Goal: Task Accomplishment & Management: Manage account settings

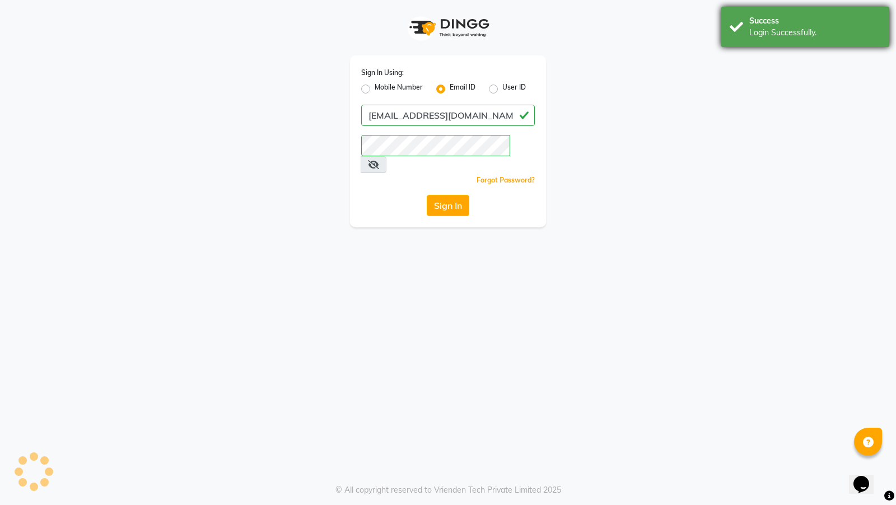
click at [753, 36] on div "Login Successfully." at bounding box center [815, 33] width 132 height 12
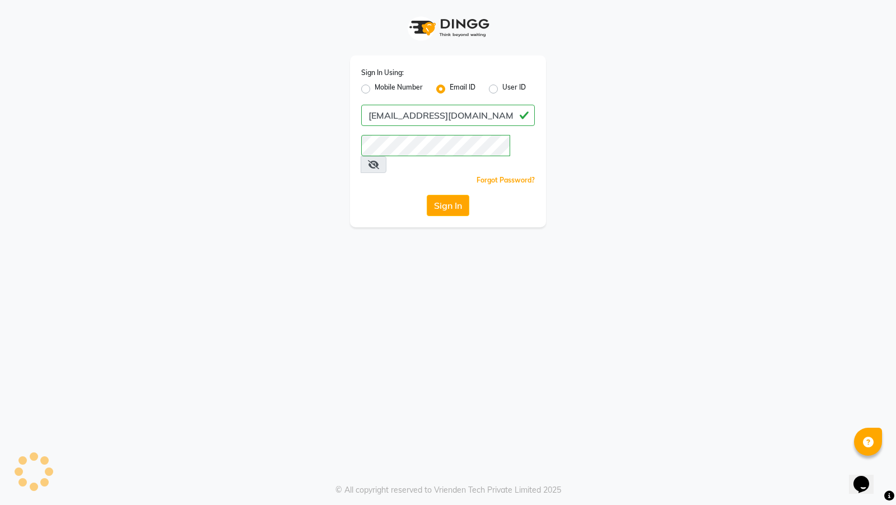
select select "95"
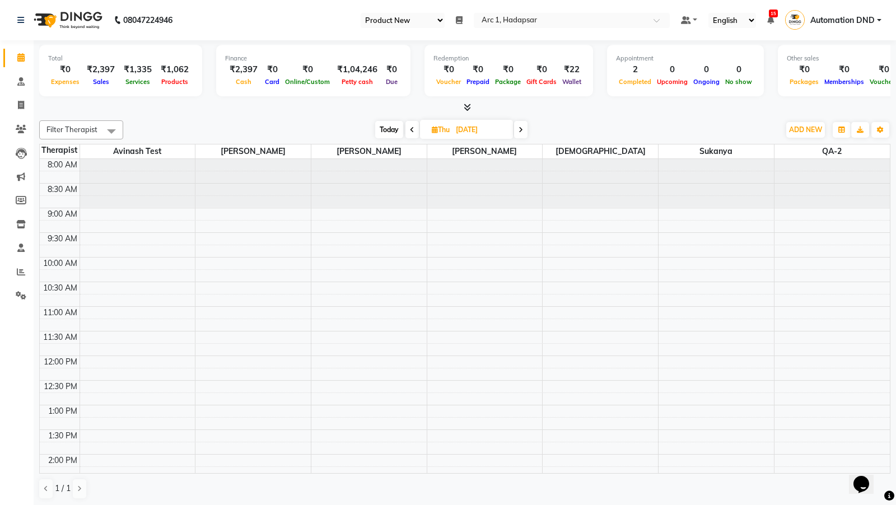
scroll to position [339, 0]
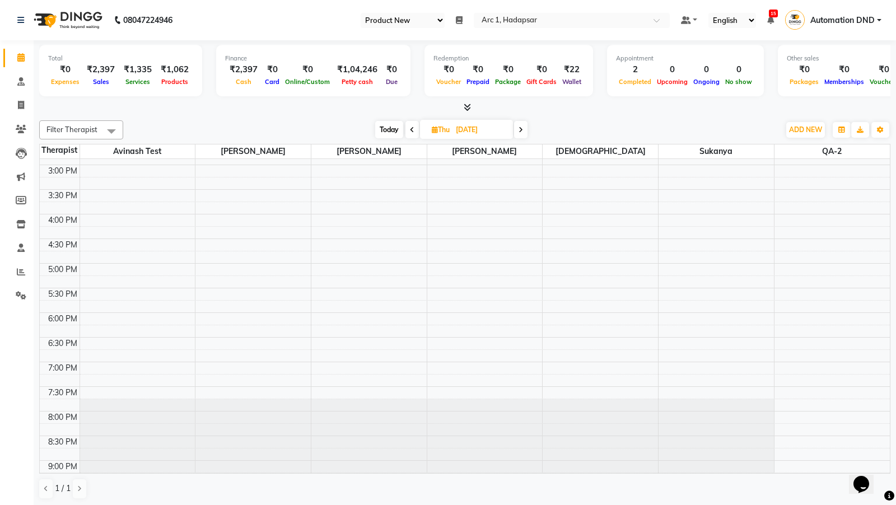
click at [409, 16] on select "Select Register Product New" at bounding box center [402, 20] width 84 height 15
click at [518, 24] on input "text" at bounding box center [560, 21] width 162 height 11
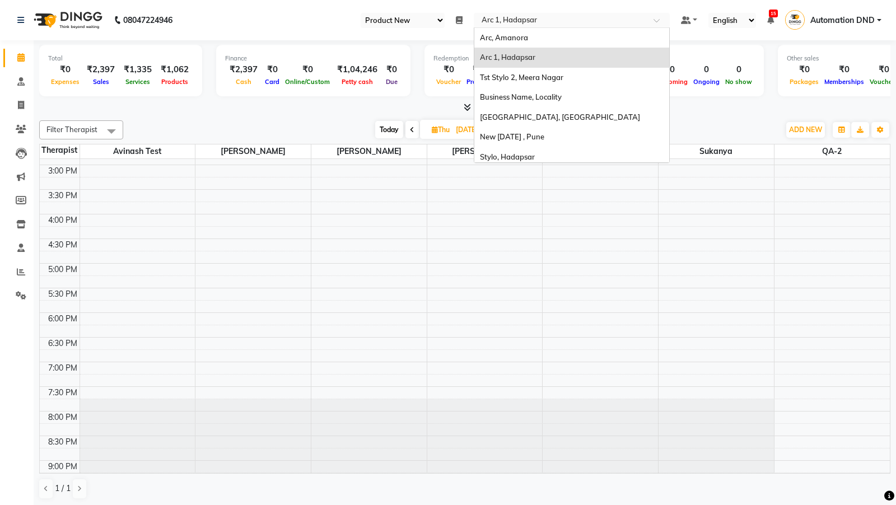
click at [418, 21] on select "Select Register Product New" at bounding box center [402, 20] width 84 height 15
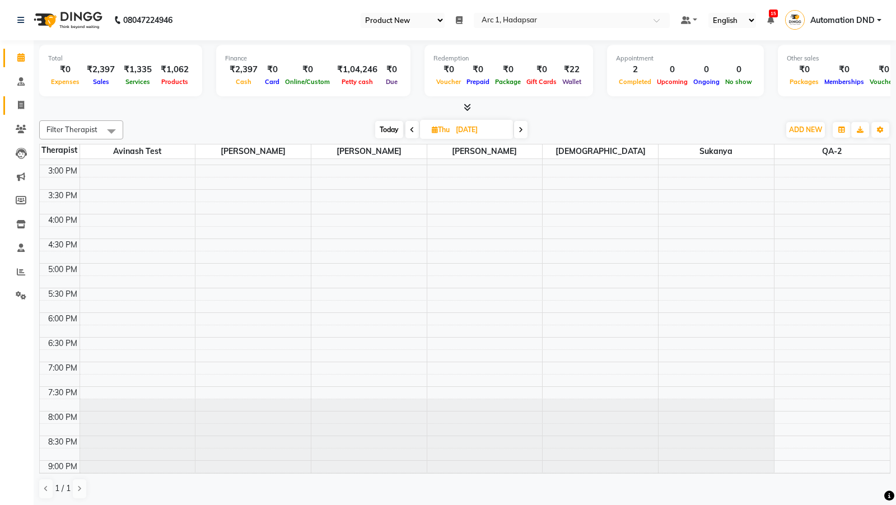
click at [19, 105] on icon at bounding box center [21, 105] width 6 height 8
select select "service"
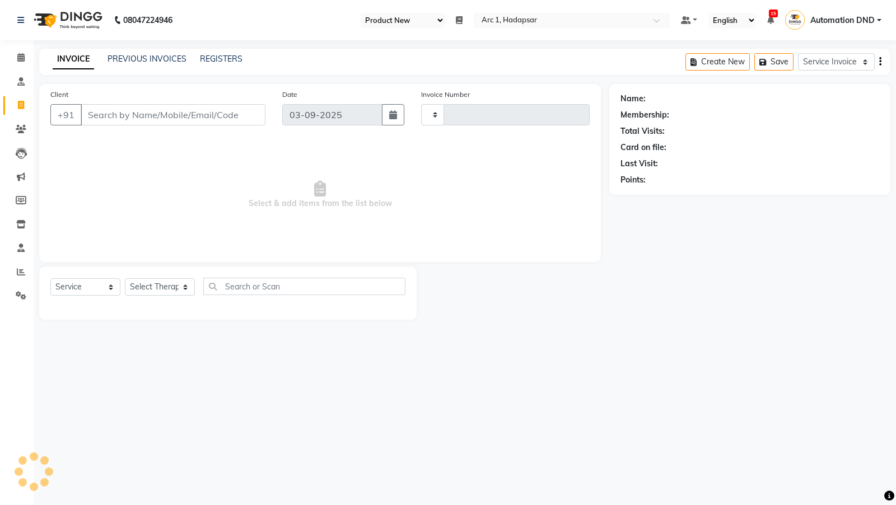
type input "0047"
select select "96"
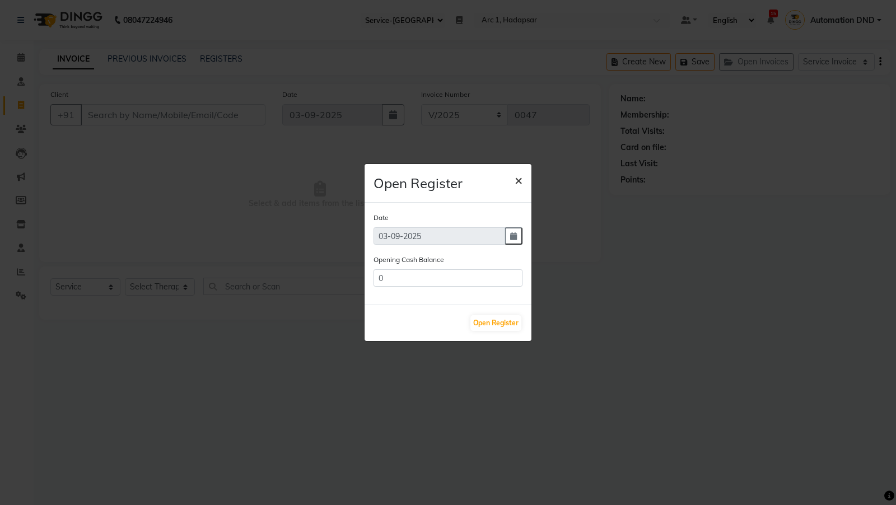
click at [521, 176] on span "×" at bounding box center [518, 179] width 8 height 17
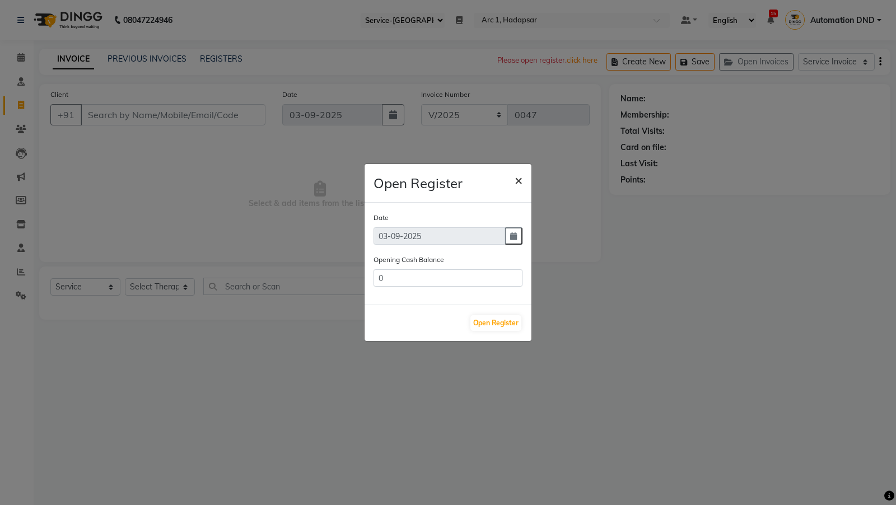
click at [519, 179] on span "×" at bounding box center [518, 179] width 8 height 17
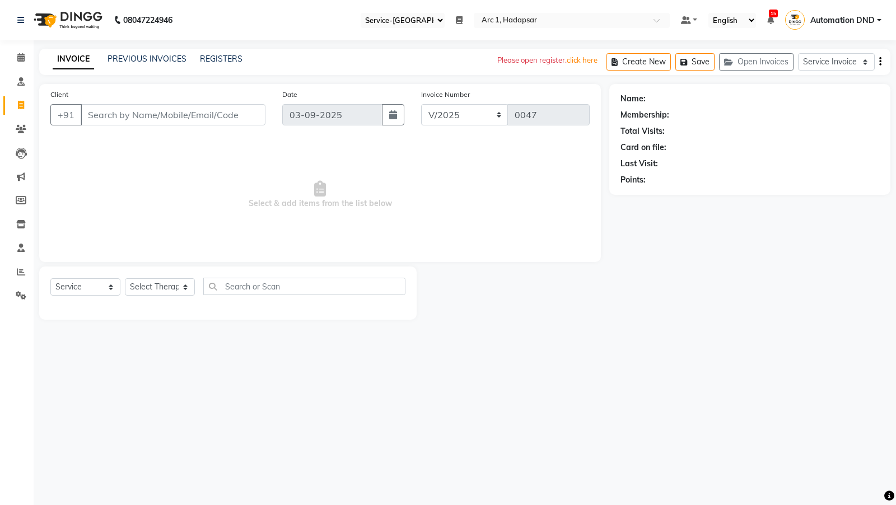
click at [394, 21] on select "Select Register Front-desk-services Service-automation Service-ganesh" at bounding box center [402, 20] width 84 height 15
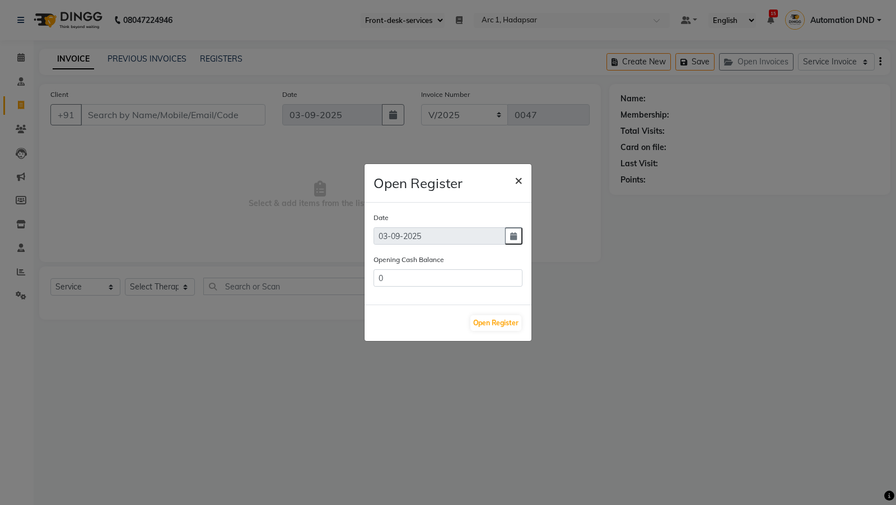
click at [514, 180] on span "×" at bounding box center [518, 179] width 8 height 17
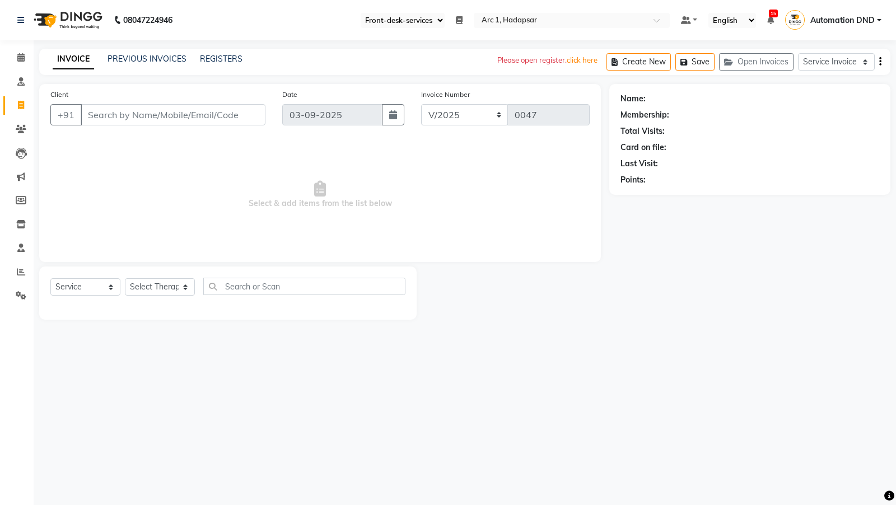
click at [391, 17] on select "Select Register Front-desk-services Service-automation Service-ganesh" at bounding box center [402, 20] width 84 height 15
click at [463, 21] on ul "Select Register Front-desk-services Service-automation Service-ganesh 1 Daily O…" at bounding box center [515, 20] width 320 height 15
click at [458, 21] on icon at bounding box center [459, 20] width 7 height 8
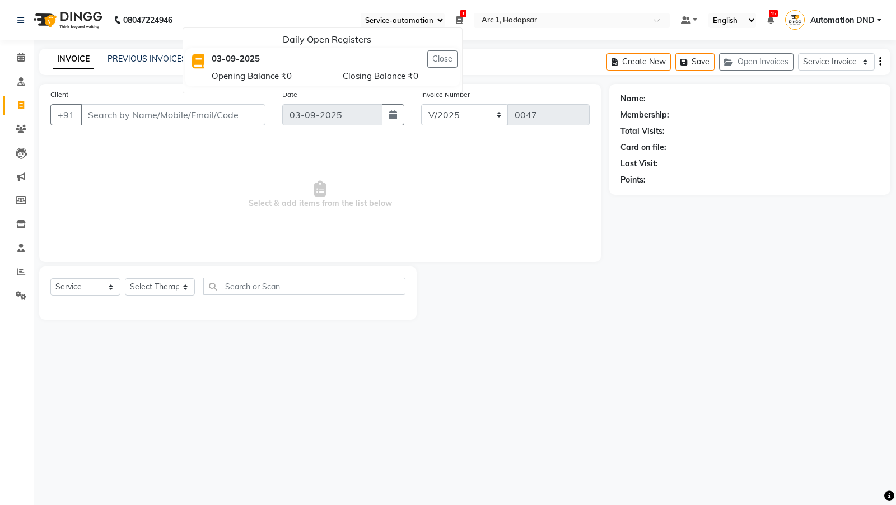
click at [411, 29] on ul "Daily Open Registers 03-09-2025 Close Opening Balance ₹0 Closing Balance ₹0" at bounding box center [322, 60] width 280 height 66
click at [414, 19] on select "Select Register Front-desk-services Service-automation Service-ganesh" at bounding box center [402, 20] width 84 height 15
select select "94"
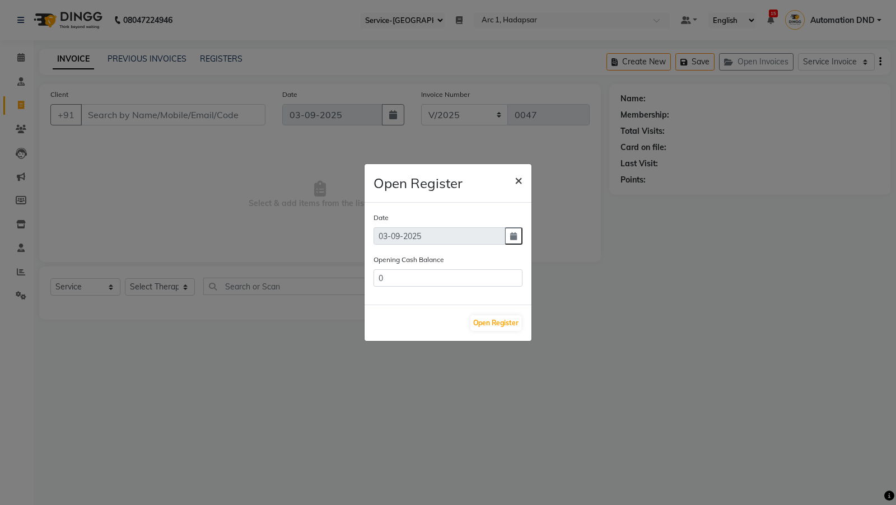
click at [518, 180] on span "×" at bounding box center [518, 179] width 8 height 17
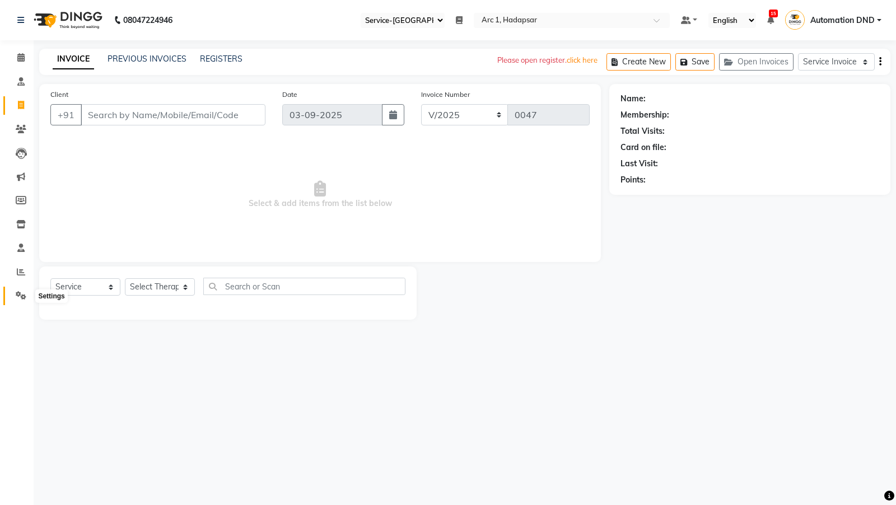
click at [27, 292] on span at bounding box center [21, 295] width 20 height 13
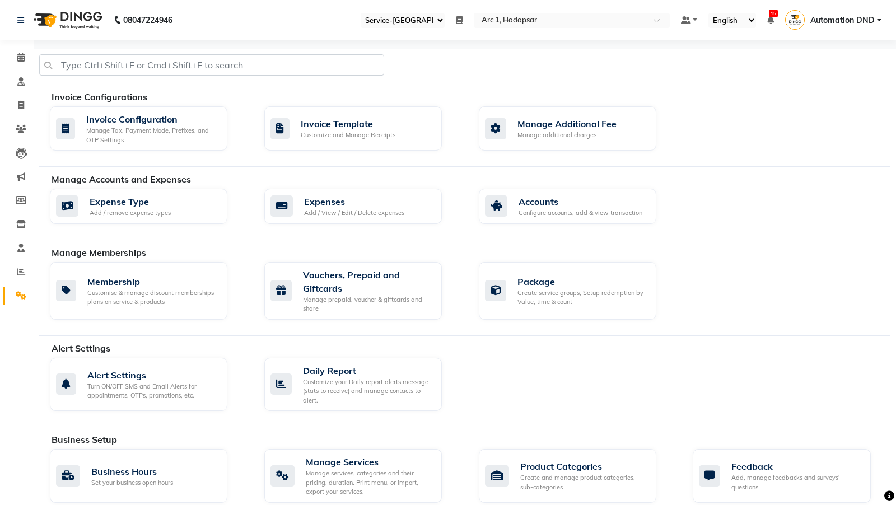
scroll to position [71, 0]
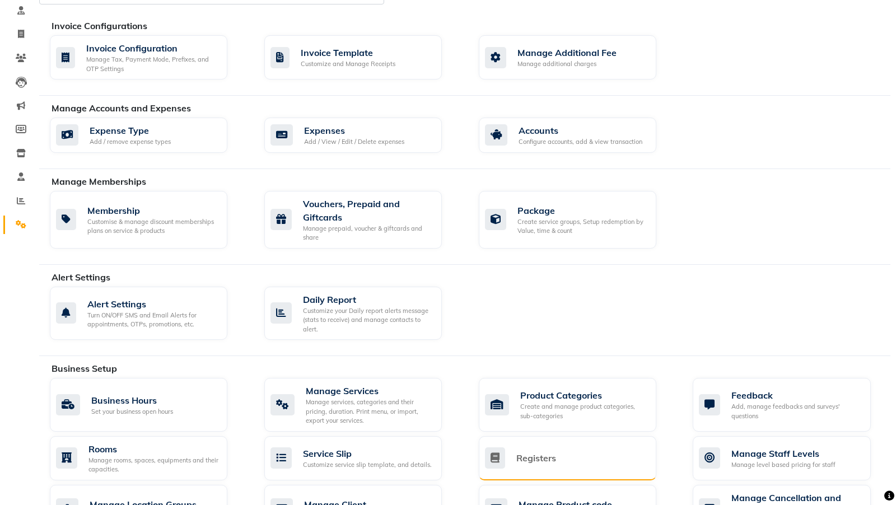
click at [517, 451] on div "Registers" at bounding box center [536, 457] width 40 height 13
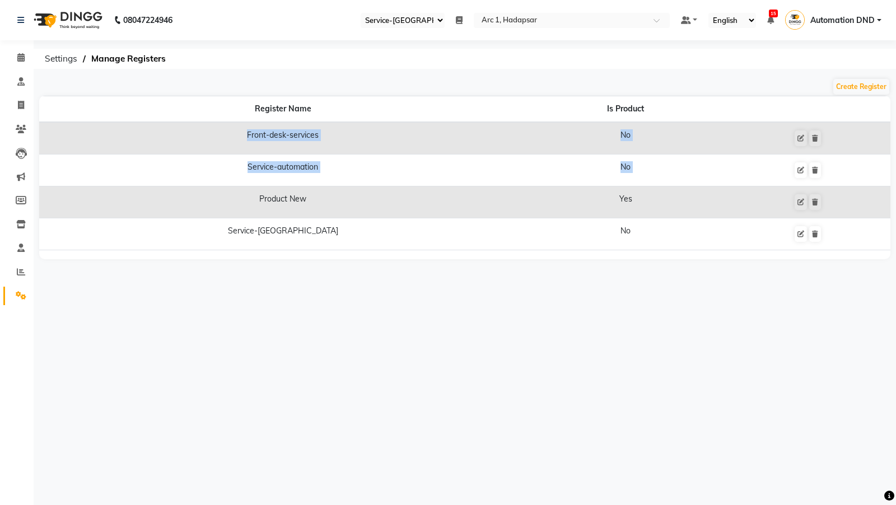
drag, startPoint x: 196, startPoint y: 135, endPoint x: 300, endPoint y: 191, distance: 117.7
click at [300, 191] on tbody "Front-desk-services No Service-automation No Product New Yes Service-ganesh No" at bounding box center [464, 186] width 851 height 128
click at [241, 197] on td "Product New" at bounding box center [282, 202] width 487 height 32
click at [16, 103] on span at bounding box center [21, 105] width 20 height 13
select select "service"
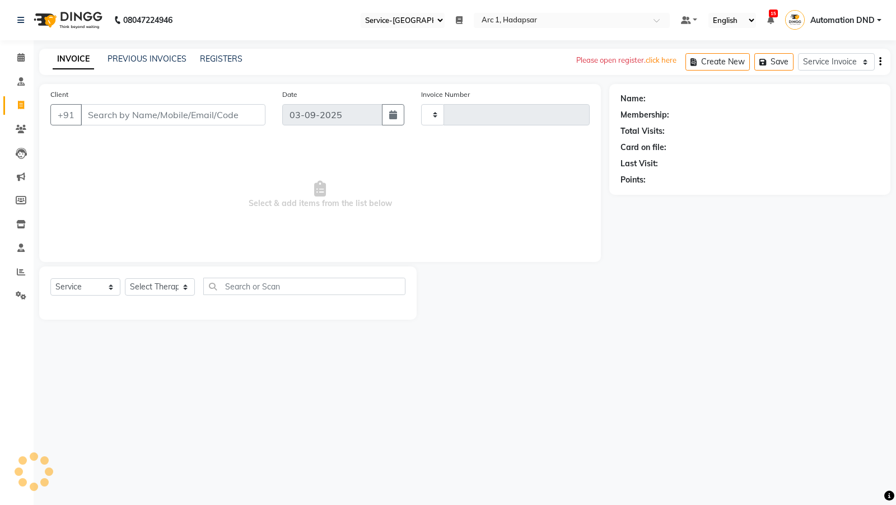
type input "0047"
select select "96"
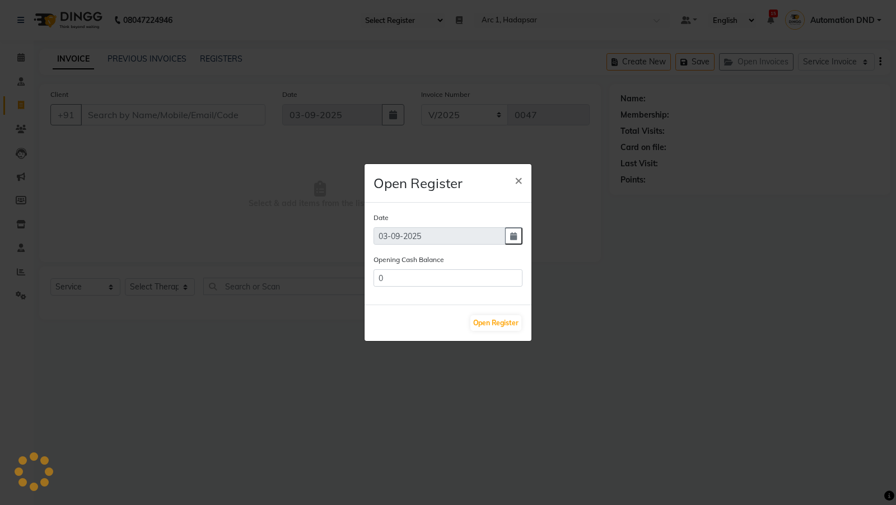
click at [846, 64] on ngb-modal-window "Open Register × Date 03-09-2025 Opening Cash Balance 0 Open Register" at bounding box center [448, 252] width 896 height 505
click at [516, 181] on span "×" at bounding box center [518, 179] width 8 height 17
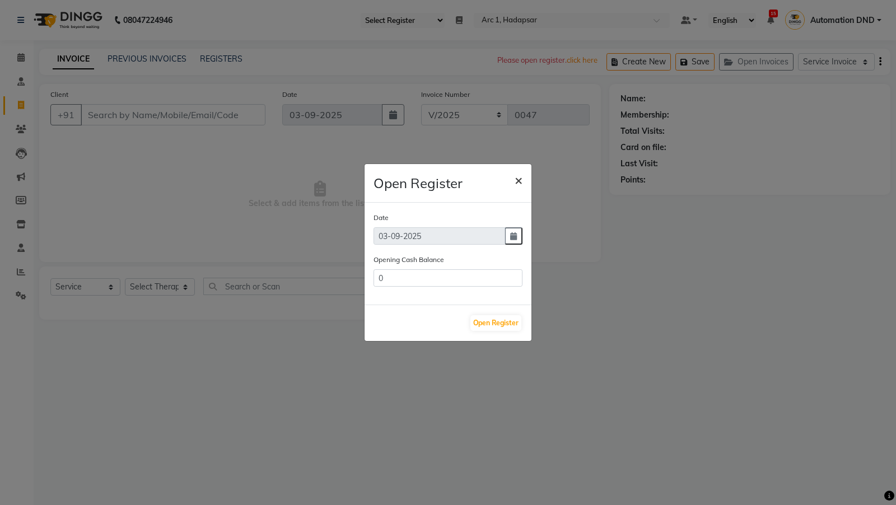
click at [516, 181] on span "×" at bounding box center [518, 179] width 8 height 17
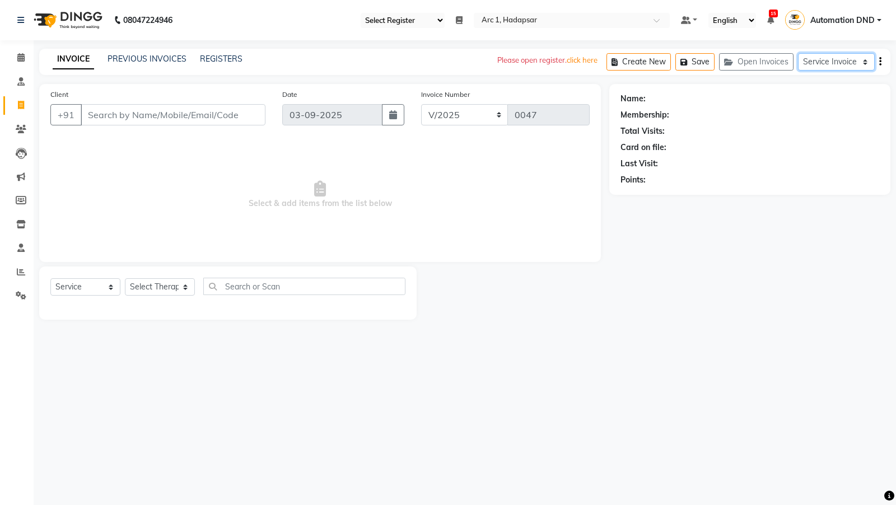
click at [838, 54] on select "Service Invoice Product Invoice" at bounding box center [836, 61] width 77 height 17
click at [845, 66] on select "Service Invoice Product Invoice" at bounding box center [836, 61] width 77 height 17
select select "product"
select select
select select "95"
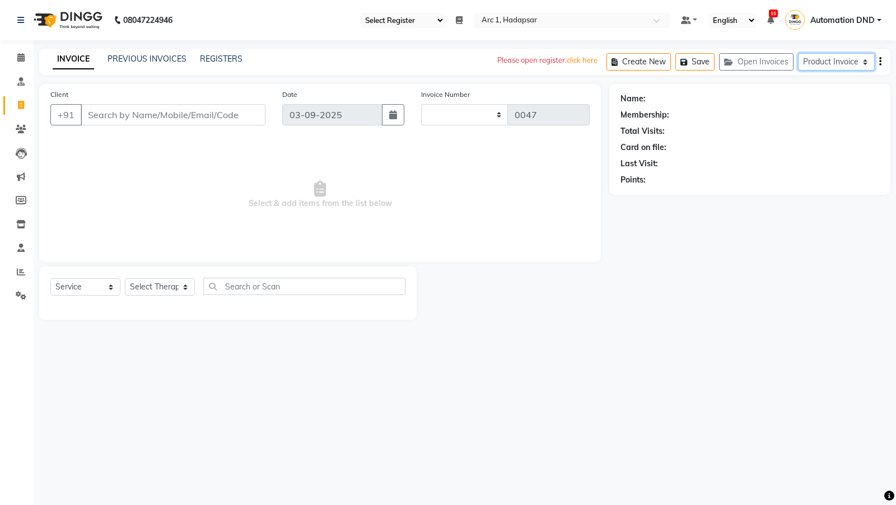
select select "product"
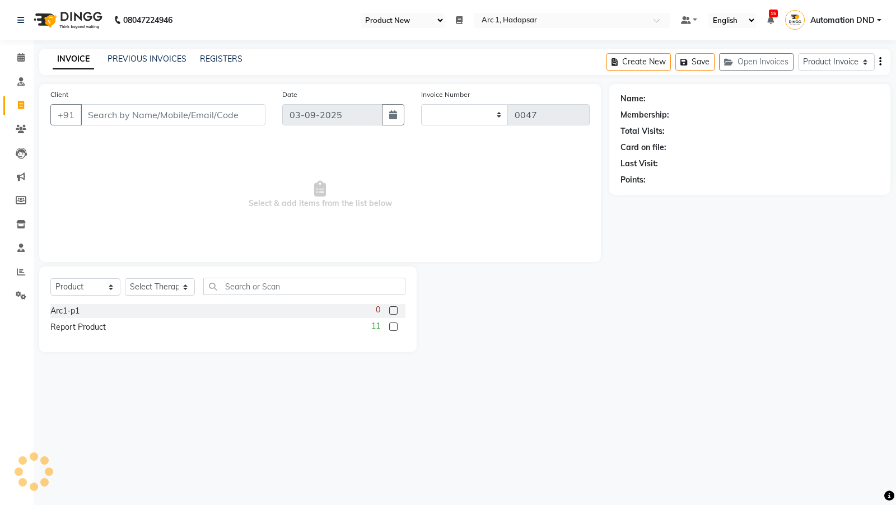
type input "0018"
select select "196"
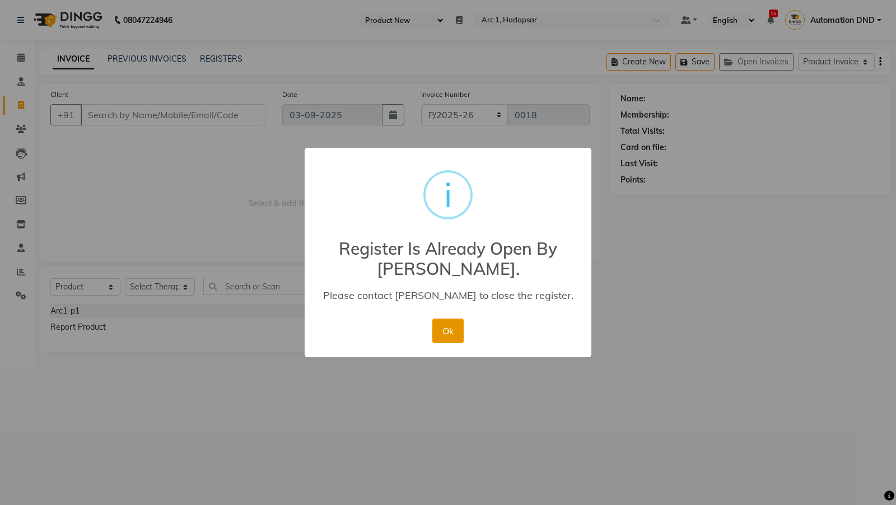
click at [452, 332] on button "Ok" at bounding box center [447, 330] width 31 height 25
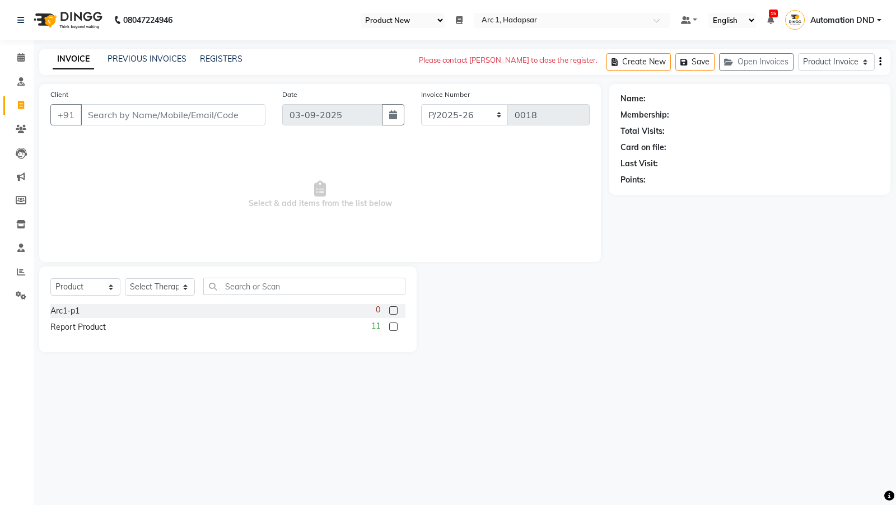
click at [411, 21] on select "Select Register Product New" at bounding box center [402, 20] width 84 height 15
click at [13, 302] on link "Settings" at bounding box center [16, 296] width 27 height 18
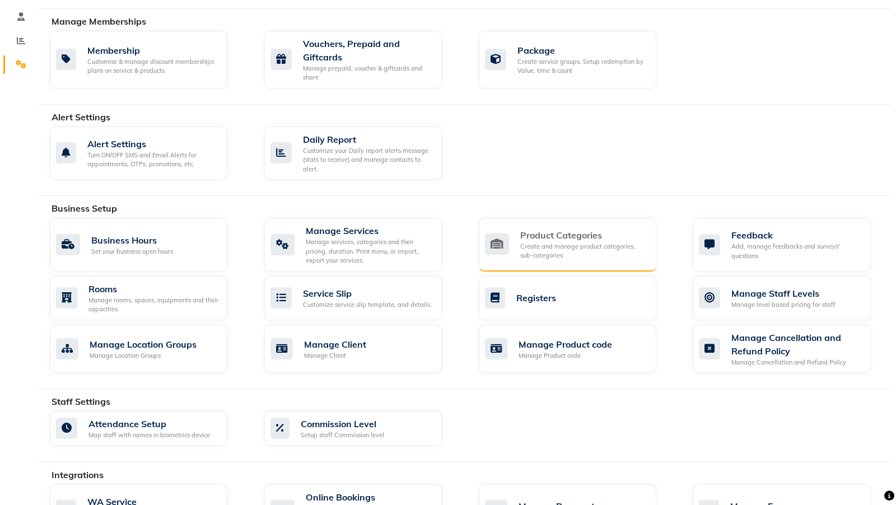
scroll to position [252, 0]
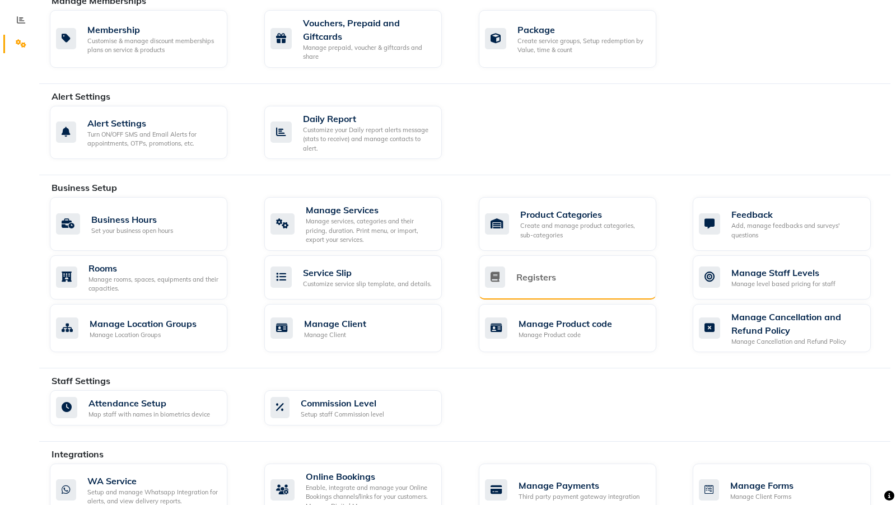
click at [545, 266] on div "Registers" at bounding box center [566, 276] width 162 height 21
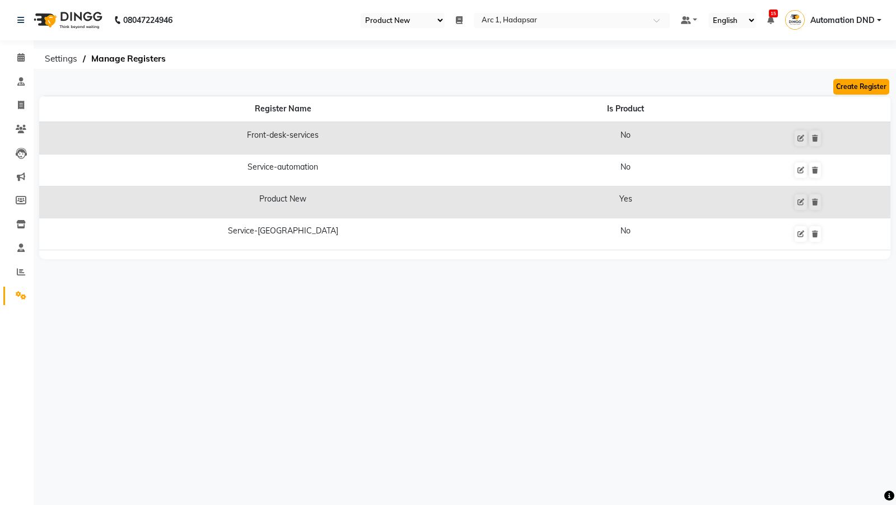
click at [849, 86] on button "Create Register" at bounding box center [861, 87] width 56 height 16
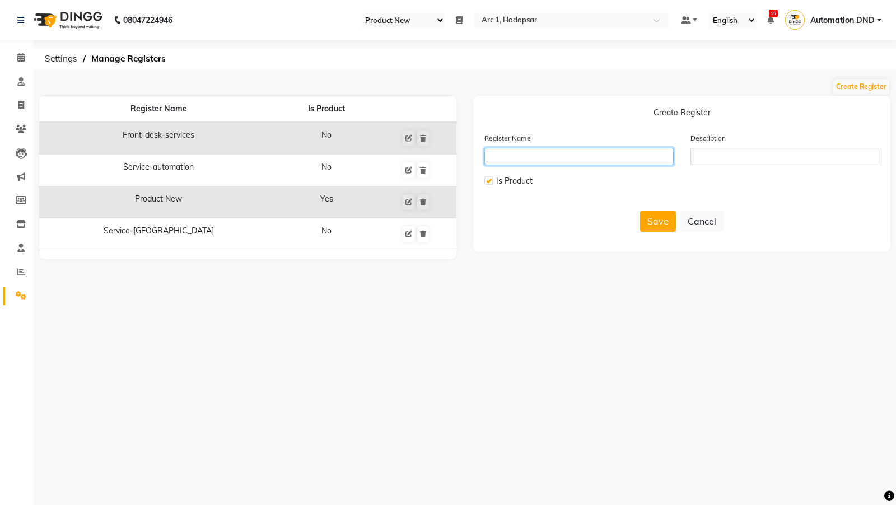
click at [605, 159] on input "text" at bounding box center [578, 156] width 189 height 17
type input "product-automation"
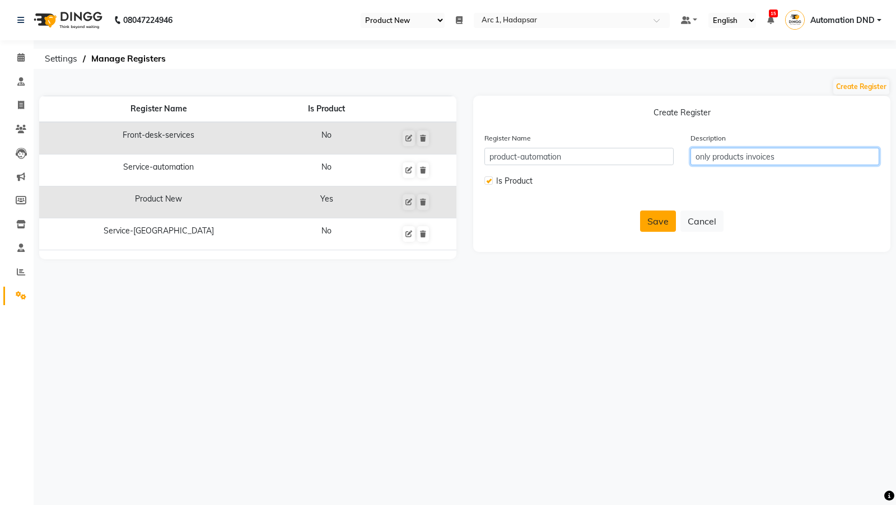
type input "only products invoices"
click at [641, 219] on button "Save" at bounding box center [658, 220] width 36 height 21
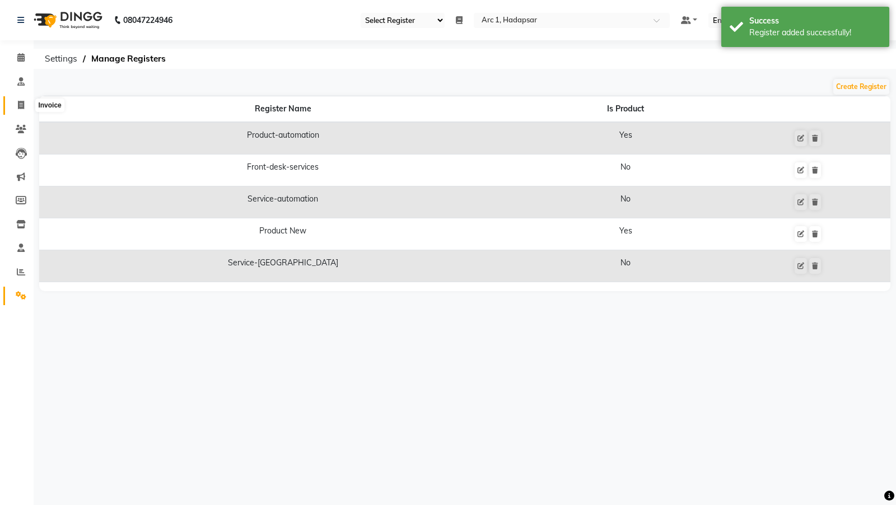
click at [17, 100] on span at bounding box center [21, 105] width 20 height 13
select select "96"
select select "service"
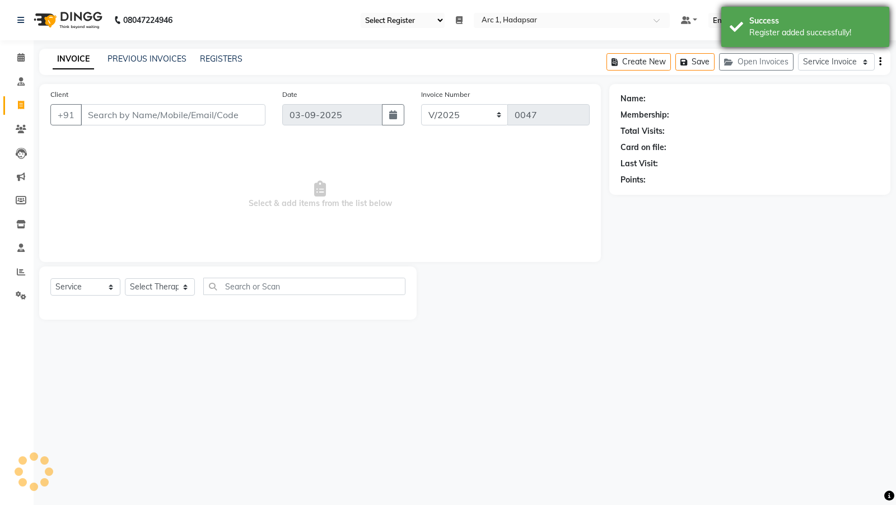
select select "94"
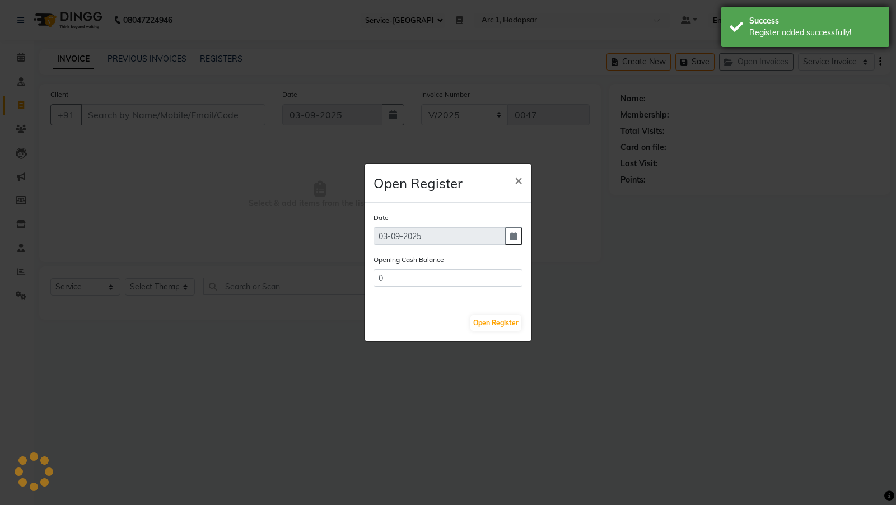
click at [813, 23] on div "Success" at bounding box center [815, 21] width 132 height 12
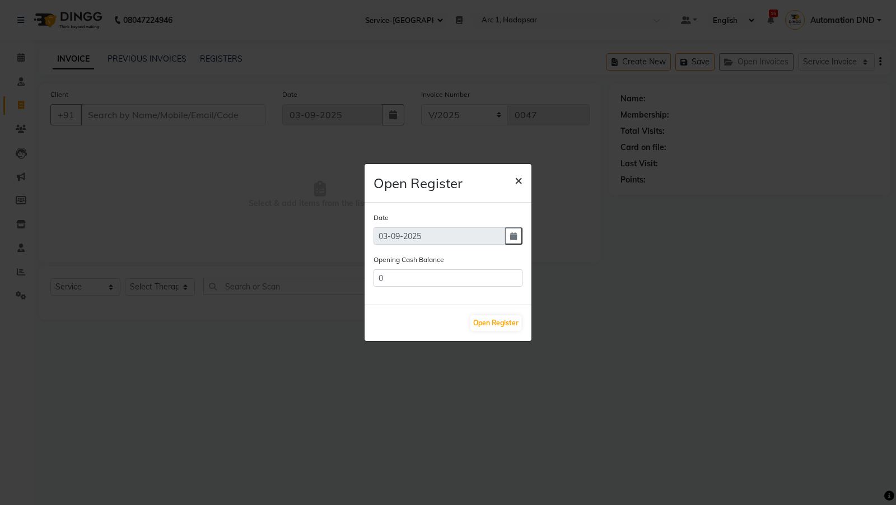
click at [520, 181] on span "×" at bounding box center [518, 179] width 8 height 17
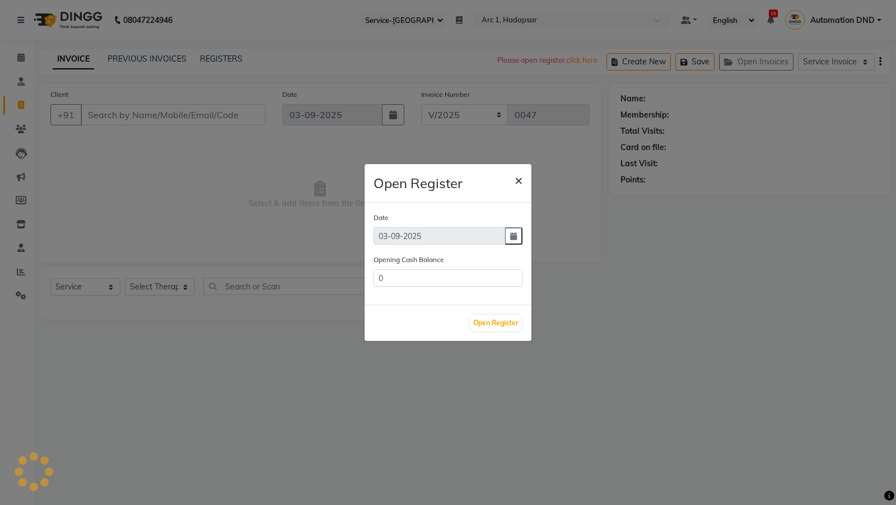
click at [523, 182] on button "×" at bounding box center [518, 179] width 26 height 31
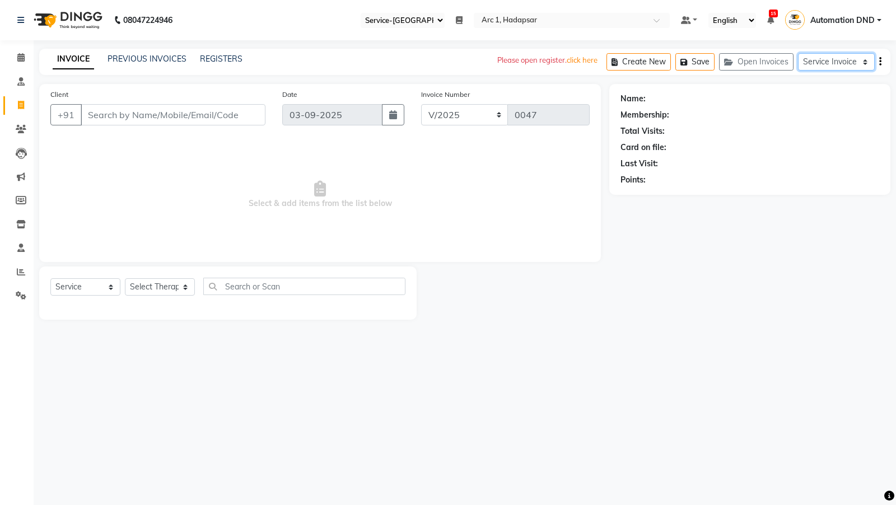
click at [835, 64] on select "Service Invoice Product Invoice" at bounding box center [836, 61] width 77 height 17
select select "product"
select select
type input "0018"
select select "95"
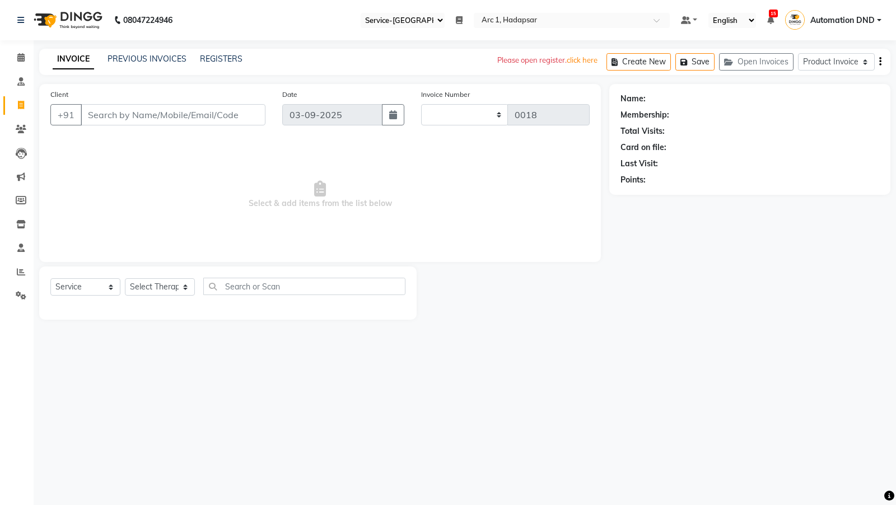
select select "196"
select select "product"
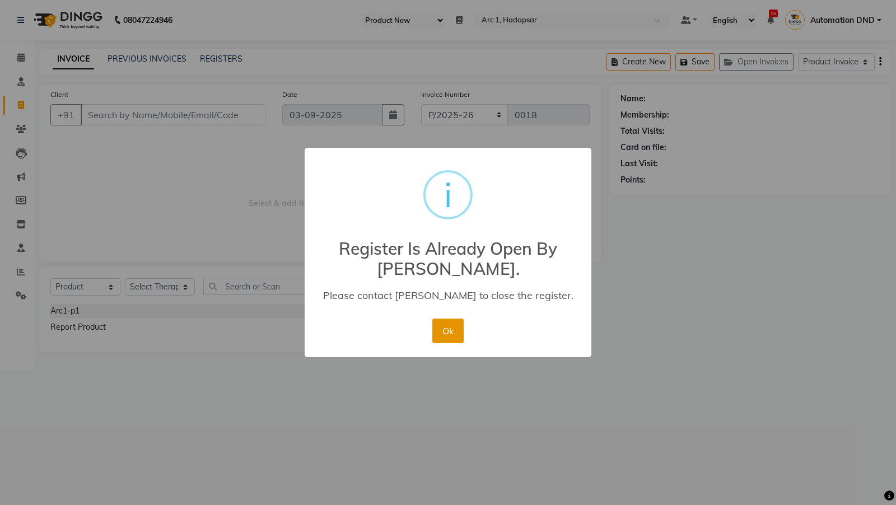
click at [443, 328] on button "Ok" at bounding box center [447, 330] width 31 height 25
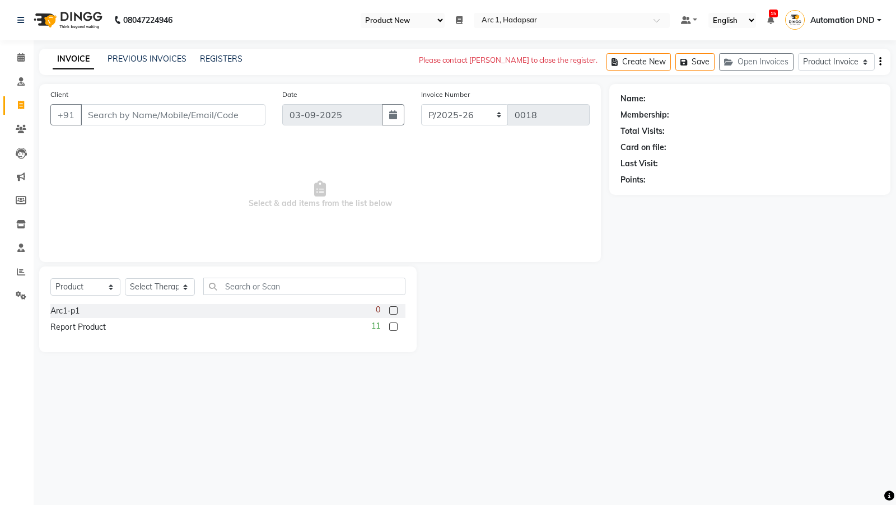
click at [398, 25] on select "Select Register Product-automation Product New" at bounding box center [402, 20] width 84 height 15
select select "99"
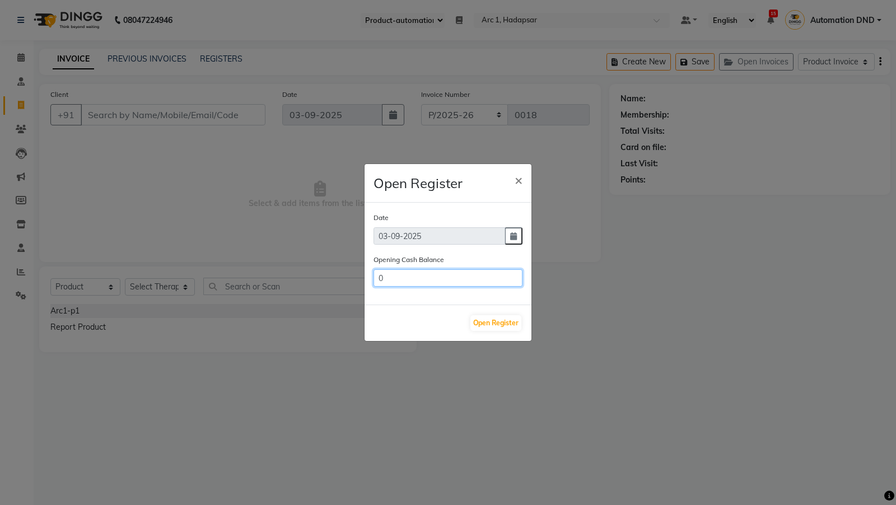
drag, startPoint x: 379, startPoint y: 275, endPoint x: 379, endPoint y: 301, distance: 26.3
click at [379, 285] on input "0" at bounding box center [447, 277] width 149 height 17
type input "250"
click at [487, 319] on button "Open Register" at bounding box center [495, 323] width 51 height 16
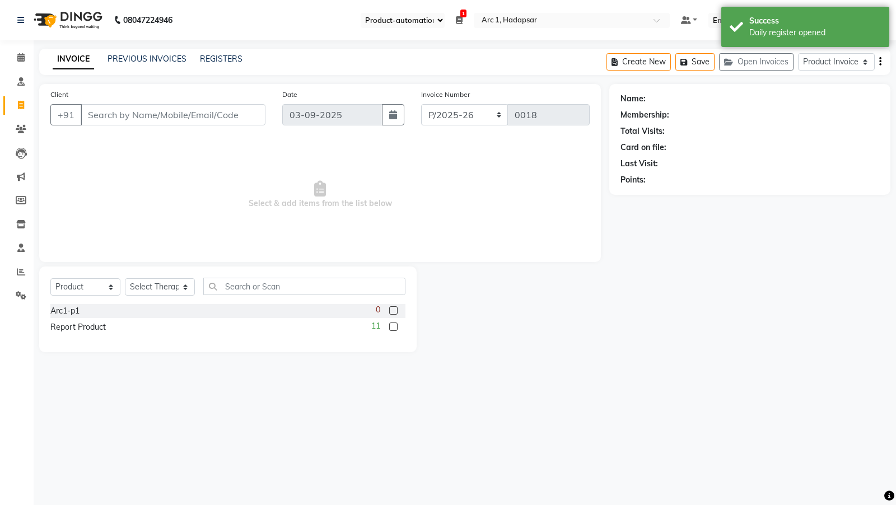
click at [391, 327] on label at bounding box center [393, 326] width 8 height 8
click at [391, 327] on input "checkbox" at bounding box center [392, 327] width 7 height 7
checkbox input "false"
click at [206, 116] on input "Client" at bounding box center [173, 114] width 185 height 21
type input "c"
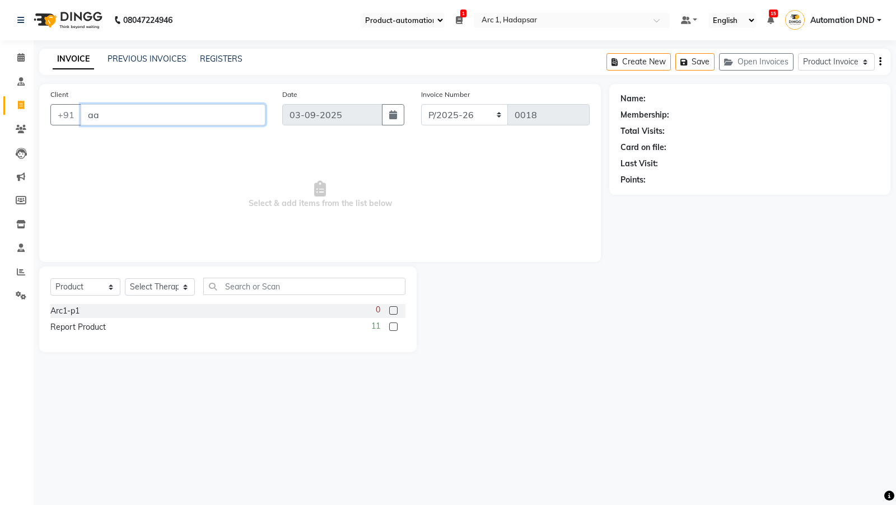
type input "a"
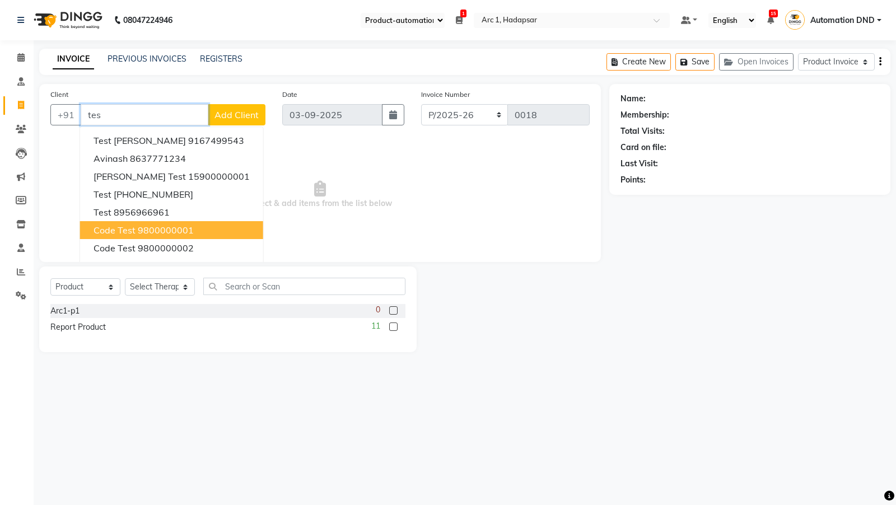
click at [146, 227] on ngb-highlight "9800000001" at bounding box center [166, 229] width 56 height 11
type input "9800000001"
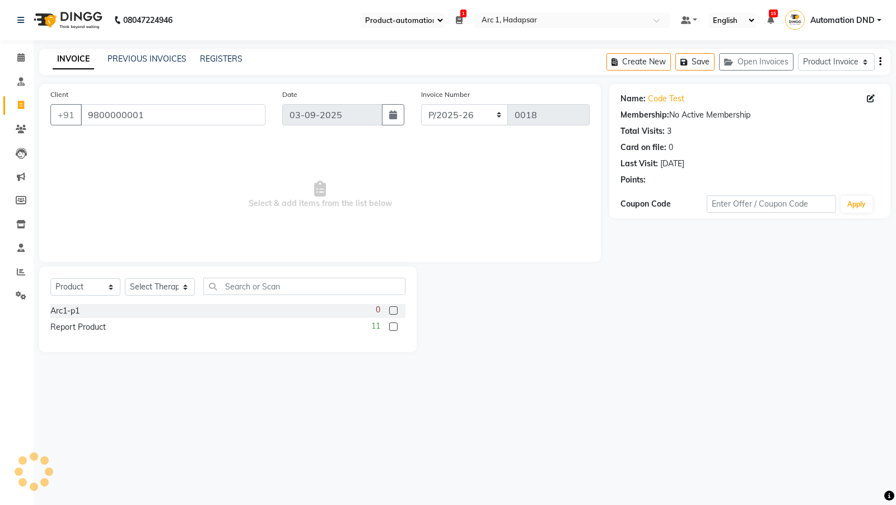
drag, startPoint x: 137, startPoint y: 303, endPoint x: 138, endPoint y: 297, distance: 6.3
click at [138, 297] on div "Select Product Select Therapist Avinash Test DINGG test 1 Divyani Ganesh P Hars…" at bounding box center [227, 291] width 355 height 26
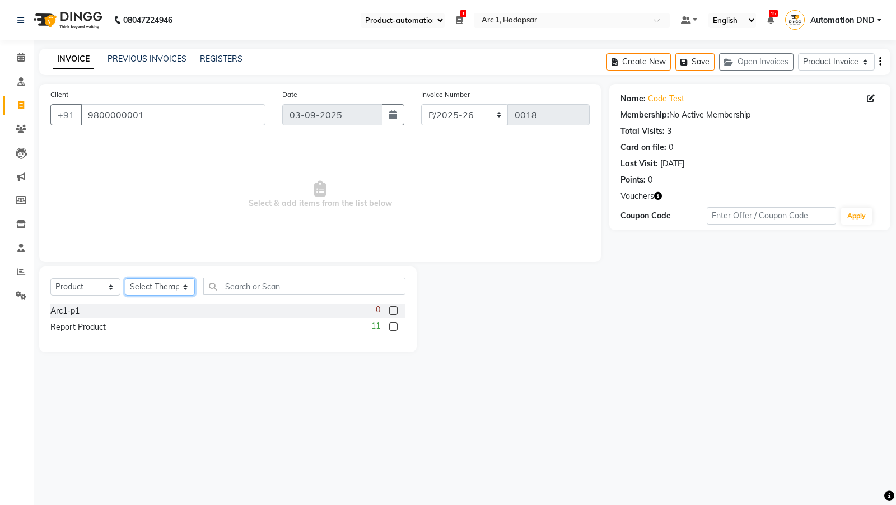
click at [143, 287] on select "Select Therapist Avinash Test DINGG test 1 Divyani Ganesh P Harsh Patidar QA-2 …" at bounding box center [160, 286] width 70 height 17
select select "1784"
click at [392, 327] on label at bounding box center [393, 326] width 8 height 8
click at [392, 327] on input "checkbox" at bounding box center [392, 327] width 7 height 7
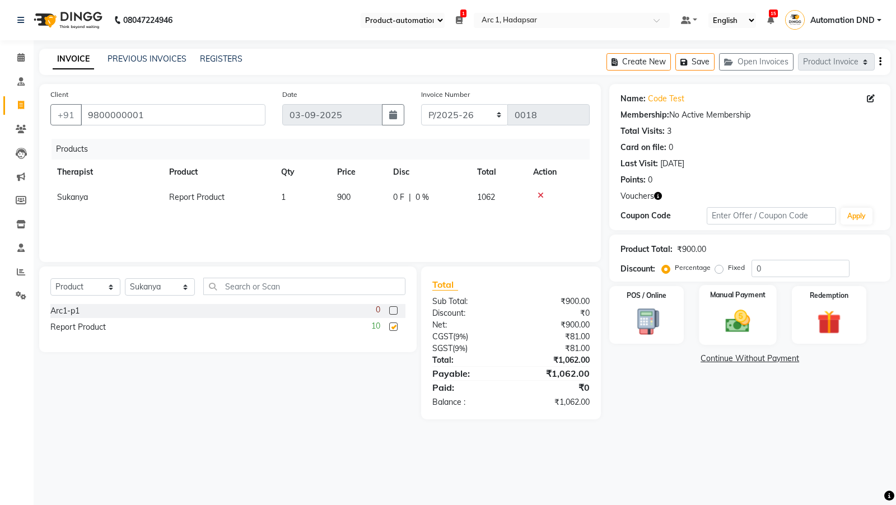
checkbox input "false"
click at [732, 326] on img at bounding box center [737, 321] width 40 height 29
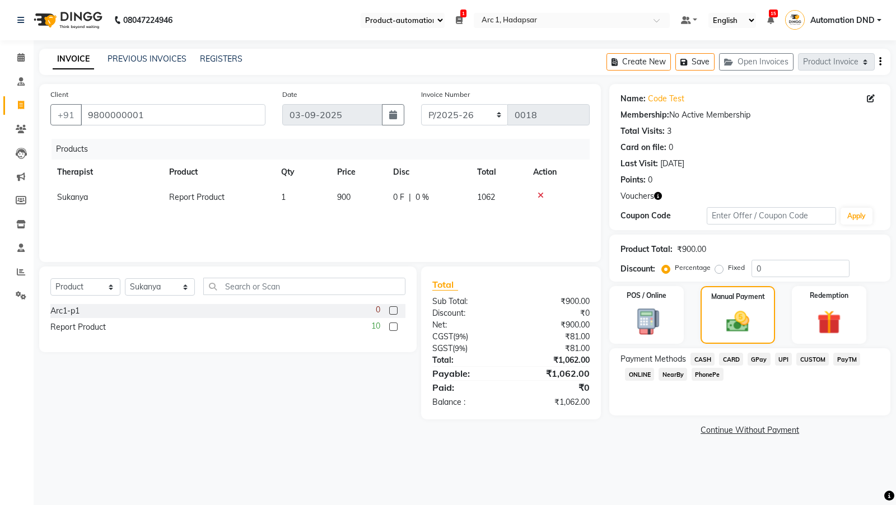
click at [732, 362] on span "CARD" at bounding box center [731, 359] width 24 height 13
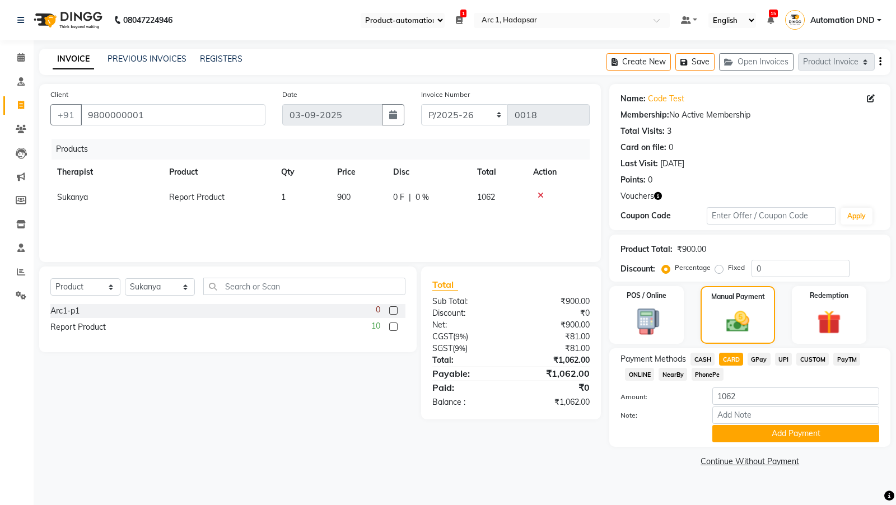
click at [732, 424] on div "Note:" at bounding box center [749, 415] width 275 height 19
drag, startPoint x: 688, startPoint y: 356, endPoint x: 705, endPoint y: 360, distance: 17.9
click at [689, 356] on div "CASH" at bounding box center [700, 360] width 29 height 15
click at [706, 360] on span "CASH" at bounding box center [702, 359] width 24 height 13
click at [722, 429] on button "Add Payment" at bounding box center [795, 433] width 167 height 17
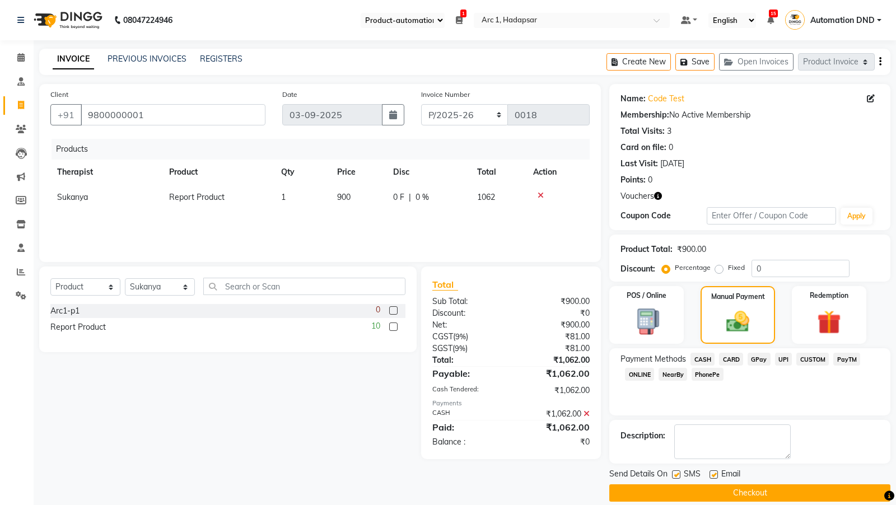
click at [709, 472] on label at bounding box center [713, 474] width 8 height 8
click at [709, 472] on input "checkbox" at bounding box center [712, 474] width 7 height 7
checkbox input "false"
click at [676, 474] on label at bounding box center [676, 474] width 8 height 8
click at [676, 474] on input "checkbox" at bounding box center [675, 474] width 7 height 7
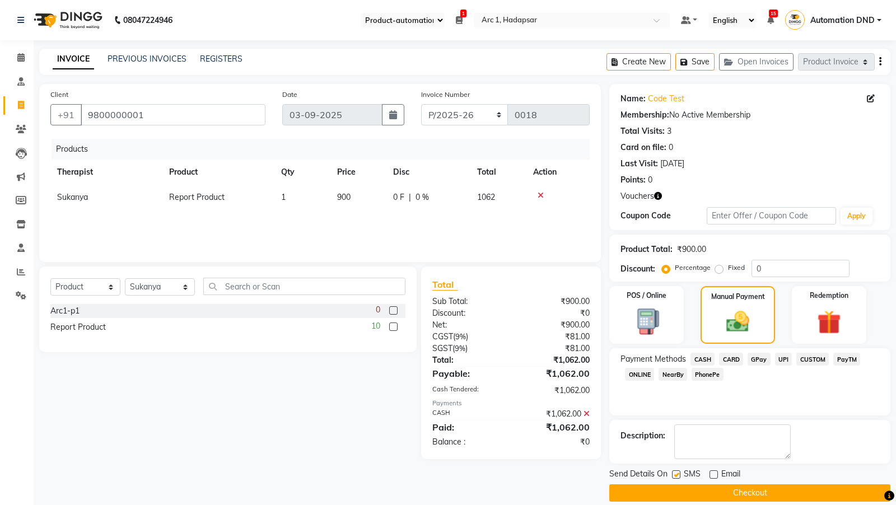
checkbox input "false"
click at [669, 489] on button "Checkout" at bounding box center [749, 492] width 281 height 17
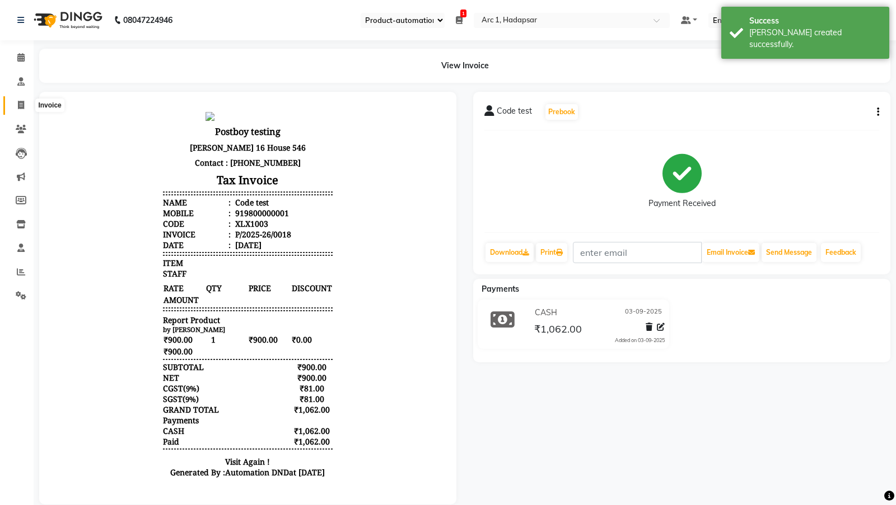
click at [15, 100] on span at bounding box center [21, 105] width 20 height 13
select select "service"
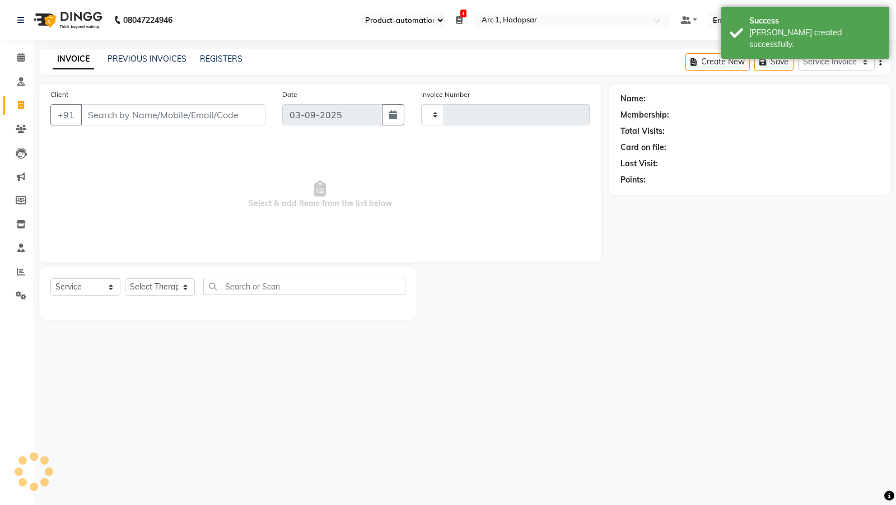
type input "0047"
select select "96"
click at [224, 59] on link "REGISTERS" at bounding box center [221, 59] width 43 height 10
select select "94"
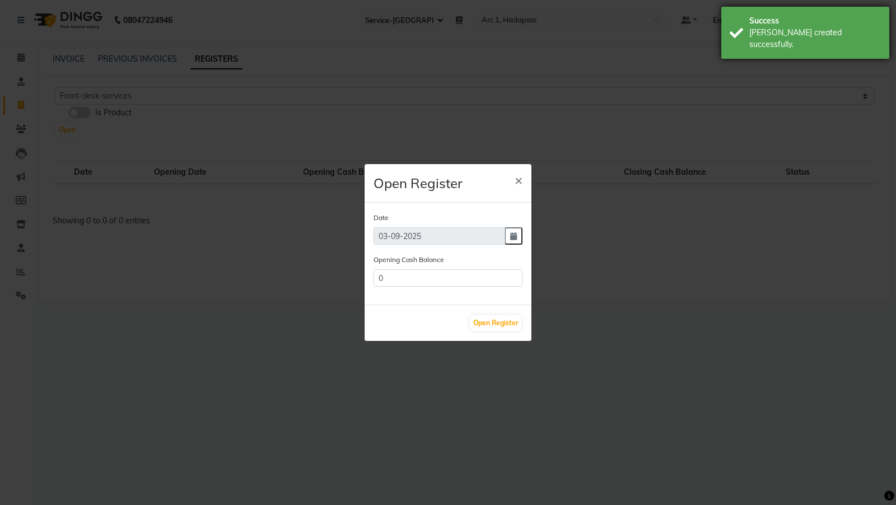
click at [787, 25] on div "Success" at bounding box center [815, 21] width 132 height 12
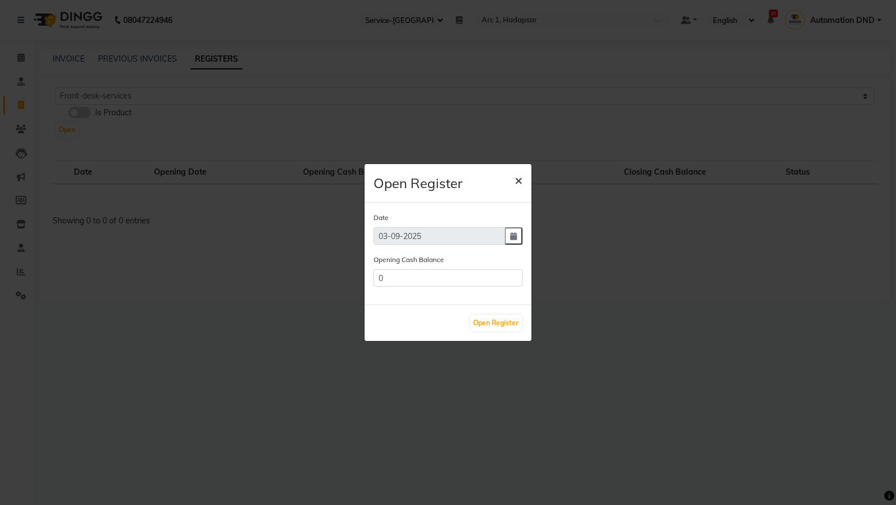
click at [520, 181] on span "×" at bounding box center [518, 179] width 8 height 17
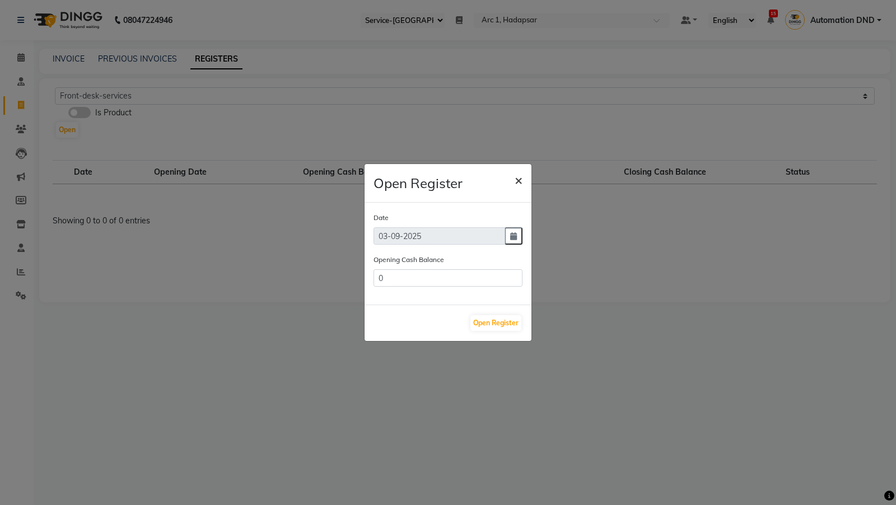
click at [520, 181] on span "×" at bounding box center [518, 179] width 8 height 17
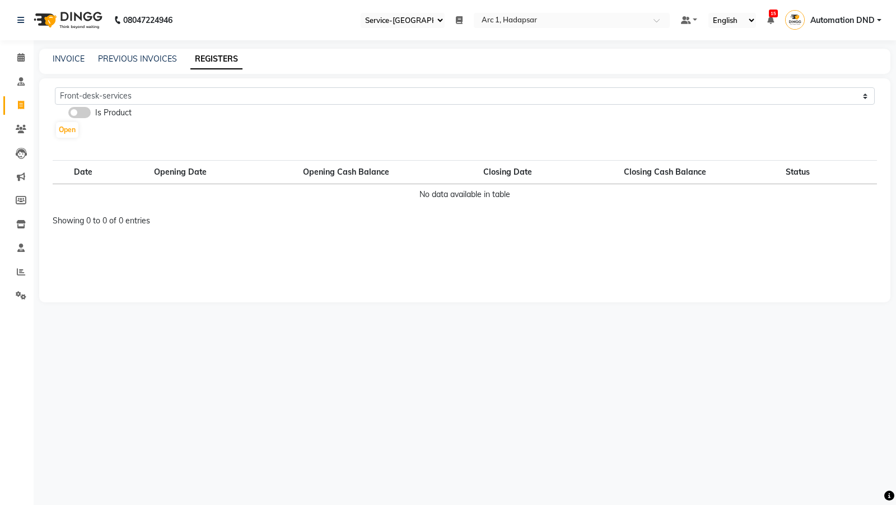
click at [80, 111] on span at bounding box center [79, 112] width 22 height 11
click at [68, 114] on input "checkbox" at bounding box center [68, 114] width 0 height 0
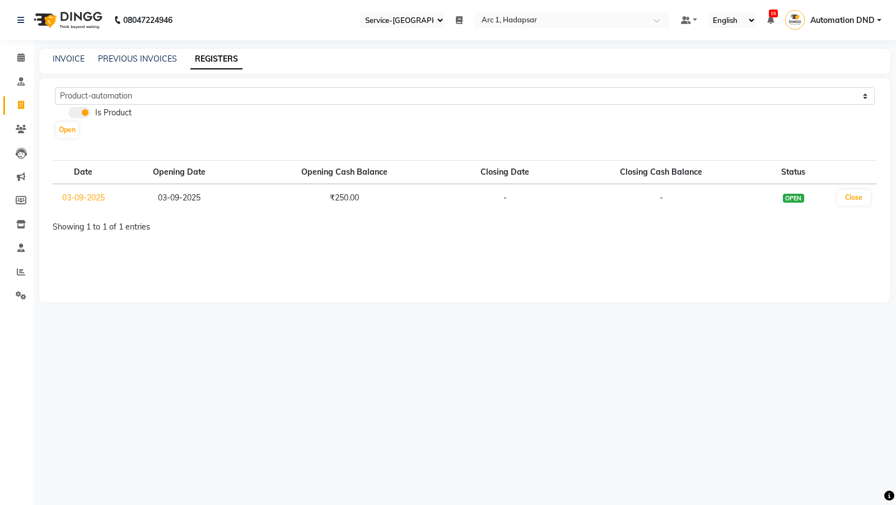
click at [129, 105] on div "Product-automation Product New Is Product Open" at bounding box center [464, 112] width 833 height 51
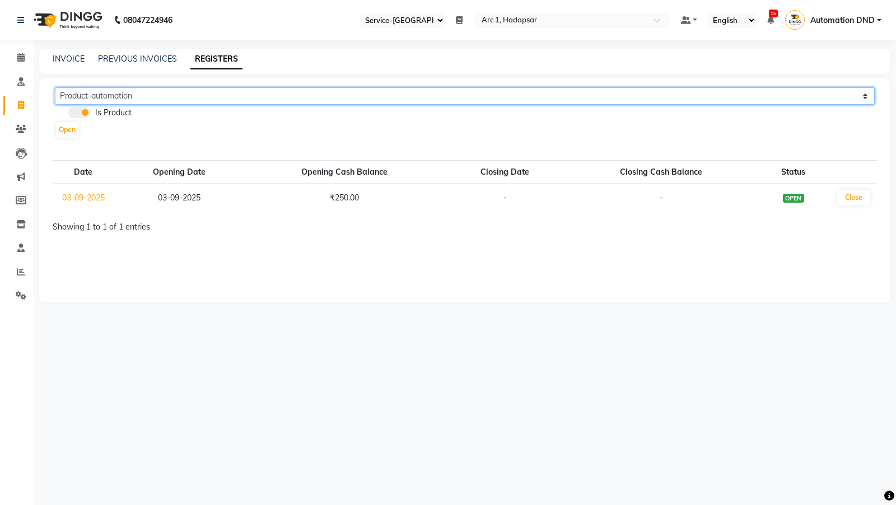
click at [130, 100] on select "Product-automation Product New" at bounding box center [464, 95] width 819 height 17
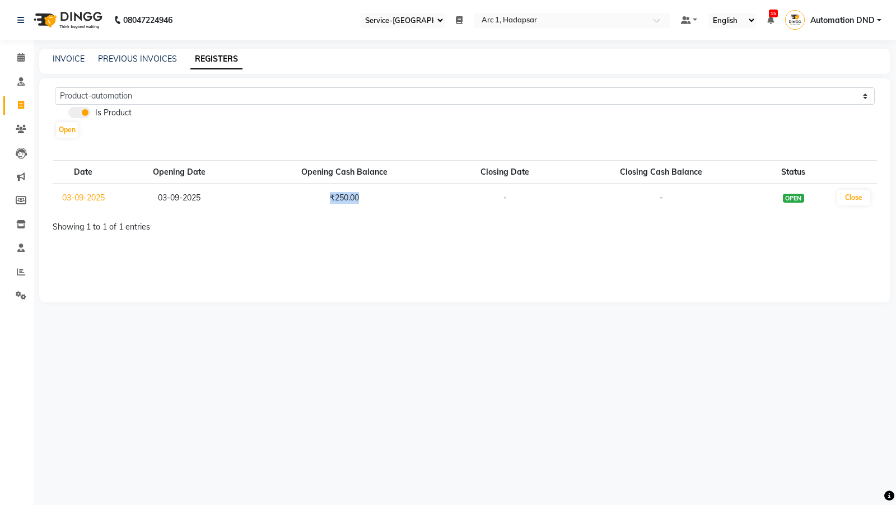
drag, startPoint x: 330, startPoint y: 194, endPoint x: 379, endPoint y: 200, distance: 49.6
click at [420, 212] on div "Date Opening Date Opening Cash Balance Closing Date Closing Cash Balance Status…" at bounding box center [464, 186] width 841 height 58
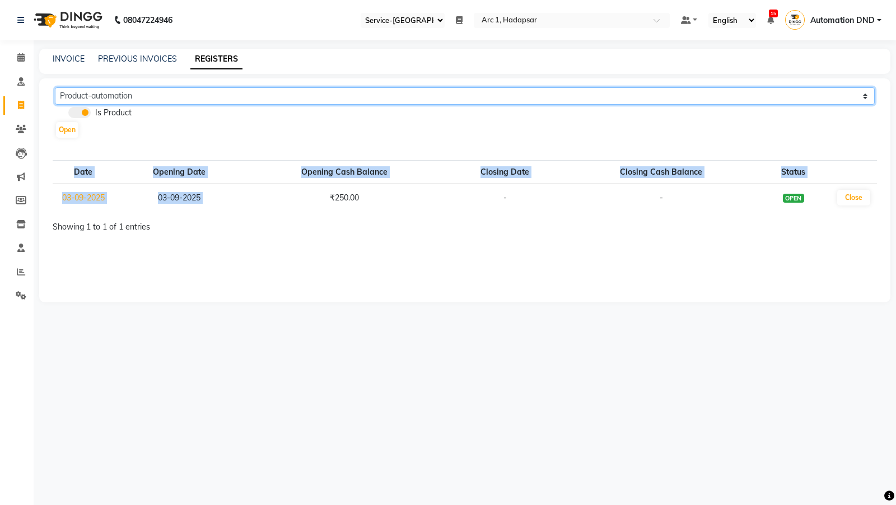
click at [164, 93] on select "Product-automation Product New" at bounding box center [464, 95] width 819 height 17
select select "95"
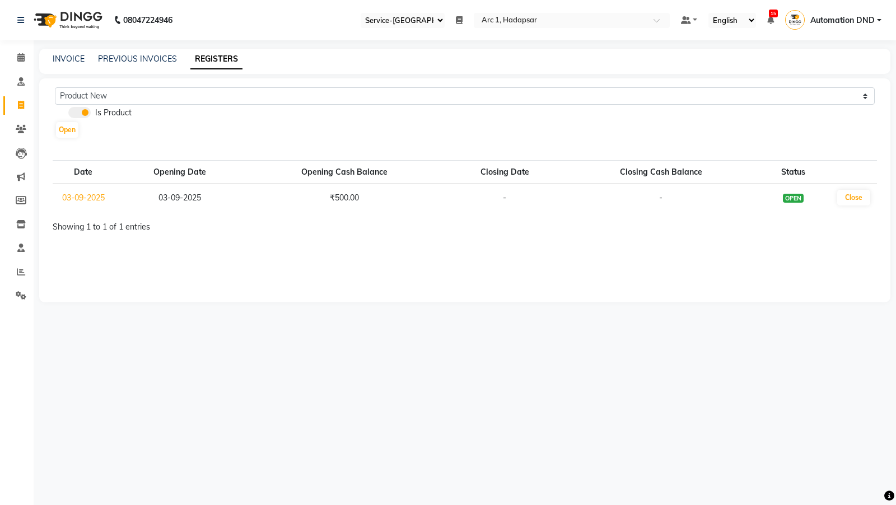
click at [395, 27] on nav "08047224946 Select Register Front-desk-services Service-automation Service-gane…" at bounding box center [448, 20] width 896 height 40
click at [394, 24] on select "Select Register Front-desk-services Service-automation Service-ganesh" at bounding box center [402, 20] width 84 height 15
click at [16, 63] on span at bounding box center [21, 57] width 20 height 13
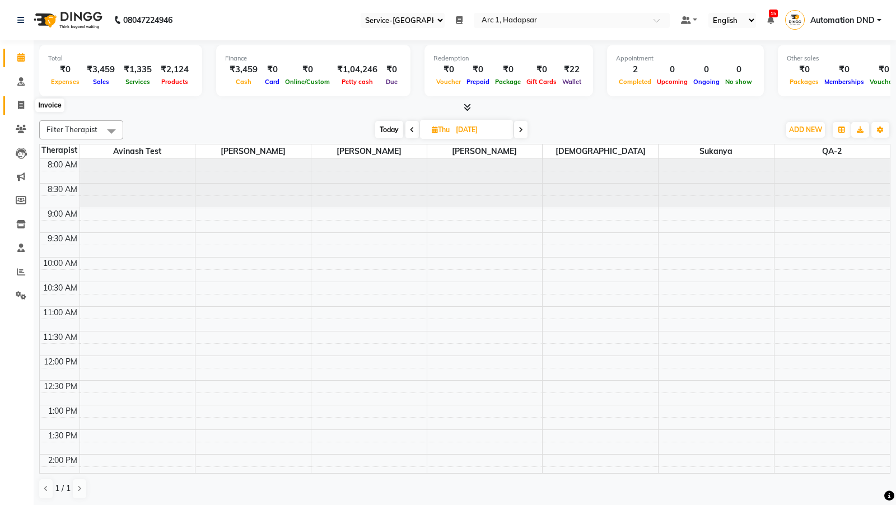
click at [20, 109] on icon at bounding box center [21, 105] width 6 height 8
select select "service"
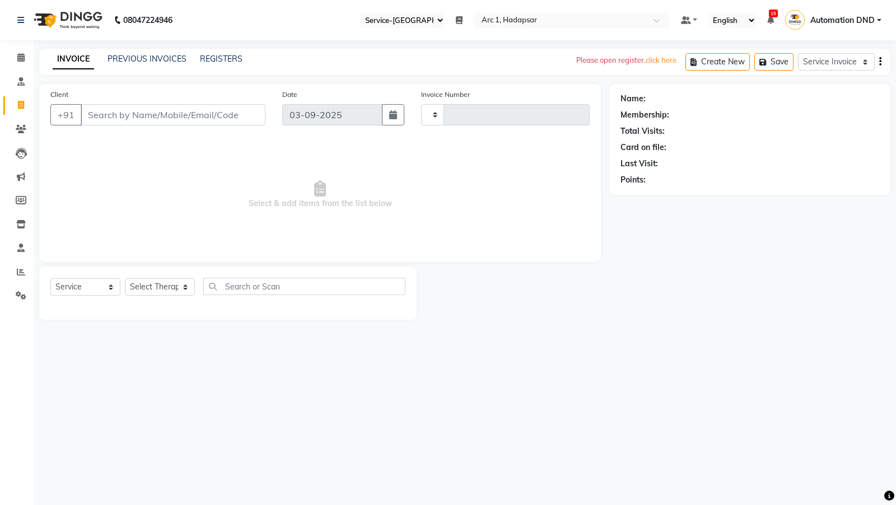
type input "0047"
select select "96"
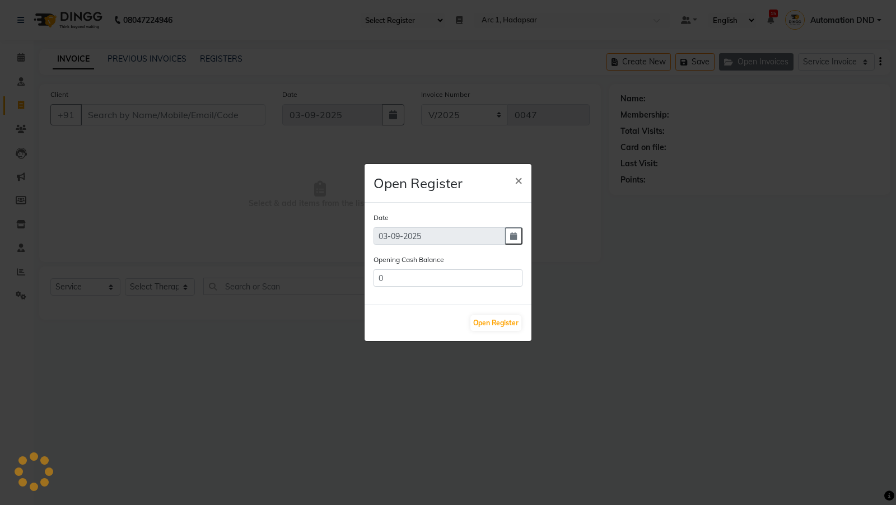
click at [839, 65] on ngb-modal-window "Open Register × Date 03-09-2025 Opening Cash Balance 0 Open Register" at bounding box center [448, 252] width 896 height 505
click at [515, 184] on span "×" at bounding box center [518, 179] width 8 height 17
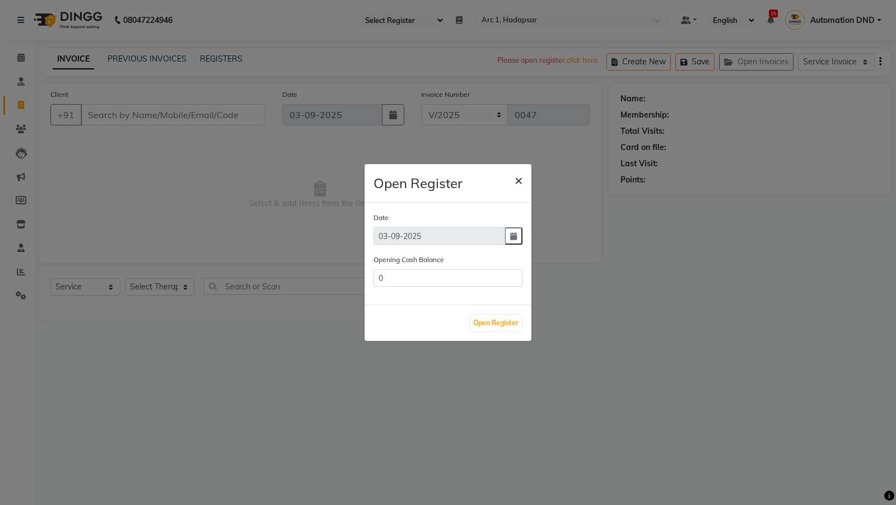
click at [515, 184] on span "×" at bounding box center [518, 179] width 8 height 17
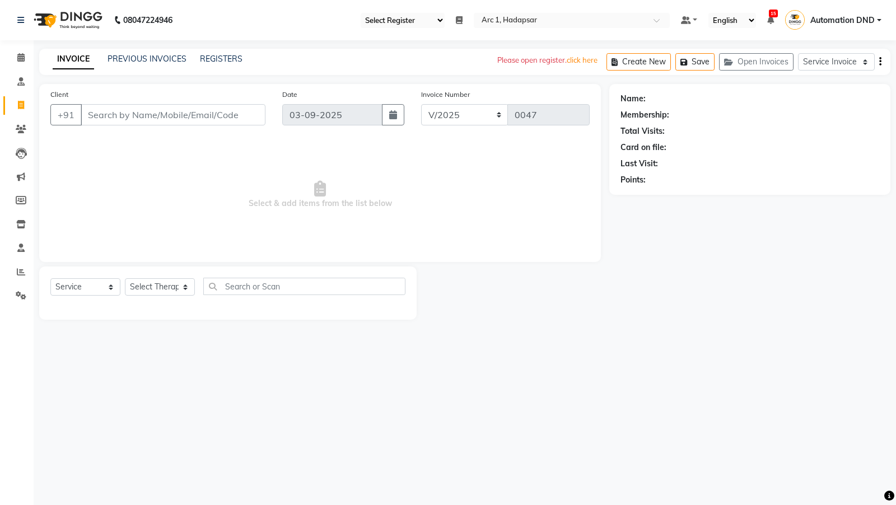
click at [407, 20] on select "Select Register Front-desk-services Service-automation Service-ganesh" at bounding box center [402, 20] width 84 height 15
select select "96"
click at [21, 21] on icon at bounding box center [20, 20] width 7 height 8
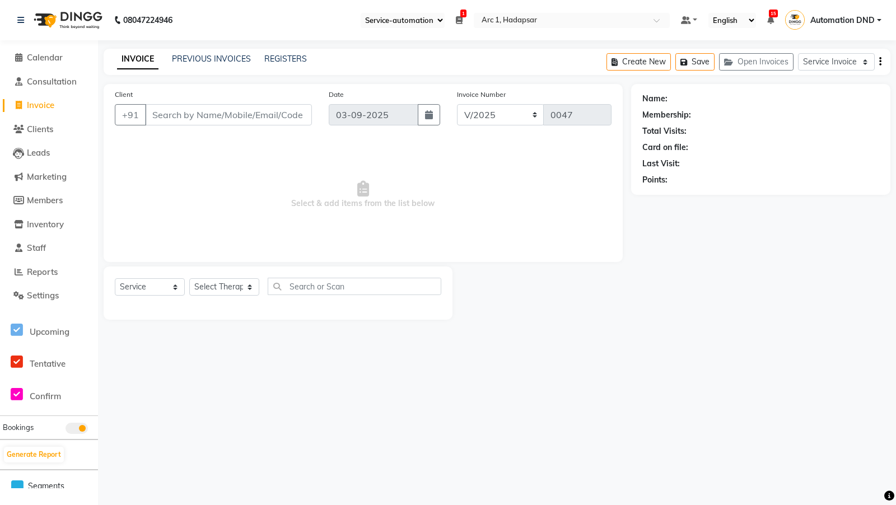
click at [27, 49] on li "Calendar" at bounding box center [49, 58] width 98 height 24
click at [30, 54] on span "Calendar" at bounding box center [45, 57] width 36 height 11
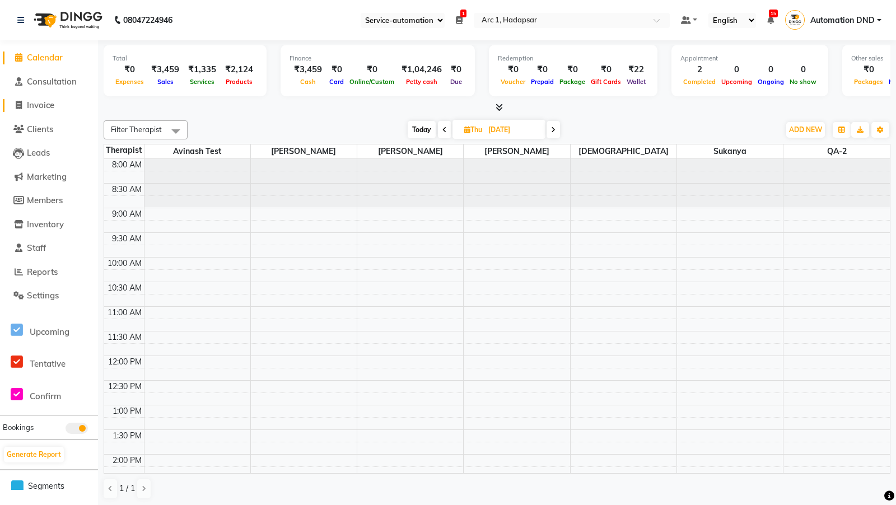
click at [35, 102] on span "Invoice" at bounding box center [40, 105] width 27 height 11
select select "service"
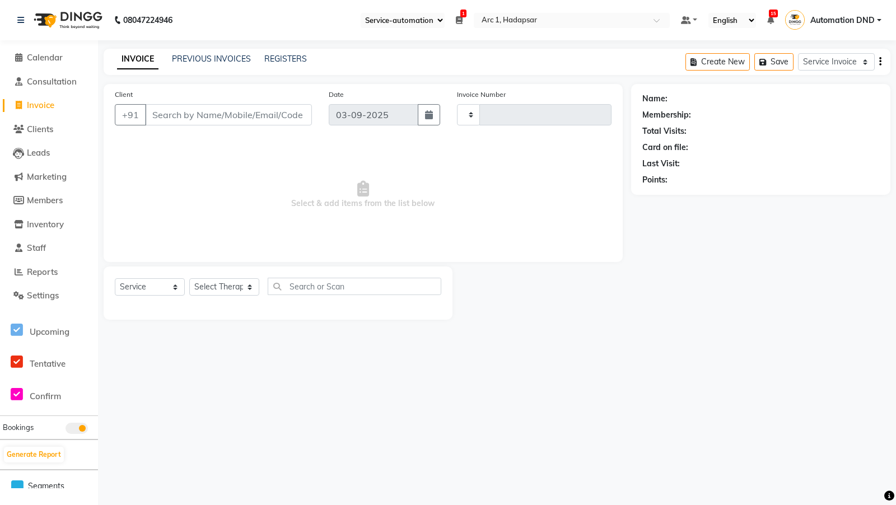
type input "0047"
select select "96"
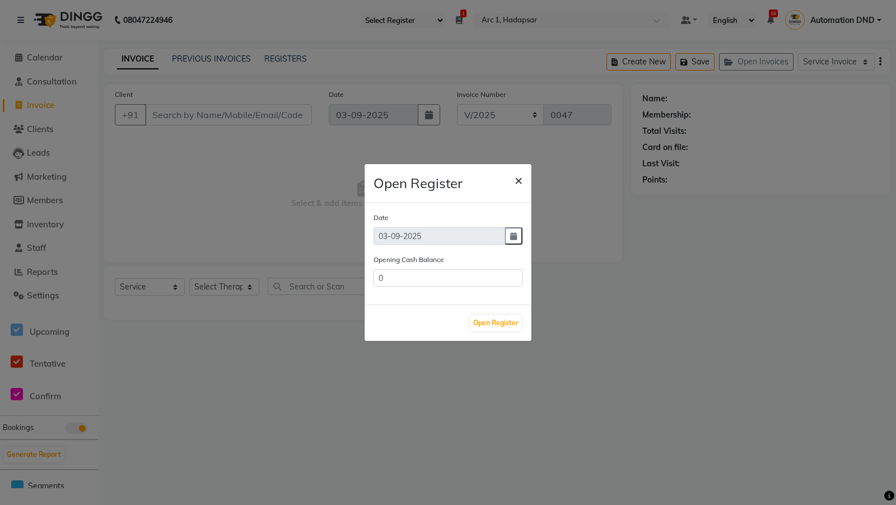
click at [520, 177] on span "×" at bounding box center [518, 179] width 8 height 17
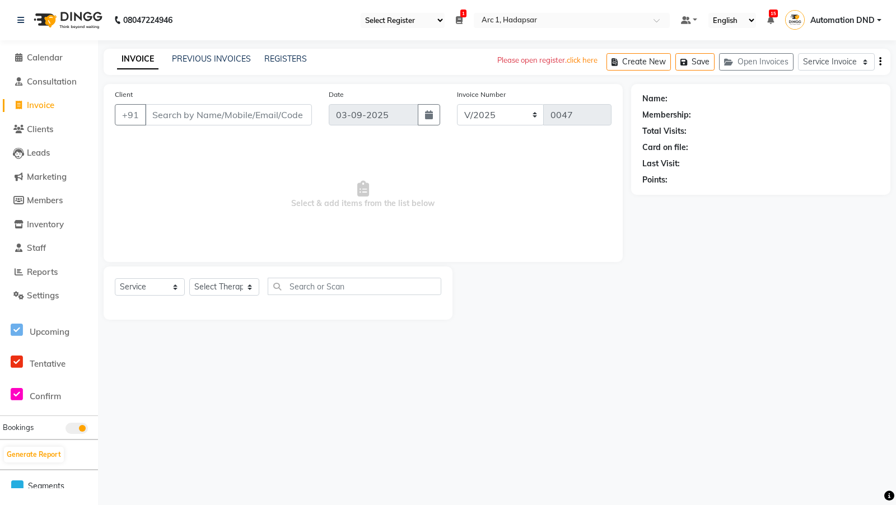
click at [421, 21] on select "Select Register Front-desk-services Service-automation Service-ganesh" at bounding box center [402, 20] width 84 height 15
click at [588, 60] on p "click here" at bounding box center [581, 60] width 31 height 11
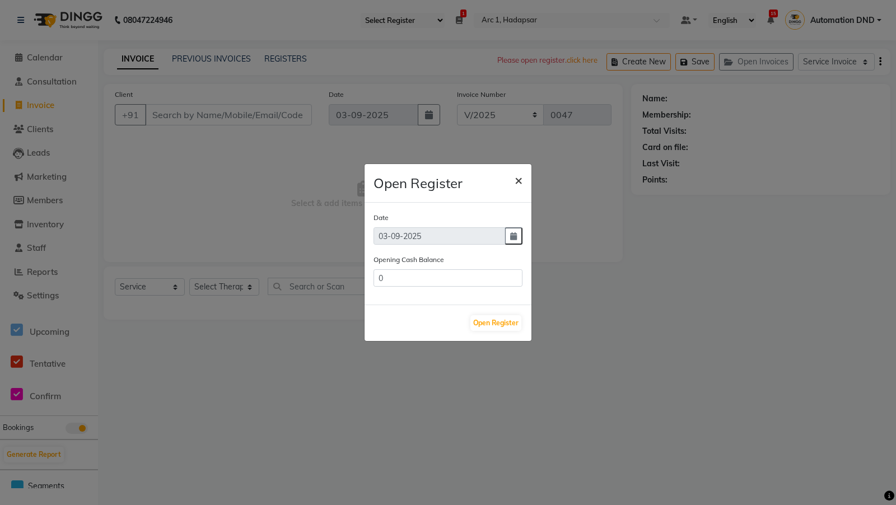
click at [519, 176] on span "×" at bounding box center [518, 179] width 8 height 17
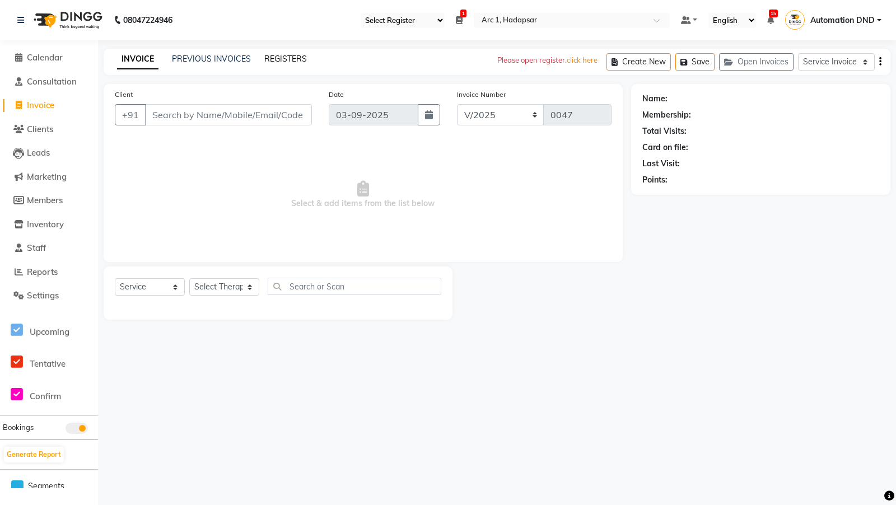
click at [278, 59] on link "REGISTERS" at bounding box center [285, 59] width 43 height 10
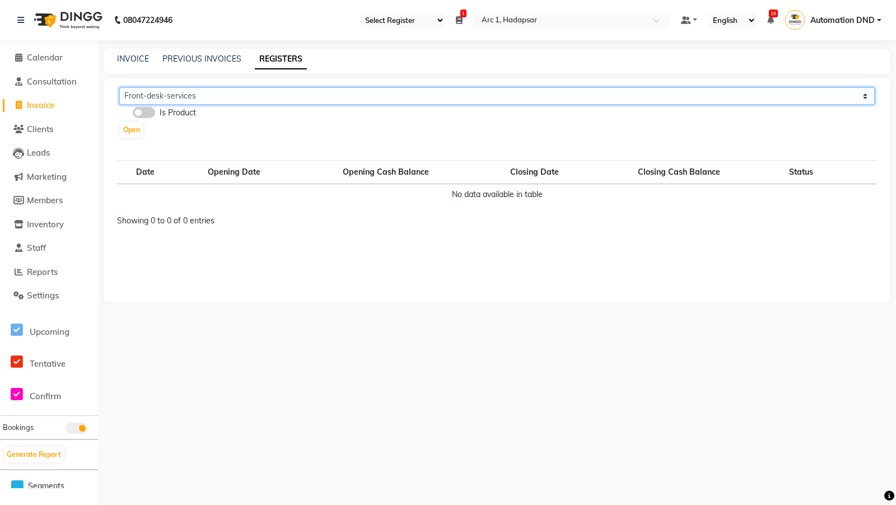
click at [153, 93] on select "Front-desk-services Service-automation Service-ganesh" at bounding box center [496, 95] width 755 height 17
click at [162, 93] on select "Front-desk-services Service-automation Service-ganesh" at bounding box center [496, 95] width 755 height 17
select select "96"
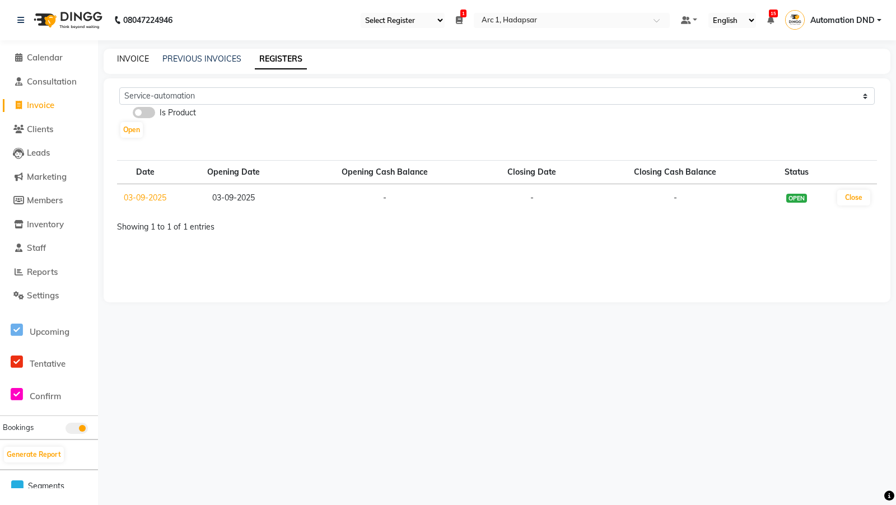
click at [139, 57] on link "INVOICE" at bounding box center [133, 59] width 32 height 10
select select "service"
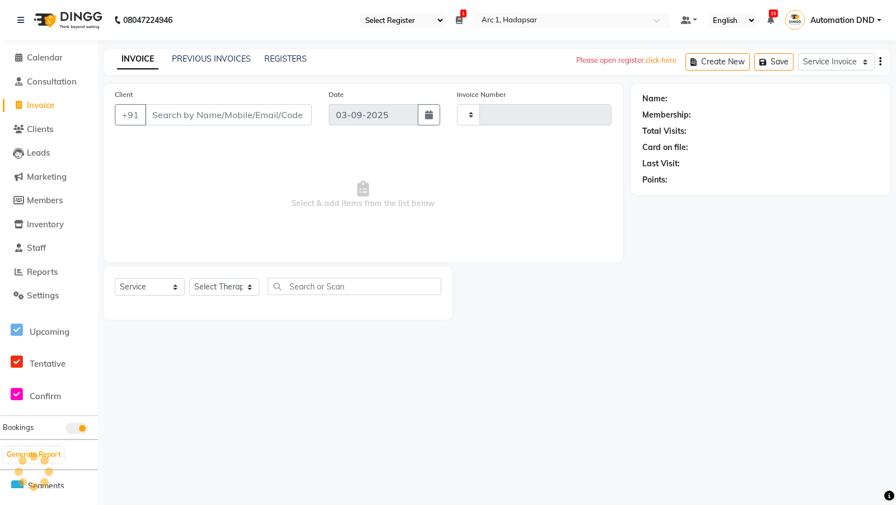
type input "0047"
select select "96"
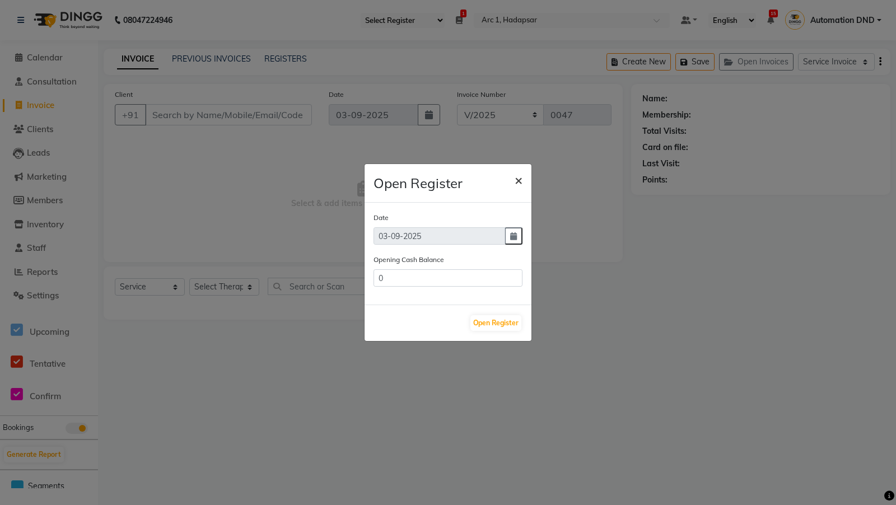
click at [520, 174] on span "×" at bounding box center [518, 179] width 8 height 17
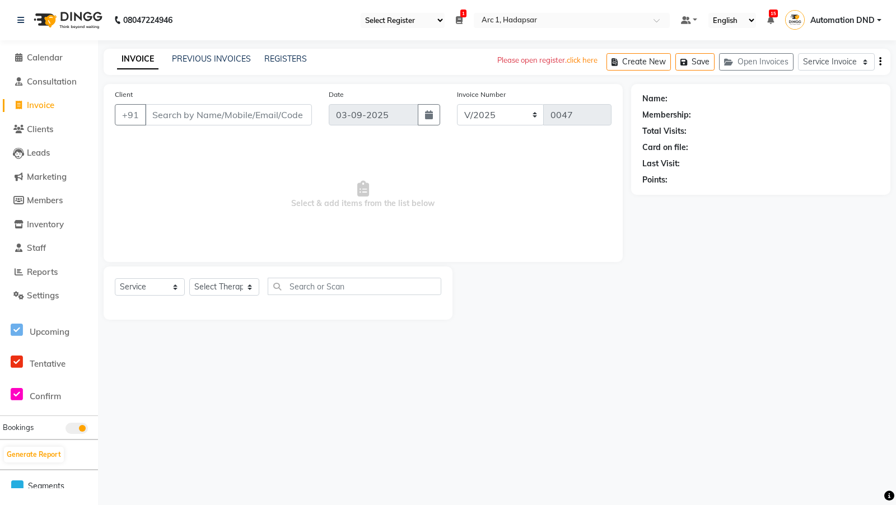
click at [457, 13] on ul "Select Register Front-desk-services Service-automation Service-ganesh 1 Daily O…" at bounding box center [515, 20] width 320 height 15
click at [457, 27] on ul "Select Register Front-desk-services Service-automation Service-ganesh 1 Daily O…" at bounding box center [515, 20] width 320 height 15
click at [460, 20] on icon at bounding box center [459, 20] width 7 height 8
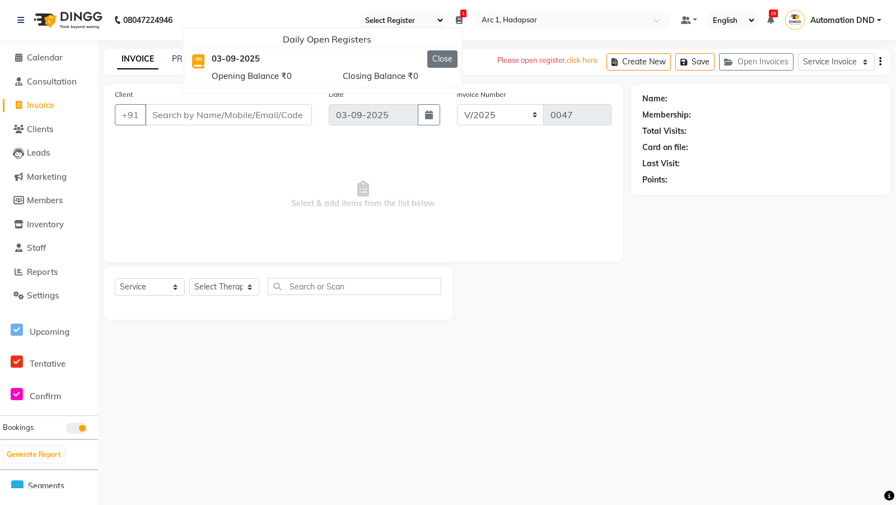
click at [446, 65] on button "Close" at bounding box center [442, 58] width 30 height 17
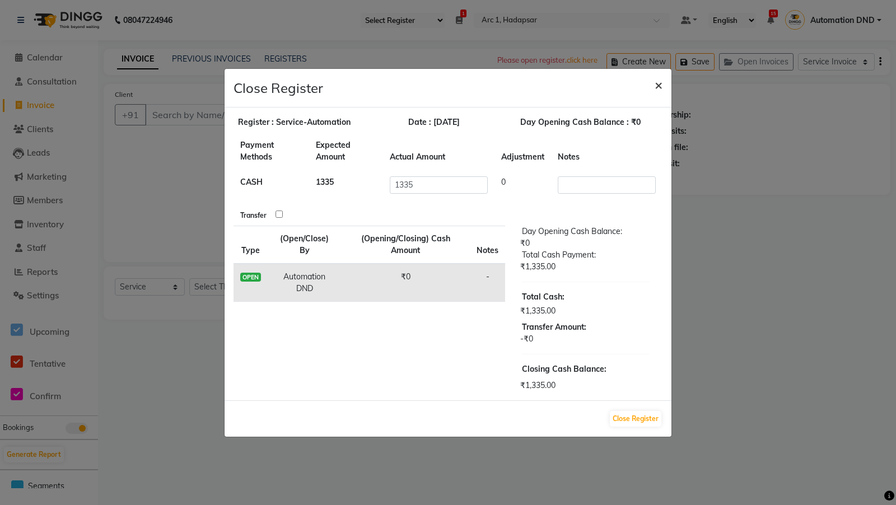
click at [662, 84] on button "×" at bounding box center [658, 84] width 26 height 31
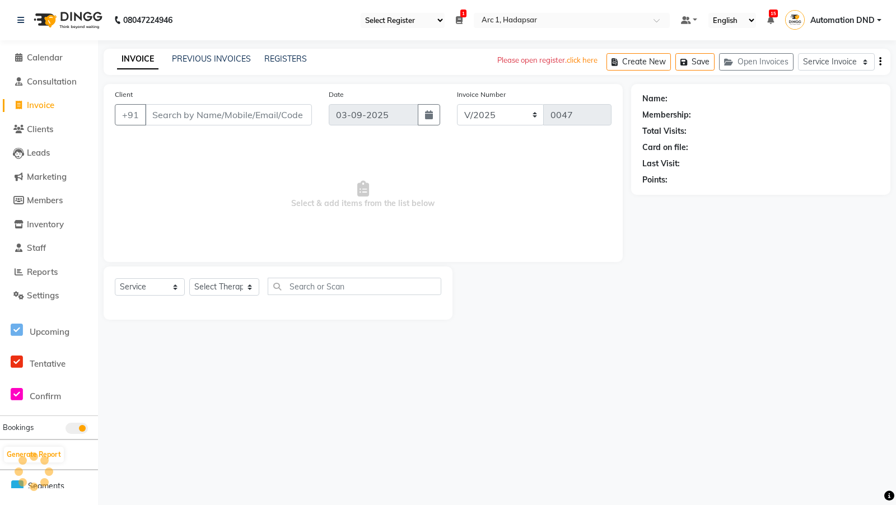
click at [419, 17] on select "Select Register Front-desk-services Service-automation Service-ganesh" at bounding box center [402, 20] width 84 height 15
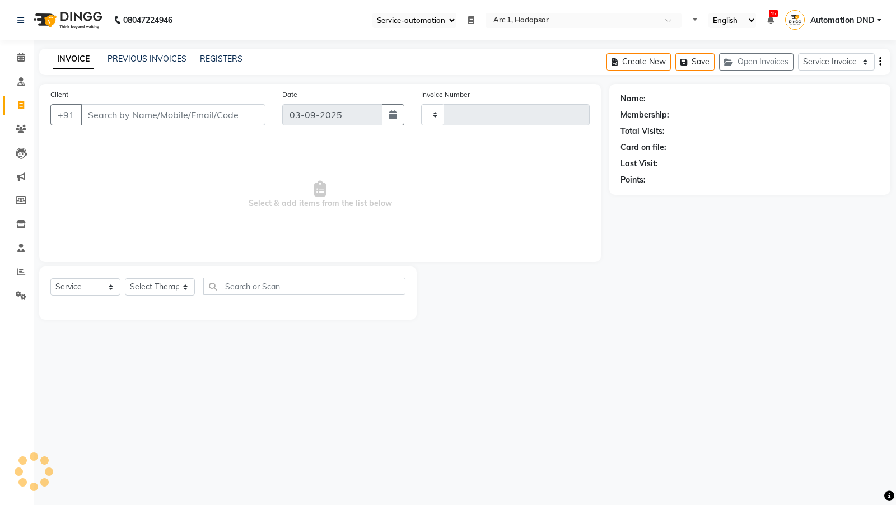
select select "96"
select select "service"
type input "0047"
select select "96"
type input "z"
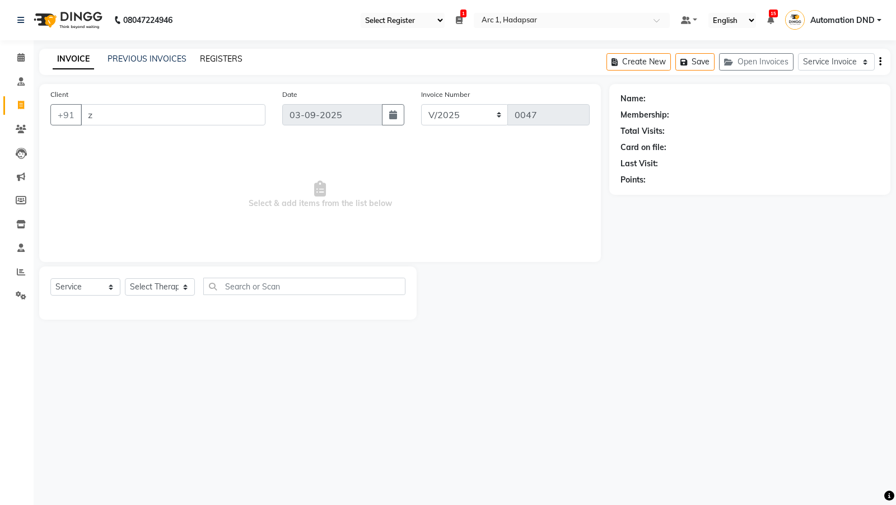
click at [216, 60] on link "REGISTERS" at bounding box center [221, 59] width 43 height 10
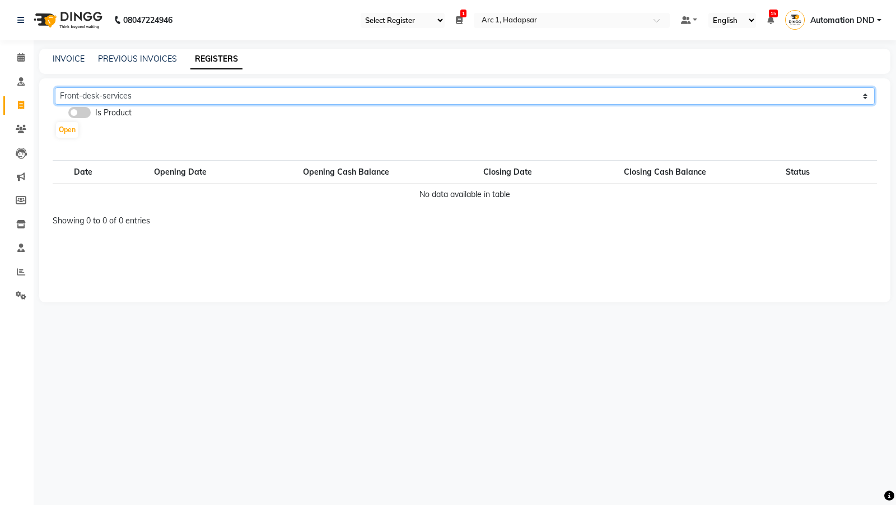
click at [105, 101] on select "Front-desk-services Service-automation Service-ganesh" at bounding box center [464, 95] width 819 height 17
select select "96"
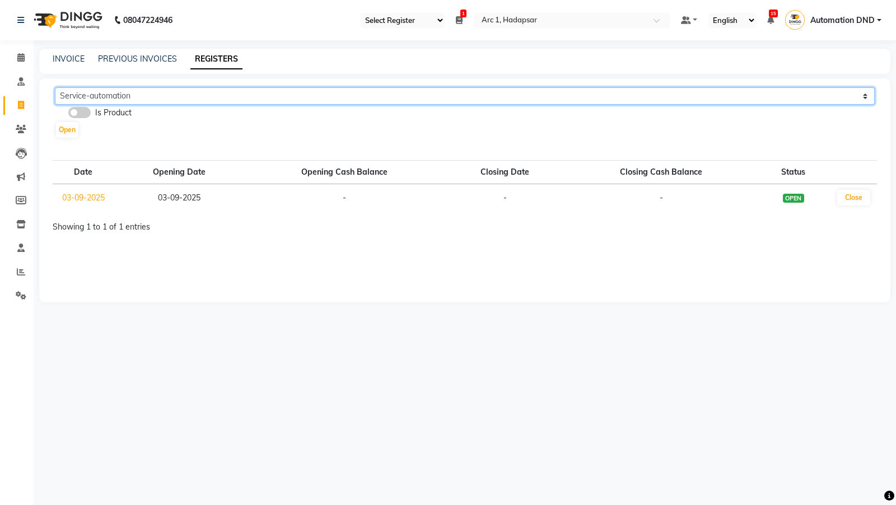
click at [114, 101] on select "Front-desk-services Service-automation Service-ganesh" at bounding box center [464, 95] width 819 height 17
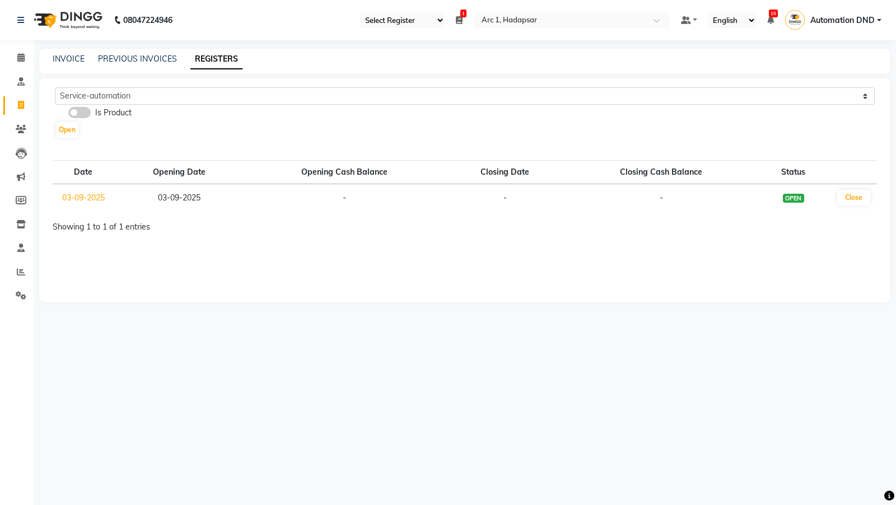
click at [462, 22] on icon at bounding box center [459, 20] width 7 height 8
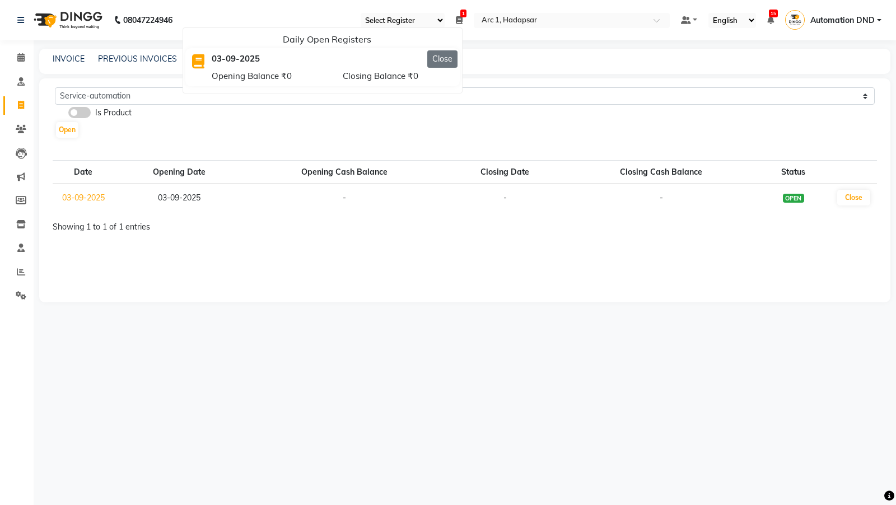
click at [441, 60] on button "Close" at bounding box center [442, 58] width 30 height 17
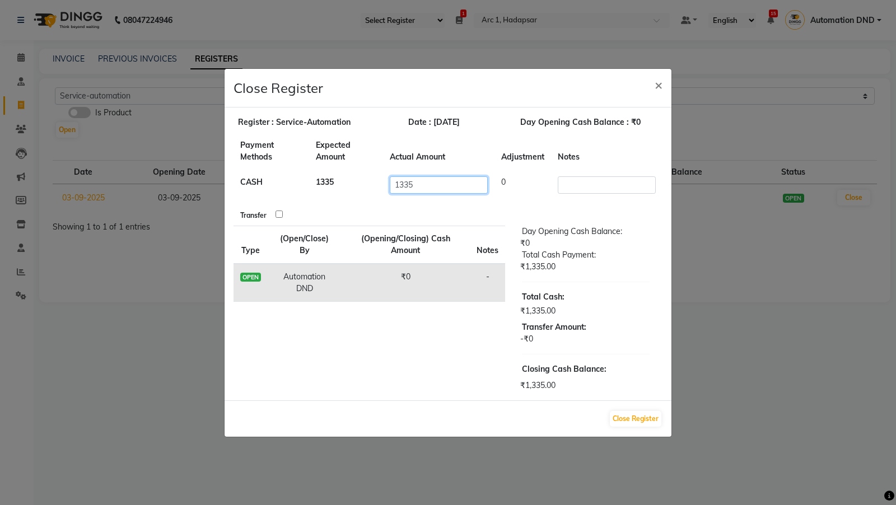
drag, startPoint x: 399, startPoint y: 182, endPoint x: 441, endPoint y: 194, distance: 44.3
click at [441, 194] on td "1335" at bounding box center [438, 185] width 111 height 31
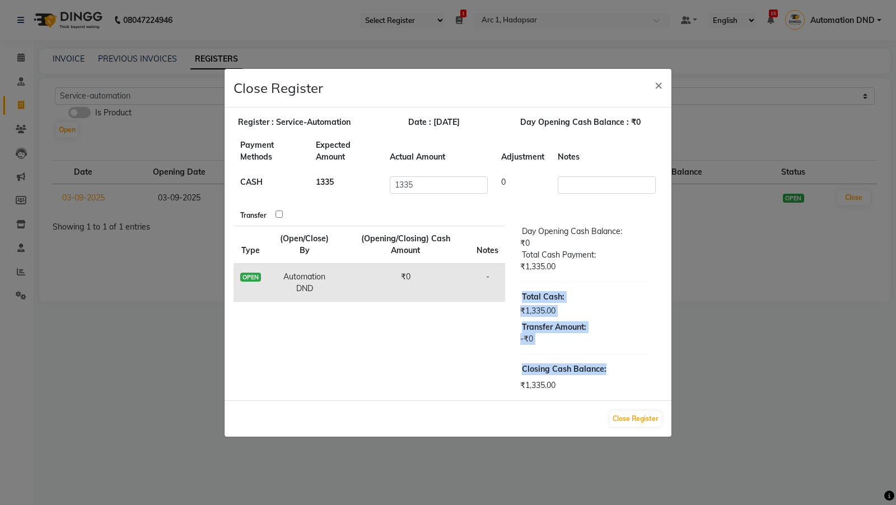
drag, startPoint x: 516, startPoint y: 299, endPoint x: 547, endPoint y: 374, distance: 81.8
click at [547, 376] on div "Day Opening Cash Balance: ₹0 Total Cash Payment: ₹1,335.00 Total Cash : ₹1,335.…" at bounding box center [586, 309] width 128 height 166
click at [652, 81] on button "×" at bounding box center [658, 84] width 26 height 31
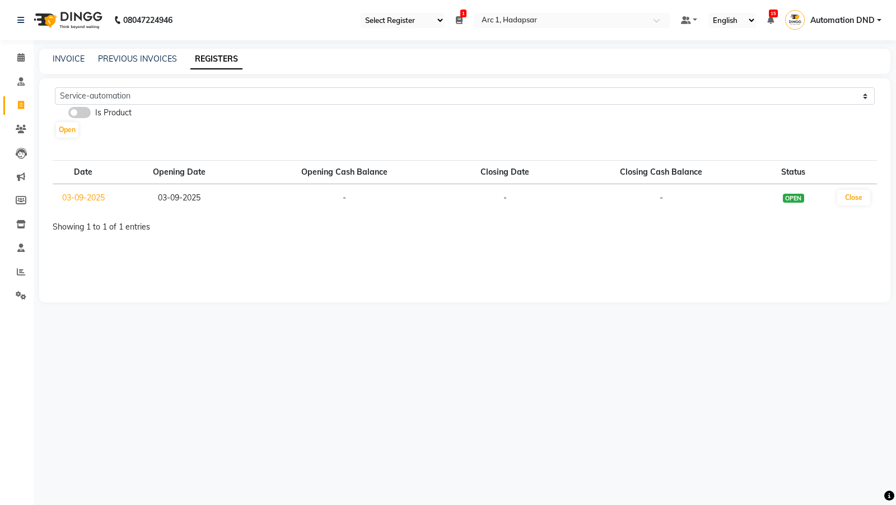
click at [873, 25] on span "Automation DND" at bounding box center [842, 21] width 64 height 12
click at [829, 78] on link "Sign out" at bounding box center [823, 80] width 102 height 17
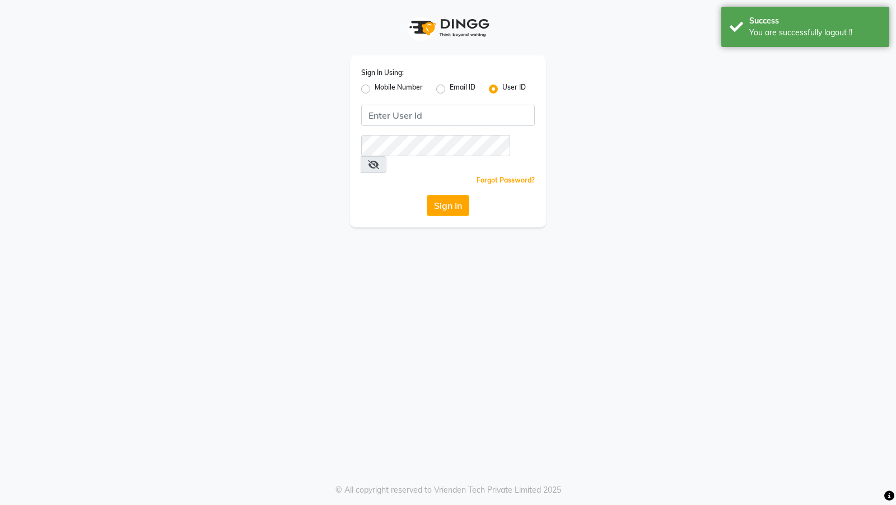
click at [449, 89] on label "Email ID" at bounding box center [462, 88] width 26 height 13
click at [449, 89] on input "Email ID" at bounding box center [452, 85] width 7 height 7
radio input "true"
radio input "false"
click at [443, 104] on div "Sign In Using: Mobile Number Email ID User ID Remember me Forgot Password? Sign…" at bounding box center [448, 141] width 196 height 172
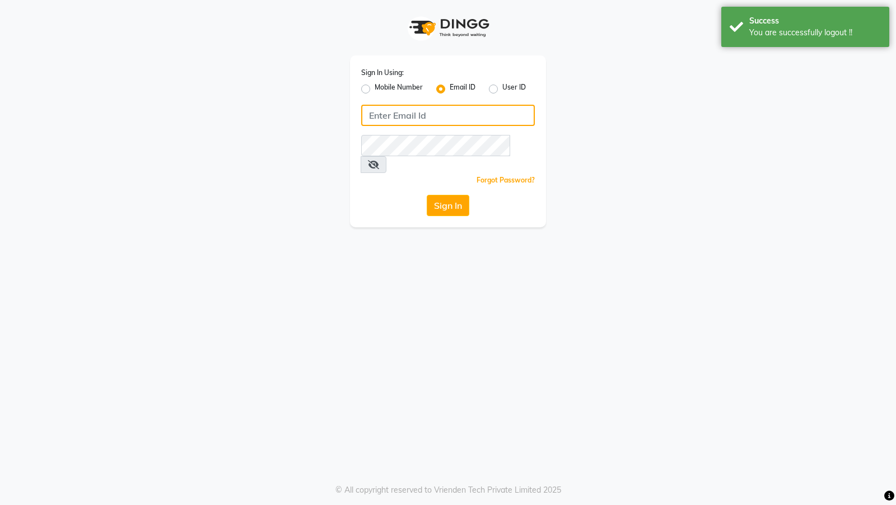
click at [442, 124] on input "Username" at bounding box center [448, 115] width 174 height 21
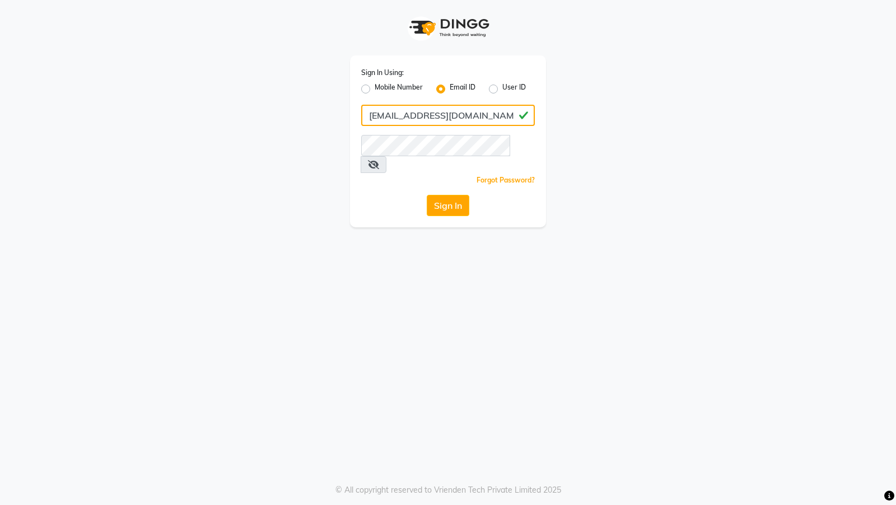
type input "automation-dnd@gmail.com"
click at [450, 195] on button "Sign In" at bounding box center [447, 205] width 43 height 21
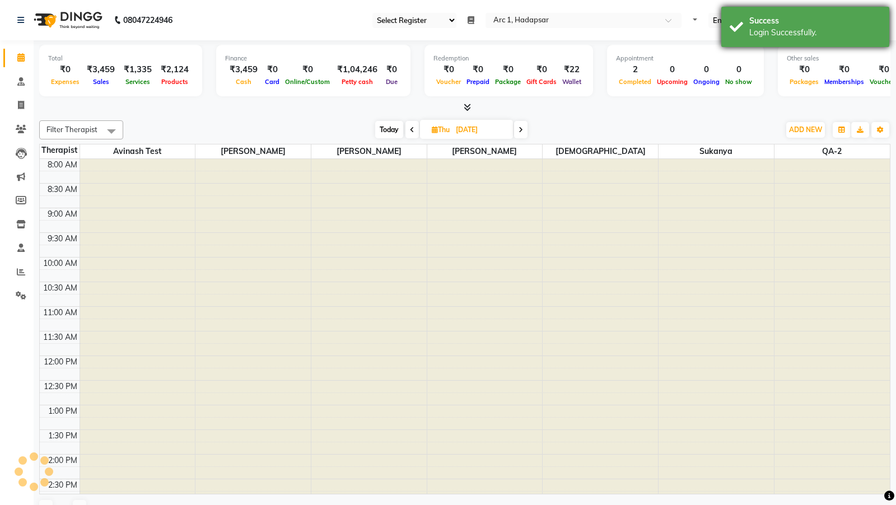
select select "96"
select select "en"
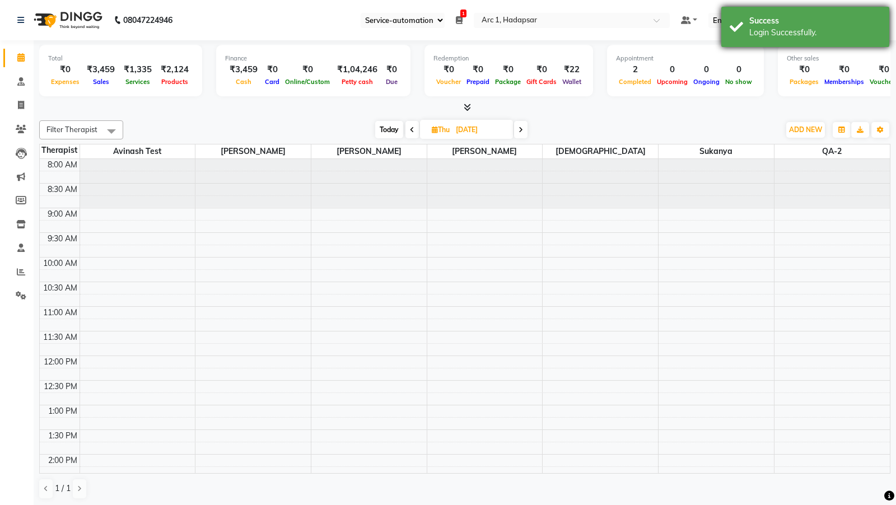
click at [758, 13] on div "Success Login Successfully." at bounding box center [805, 27] width 168 height 40
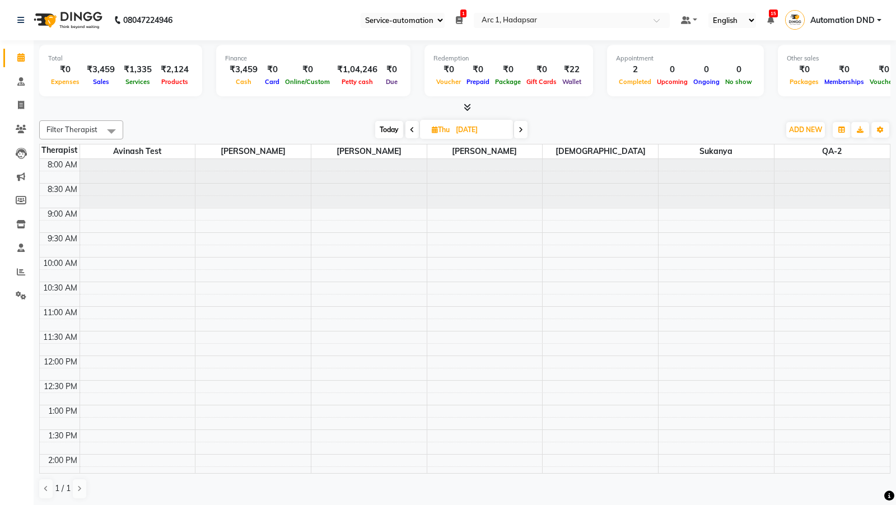
click at [469, 113] on span at bounding box center [465, 108] width 12 height 12
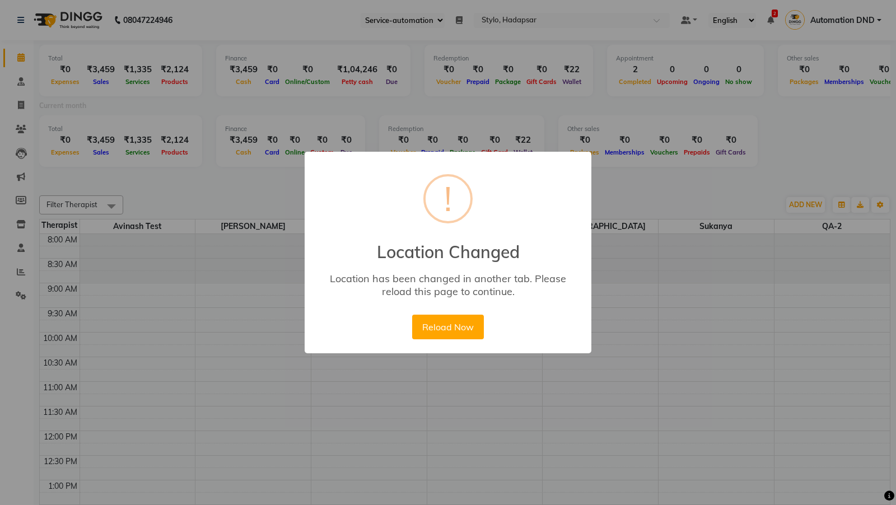
click at [399, 330] on div "× ! Location Changed Location has been changed in another tab. Please reload th…" at bounding box center [447, 253] width 287 height 202
click at [416, 329] on button "Reload Now" at bounding box center [447, 327] width 71 height 25
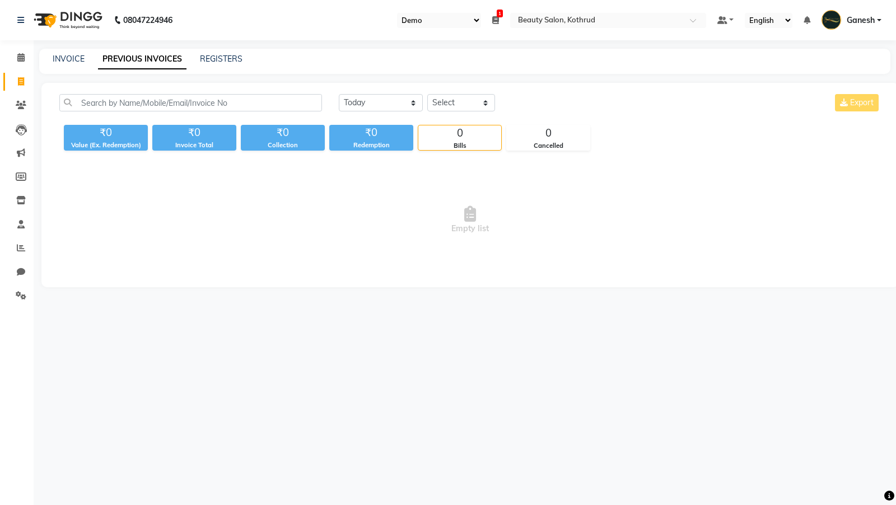
select select "24"
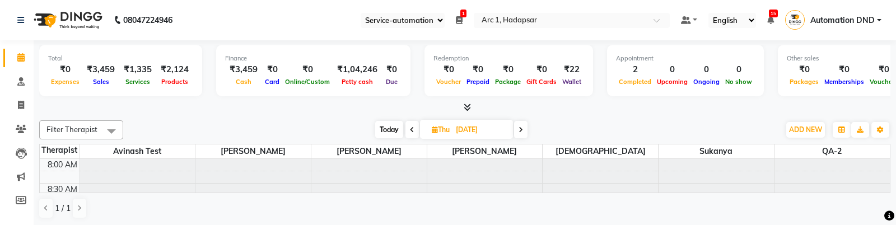
select select "96"
click at [533, 30] on nav "08047224946 Select Register Front-desk-services Service-automation Service-gane…" at bounding box center [448, 20] width 896 height 40
click at [529, 16] on input "text" at bounding box center [560, 21] width 162 height 11
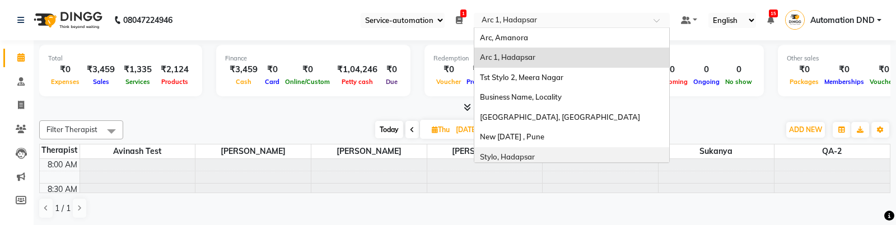
click at [513, 157] on span "Stylo, Hadapsar" at bounding box center [507, 156] width 55 height 9
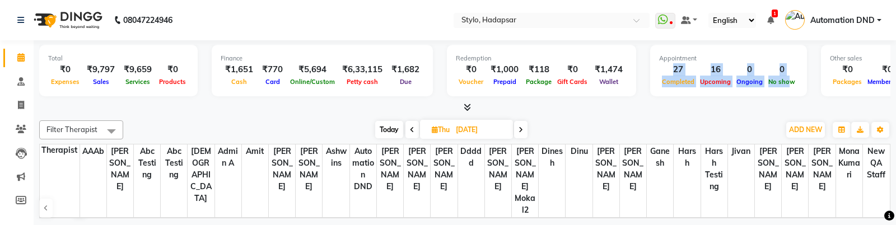
drag, startPoint x: 657, startPoint y: 69, endPoint x: 773, endPoint y: 76, distance: 116.6
click at [773, 76] on div "27 Completed 16 Upcoming 0 Ongoing 0 No show" at bounding box center [728, 75] width 139 height 25
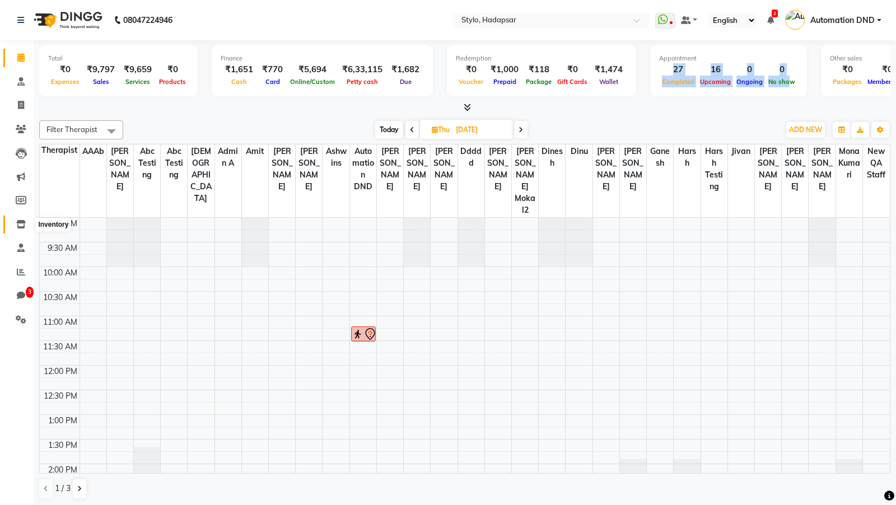
click at [21, 224] on icon at bounding box center [21, 224] width 10 height 8
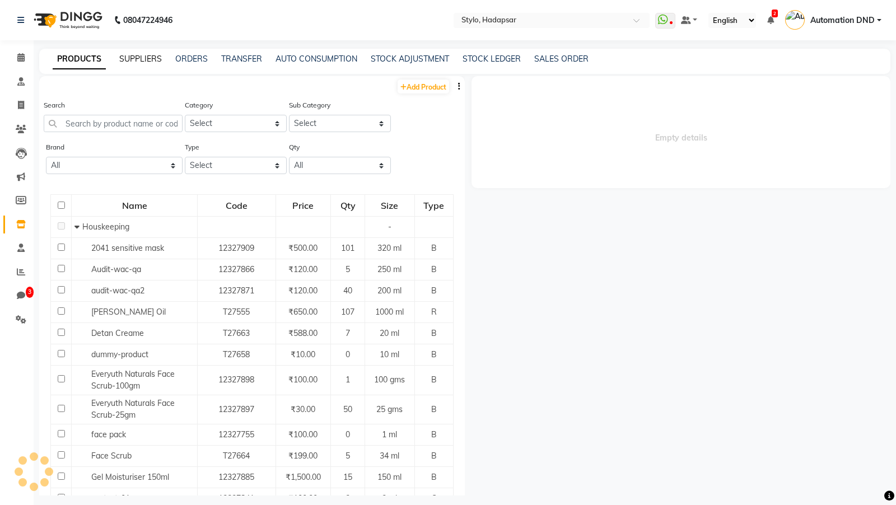
click at [149, 63] on link "SUPPLIERS" at bounding box center [140, 59] width 43 height 10
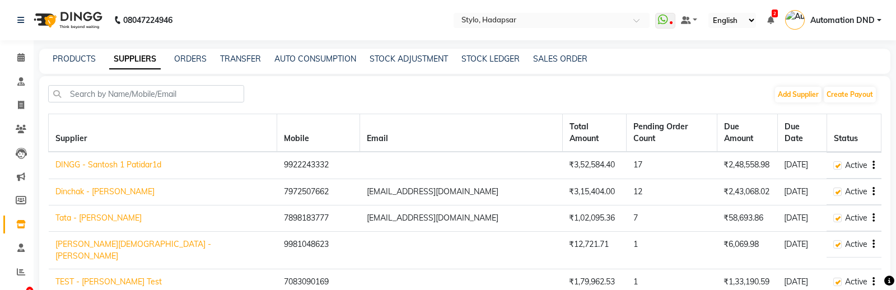
click at [105, 160] on link "DINGG - Santosh 1 Patidar1d" at bounding box center [108, 165] width 106 height 10
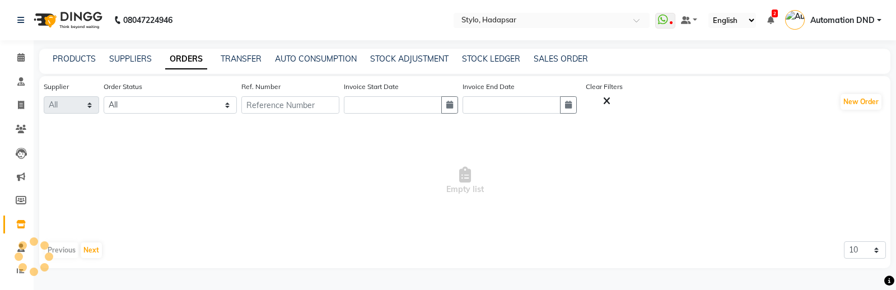
select select "1"
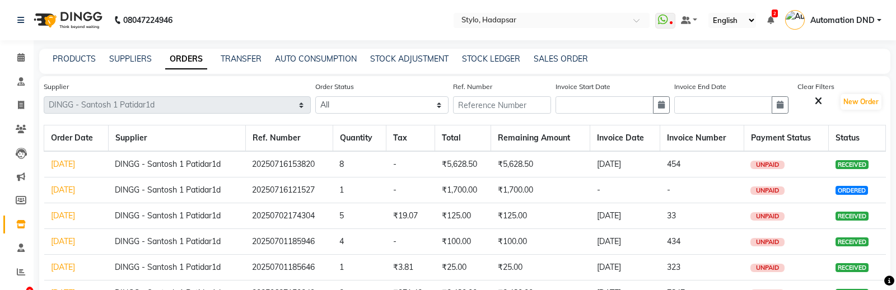
click at [74, 162] on link "Jul 16, 2025" at bounding box center [63, 164] width 24 height 10
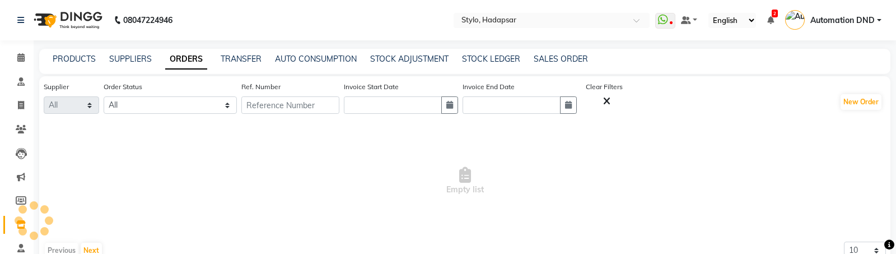
select select "1"
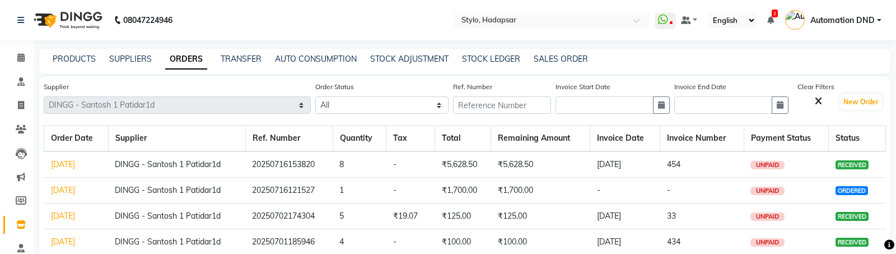
click at [75, 168] on link "Jul 16, 2025" at bounding box center [63, 164] width 24 height 10
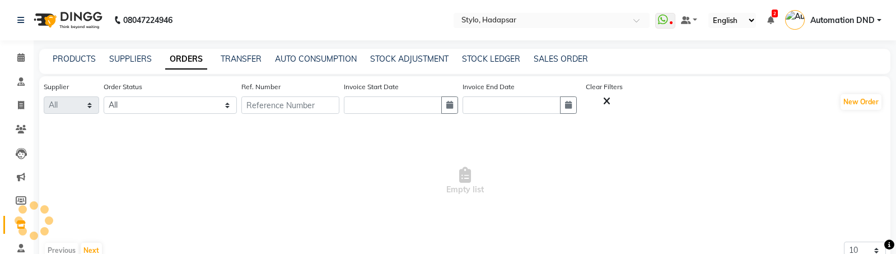
select select "1"
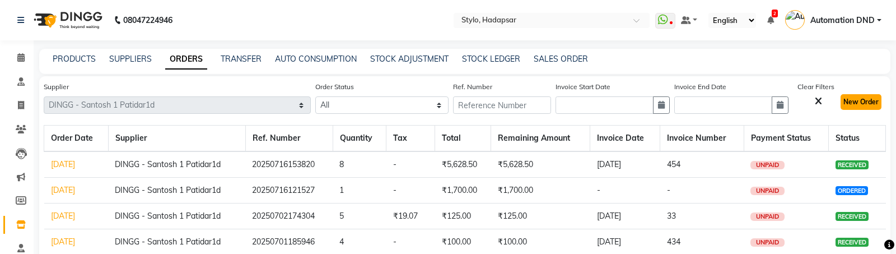
click at [867, 107] on button "New Order" at bounding box center [860, 102] width 41 height 16
select select "true"
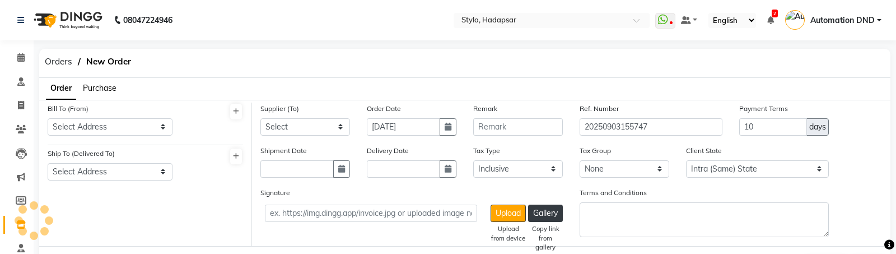
select select "1"
click at [54, 59] on span "Orders" at bounding box center [58, 61] width 39 height 20
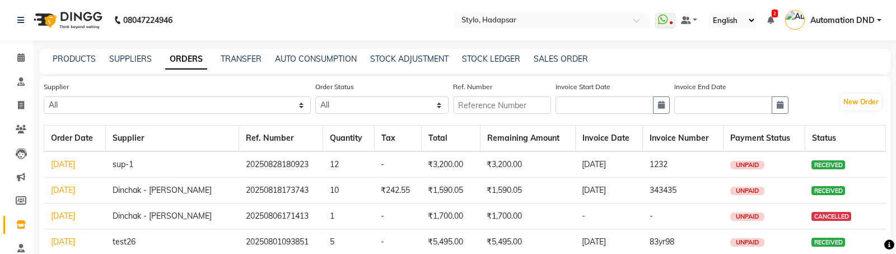
click at [75, 161] on link "Aug 28, 2025" at bounding box center [63, 164] width 24 height 10
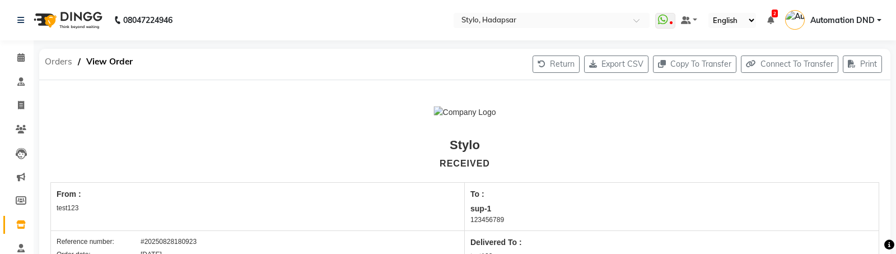
click at [58, 60] on span "Orders" at bounding box center [58, 61] width 39 height 20
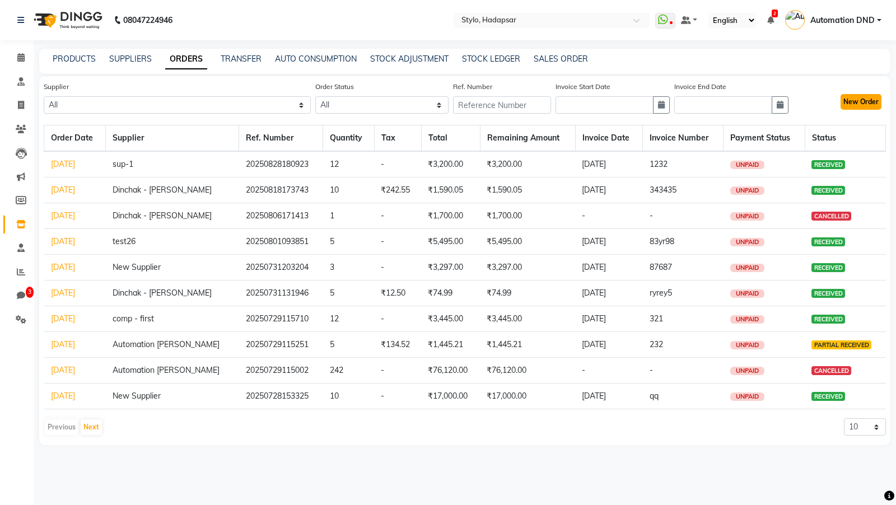
click at [862, 95] on button "New Order" at bounding box center [860, 102] width 41 height 16
select select "true"
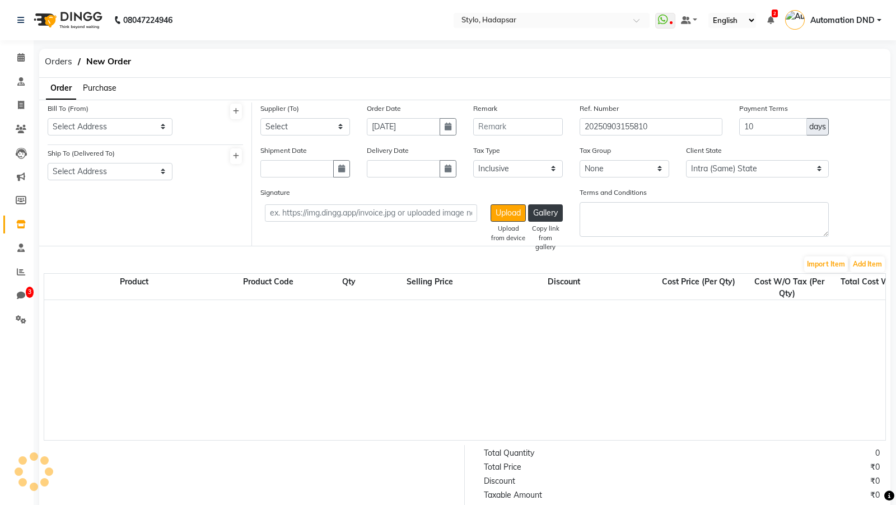
select select "1"
click at [93, 121] on select "Select Address test testing 5march test Address 1234 ABC A/202, Impire Building…" at bounding box center [110, 126] width 125 height 17
select select "1"
click at [86, 170] on select "Select Address Temp Salon E/501, Building B, Indore abc Test final Gujrat meera…" at bounding box center [110, 171] width 125 height 17
select select "28"
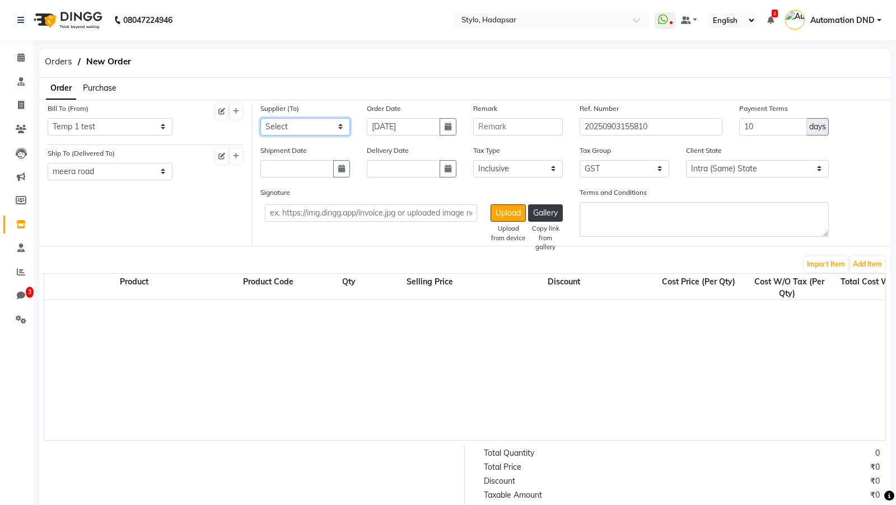
click at [318, 125] on select "Select DINGG - Santosh 1 Patidar1d Dinchak - Akshay Poorey Tata - Pratibha Pand…" at bounding box center [305, 126] width 90 height 17
select select "357"
click at [870, 224] on button "Add Item" at bounding box center [867, 264] width 35 height 16
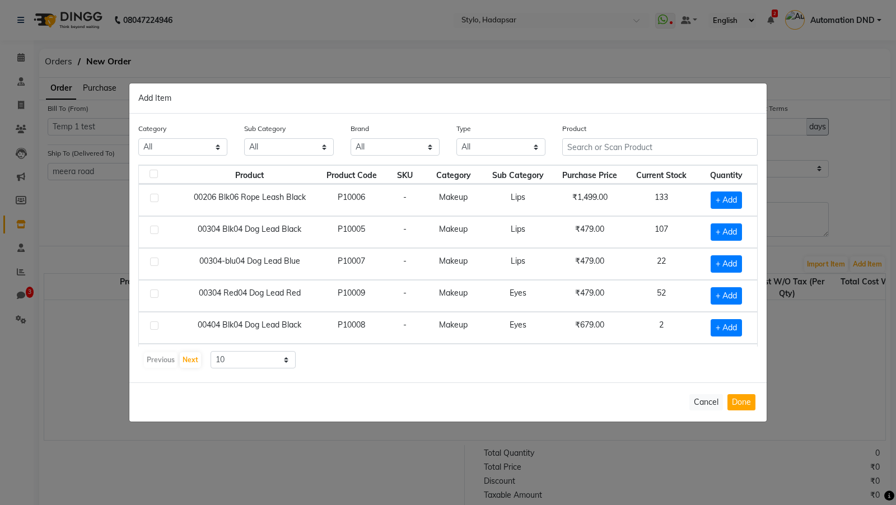
scroll to position [146, 0]
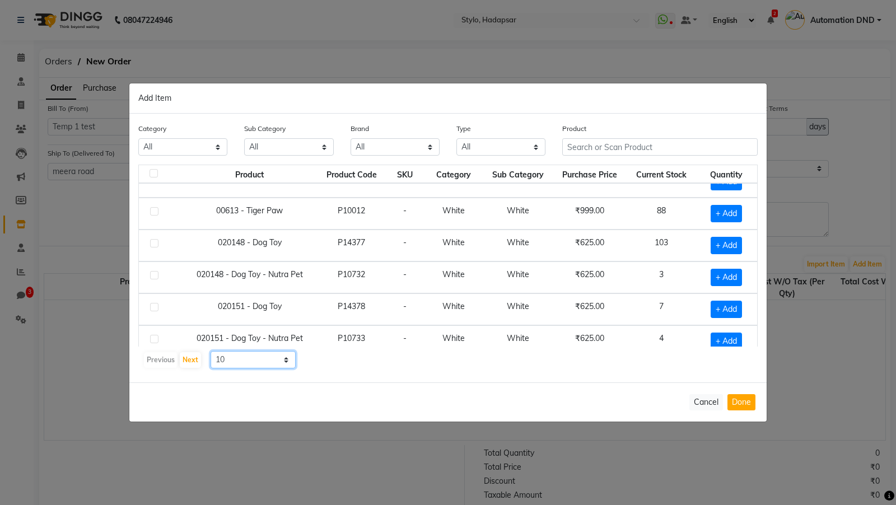
click at [251, 224] on select "10 50 100" at bounding box center [252, 359] width 85 height 17
click at [188, 224] on button "Next" at bounding box center [190, 360] width 21 height 16
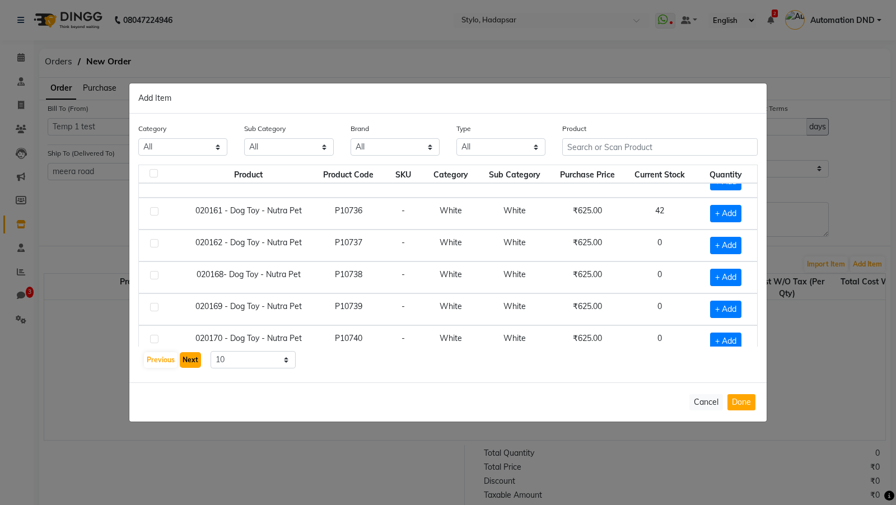
click at [188, 224] on button "Next" at bounding box center [190, 360] width 21 height 16
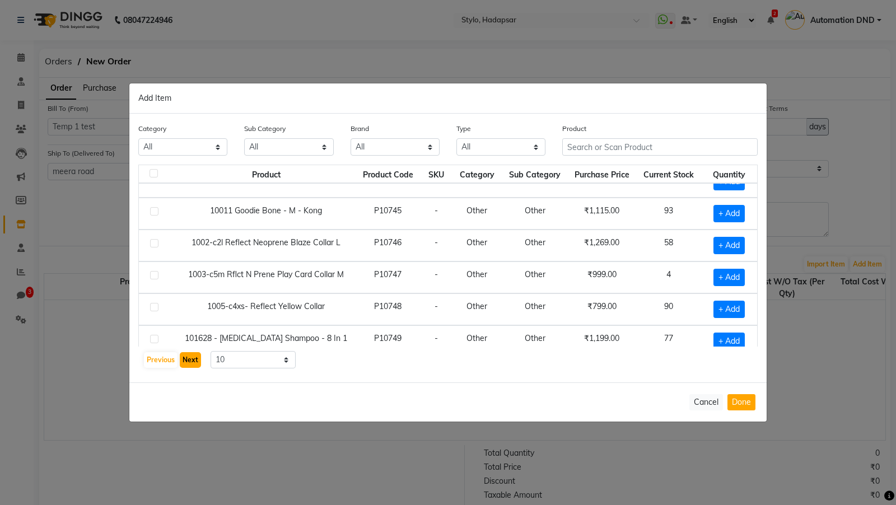
click at [188, 224] on button "Next" at bounding box center [190, 360] width 21 height 16
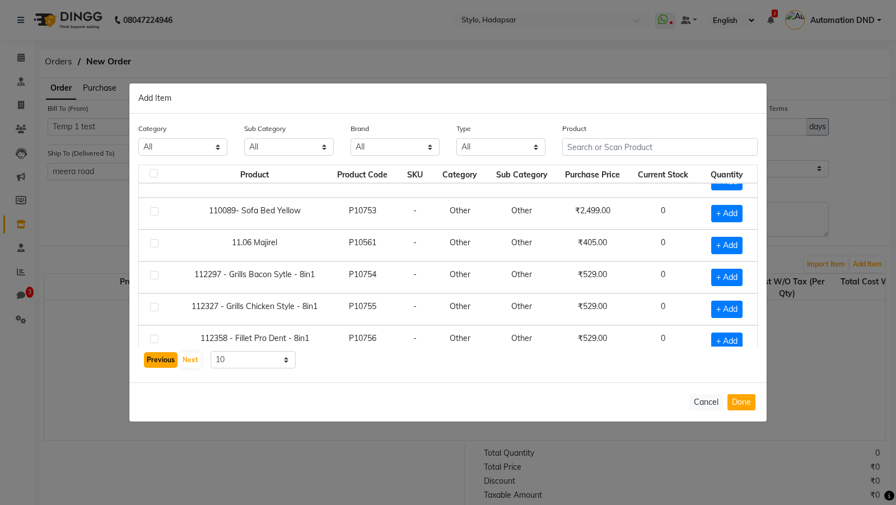
click at [164, 224] on button "Previous" at bounding box center [161, 360] width 34 height 16
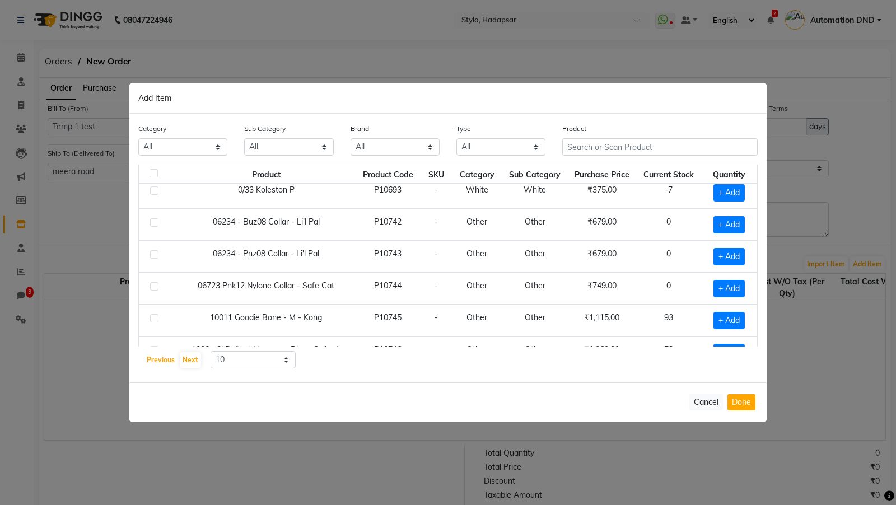
scroll to position [41, 0]
click at [187, 224] on button "Next" at bounding box center [190, 360] width 21 height 16
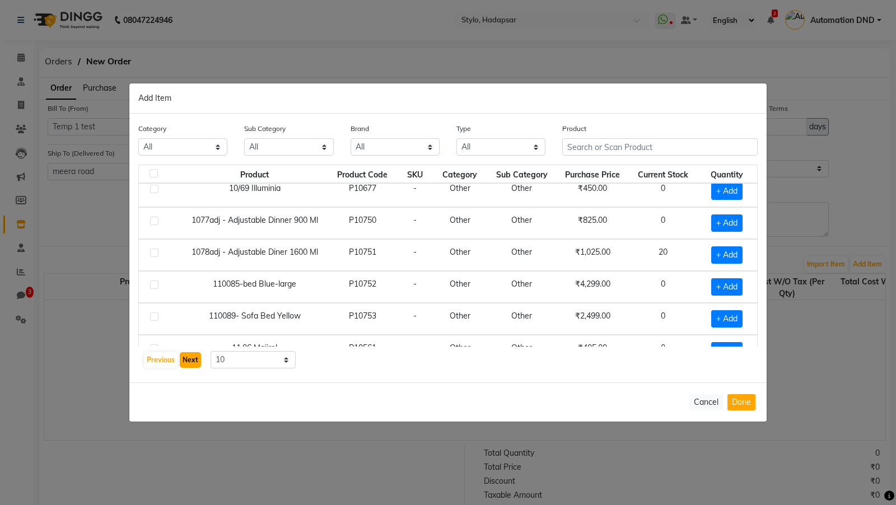
click at [187, 224] on button "Next" at bounding box center [190, 360] width 21 height 16
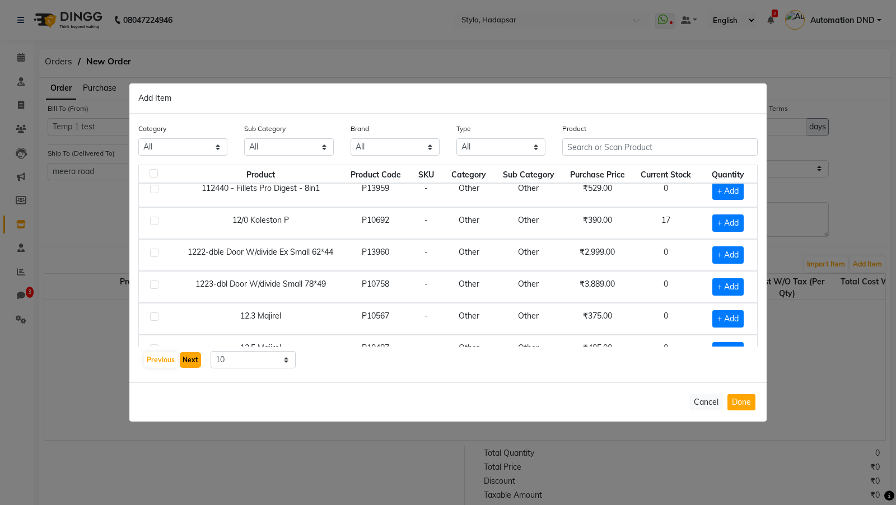
click at [187, 224] on button "Next" at bounding box center [190, 360] width 21 height 16
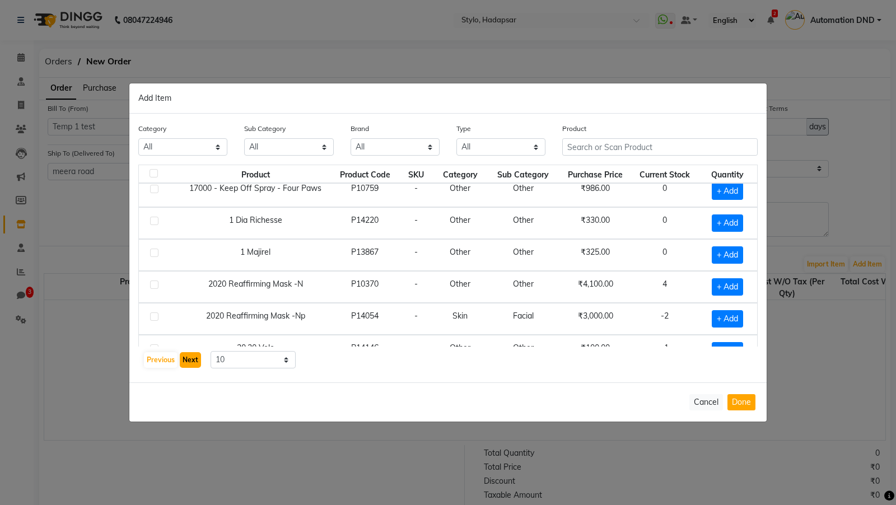
click at [187, 224] on button "Next" at bounding box center [190, 360] width 21 height 16
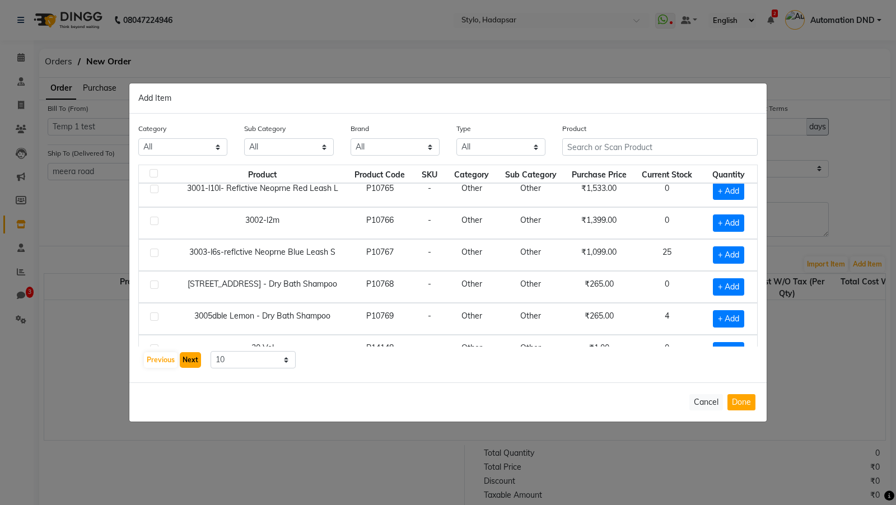
click at [187, 224] on button "Next" at bounding box center [190, 360] width 21 height 16
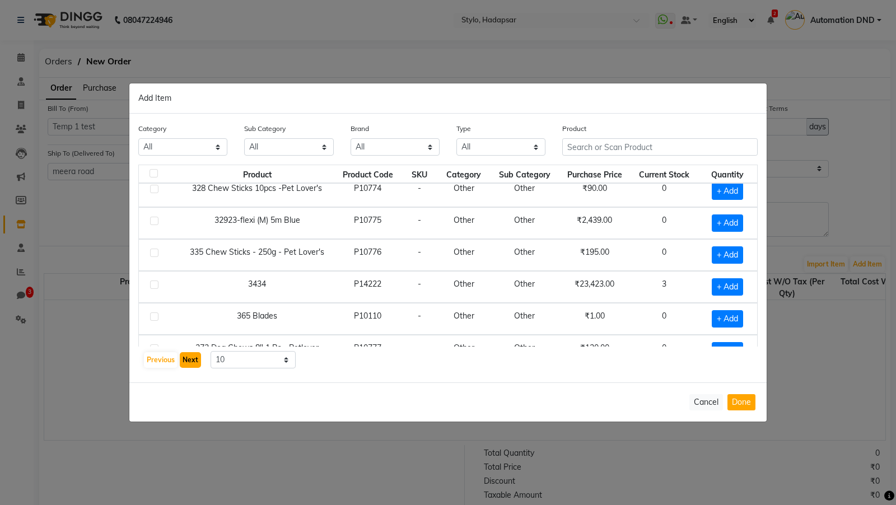
click at [187, 224] on button "Next" at bounding box center [190, 360] width 21 height 16
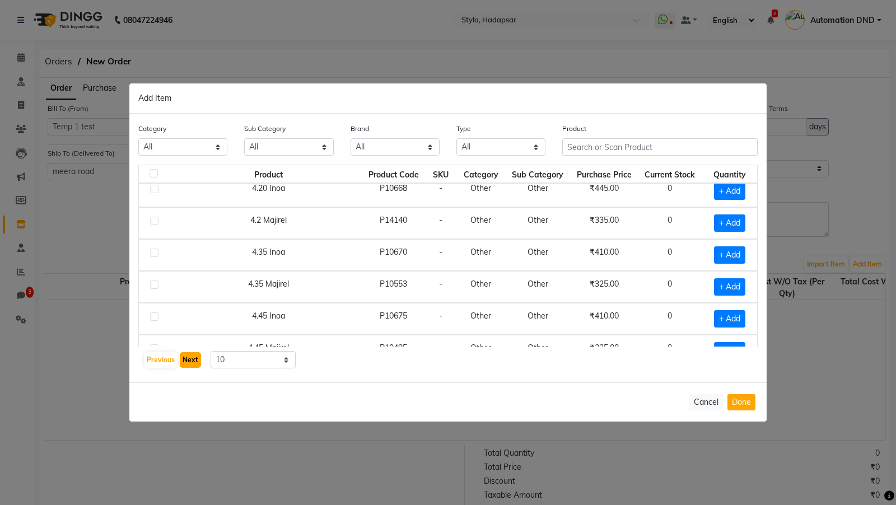
click at [187, 224] on button "Next" at bounding box center [190, 360] width 21 height 16
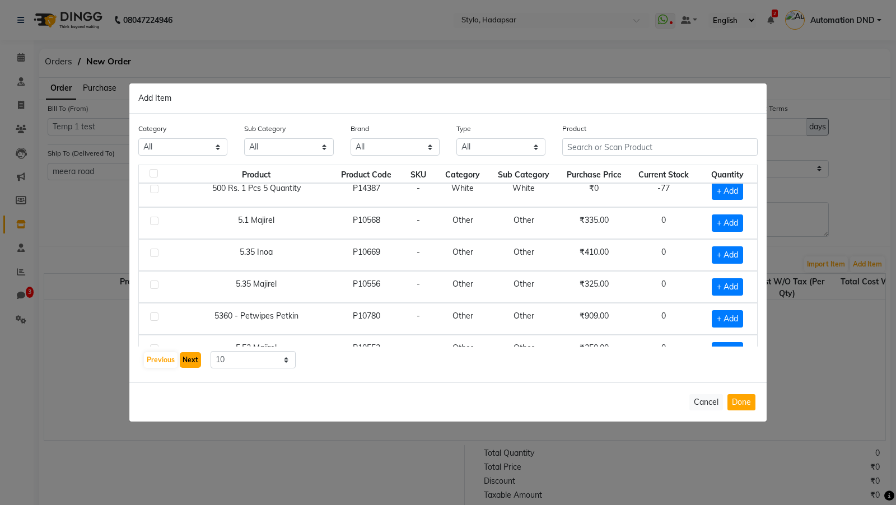
click at [187, 224] on button "Next" at bounding box center [190, 360] width 21 height 16
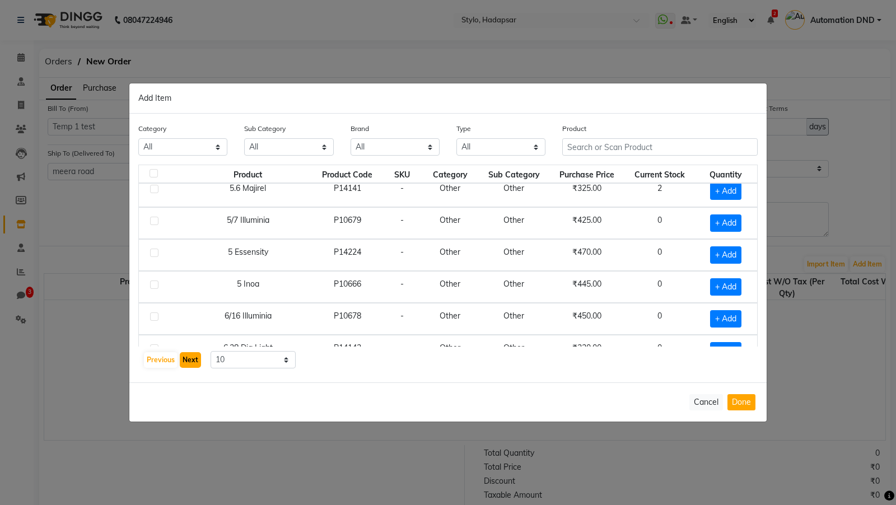
click at [187, 224] on button "Next" at bounding box center [190, 360] width 21 height 16
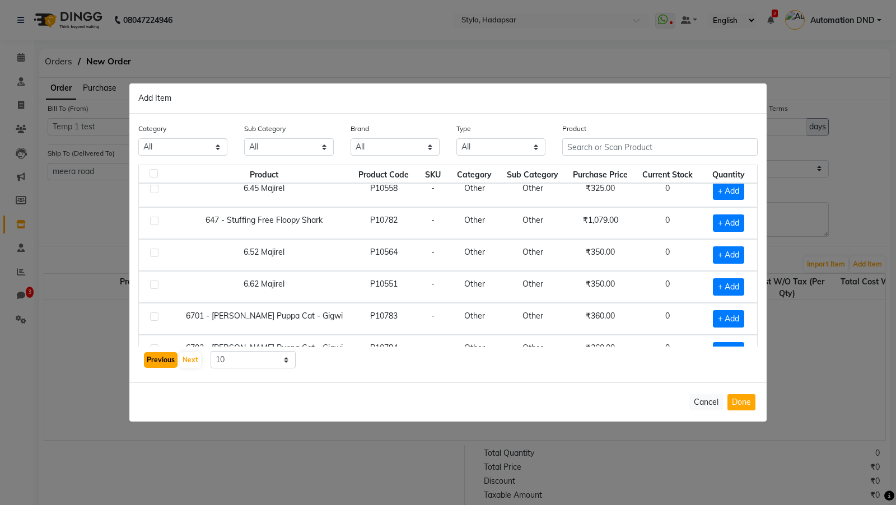
click at [156, 224] on button "Previous" at bounding box center [161, 360] width 34 height 16
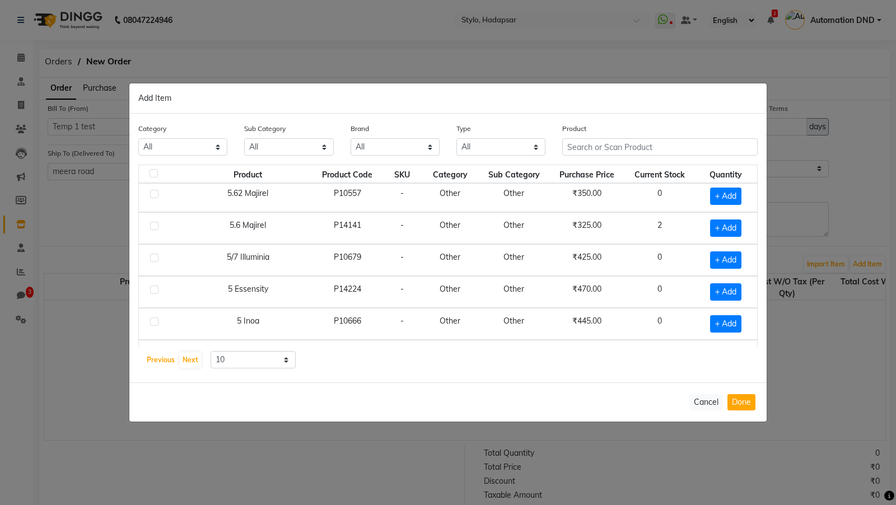
scroll to position [4, 0]
click at [184, 224] on button "Next" at bounding box center [190, 360] width 21 height 16
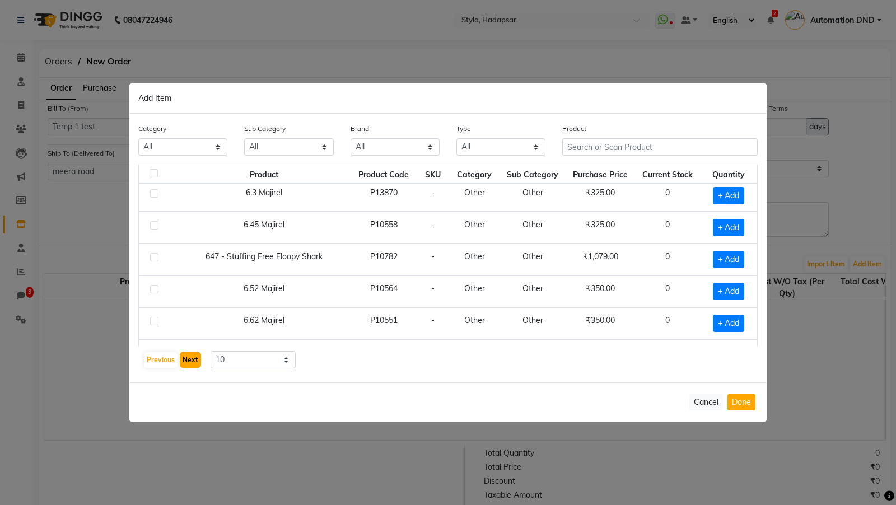
click at [184, 224] on button "Next" at bounding box center [190, 360] width 21 height 16
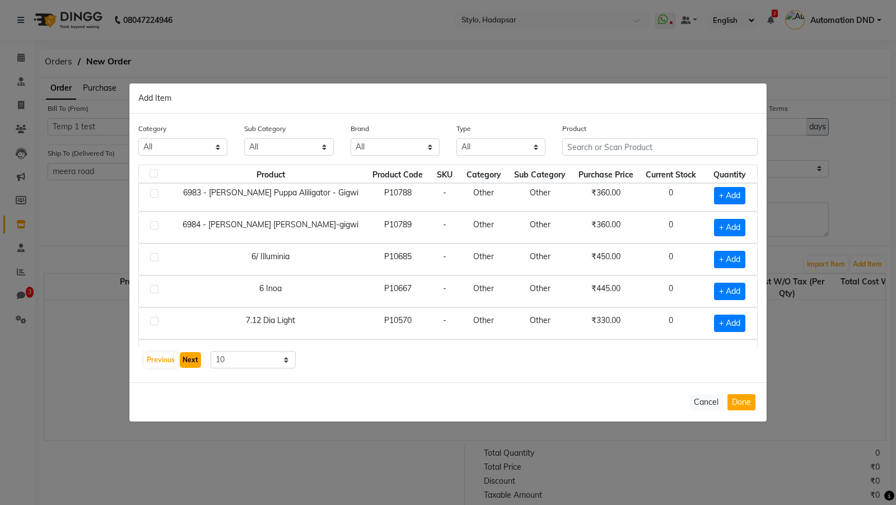
click at [184, 224] on button "Next" at bounding box center [190, 360] width 21 height 16
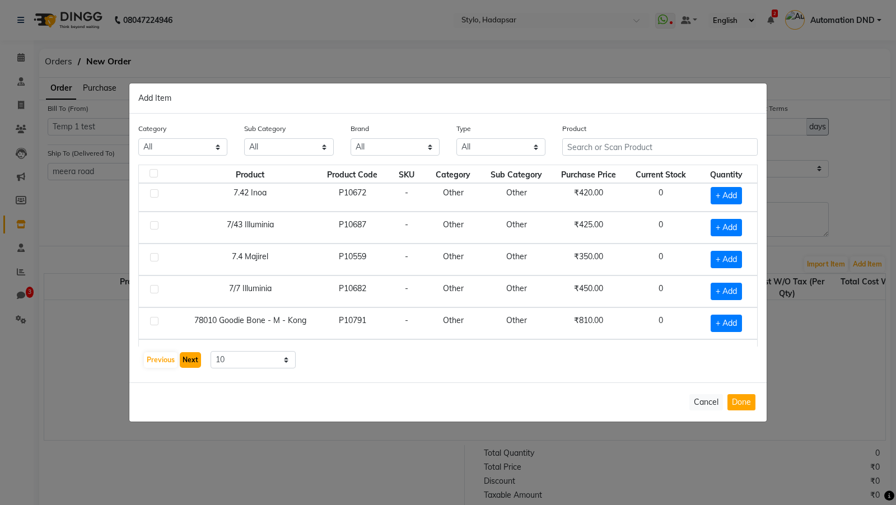
click at [184, 224] on button "Next" at bounding box center [190, 360] width 21 height 16
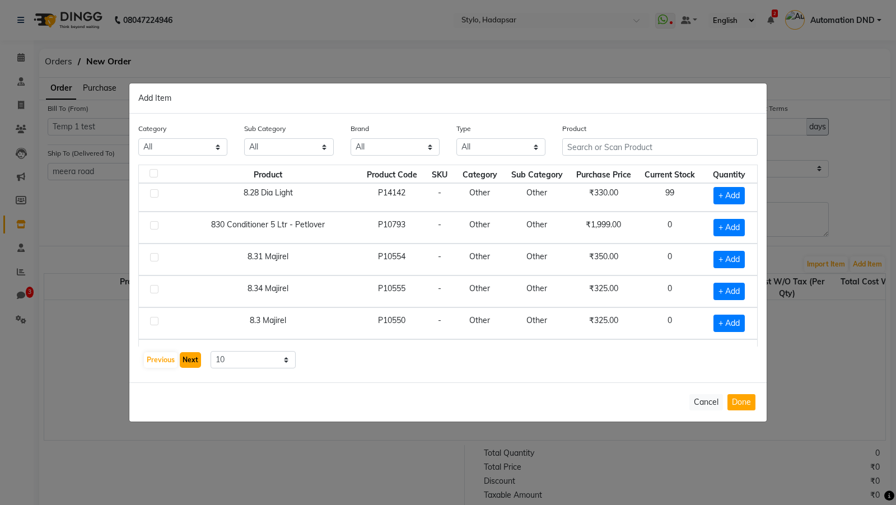
click at [184, 224] on button "Next" at bounding box center [190, 360] width 21 height 16
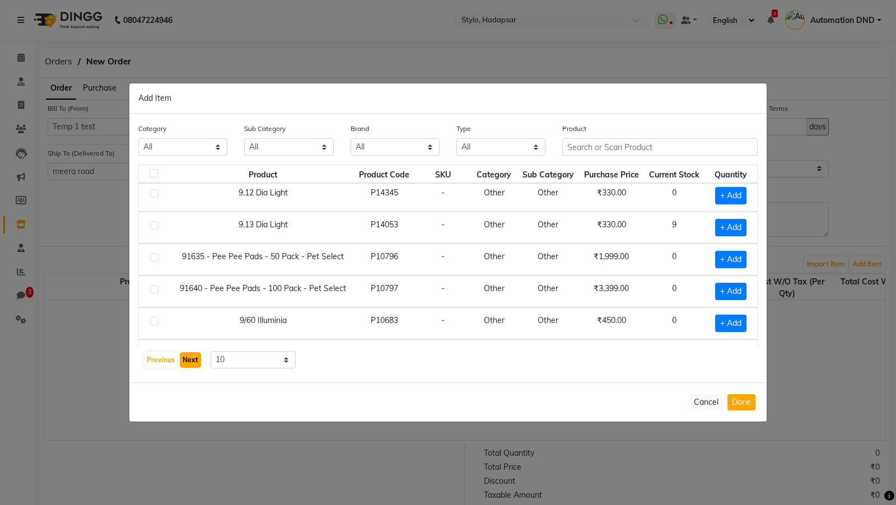
click at [184, 224] on button "Next" at bounding box center [190, 360] width 21 height 16
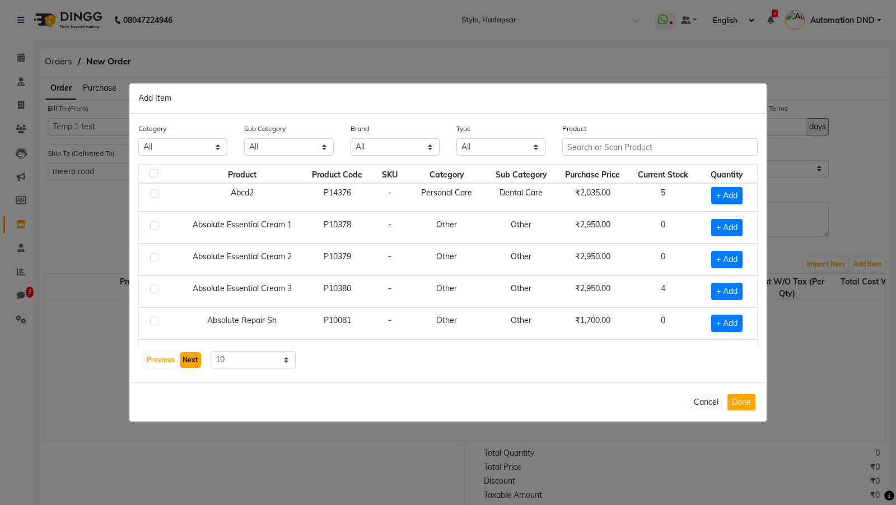
click at [184, 224] on button "Next" at bounding box center [190, 360] width 21 height 16
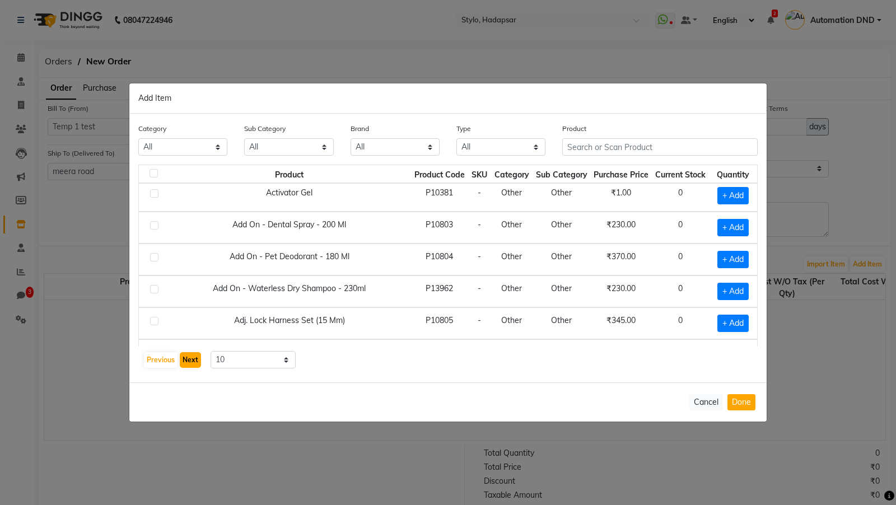
click at [182, 224] on button "Next" at bounding box center [190, 360] width 21 height 16
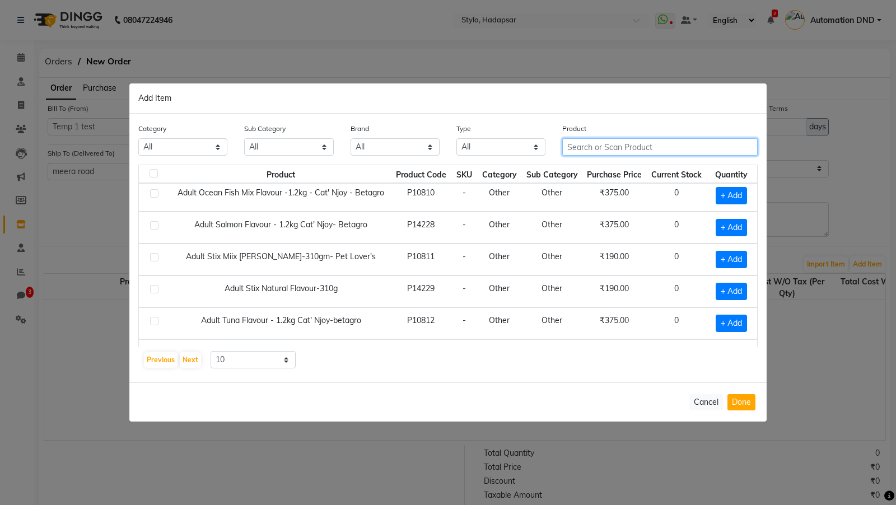
drag, startPoint x: 666, startPoint y: 139, endPoint x: 658, endPoint y: 144, distance: 9.3
click at [658, 144] on input "text" at bounding box center [659, 146] width 195 height 17
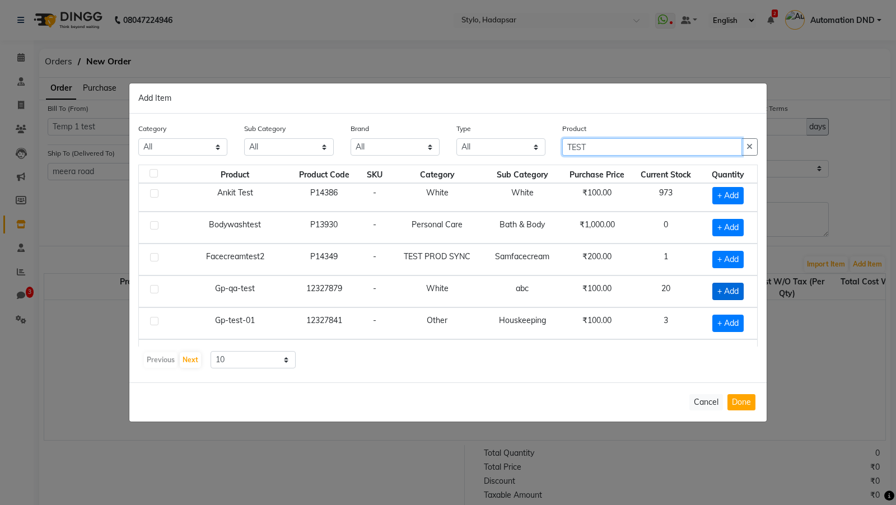
type input "TEST"
click at [728, 224] on span "+ Add" at bounding box center [727, 291] width 31 height 17
checkbox input "true"
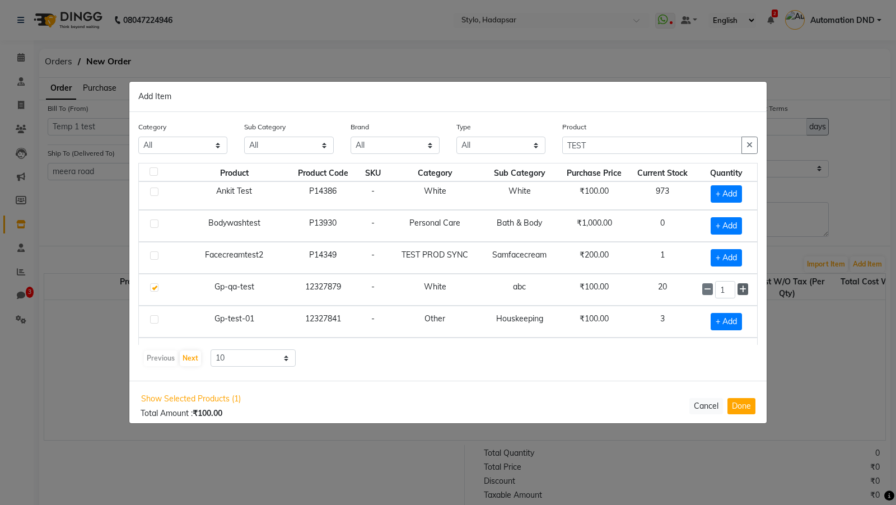
click at [745, 224] on icon at bounding box center [742, 289] width 7 height 8
type input "2"
click at [731, 224] on span "+ Add" at bounding box center [725, 321] width 31 height 17
checkbox input "true"
click at [744, 224] on icon at bounding box center [742, 321] width 7 height 8
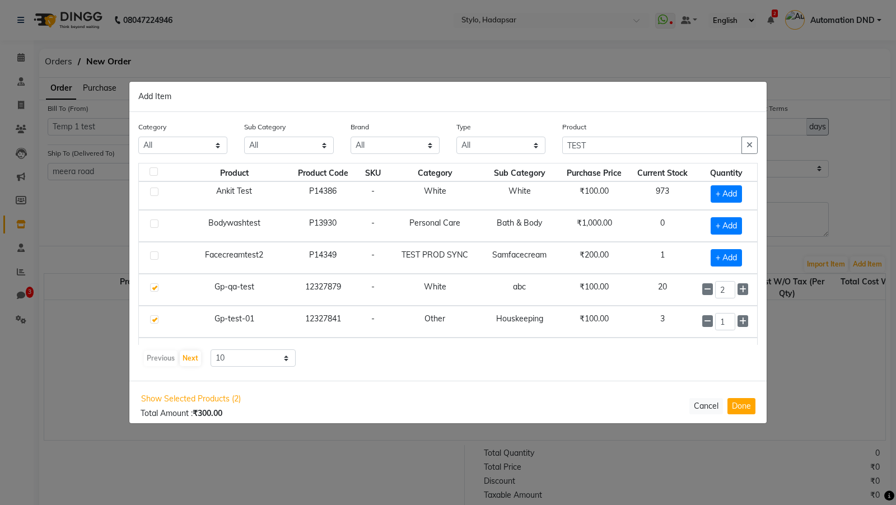
type input "2"
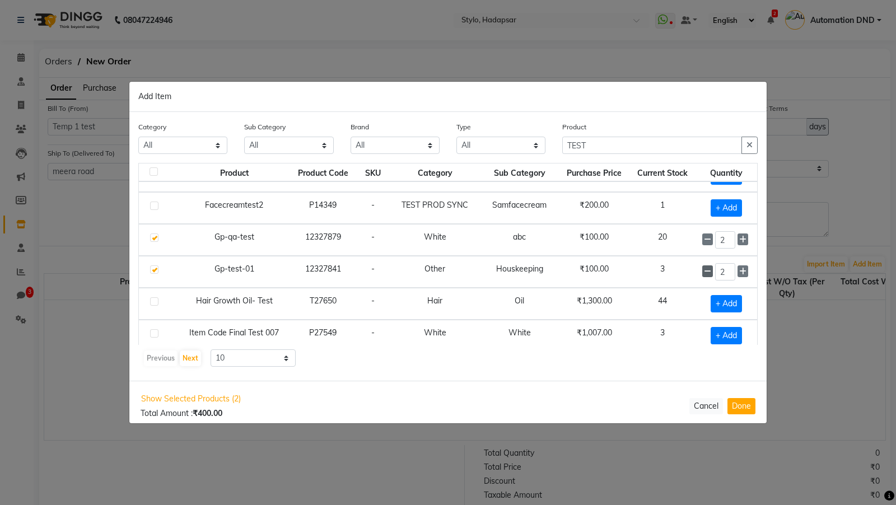
scroll to position [55, 0]
click at [735, 224] on span "+ Add" at bounding box center [725, 302] width 31 height 17
checkbox input "true"
click at [736, 224] on button "Done" at bounding box center [741, 406] width 28 height 16
select select "1"
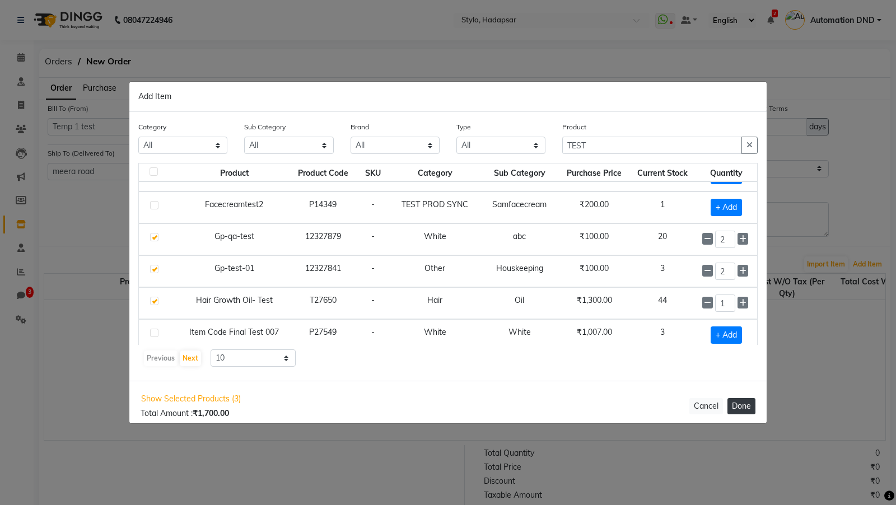
select select "1"
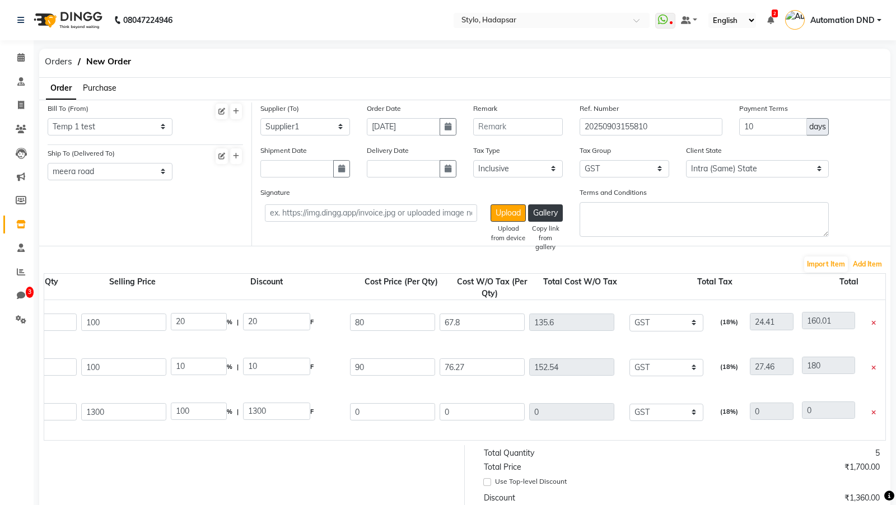
scroll to position [224, 0]
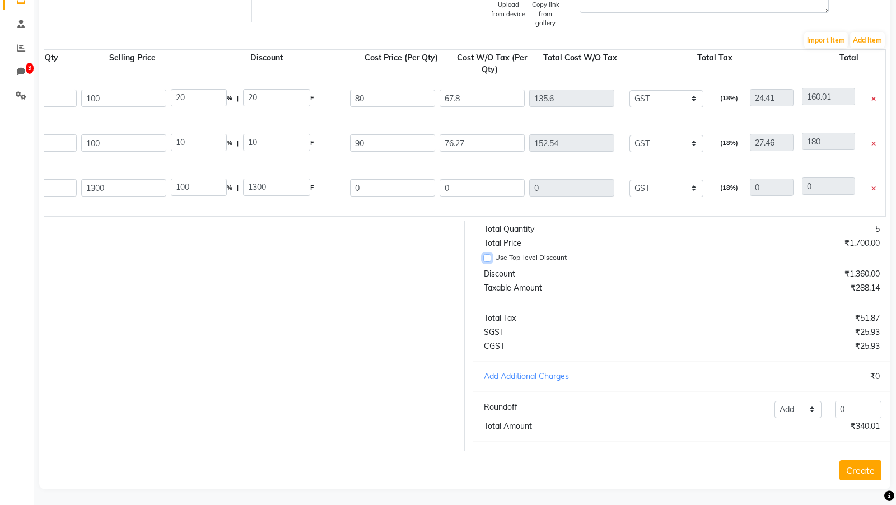
click at [487, 224] on input "Use Top-level Discount" at bounding box center [487, 258] width 8 height 8
checkbox input "true"
type input "0"
type input "100"
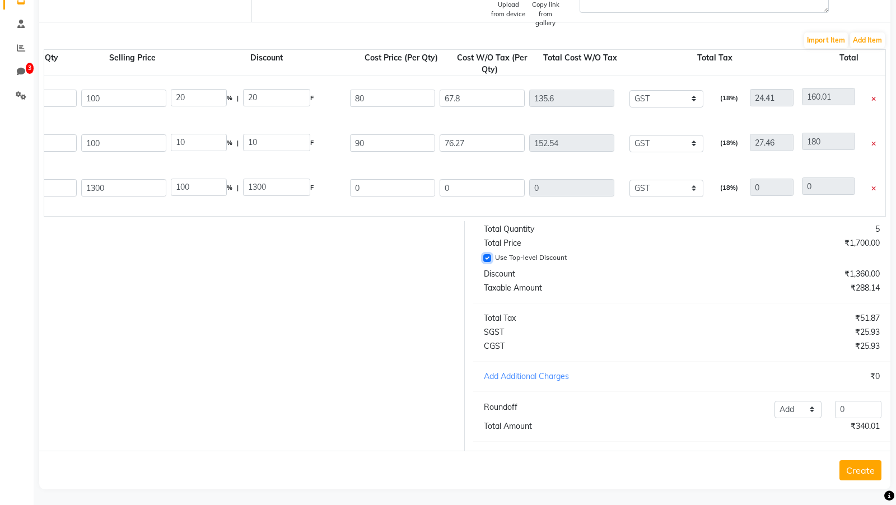
type input "0"
type input "100"
type input "0"
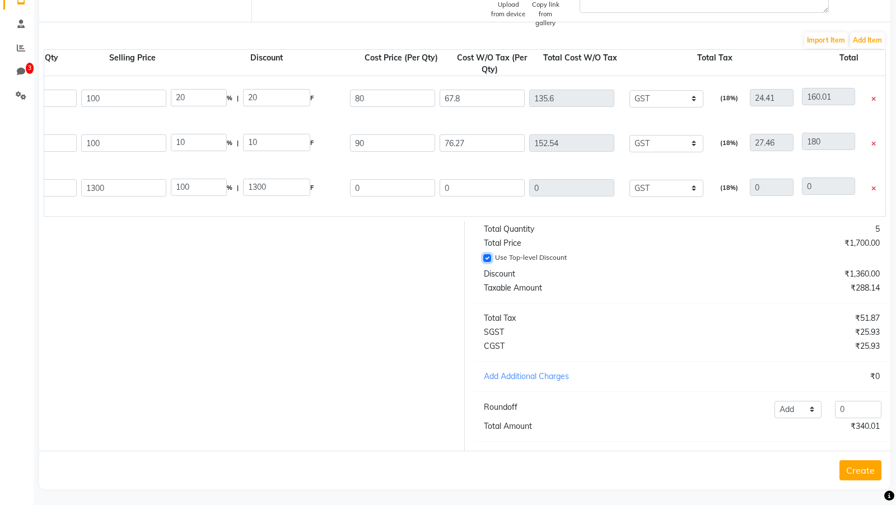
type input "1300"
type input "84.75"
type input "169.5"
type input "30.51"
type input "200.01"
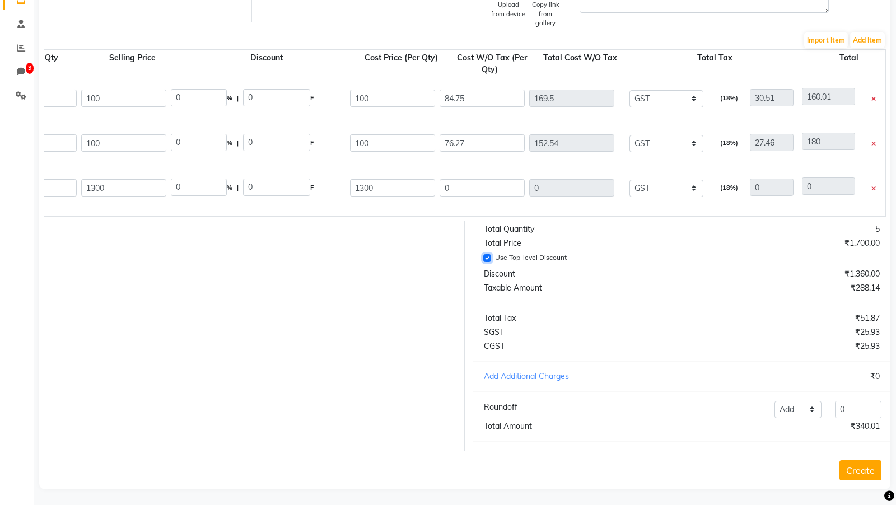
type input "84.75"
type input "169.5"
type input "30.51"
type input "200.01"
type input "1101.69"
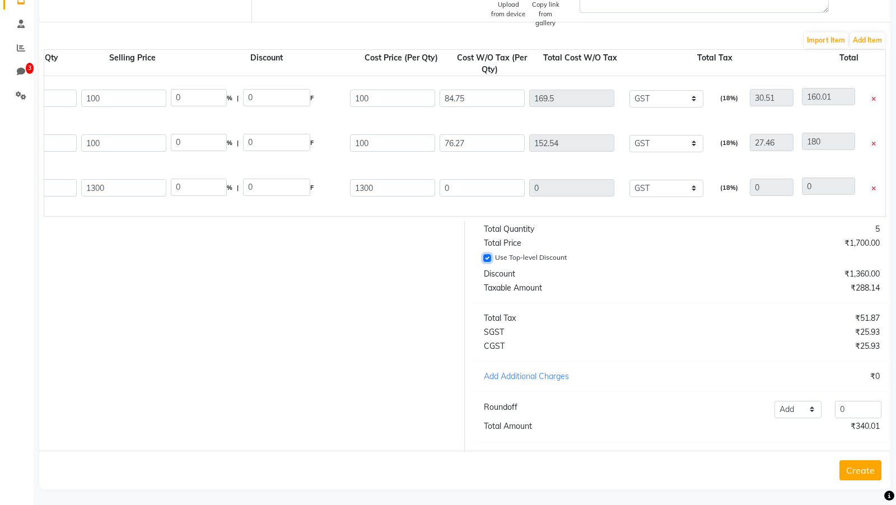
type input "1101.69"
type input "198.3"
type input "1299.99"
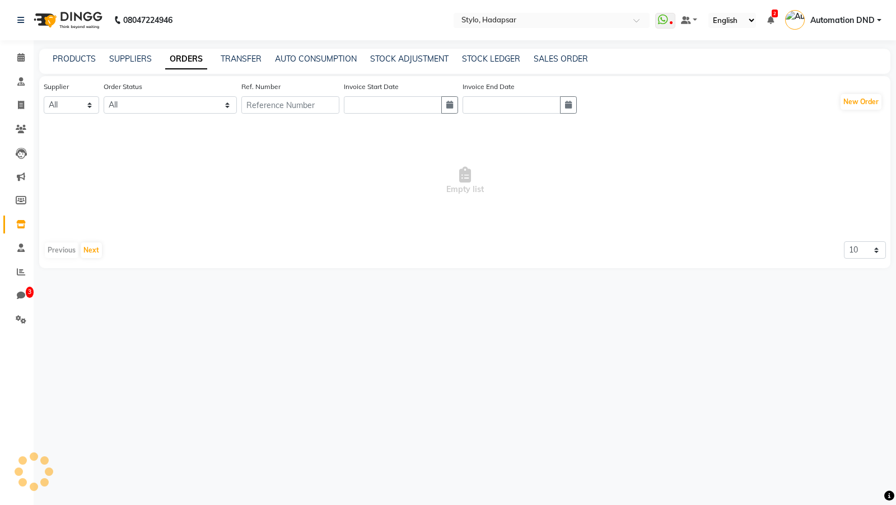
select select "true"
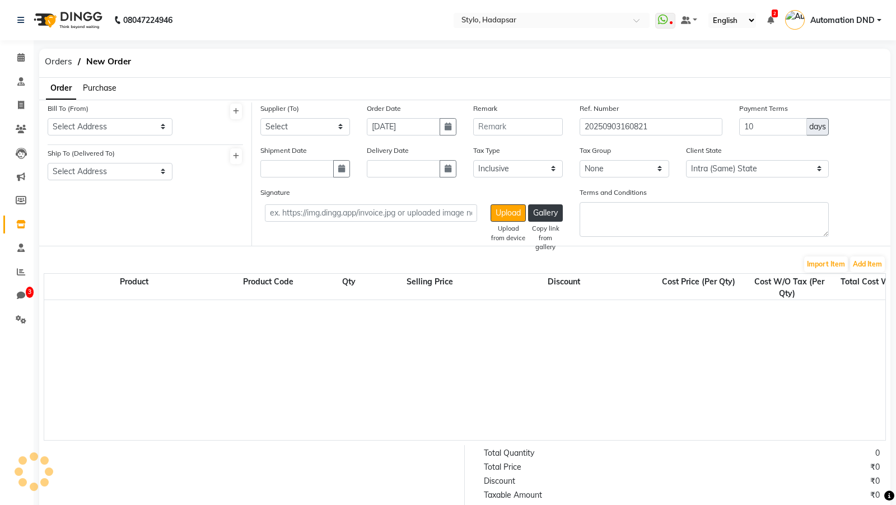
select select "1"
click at [288, 127] on select "Select DINGG - Santosh 1 Patidar1d Dinchak - Akshay Poorey Tata - Pratibha Pand…" at bounding box center [305, 126] width 90 height 17
select select "43"
click at [153, 118] on select "Select Address test testing 5march test Address 1234 ABC A/202, Impire Building…" at bounding box center [110, 126] width 125 height 17
select select "27"
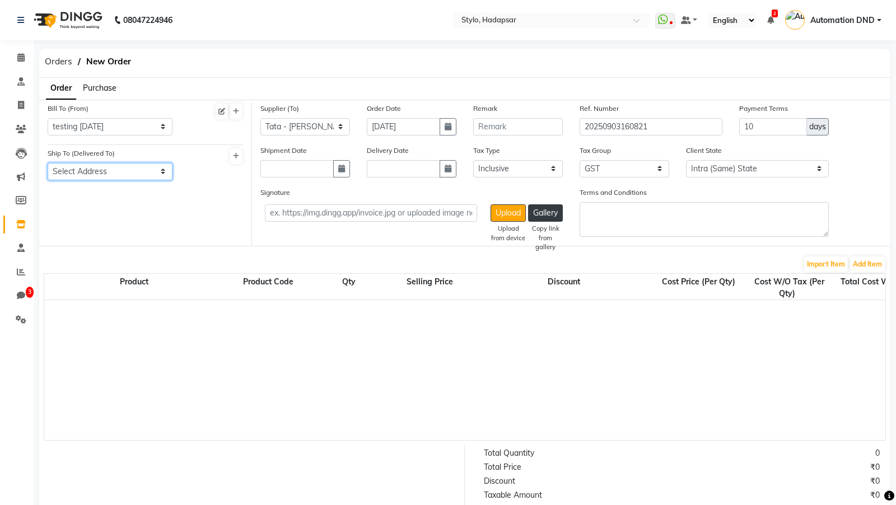
click at [105, 167] on select "Select Address Temp Salon E/501, Building B, Indore abc Test final Gujrat meera…" at bounding box center [110, 171] width 125 height 17
select select "5"
click at [865, 224] on button "Add Item" at bounding box center [867, 264] width 35 height 16
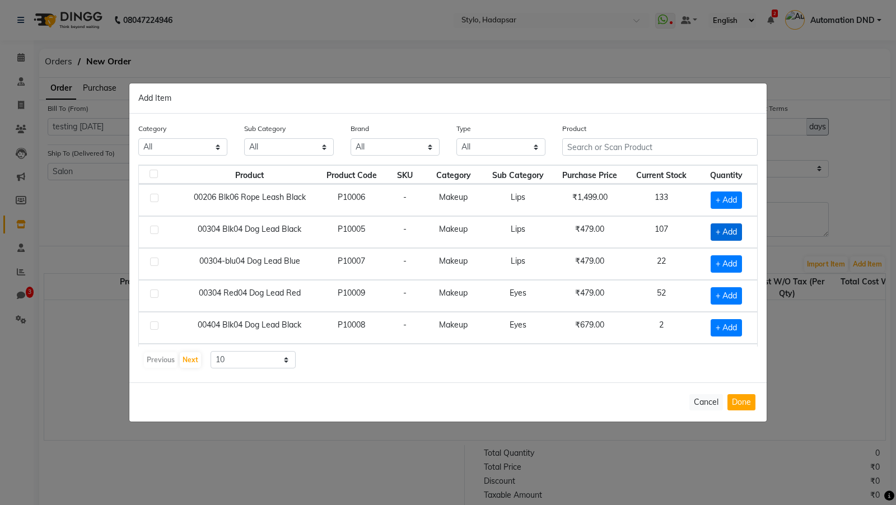
click at [728, 224] on span "+ Add" at bounding box center [725, 231] width 31 height 17
checkbox input "true"
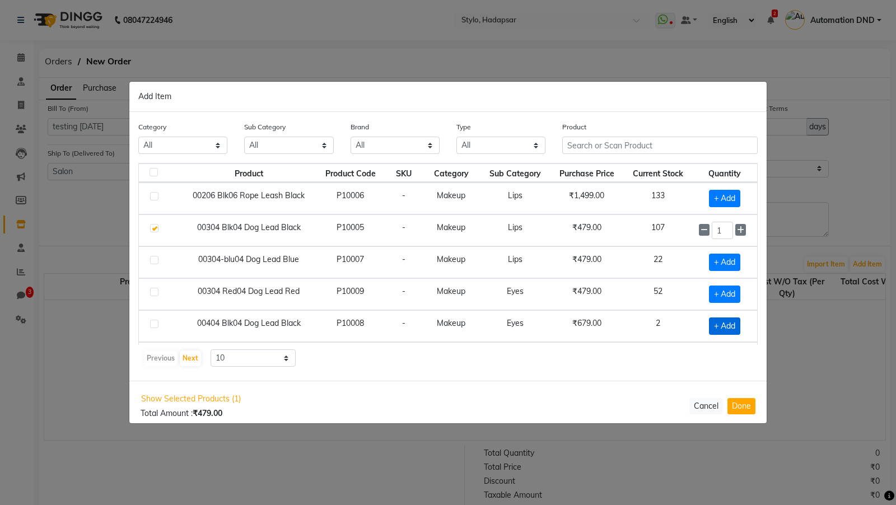
click at [733, 224] on span "+ Add" at bounding box center [724, 325] width 31 height 17
checkbox input "true"
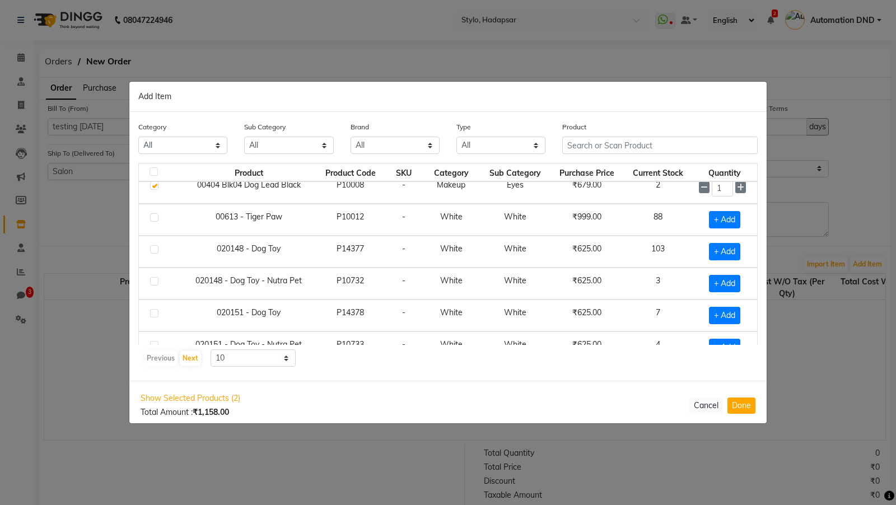
scroll to position [147, 0]
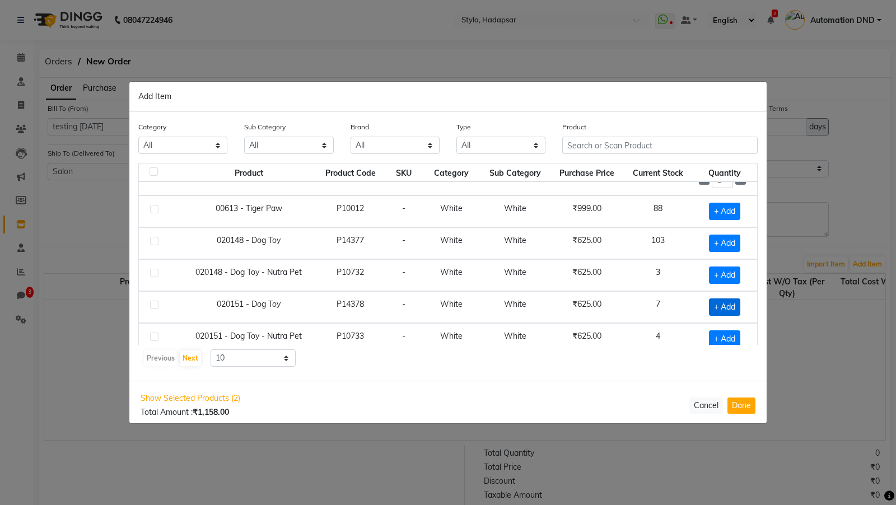
click at [727, 224] on span "+ Add" at bounding box center [724, 306] width 31 height 17
checkbox input "true"
click at [734, 224] on button "Done" at bounding box center [741, 405] width 28 height 16
select select "1"
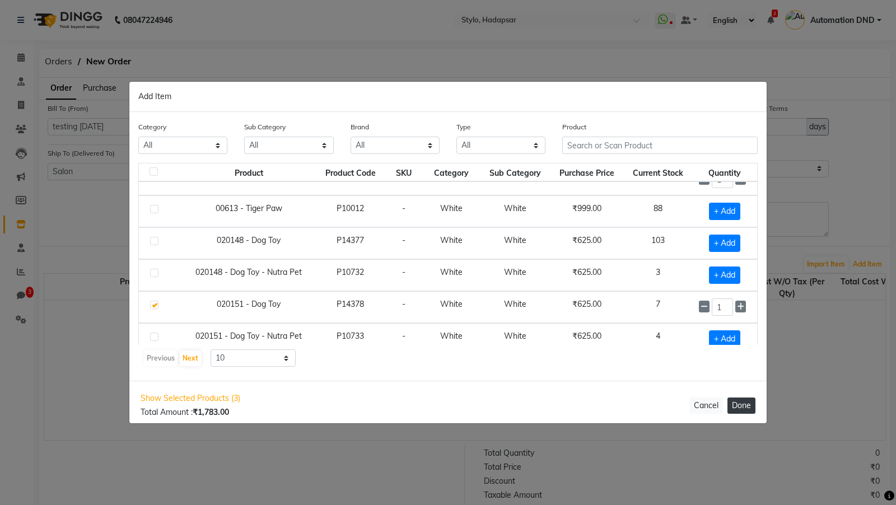
select select "1"
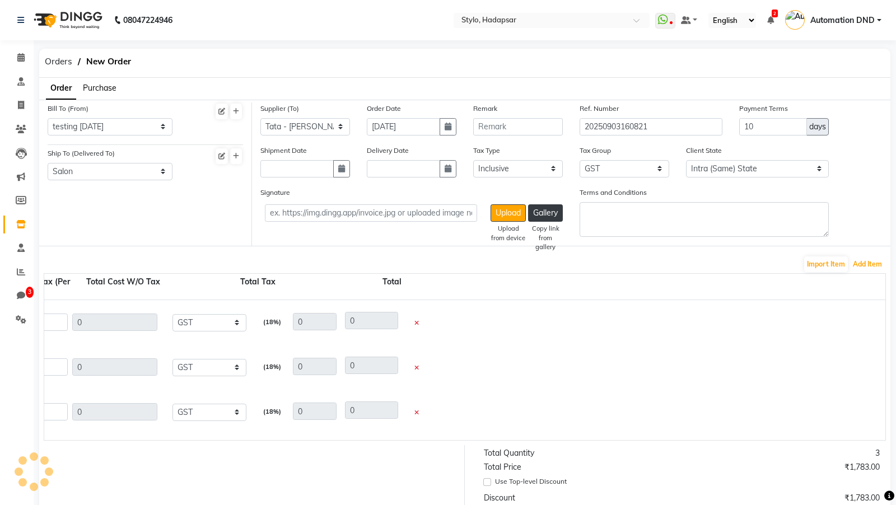
scroll to position [0, 809]
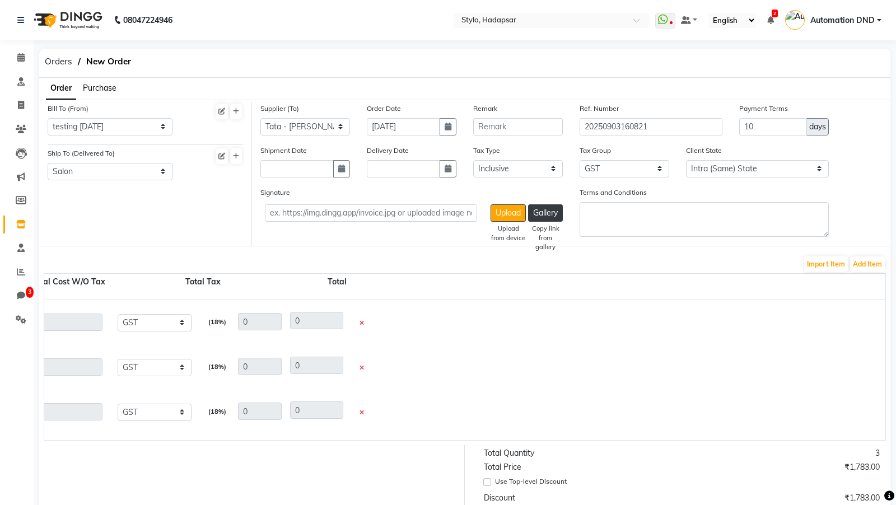
click at [364, 224] on div at bounding box center [359, 368] width 16 height 18
click at [360, 224] on icon at bounding box center [361, 368] width 4 height 6
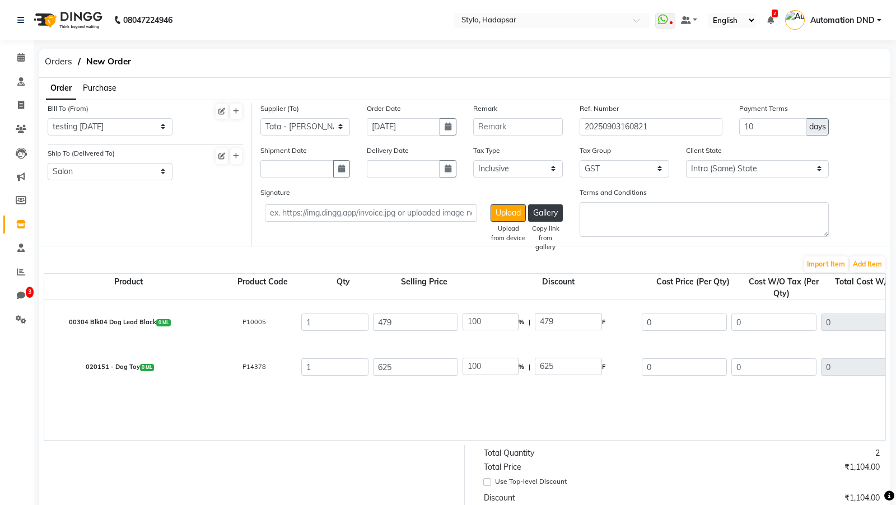
scroll to position [0, 0]
click at [864, 224] on button "Add Item" at bounding box center [867, 264] width 35 height 16
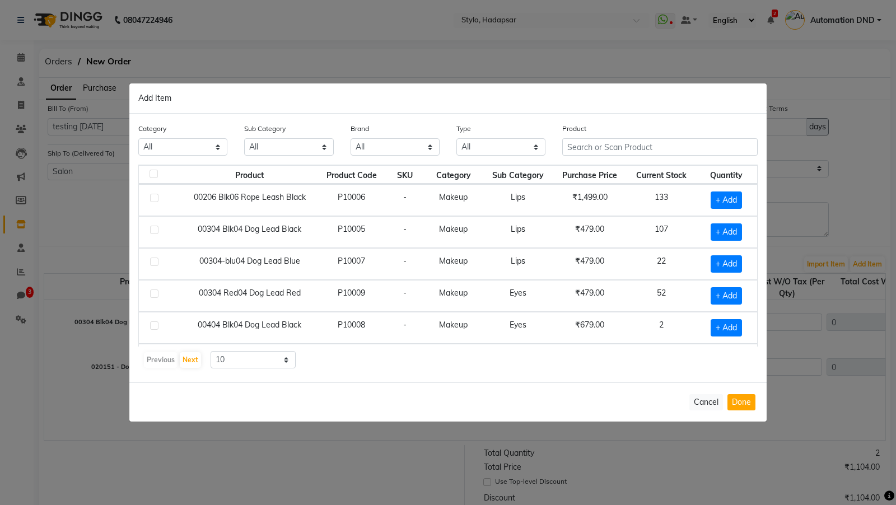
scroll to position [146, 0]
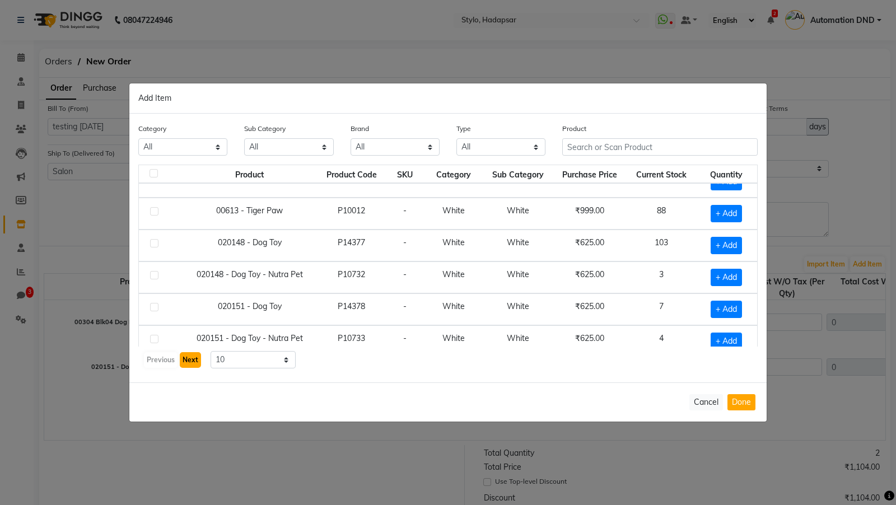
click at [194, 224] on button "Next" at bounding box center [190, 360] width 21 height 16
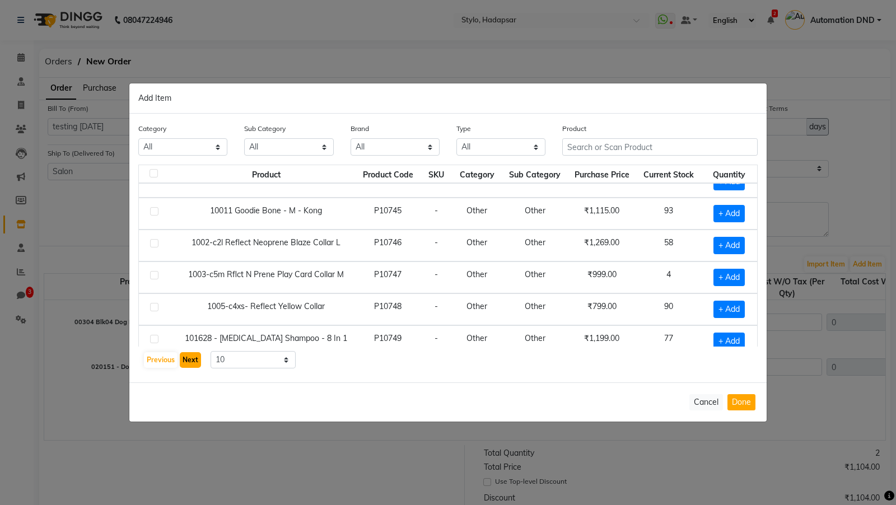
click at [194, 224] on button "Next" at bounding box center [190, 360] width 21 height 16
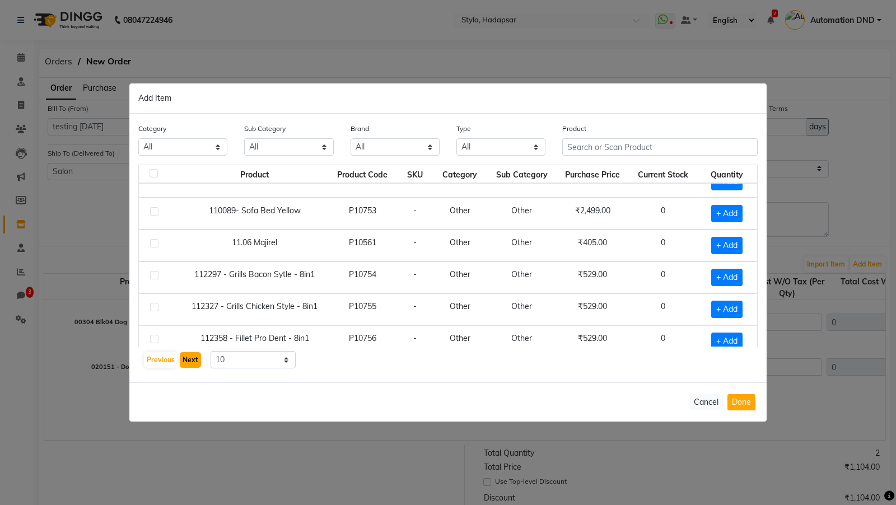
click at [194, 224] on button "Next" at bounding box center [190, 360] width 21 height 16
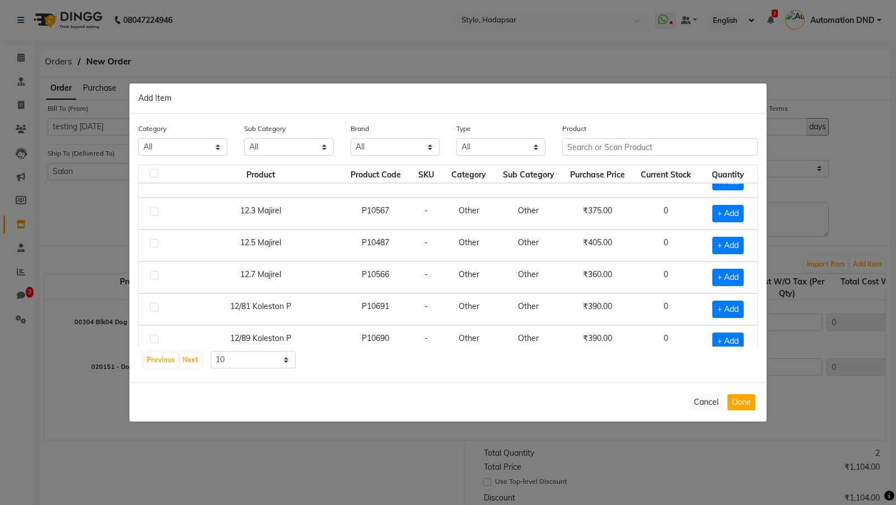
click at [732, 224] on td "+ Add" at bounding box center [728, 341] width 58 height 32
click at [730, 224] on span "+ Add" at bounding box center [727, 340] width 31 height 17
checkbox input "true"
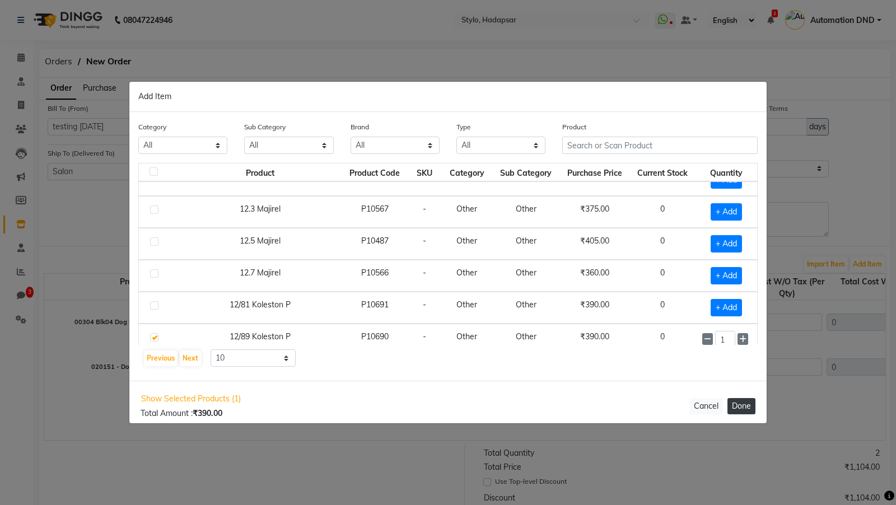
click at [747, 224] on button "Done" at bounding box center [741, 406] width 28 height 16
select select "1"
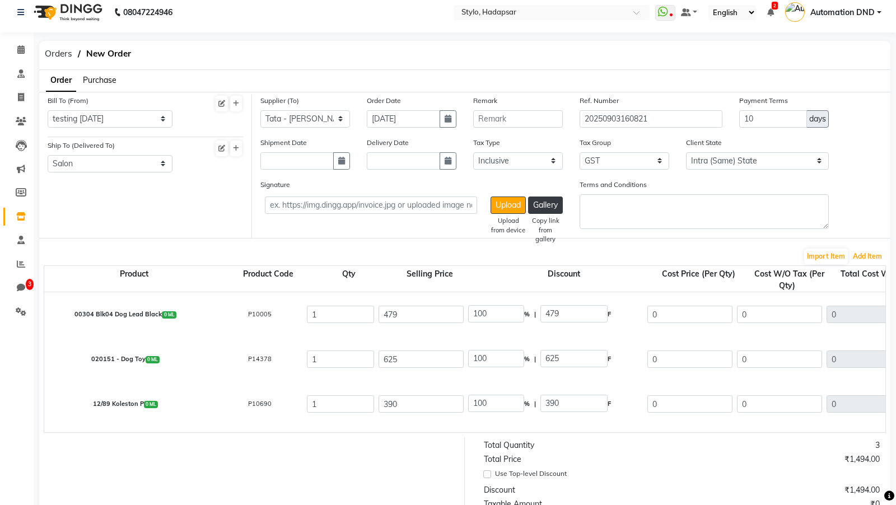
scroll to position [224, 0]
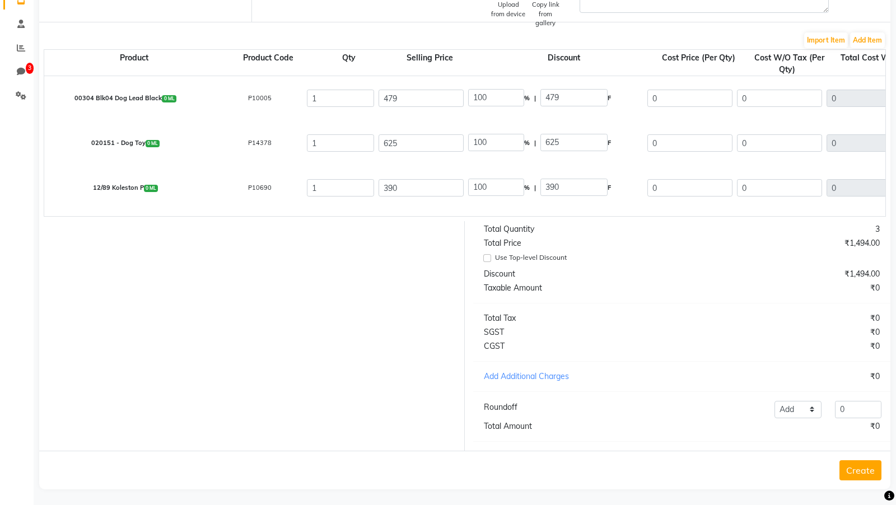
click at [484, 224] on div "Use Top-level Discount" at bounding box center [677, 257] width 387 height 13
click at [488, 224] on input "Use Top-level Discount" at bounding box center [487, 258] width 8 height 8
checkbox input "true"
type input "0"
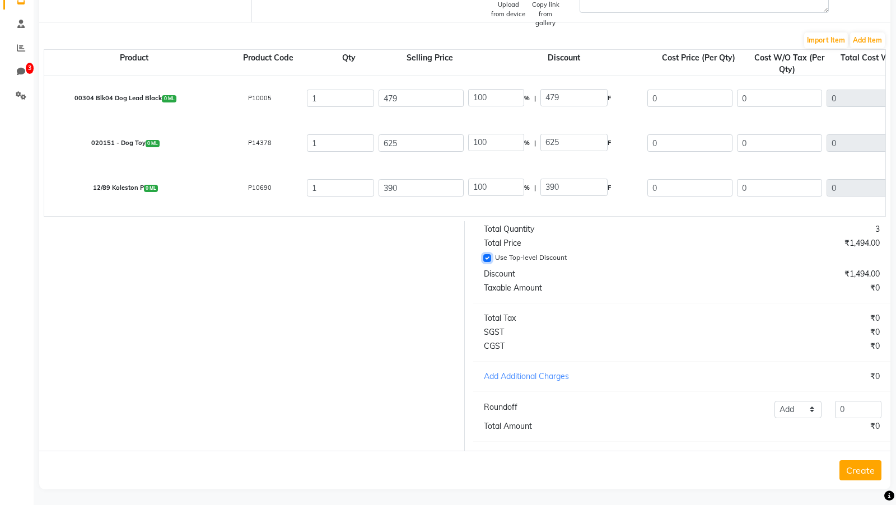
type input "479"
type input "0"
type input "625"
type input "0"
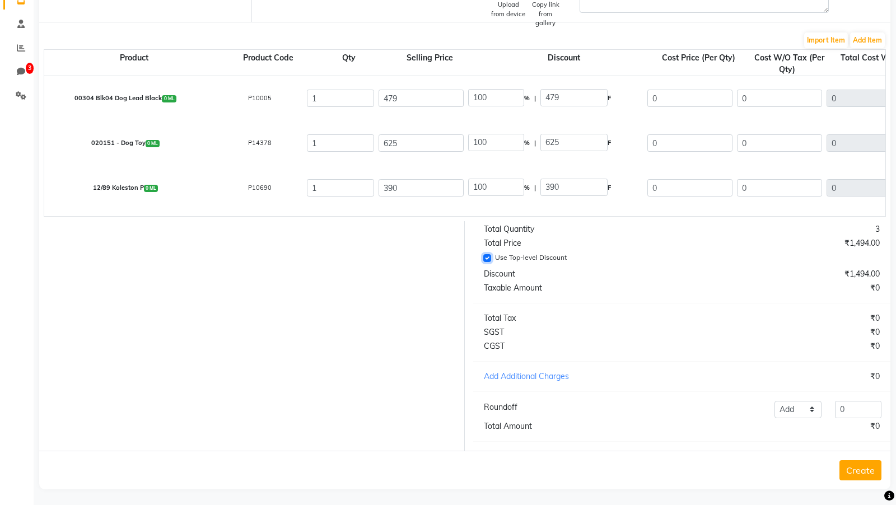
type input "0"
type input "390"
type input "405.93"
type input "73.07"
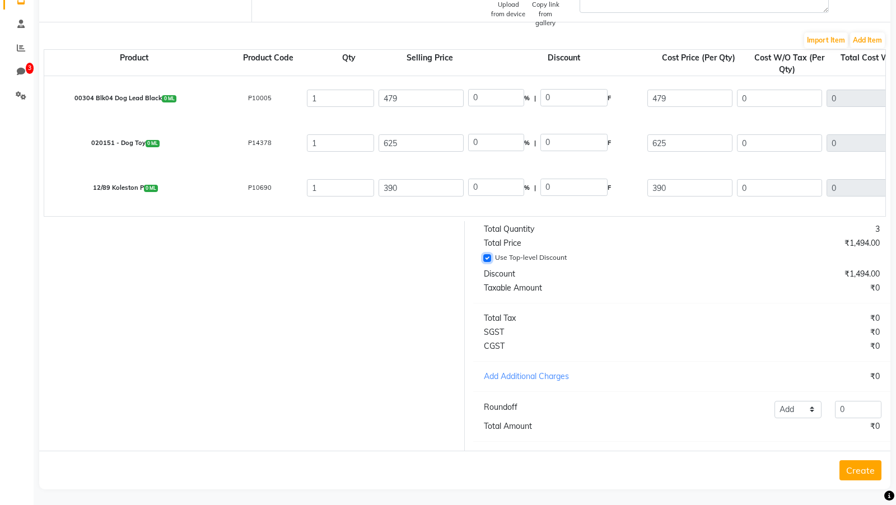
type input "479"
type input "529.66"
type input "95.34"
type input "625"
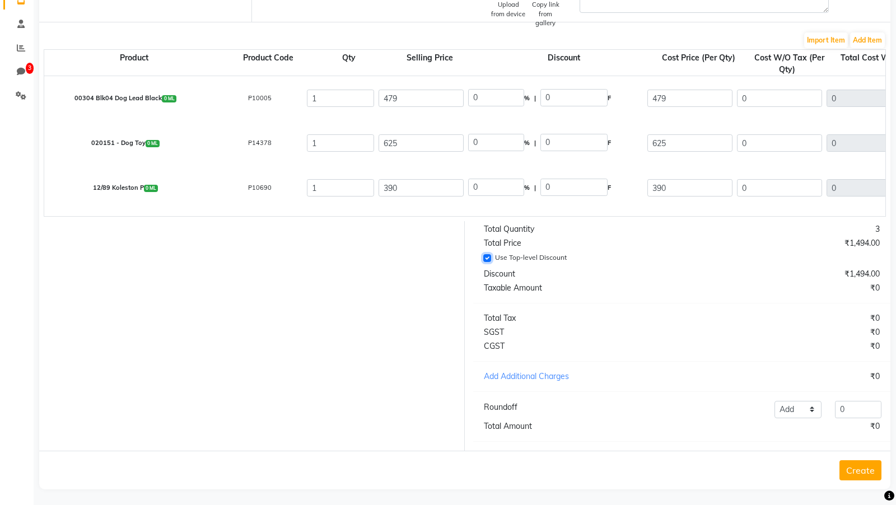
type input "330.51"
type input "59.49"
type input "390"
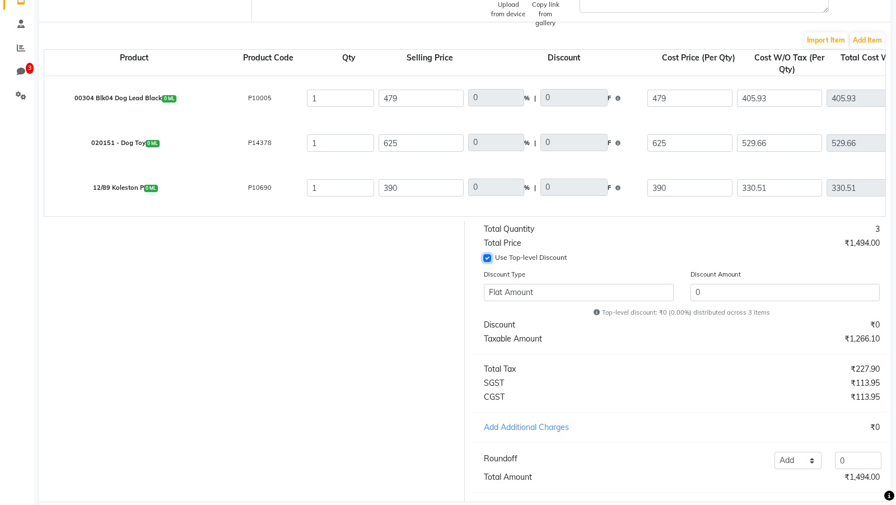
scroll to position [0, 0]
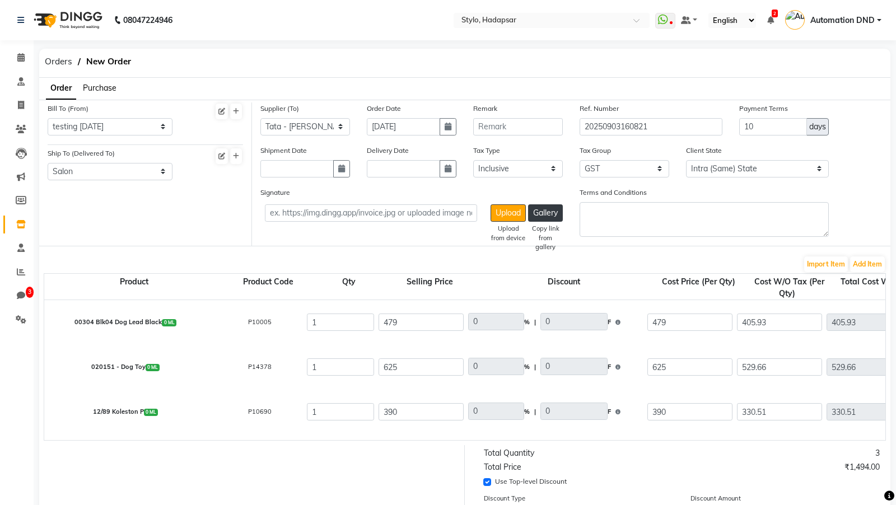
click at [503, 8] on nav "08047224946 Select Location × Stylo, Hadapsar WhatsApp Status ✕ Status: Disconn…" at bounding box center [448, 20] width 896 height 40
click at [497, 28] on nav "08047224946 Select Location × Stylo, Hadapsar WhatsApp Status ✕ Status: Disconn…" at bounding box center [448, 20] width 896 height 40
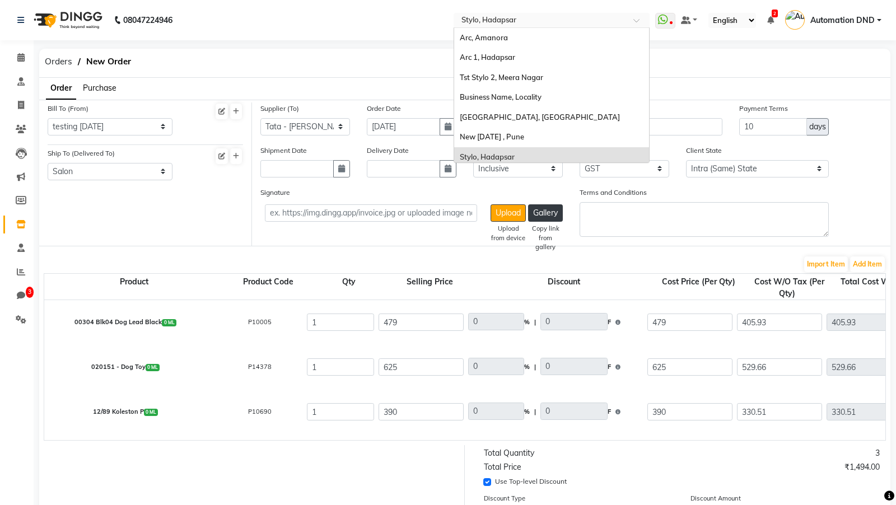
click at [498, 23] on input "text" at bounding box center [540, 21] width 162 height 11
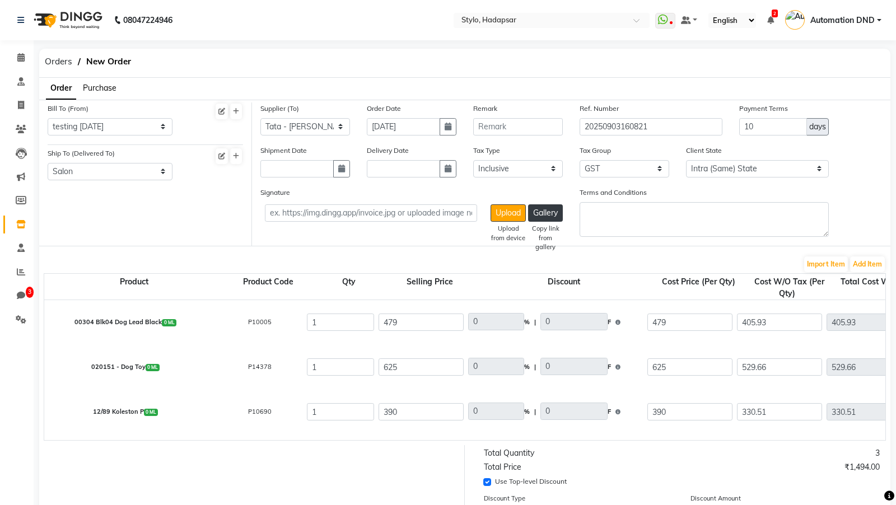
click at [382, 53] on div "Orders New Order" at bounding box center [465, 63] width 868 height 29
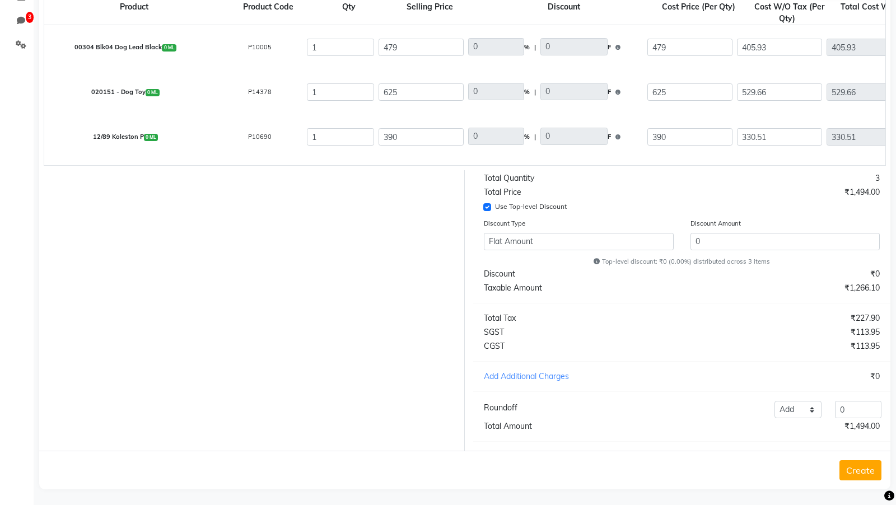
scroll to position [188, 0]
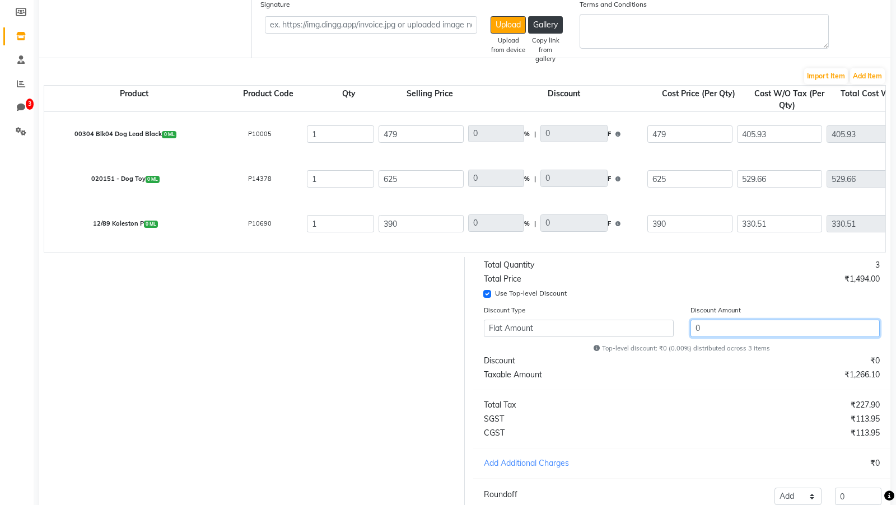
click at [693, 224] on input "0" at bounding box center [785, 328] width 190 height 17
drag, startPoint x: 693, startPoint y: 329, endPoint x: 715, endPoint y: 329, distance: 21.3
click at [715, 224] on input "0" at bounding box center [785, 328] width 190 height 17
type input "0.6"
type input "2.89"
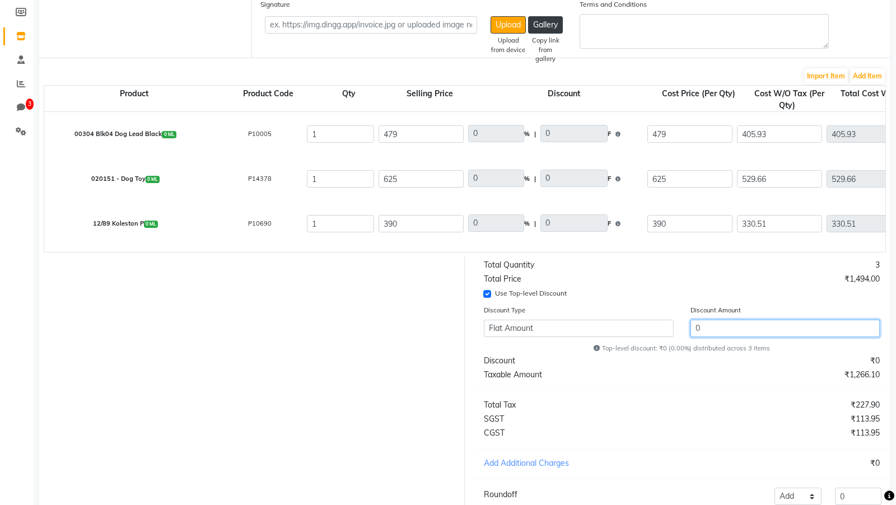
type input "476.11"
type input "0.6"
type input "3.77"
type input "621.23"
type input "0.6"
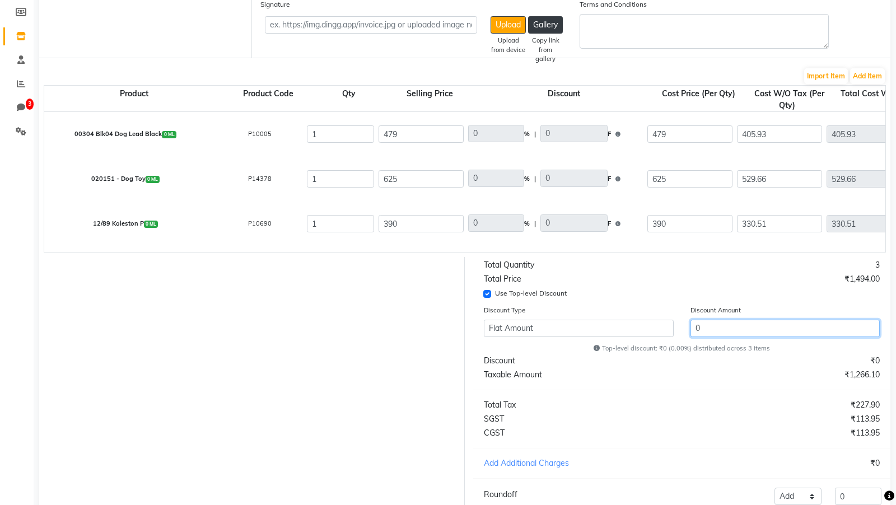
type input "2.34"
type input "387.66"
type input "9"
type input "403.48"
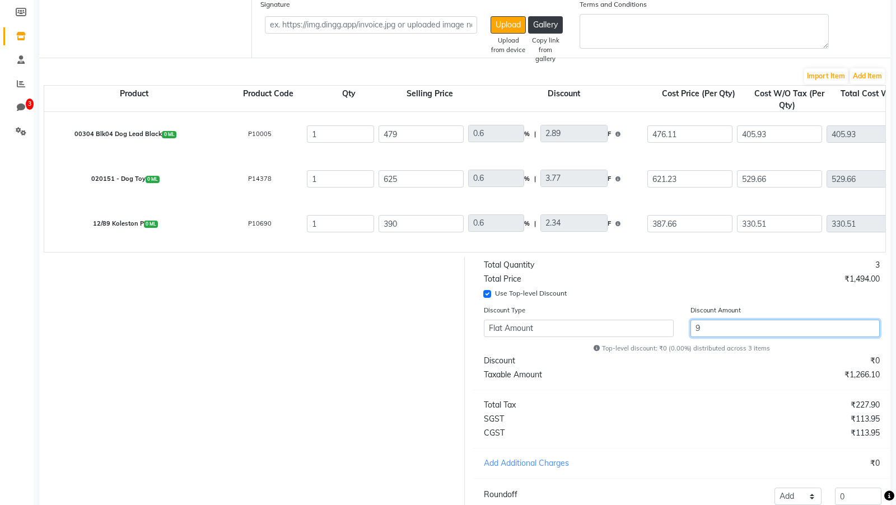
type input "72.63"
type input "476.11"
type input "526.47"
type input "94.76"
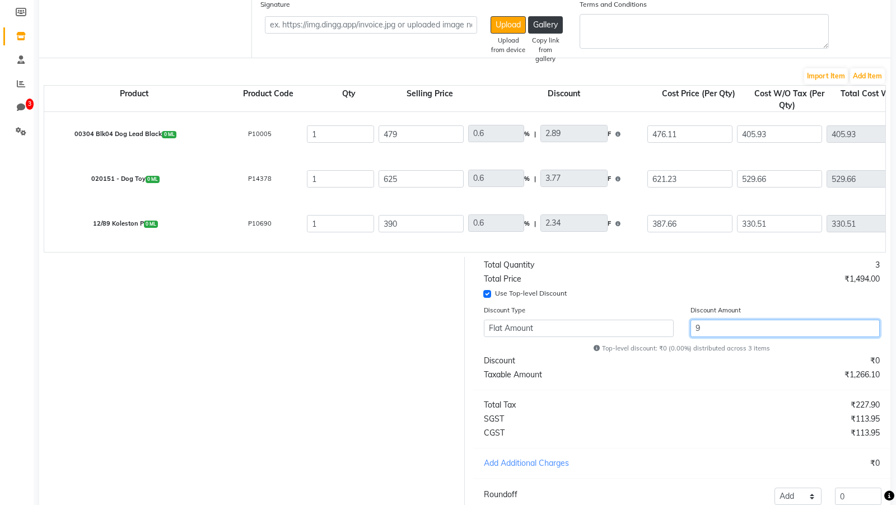
type input "621.23"
type input "328.53"
type input "59.14"
type input "387.67"
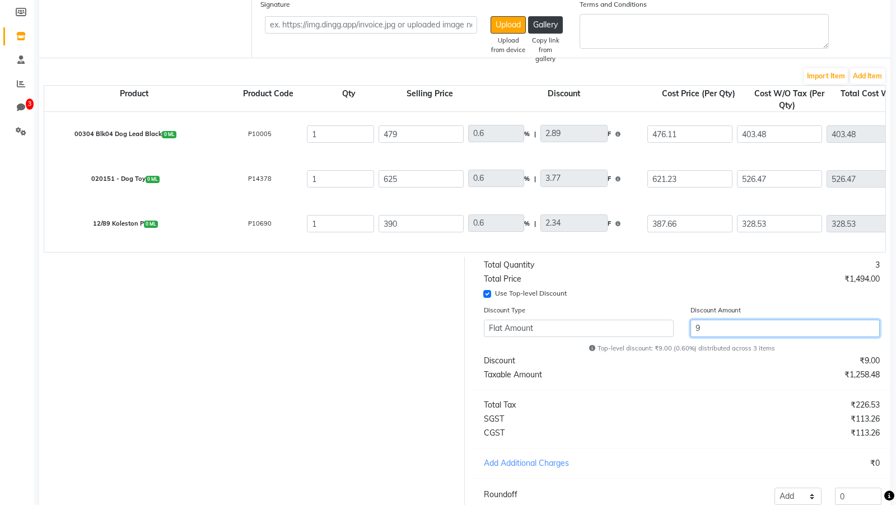
type input "6.29"
type input "30.14"
type input "448.86"
type input "6.29"
type input "39.32"
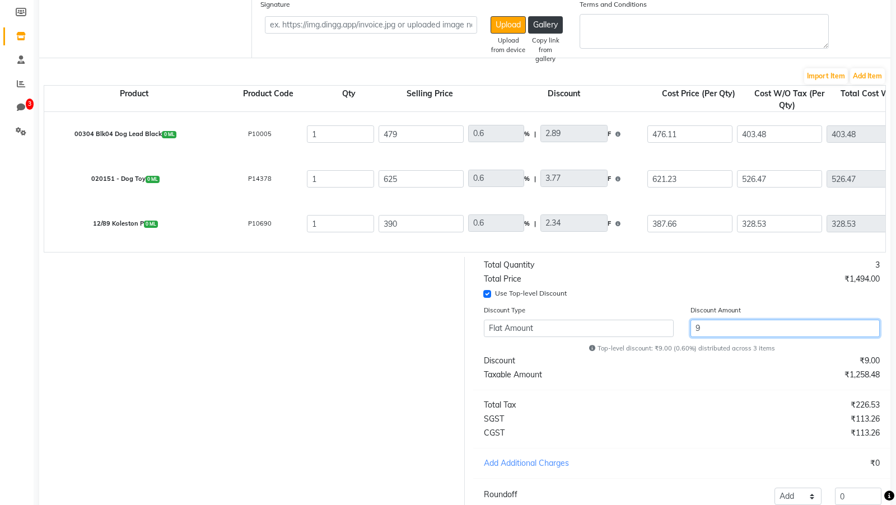
type input "585.68"
type input "6.29"
type input "24.54"
type input "365.46"
type input "94"
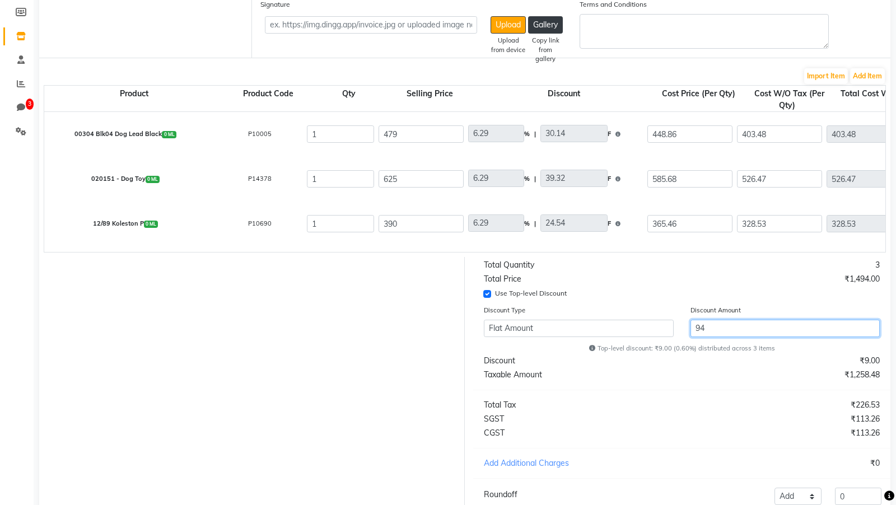
type input "380.39"
type input "68.47"
type input "448.86"
type input "496.34"
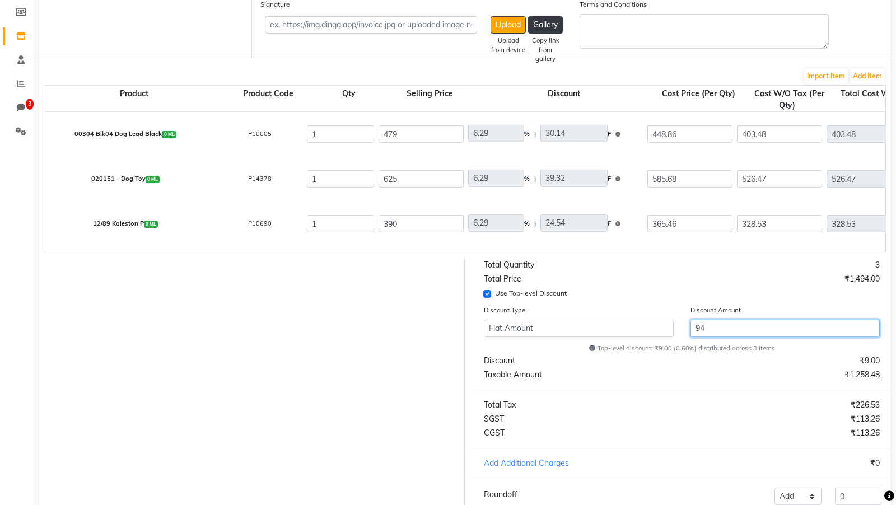
type input "496.34"
type input "89.34"
type input "585.68"
type input "309.71"
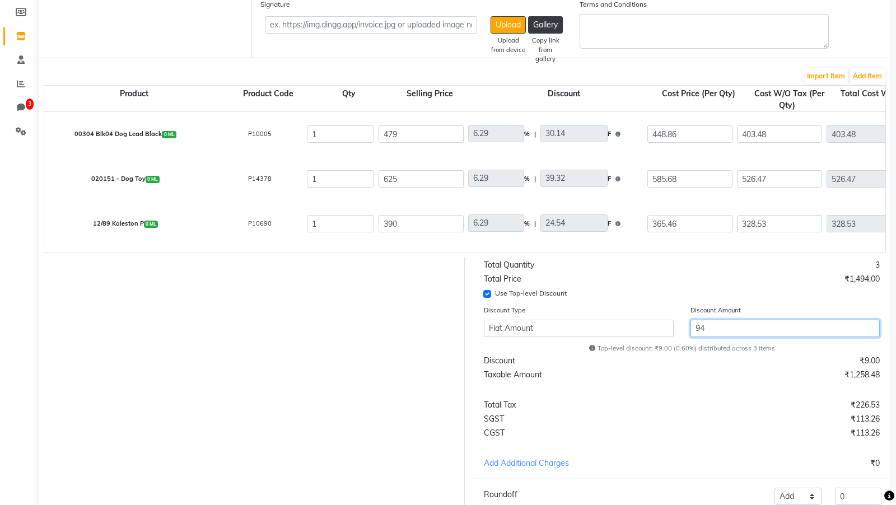
type input "55.75"
type input "365.46"
type input "0.6"
type input "2.89"
type input "476.11"
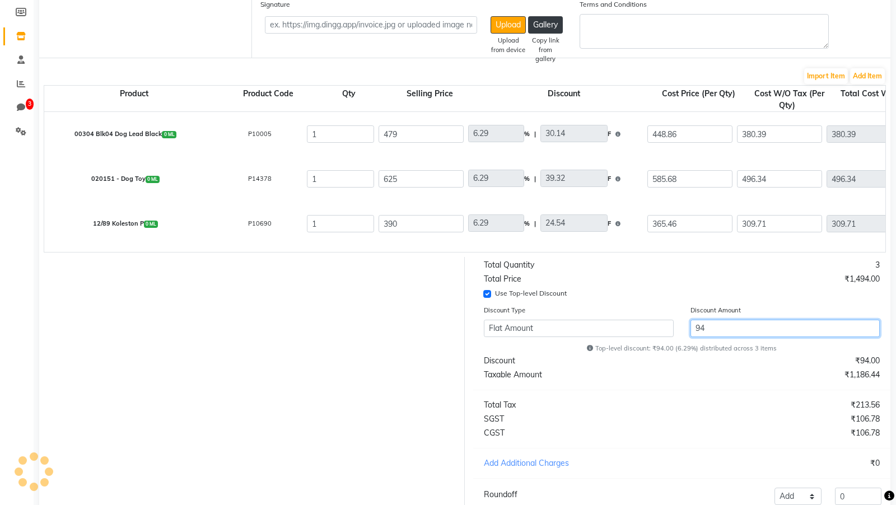
type input "0.6"
type input "3.77"
type input "621.23"
type input "0.6"
type input "2.34"
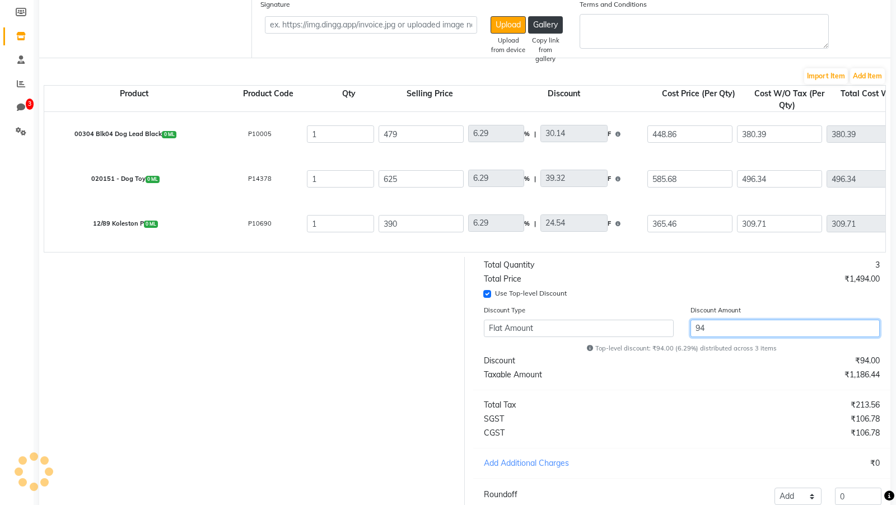
type input "387.66"
type input "9"
type input "403.48"
type input "72.63"
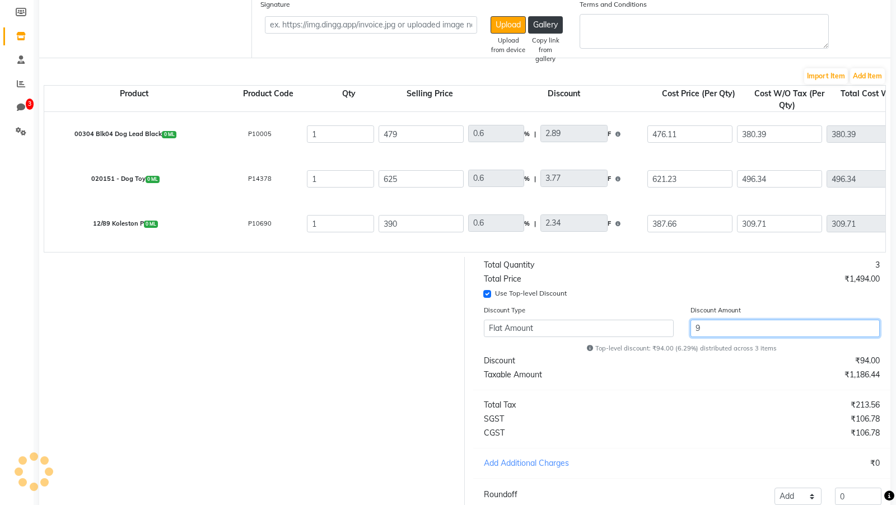
type input "476.11"
type input "526.47"
type input "94.76"
type input "621.23"
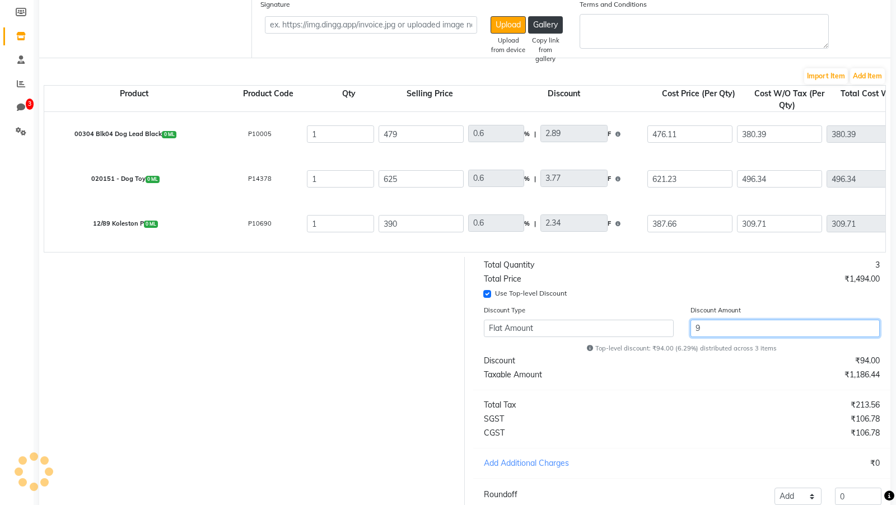
type input "328.53"
type input "59.14"
type input "387.67"
type input "0"
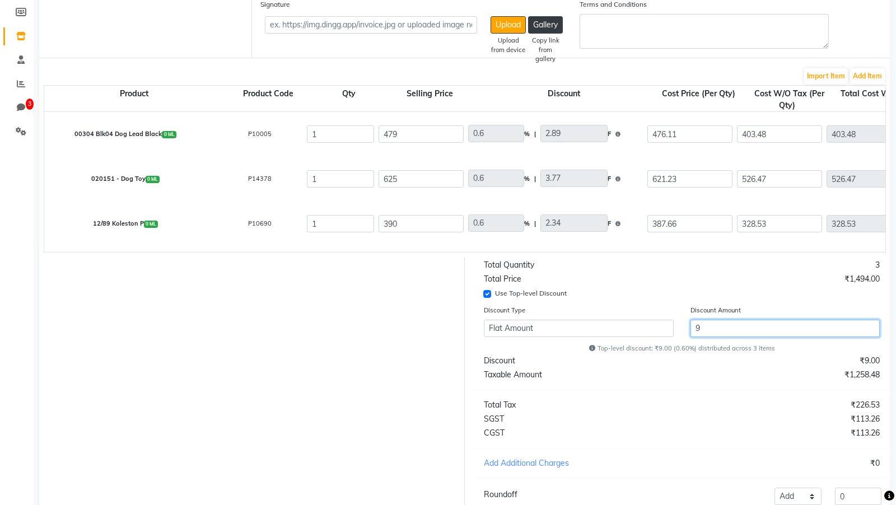
type input "0"
type input "479"
type input "0"
type input "625"
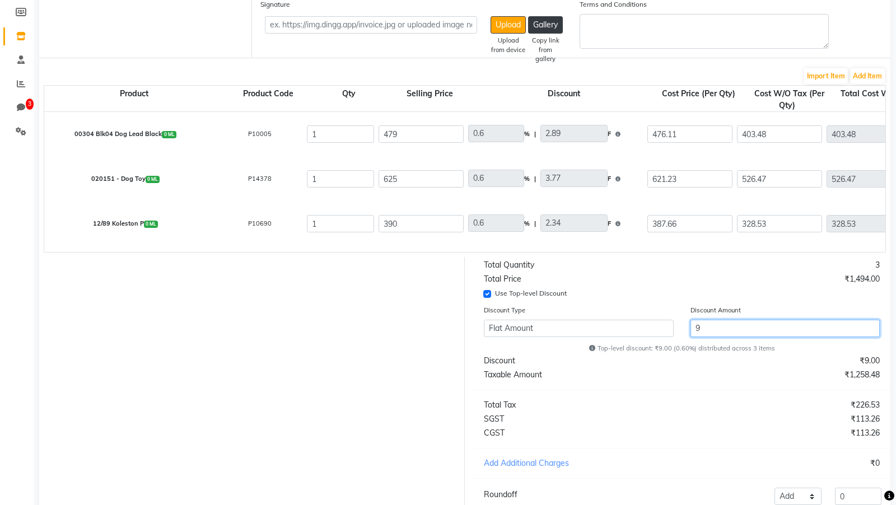
type input "0"
type input "390"
type input "405.93"
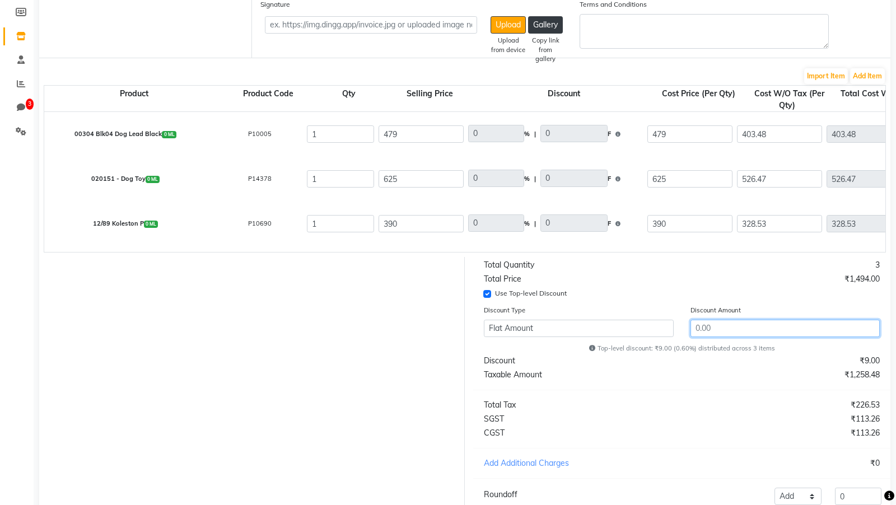
type input "73.07"
type input "479"
type input "529.66"
type input "95.34"
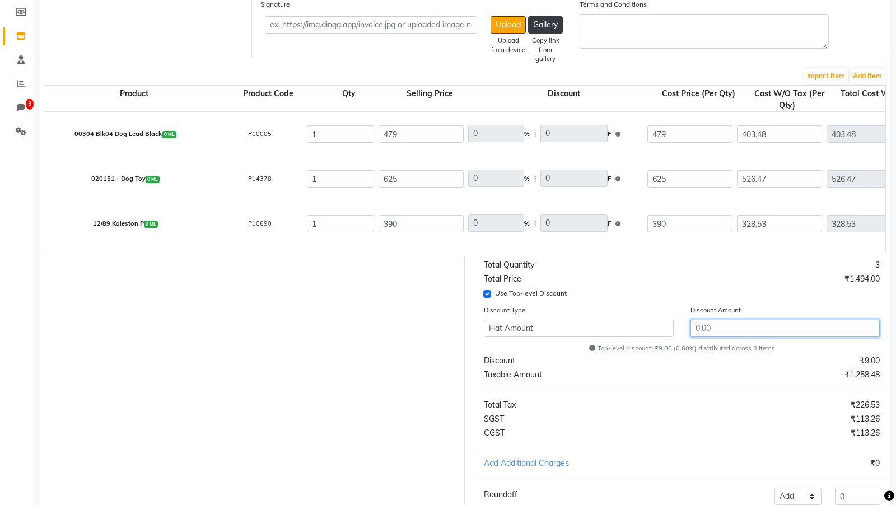
type input "625"
type input "330.51"
type input "59.49"
type input "390"
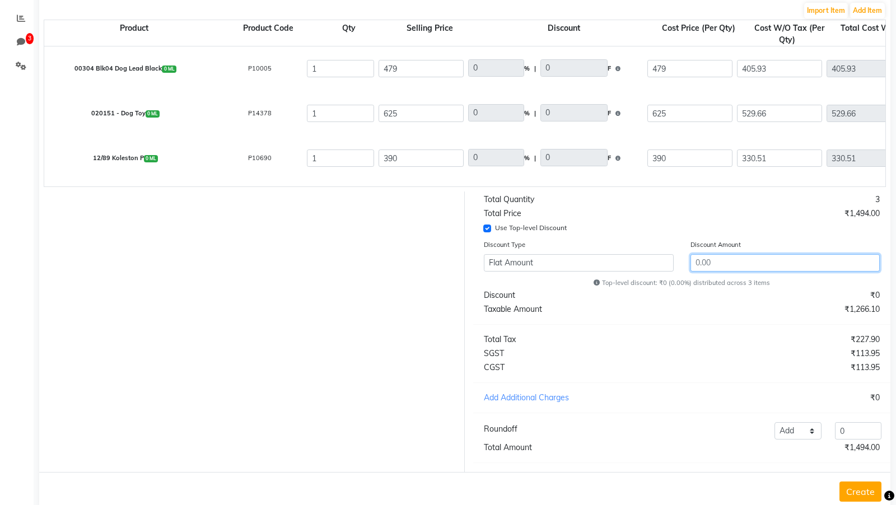
scroll to position [275, 0]
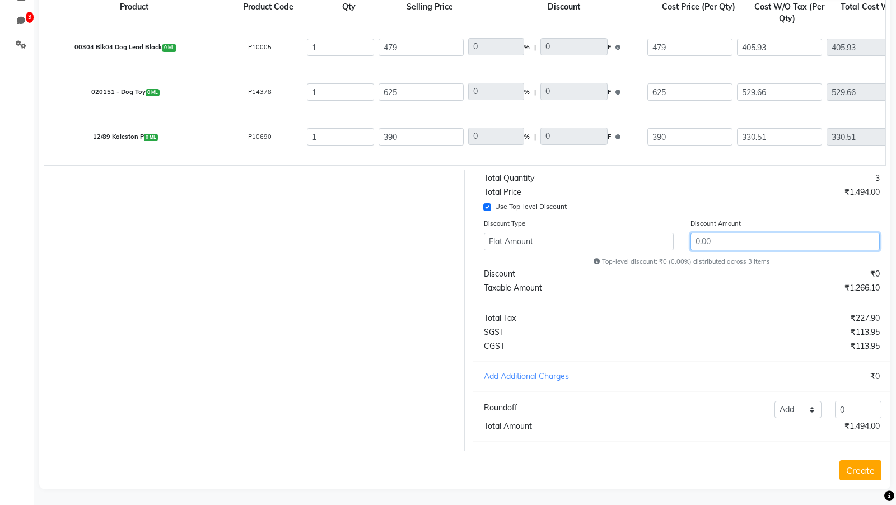
type input "0.6"
type input "2.89"
type input "476.11"
type input "0.6"
type input "3.77"
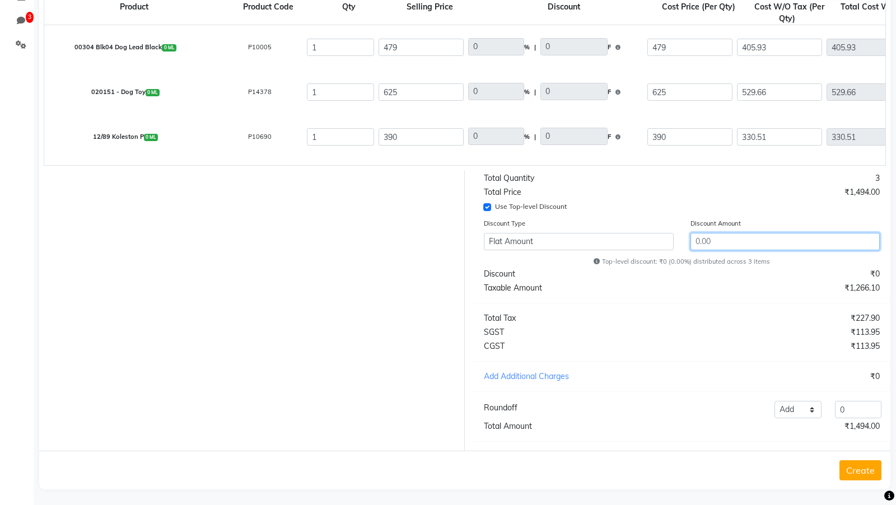
type input "621.23"
type input "0.6"
type input "2.34"
type input "387.66"
type input "9"
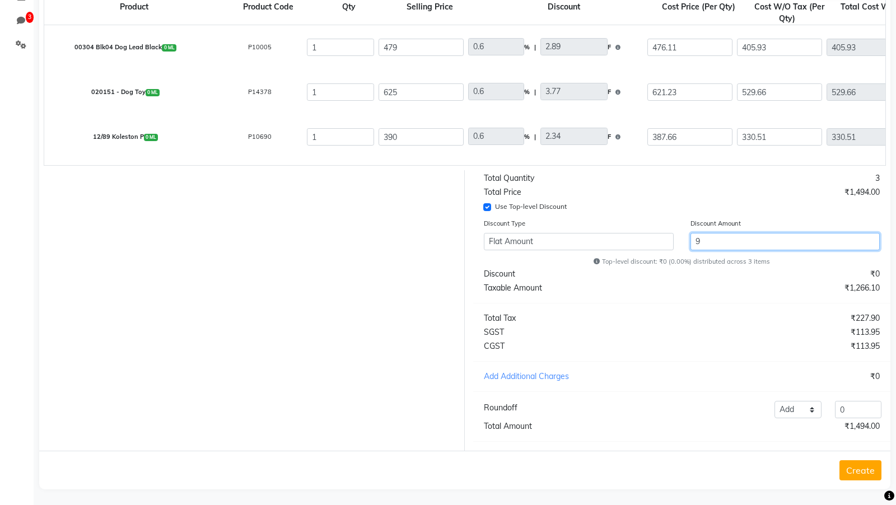
type input "403.48"
type input "72.63"
type input "476.11"
type input "526.47"
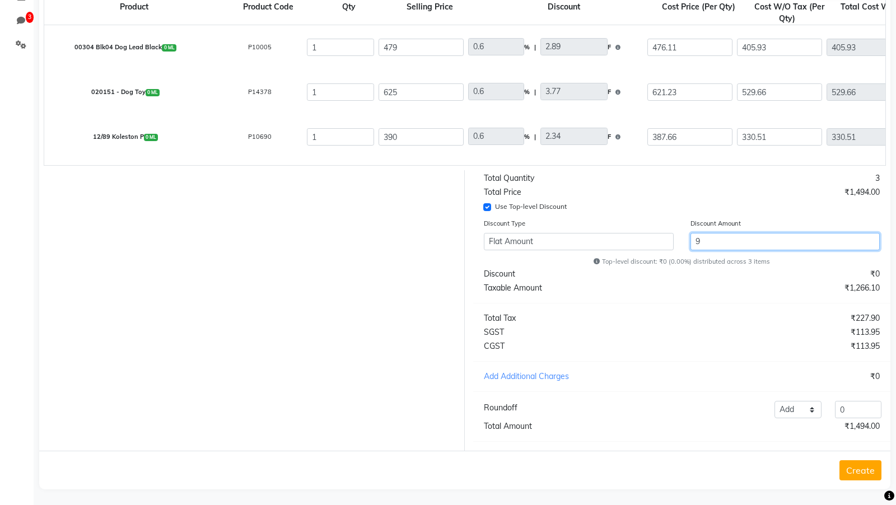
type input "526.47"
type input "94.76"
type input "621.23"
type input "328.53"
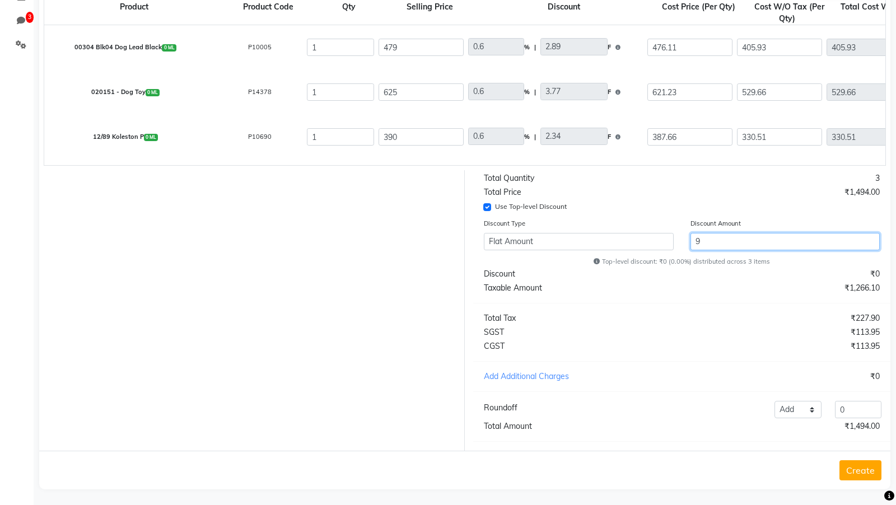
type input "59.14"
type input "387.67"
type input "6.29"
type input "30.14"
type input "448.86"
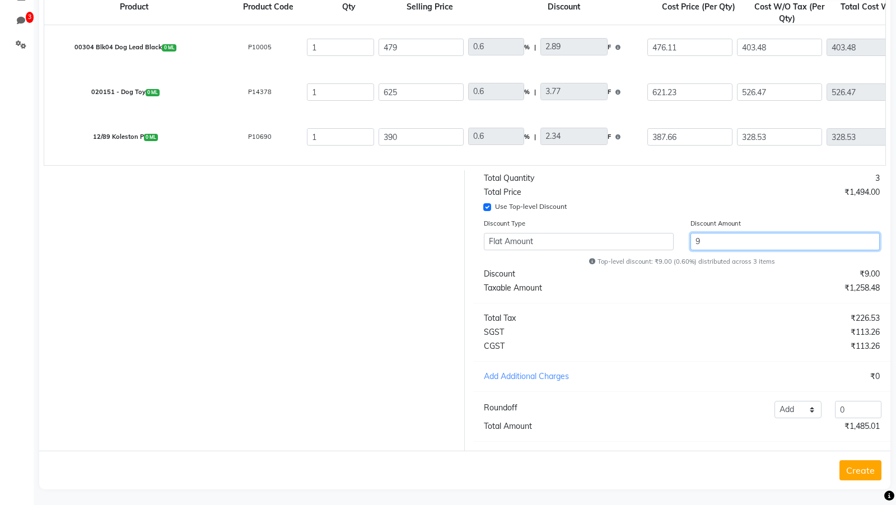
type input "6.29"
type input "39.32"
type input "585.68"
type input "6.29"
type input "24.54"
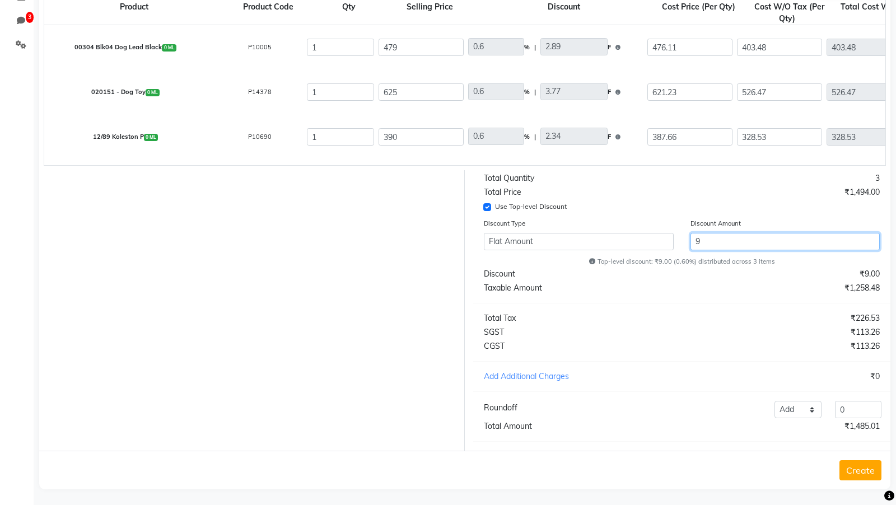
type input "365.46"
type input "94"
type input "380.39"
type input "68.47"
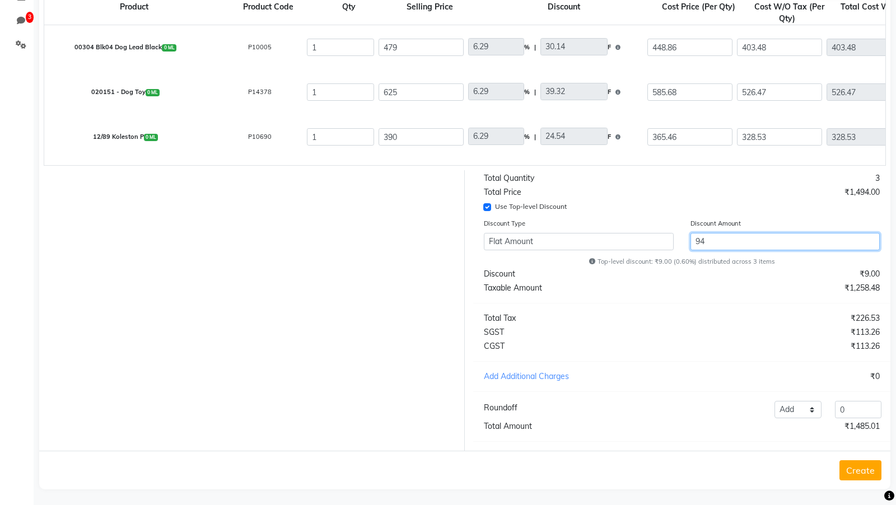
type input "448.86"
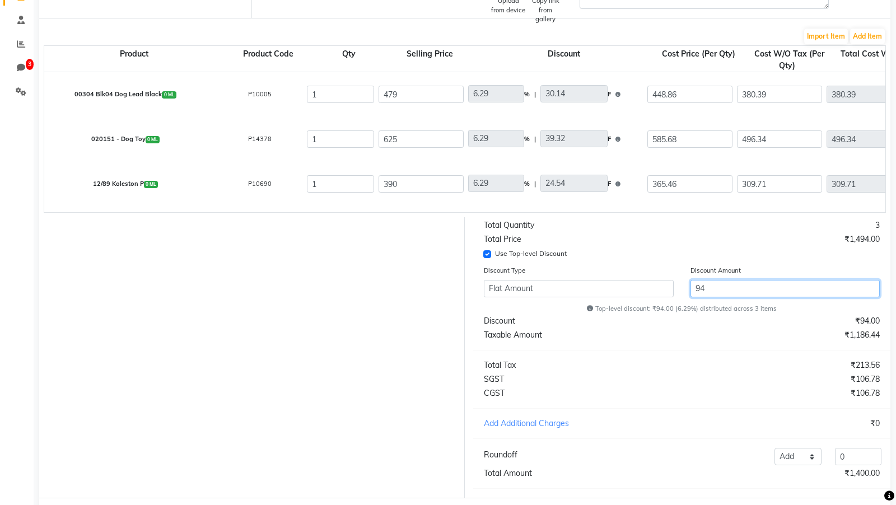
scroll to position [231, 0]
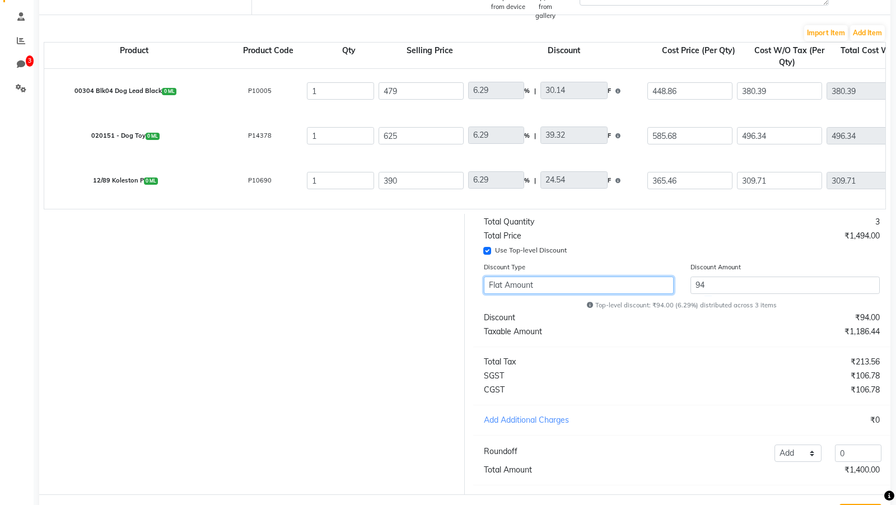
click at [541, 224] on select "Flat Amount Percentage" at bounding box center [579, 284] width 190 height 17
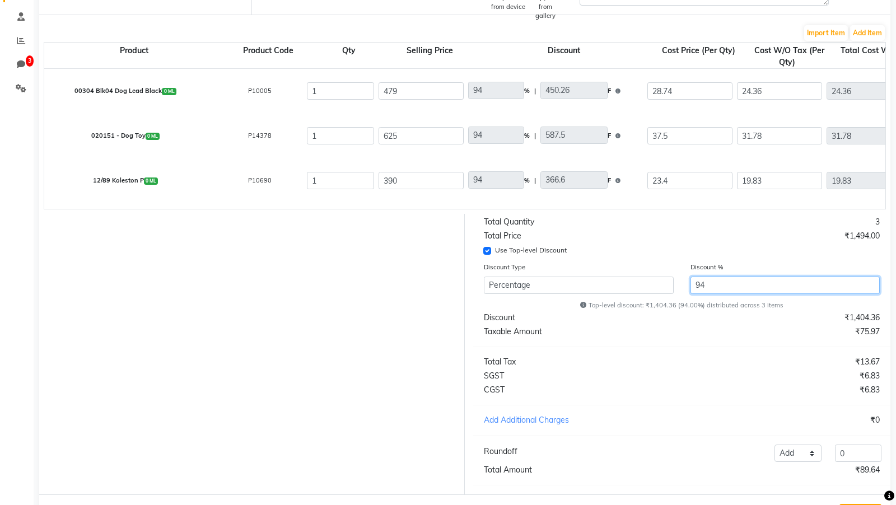
drag, startPoint x: 693, startPoint y: 280, endPoint x: 744, endPoint y: 282, distance: 51.0
click at [744, 224] on input "94" at bounding box center [785, 284] width 190 height 17
click at [748, 224] on div "Top-level discount: ₹93.97 (6.29%) distributed across 3 items" at bounding box center [681, 306] width 412 height 10
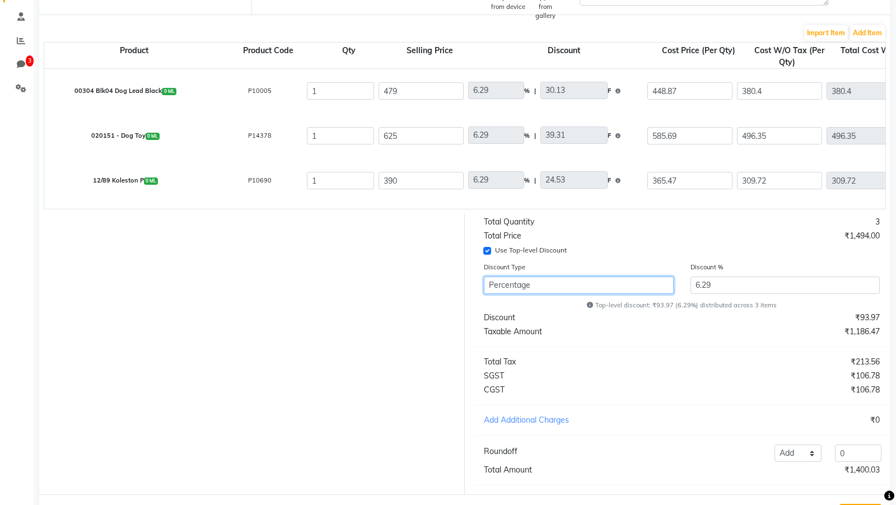
click at [606, 224] on select "Flat Amount Percentage" at bounding box center [579, 284] width 190 height 17
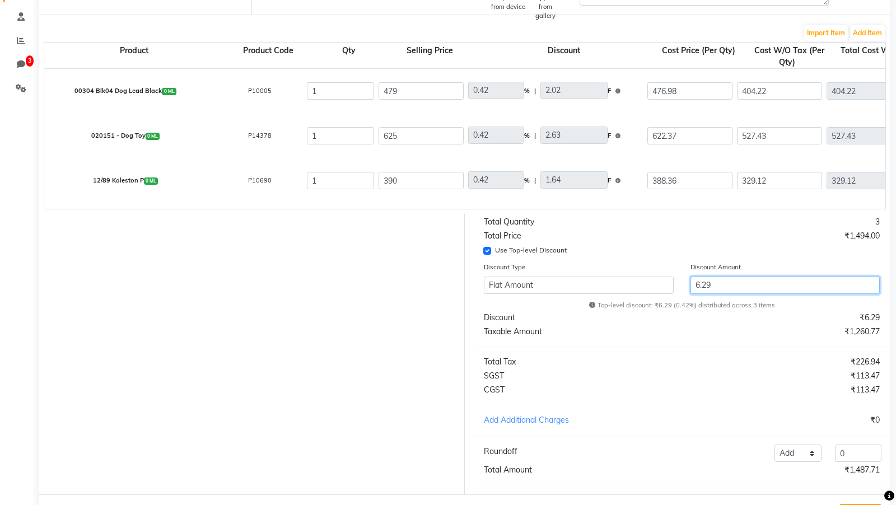
drag, startPoint x: 692, startPoint y: 282, endPoint x: 727, endPoint y: 281, distance: 34.7
click at [727, 224] on input "6.29" at bounding box center [785, 284] width 190 height 17
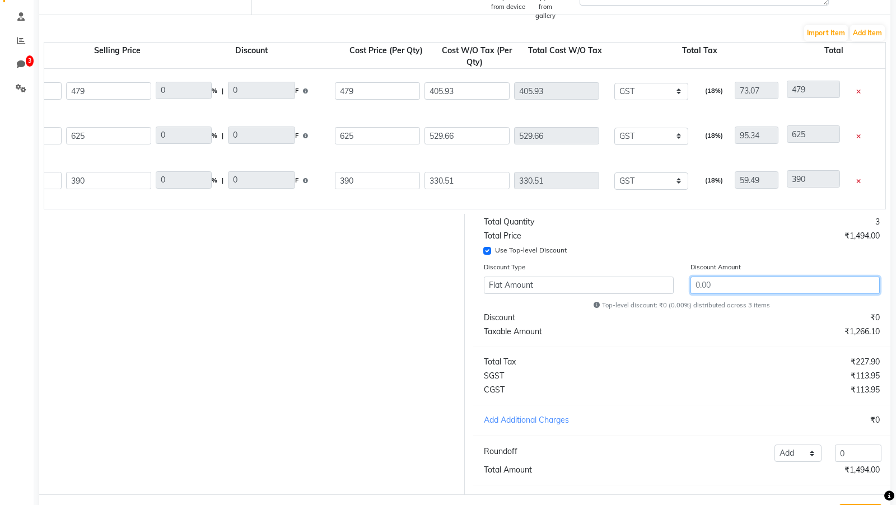
scroll to position [0, 313]
click at [486, 224] on input "Use Top-level Discount" at bounding box center [487, 251] width 8 height 8
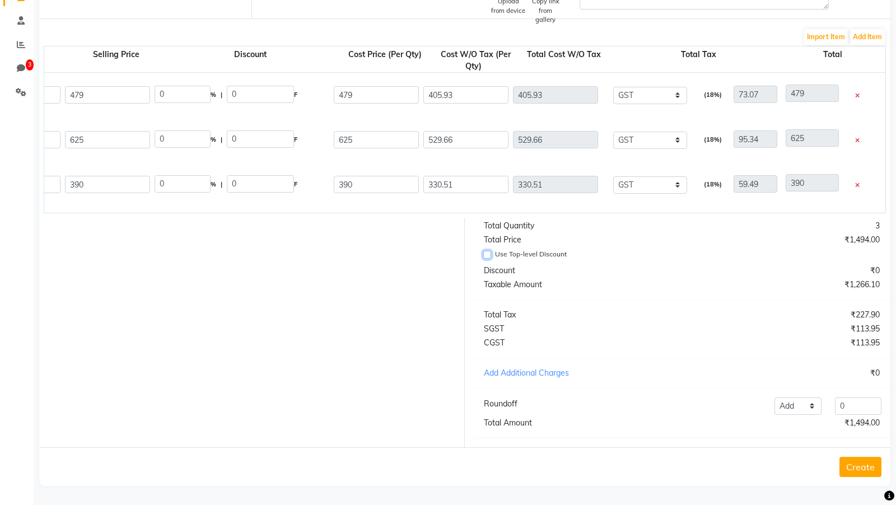
scroll to position [224, 0]
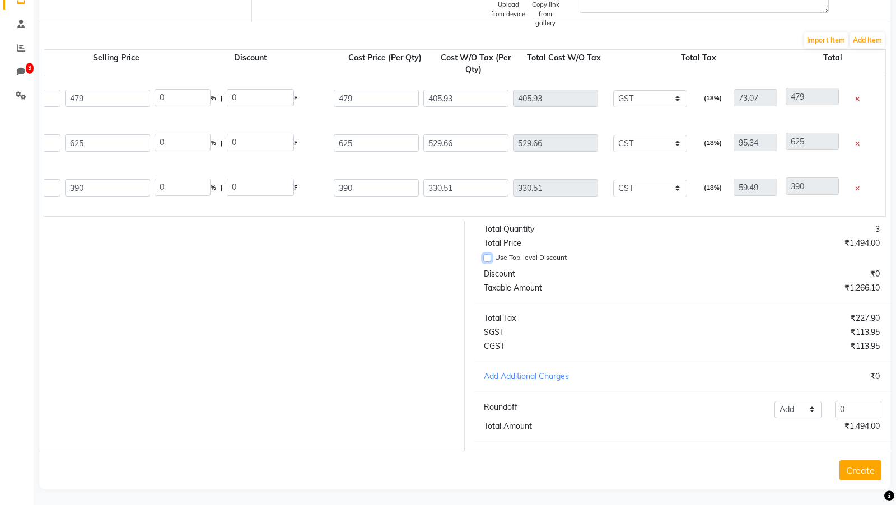
click at [486, 224] on input "Use Top-level Discount" at bounding box center [487, 258] width 8 height 8
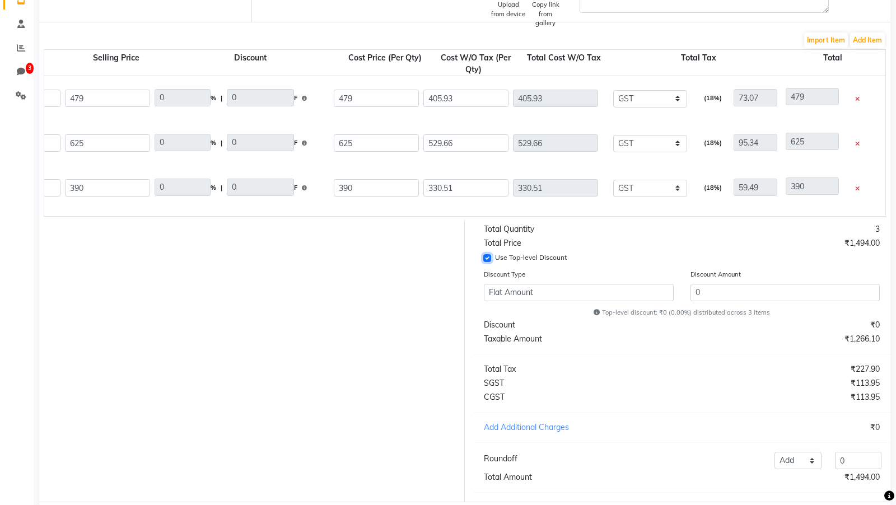
scroll to position [231, 0]
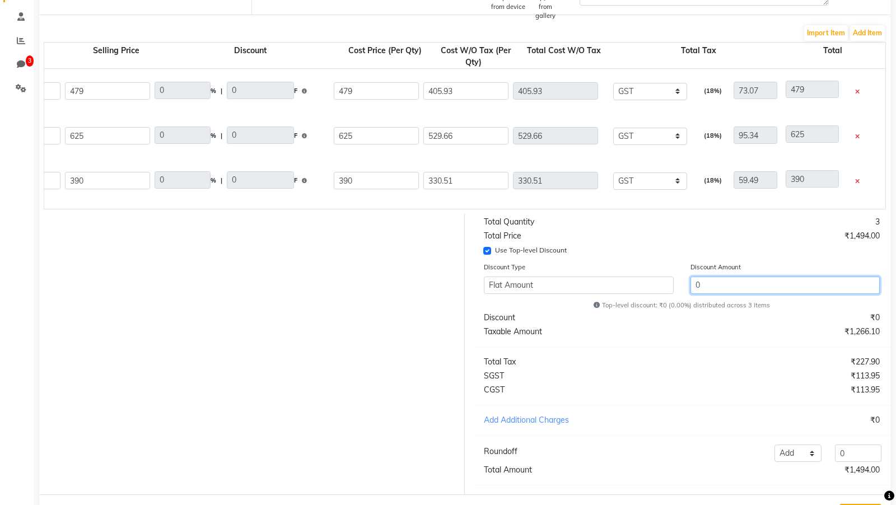
drag, startPoint x: 716, startPoint y: 285, endPoint x: 650, endPoint y: 296, distance: 67.4
click at [650, 224] on div "Discount Type Flat Amount Percentage Discount Amount 0" at bounding box center [681, 279] width 412 height 37
click at [645, 224] on hr at bounding box center [681, 346] width 417 height 1
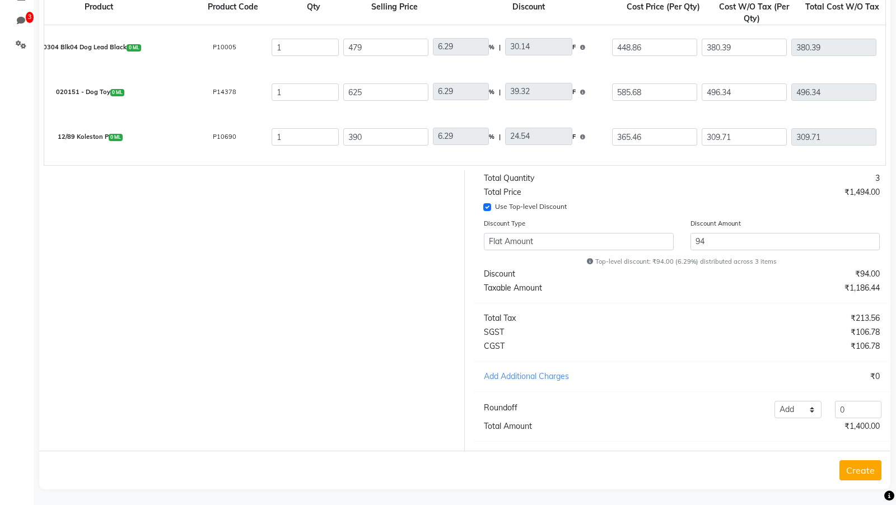
scroll to position [0, 41]
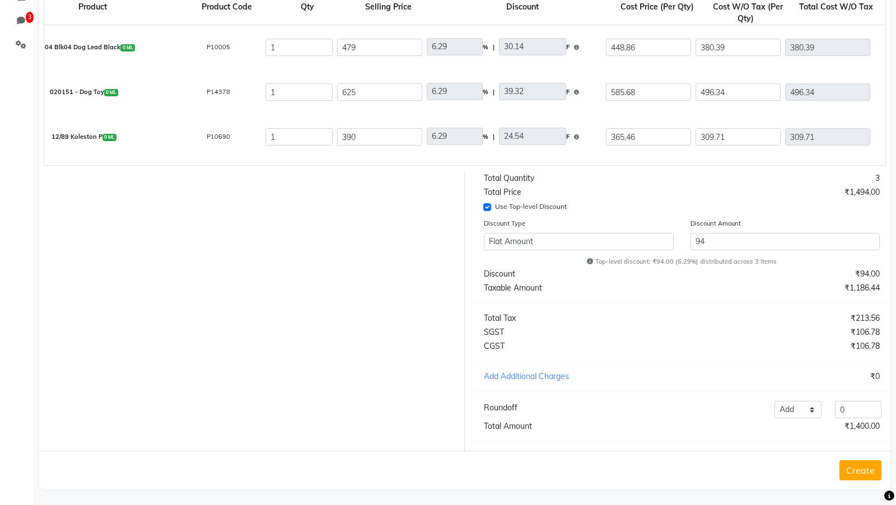
click at [852, 224] on button "Create" at bounding box center [860, 470] width 42 height 20
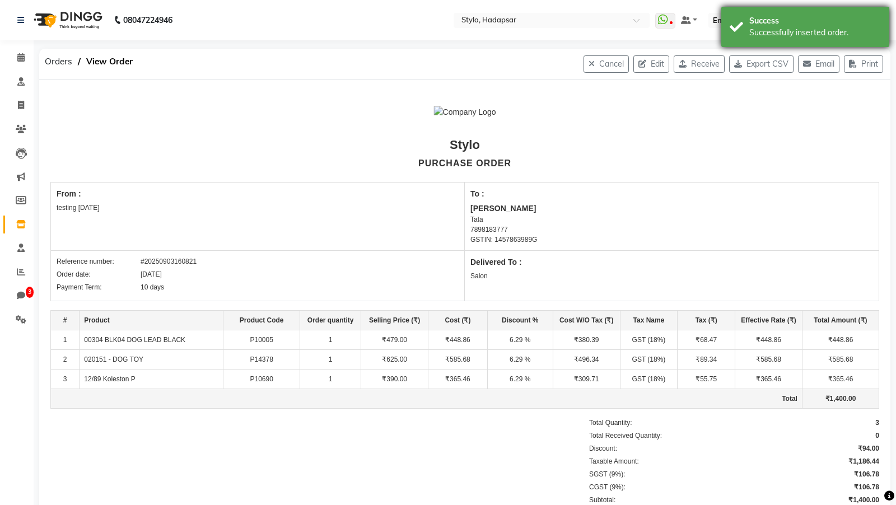
click at [785, 24] on div "Success" at bounding box center [815, 21] width 132 height 12
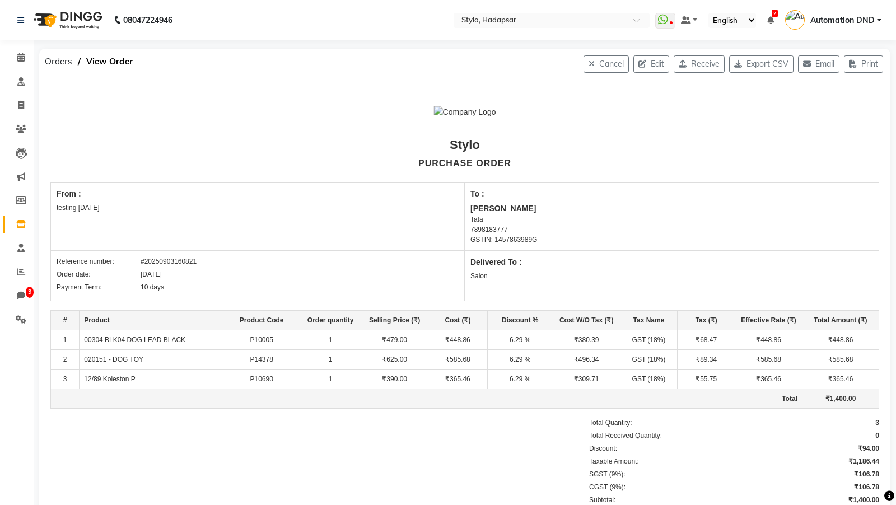
drag, startPoint x: 785, startPoint y: 24, endPoint x: 785, endPoint y: -55, distance: 78.9
click at [785, 0] on html "08047224946 Select Location × Stylo, Hadapsar WhatsApp Status ✕ Status: Disconn…" at bounding box center [448, 252] width 896 height 505
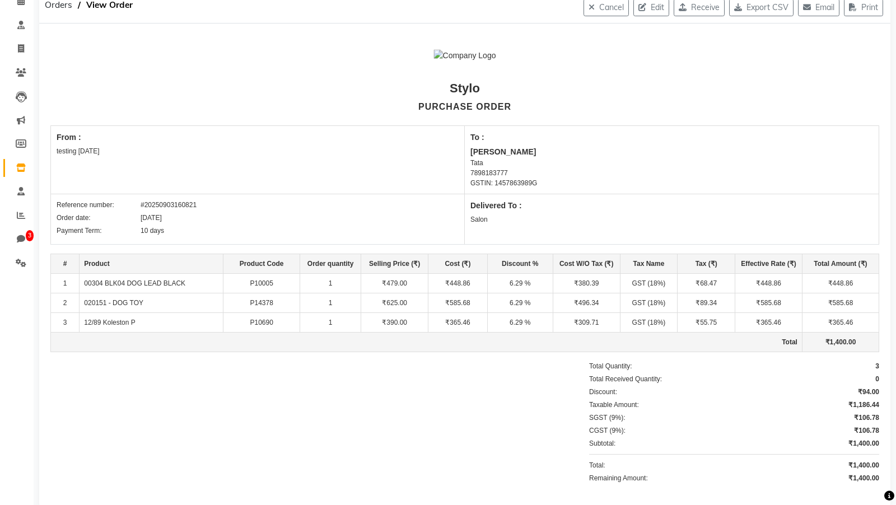
scroll to position [76, 0]
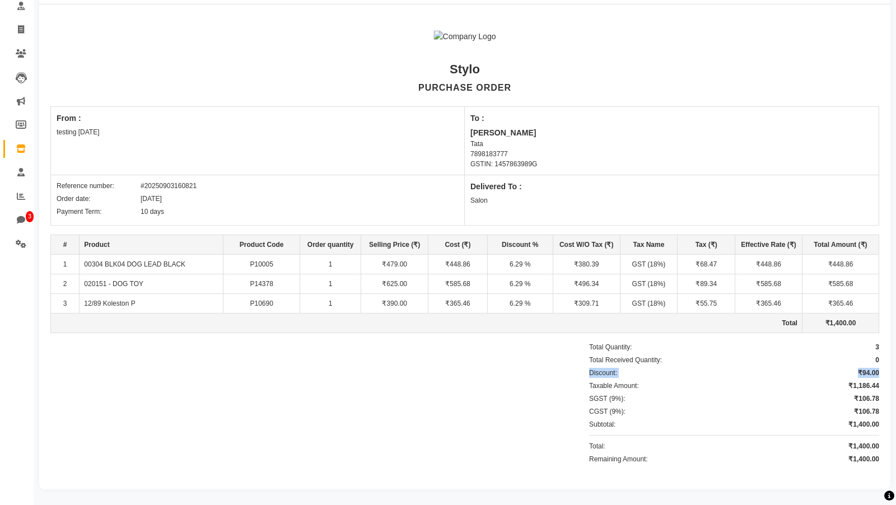
drag, startPoint x: 588, startPoint y: 367, endPoint x: 885, endPoint y: 367, distance: 297.2
click at [885, 224] on div "Stylo PURCHASE ORDER From : testing 5march To : Pratibha Pandey Tata 7898183777…" at bounding box center [464, 246] width 851 height 485
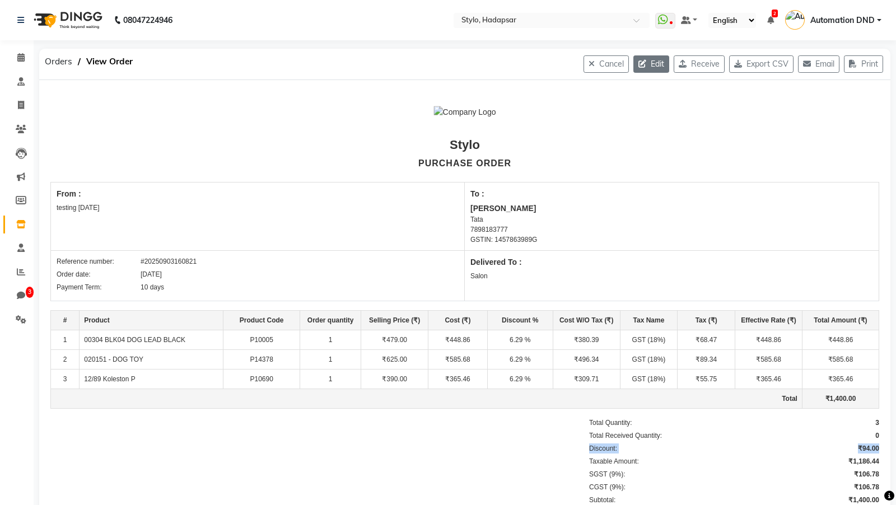
click at [640, 63] on icon "button" at bounding box center [644, 64] width 12 height 8
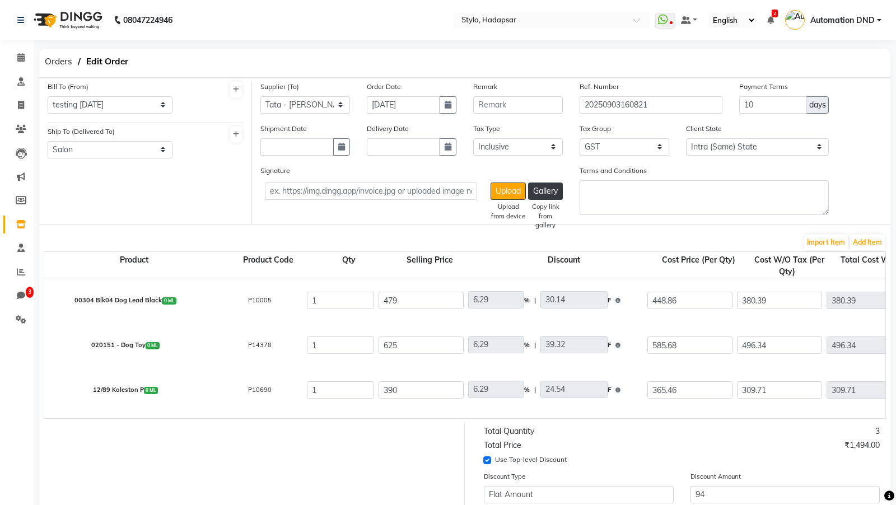
scroll to position [254, 0]
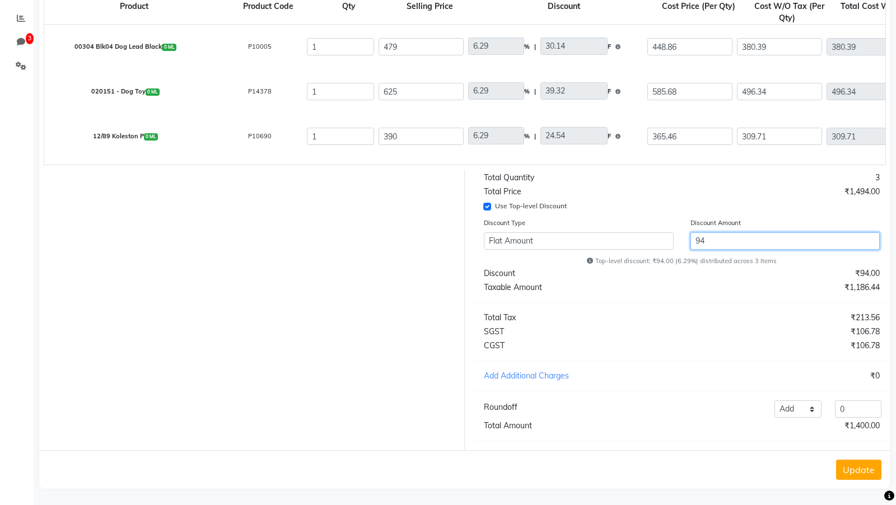
click at [693, 224] on input "94" at bounding box center [785, 240] width 190 height 17
click at [614, 212] on div "Use Top-level Discount" at bounding box center [681, 207] width 412 height 15
click at [798, 224] on select "Add Reduce" at bounding box center [797, 408] width 46 height 17
click at [848, 224] on input "0" at bounding box center [858, 408] width 46 height 17
click at [787, 224] on div "₹1,000.00" at bounding box center [785, 426] width 207 height 12
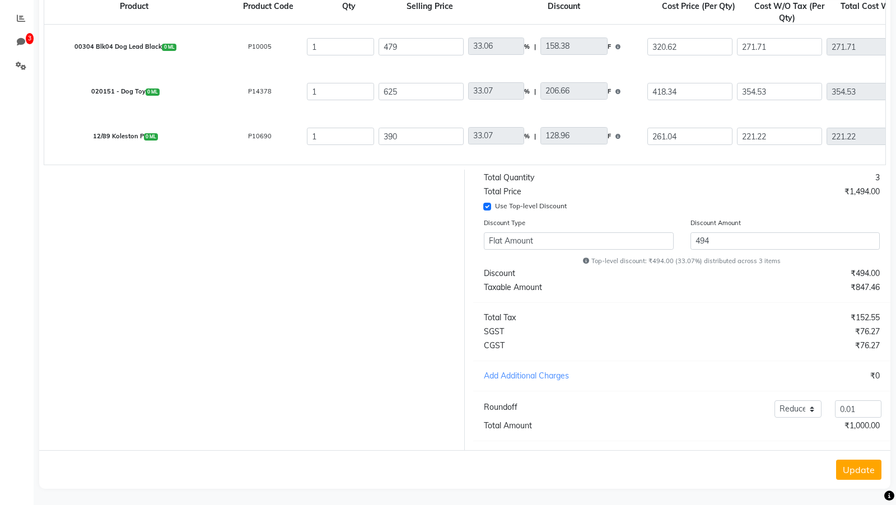
click at [866, 224] on button "Update" at bounding box center [858, 470] width 45 height 20
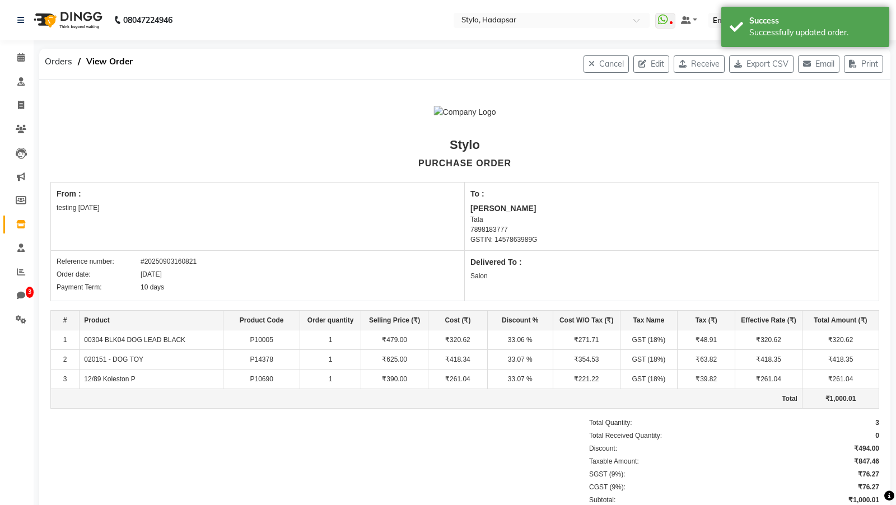
scroll to position [97, 0]
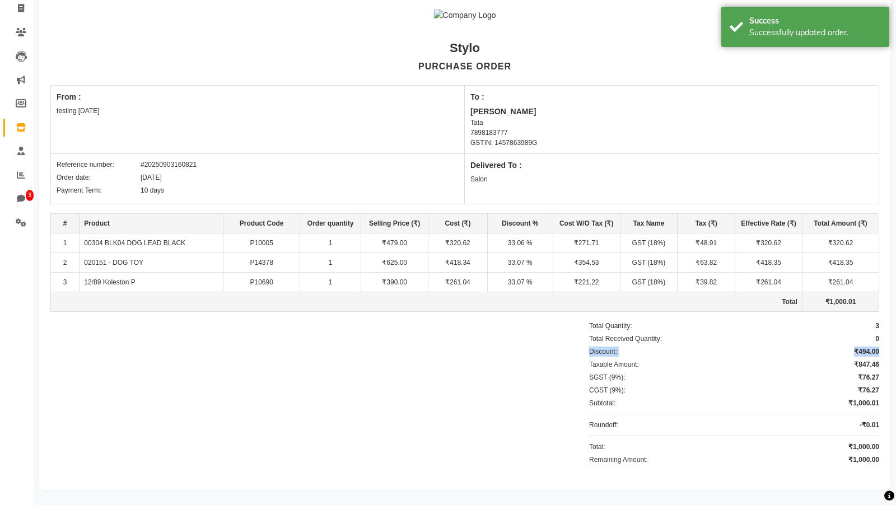
drag, startPoint x: 587, startPoint y: 345, endPoint x: 884, endPoint y: 347, distance: 297.2
click at [884, 224] on div "Stylo PURCHASE ORDER From : testing 5march To : Pratibha Pandey Tata 7898183777…" at bounding box center [464, 236] width 851 height 507
click at [817, 31] on div "Successfully updated order." at bounding box center [815, 33] width 132 height 12
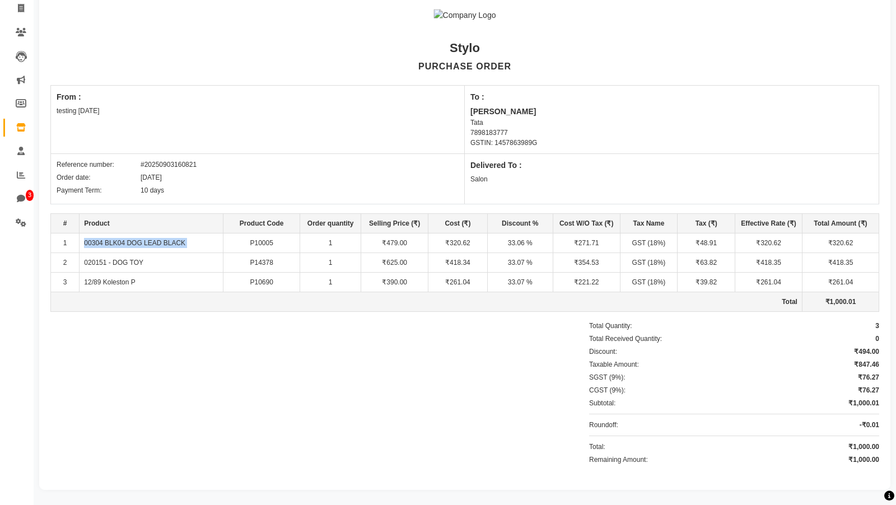
drag, startPoint x: 84, startPoint y: 239, endPoint x: 235, endPoint y: 239, distance: 150.6
click at [235, 224] on tr "1 00304 BLK04 DOG LEAD BLACK P10005 1 ₹479.00 ₹320.62 33.06 % ₹271.71 GST (18%)…" at bounding box center [465, 243] width 828 height 20
copy td "00304 BLK04 DOG LEAD BLACK"
drag, startPoint x: 86, startPoint y: 260, endPoint x: 123, endPoint y: 263, distance: 37.0
click at [123, 224] on td "020151 - DOG TOY" at bounding box center [151, 263] width 144 height 20
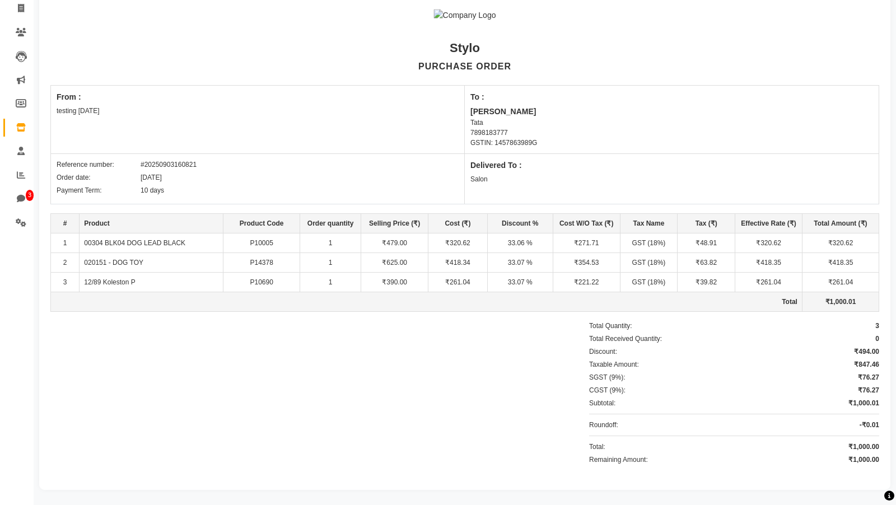
click at [123, 224] on td "020151 - DOG TOY" at bounding box center [151, 263] width 144 height 20
copy td "020151 - DOG TOY"
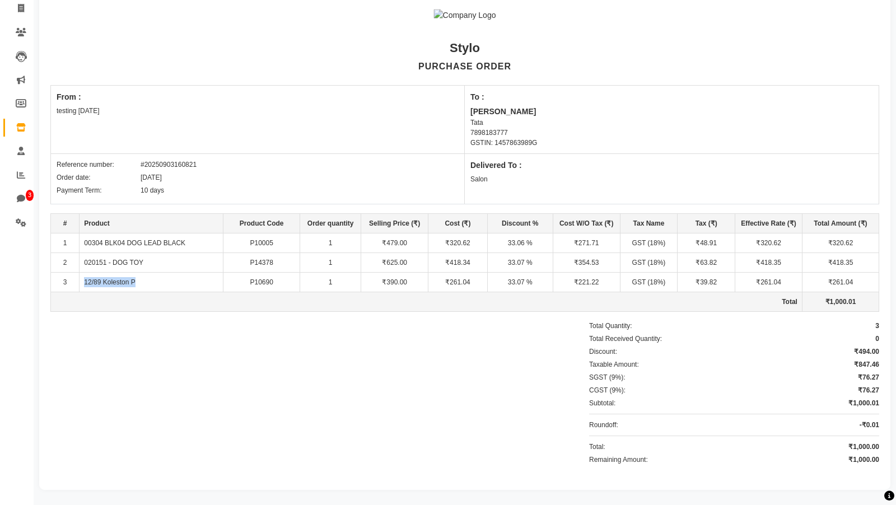
drag, startPoint x: 83, startPoint y: 279, endPoint x: 144, endPoint y: 281, distance: 61.6
click at [144, 224] on td "12/89 Koleston P" at bounding box center [151, 283] width 144 height 20
copy td "12/89 Koleston P"
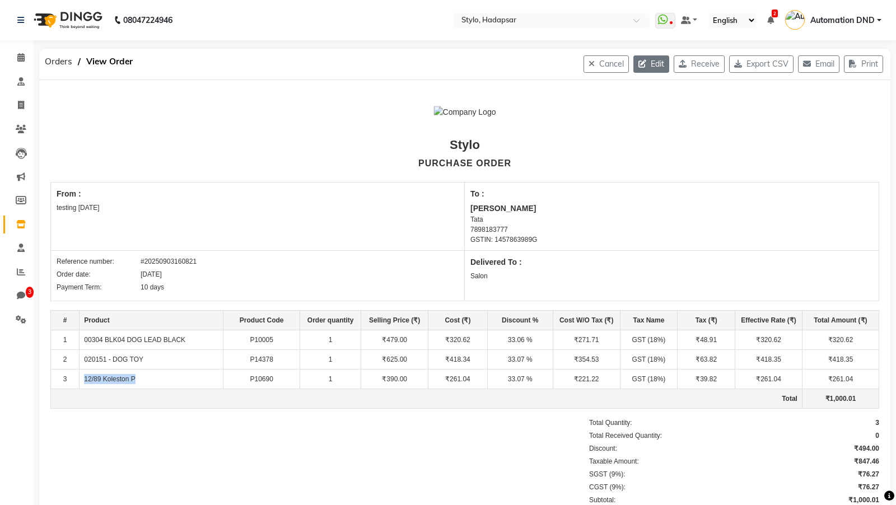
click at [643, 59] on button "Edit" at bounding box center [651, 63] width 36 height 17
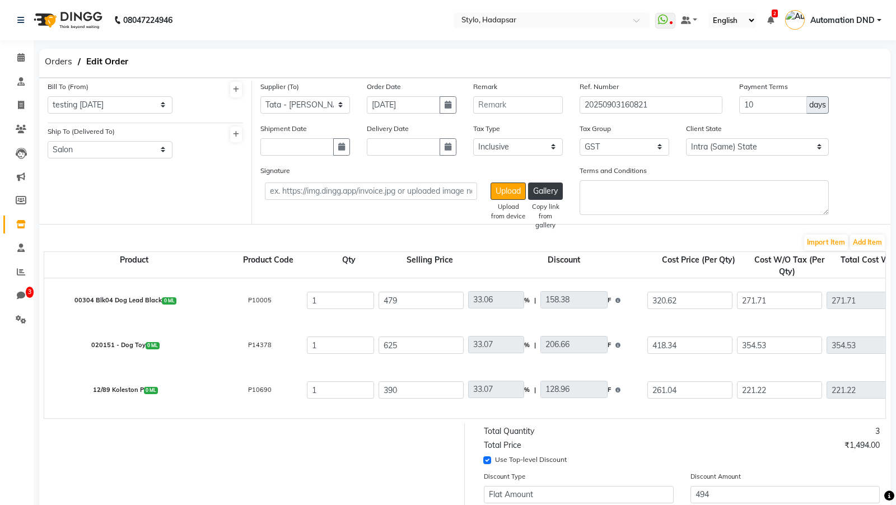
scroll to position [254, 0]
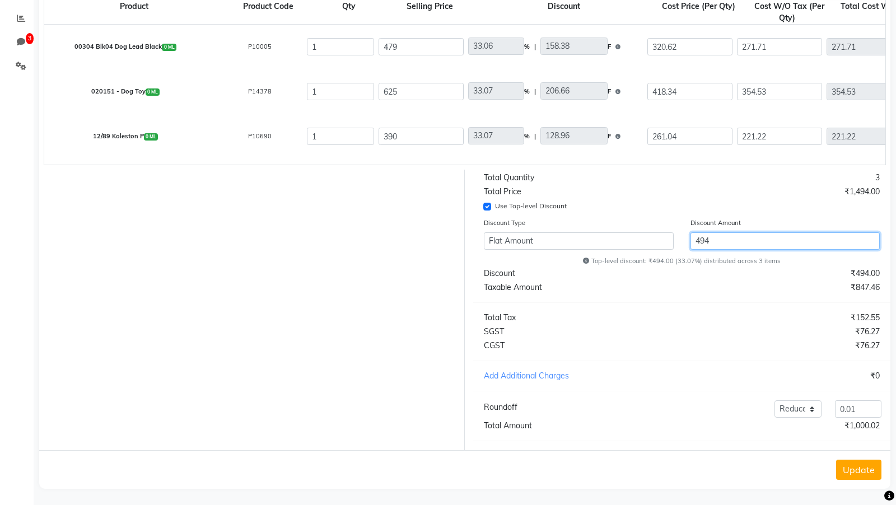
click at [696, 224] on input "494" at bounding box center [785, 240] width 190 height 17
click at [700, 224] on input "494" at bounding box center [785, 240] width 190 height 17
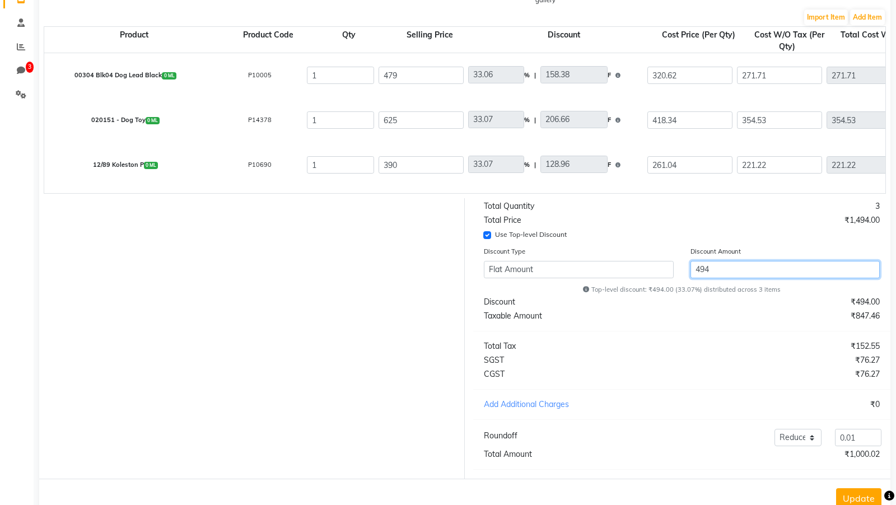
scroll to position [241, 0]
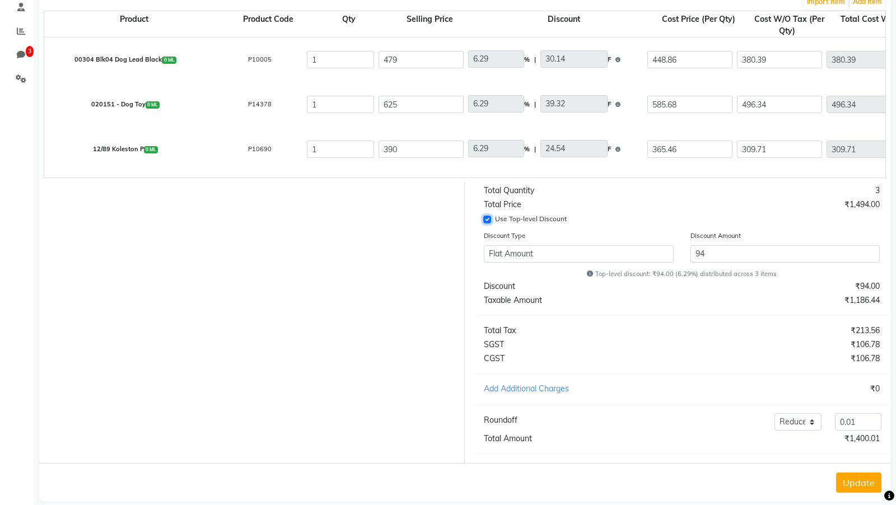
click at [487, 216] on input "Use Top-level Discount" at bounding box center [487, 219] width 8 height 8
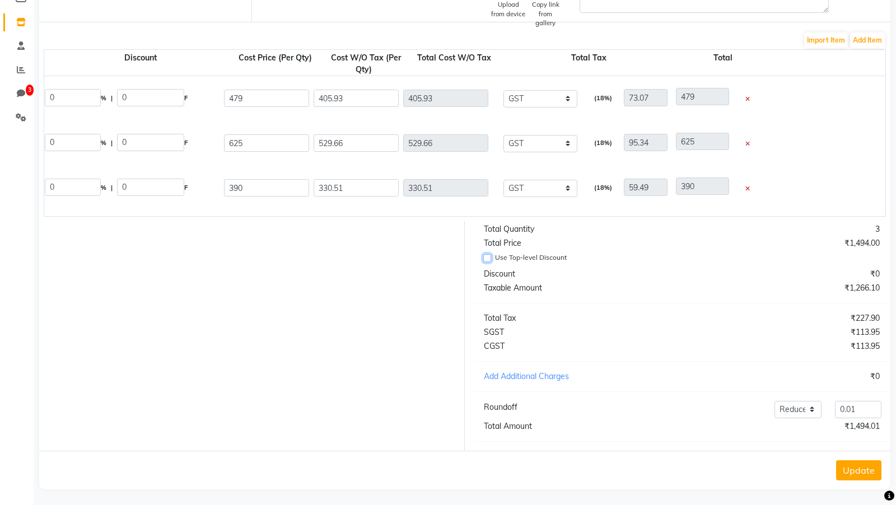
scroll to position [0, 425]
click at [485, 224] on input "Use Top-level Discount" at bounding box center [487, 258] width 8 height 8
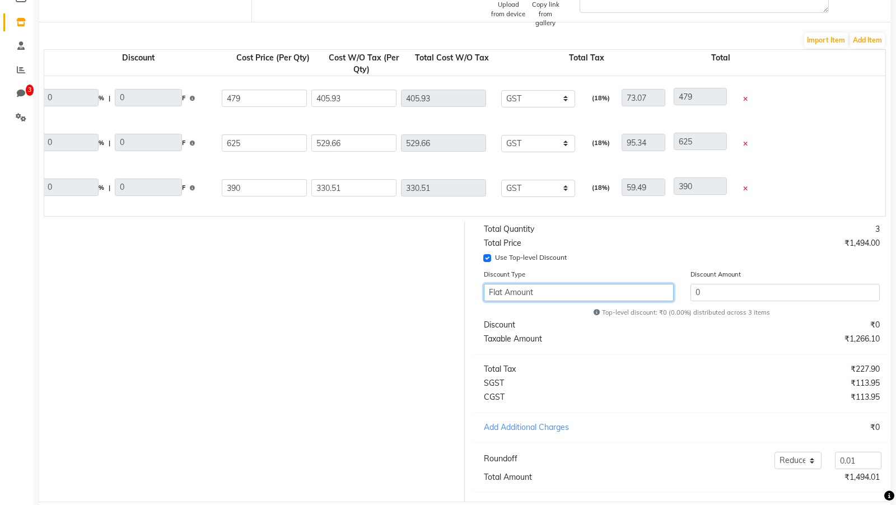
click at [512, 224] on select "Flat Amount Percentage" at bounding box center [579, 292] width 190 height 17
click at [499, 224] on select "Flat Amount Percentage" at bounding box center [579, 292] width 190 height 17
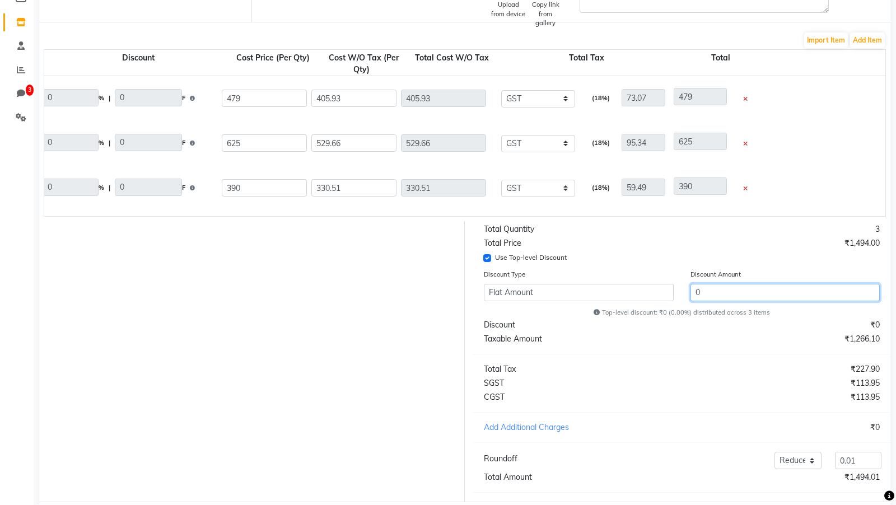
drag, startPoint x: 695, startPoint y: 290, endPoint x: 691, endPoint y: 320, distance: 29.4
click at [693, 224] on div "Total Quantity 3 Total Price ₹1,494.00 Use Top-level Discount Discount Type Fla…" at bounding box center [682, 361] width 434 height 281
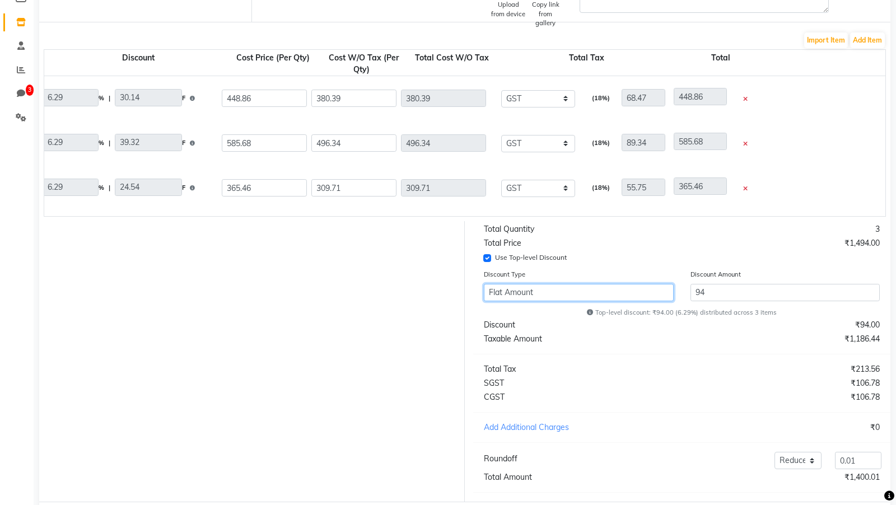
click at [544, 224] on select "Flat Amount Percentage" at bounding box center [579, 292] width 190 height 17
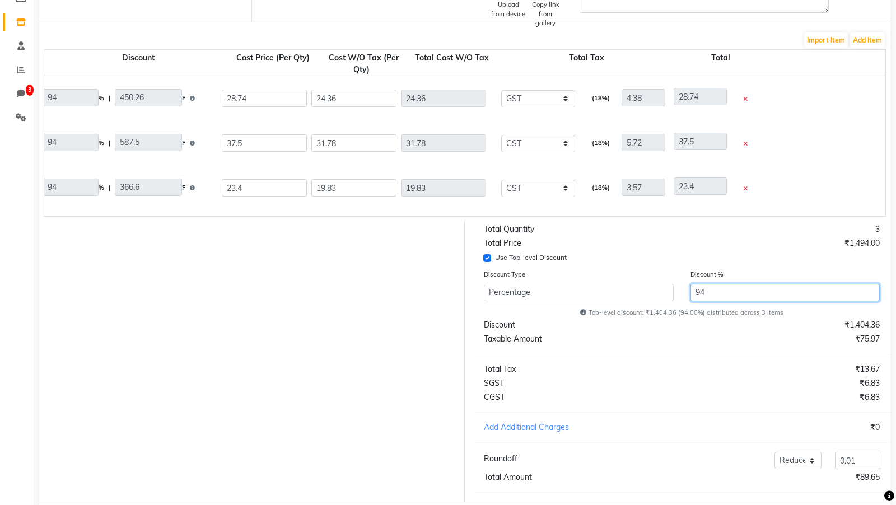
drag, startPoint x: 721, startPoint y: 289, endPoint x: 670, endPoint y: 289, distance: 51.5
click at [670, 224] on div "Discount Type Flat Amount Percentage Discount % 94" at bounding box center [681, 286] width 412 height 37
drag, startPoint x: 723, startPoint y: 288, endPoint x: 664, endPoint y: 288, distance: 58.8
click at [664, 224] on div "Discount Type Flat Amount Percentage Discount % 6.29" at bounding box center [681, 286] width 412 height 37
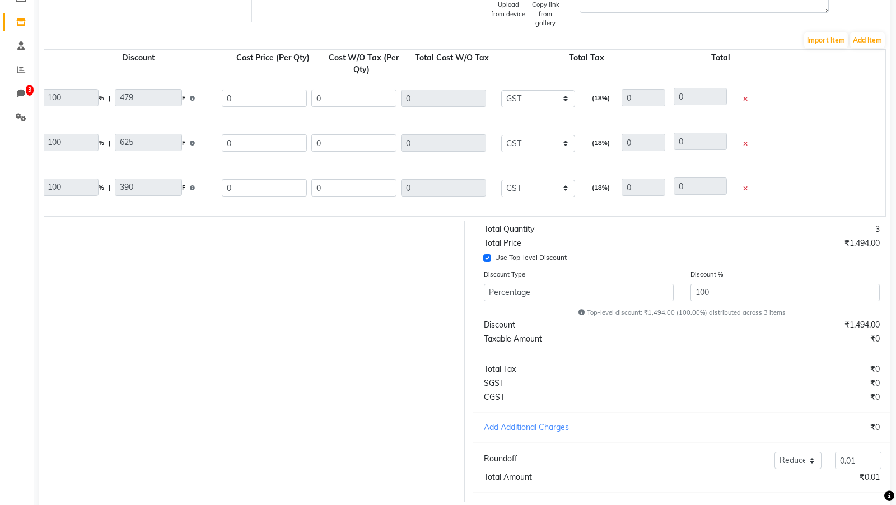
click at [685, 224] on div "₹0" at bounding box center [785, 339] width 207 height 12
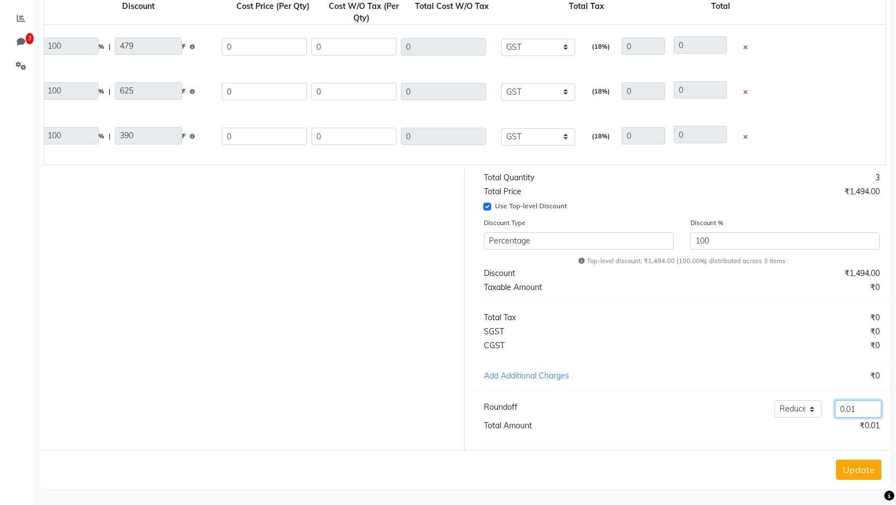
drag, startPoint x: 865, startPoint y: 410, endPoint x: 809, endPoint y: 404, distance: 56.9
click at [812, 224] on div "Add Reduce 0.01" at bounding box center [767, 408] width 241 height 17
click at [801, 224] on select "Add Reduce" at bounding box center [797, 408] width 46 height 17
click at [789, 224] on select "Add Reduce" at bounding box center [797, 408] width 46 height 17
click at [791, 224] on div "Total Quantity 3 Total Price ₹1,494.00 Use Top-level Discount Discount Type Fla…" at bounding box center [682, 310] width 434 height 281
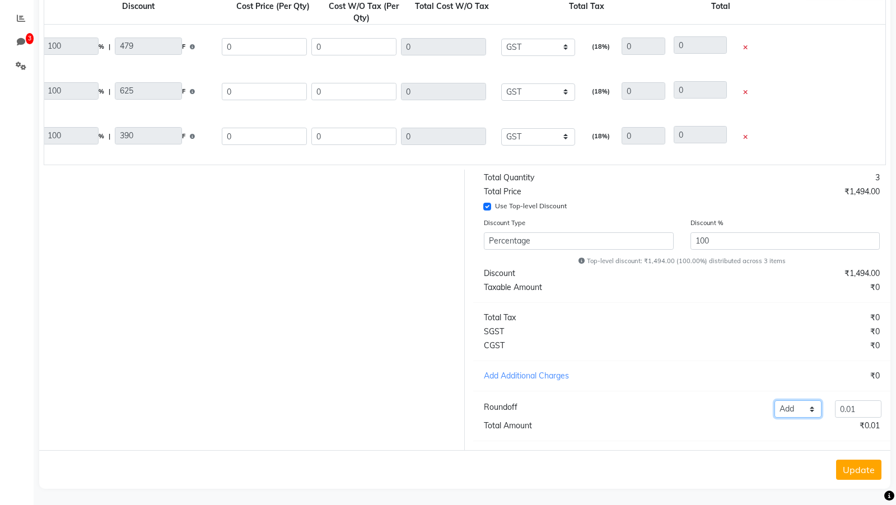
click at [794, 224] on select "Add Reduce" at bounding box center [797, 408] width 46 height 17
click at [861, 224] on input "0.01" at bounding box center [858, 408] width 46 height 17
drag, startPoint x: 859, startPoint y: 378, endPoint x: 857, endPoint y: 388, distance: 9.7
click at [857, 224] on div "Total Quantity 3 Total Price ₹1,494.00 Use Top-level Discount Discount Type Fla…" at bounding box center [682, 310] width 434 height 281
click at [812, 224] on select "Add Reduce" at bounding box center [797, 408] width 46 height 17
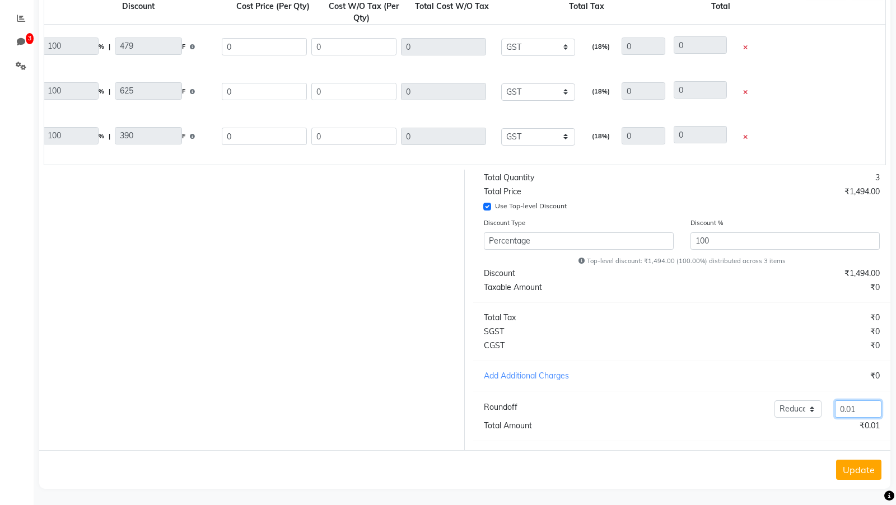
click at [866, 224] on input "0.01" at bounding box center [858, 408] width 46 height 17
click at [779, 224] on div "Total Quantity 3 Total Price ₹1,494.00 Use Top-level Discount Discount Type Fla…" at bounding box center [682, 310] width 434 height 281
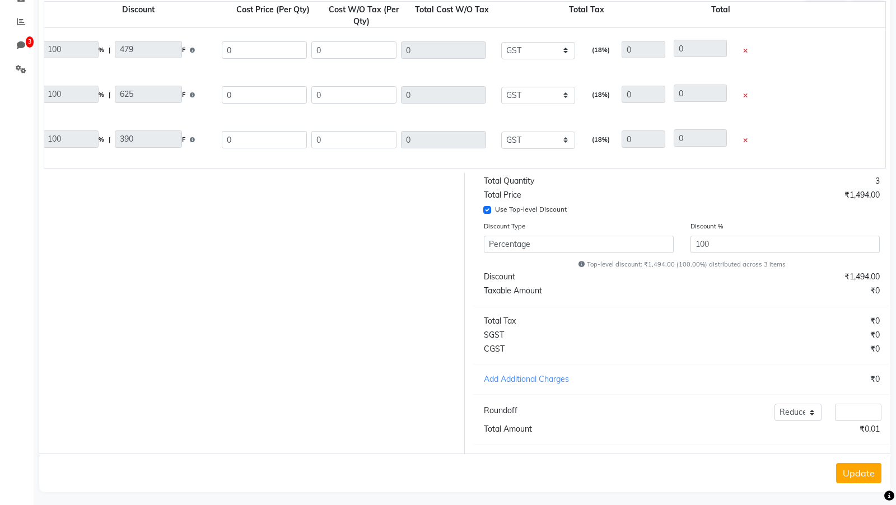
scroll to position [251, 0]
click at [795, 224] on select "Add Reduce" at bounding box center [797, 411] width 46 height 17
click at [836, 224] on input "number" at bounding box center [858, 411] width 46 height 17
click at [743, 224] on div "₹0.01" at bounding box center [785, 429] width 207 height 12
drag, startPoint x: 862, startPoint y: 413, endPoint x: 821, endPoint y: 403, distance: 42.6
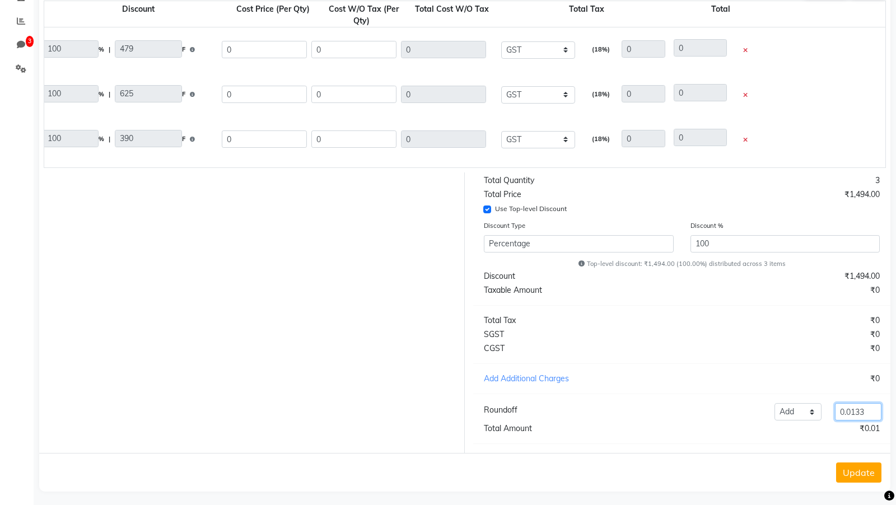
click at [821, 224] on div "Add Reduce 0.0133" at bounding box center [767, 411] width 241 height 17
click at [794, 224] on select "Add Reduce" at bounding box center [797, 411] width 46 height 17
click at [789, 224] on select "Add Reduce" at bounding box center [797, 411] width 46 height 17
drag, startPoint x: 706, startPoint y: 241, endPoint x: 714, endPoint y: 241, distance: 8.4
click at [714, 224] on input "100" at bounding box center [785, 243] width 190 height 17
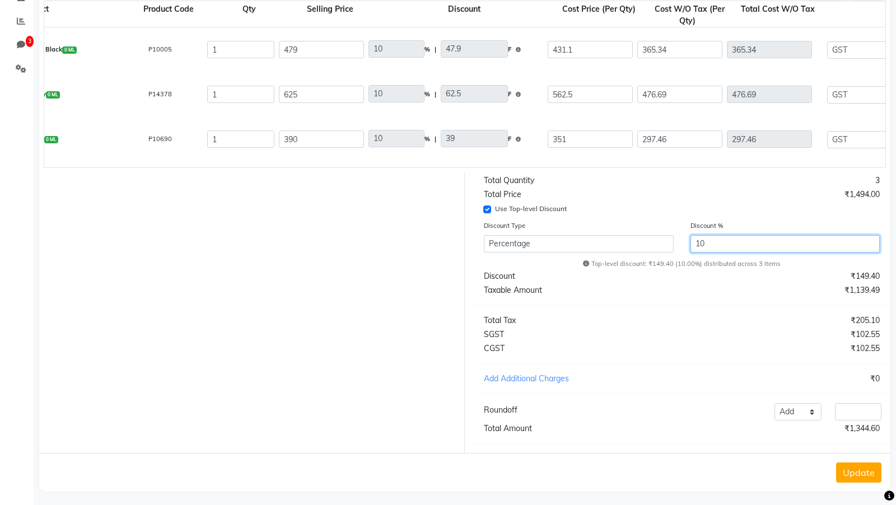
scroll to position [0, 131]
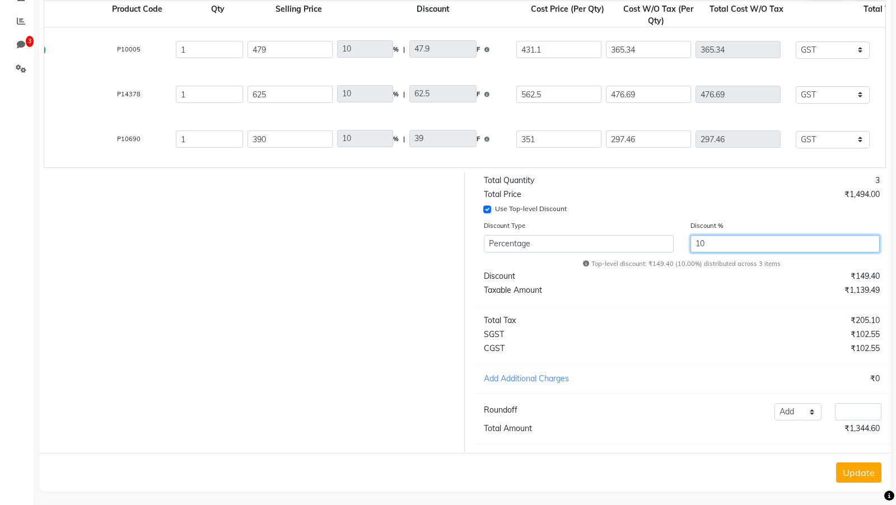
drag, startPoint x: 711, startPoint y: 248, endPoint x: 668, endPoint y: 240, distance: 43.8
click at [668, 224] on div "Discount Type Flat Amount Percentage Discount % 10" at bounding box center [681, 237] width 412 height 37
click at [742, 224] on div "₹93.99" at bounding box center [785, 276] width 207 height 12
drag, startPoint x: 733, startPoint y: 241, endPoint x: 684, endPoint y: 240, distance: 48.7
click at [684, 224] on div "Discount % 6.291" at bounding box center [785, 237] width 207 height 37
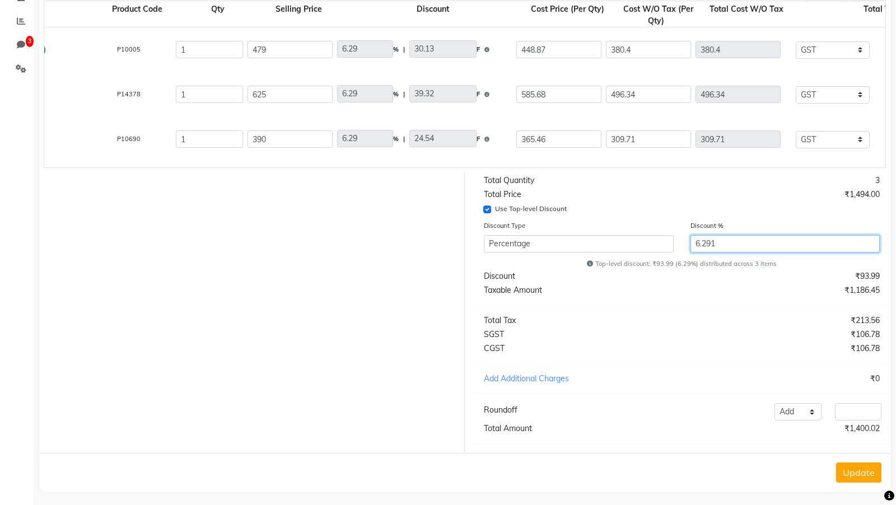
click at [719, 224] on input "6.291" at bounding box center [785, 243] width 190 height 17
click at [712, 224] on div "₹1,186.44" at bounding box center [785, 290] width 207 height 12
click at [849, 224] on input "number" at bounding box center [858, 411] width 46 height 17
click at [778, 224] on div "₹1,400.01" at bounding box center [785, 429] width 207 height 12
click at [790, 224] on select "Add Reduce" at bounding box center [797, 411] width 46 height 17
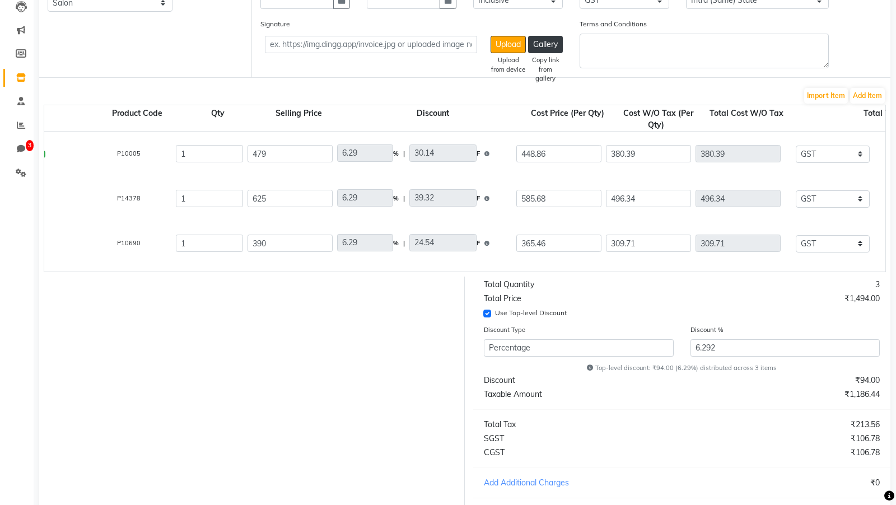
scroll to position [254, 0]
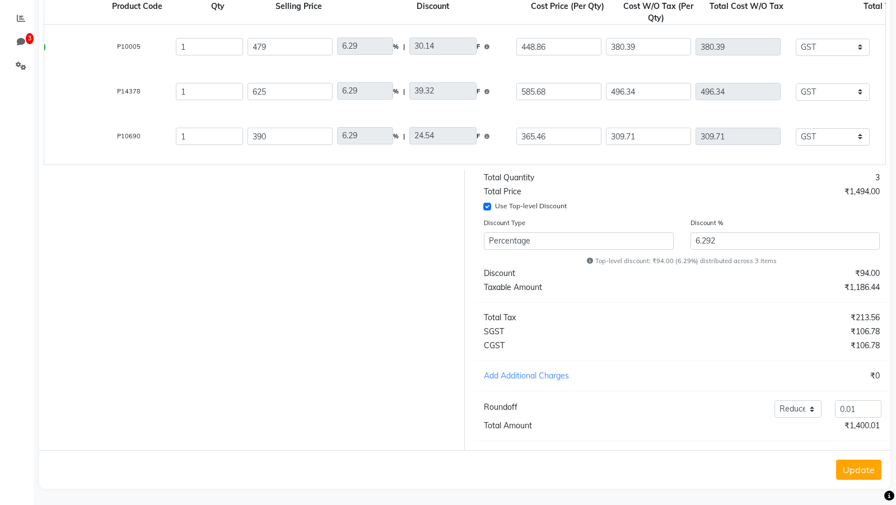
click at [859, 224] on button "Update" at bounding box center [858, 470] width 45 height 20
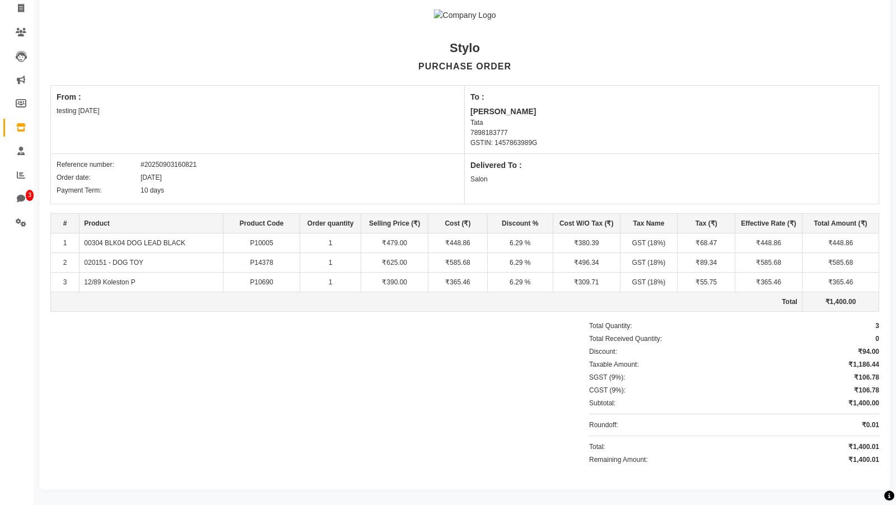
scroll to position [0, 0]
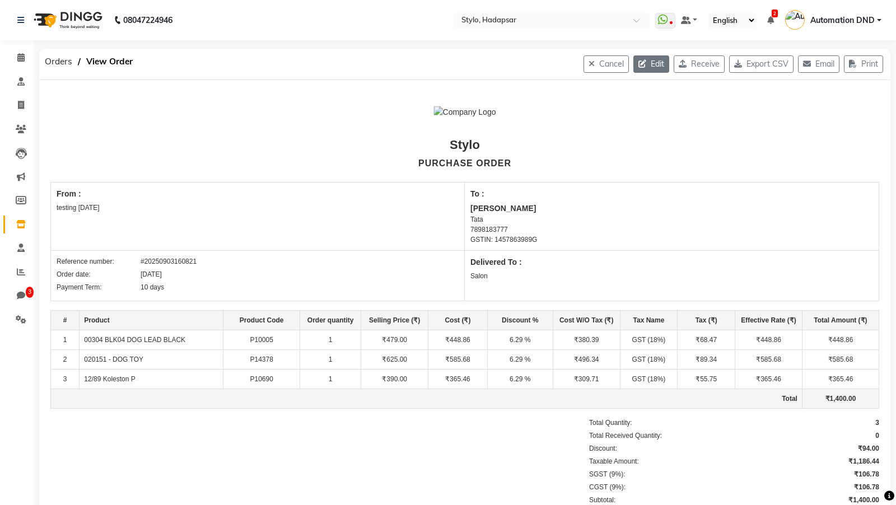
click at [648, 70] on button "Edit" at bounding box center [651, 63] width 36 height 17
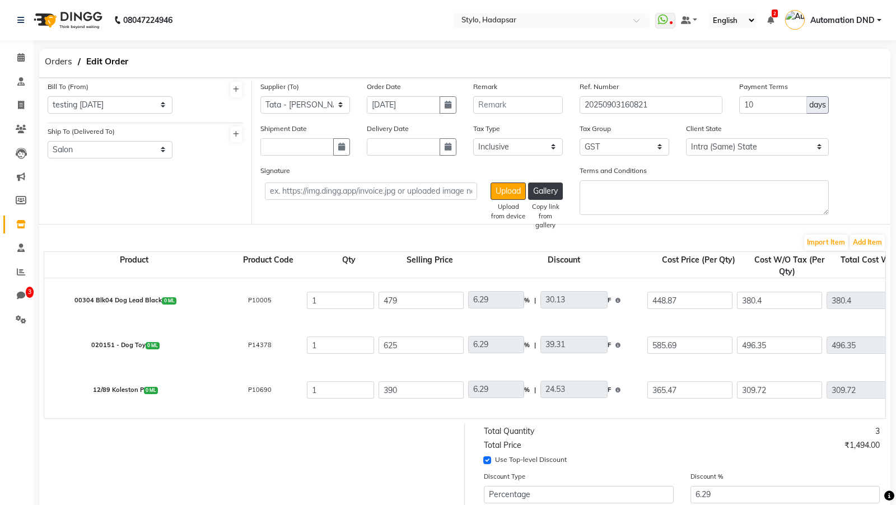
scroll to position [254, 0]
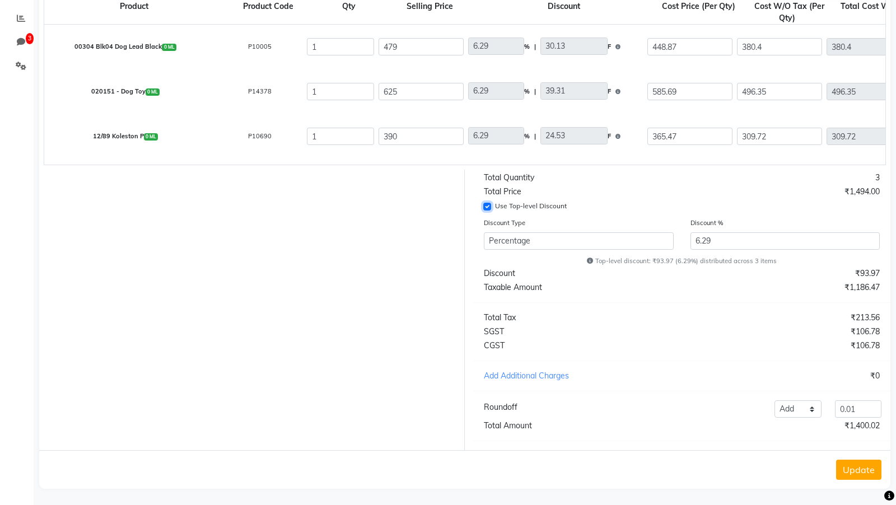
click at [486, 203] on input "Use Top-level Discount" at bounding box center [487, 207] width 8 height 8
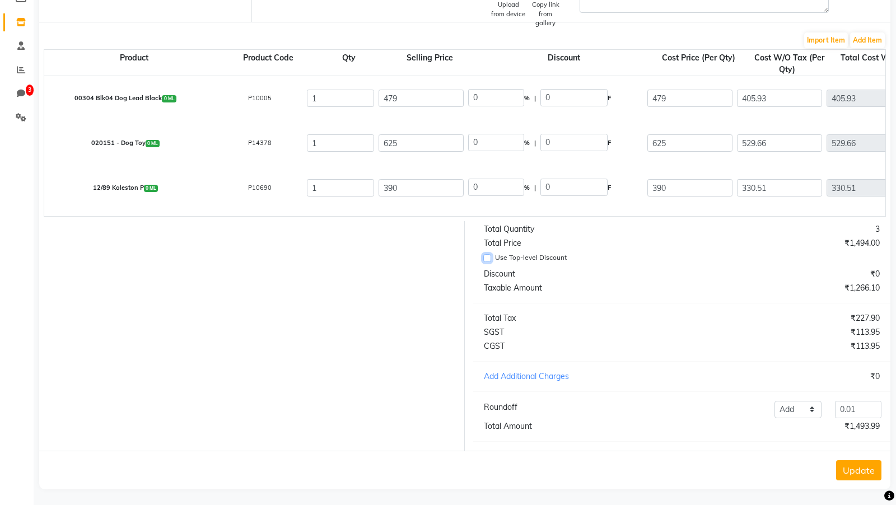
click at [485, 224] on input "Use Top-level Discount" at bounding box center [487, 258] width 8 height 8
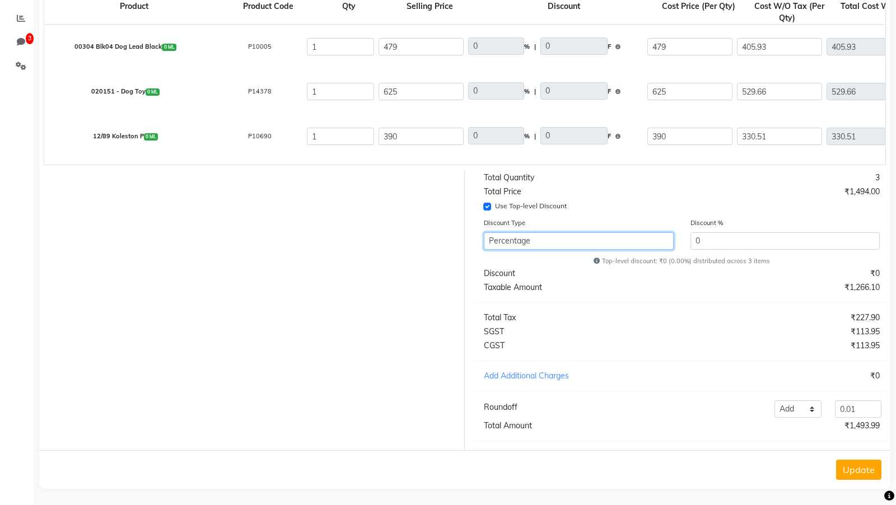
click at [540, 224] on select "Flat Amount Percentage" at bounding box center [579, 240] width 190 height 17
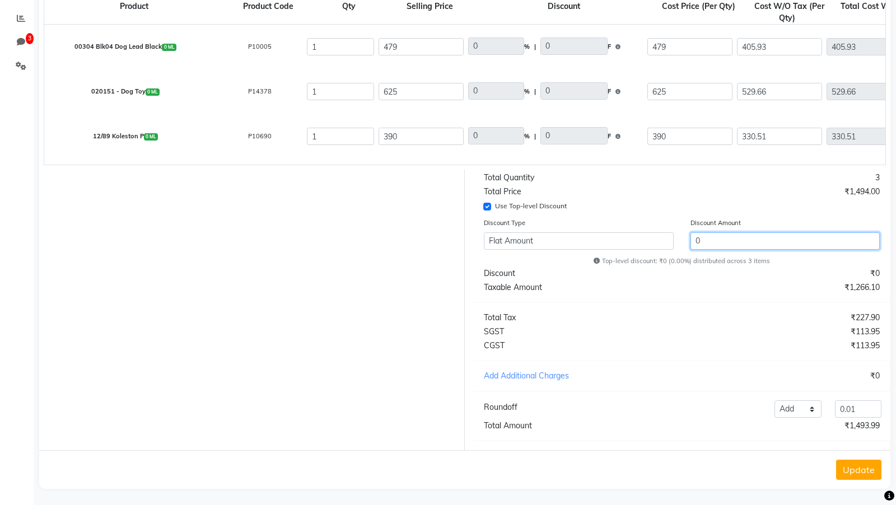
drag, startPoint x: 714, startPoint y: 246, endPoint x: 664, endPoint y: 237, distance: 50.5
click at [664, 224] on div "Discount Type Flat Amount Percentage Discount Amount 0" at bounding box center [681, 235] width 412 height 37
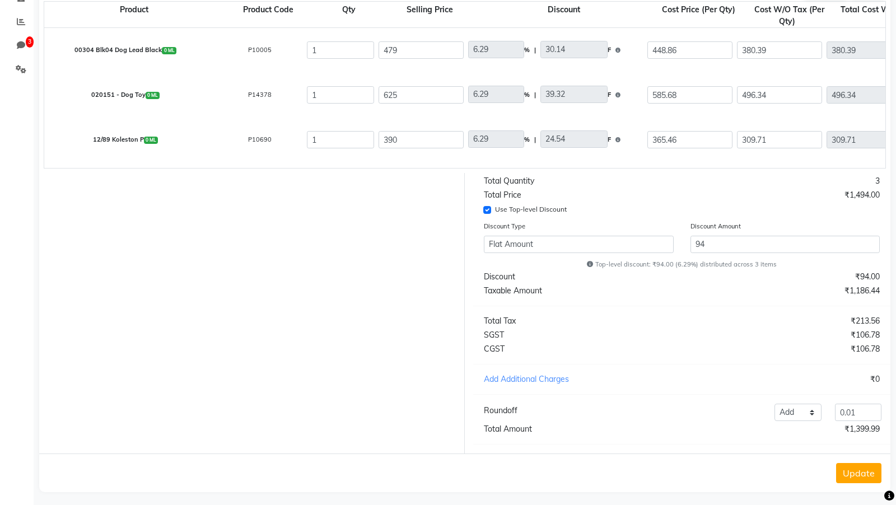
click at [724, 224] on div "₹1,186.44" at bounding box center [785, 291] width 207 height 12
click at [768, 224] on div "₹106.78" at bounding box center [785, 349] width 207 height 12
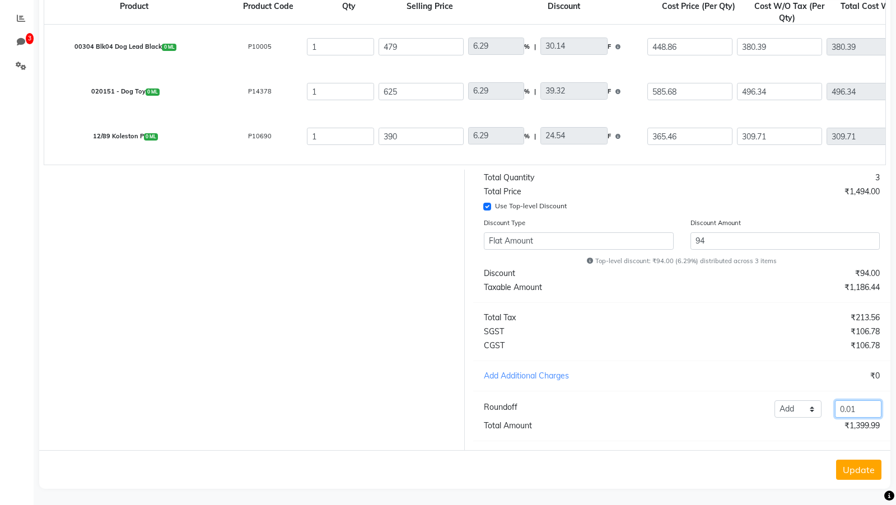
click at [866, 224] on input "0.01" at bounding box center [858, 408] width 46 height 17
click at [851, 224] on button "Update" at bounding box center [858, 470] width 45 height 20
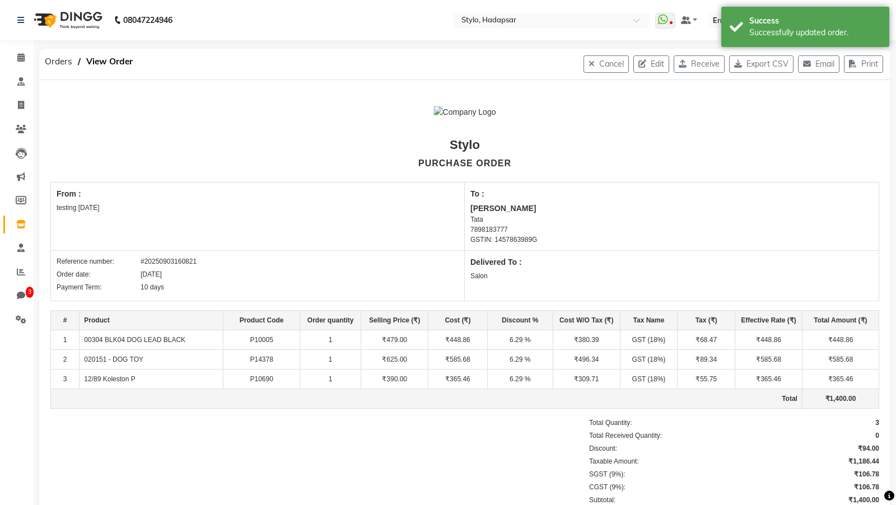
scroll to position [97, 0]
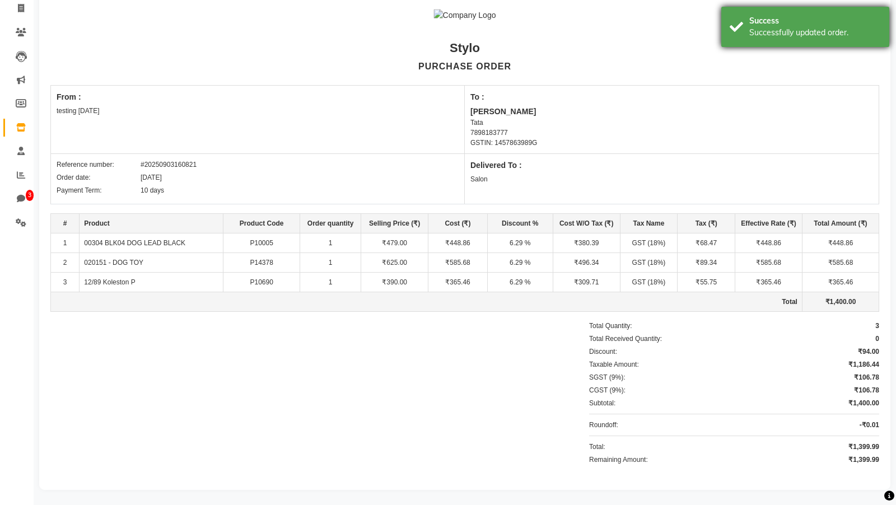
click at [773, 32] on div "Successfully updated order." at bounding box center [815, 33] width 132 height 12
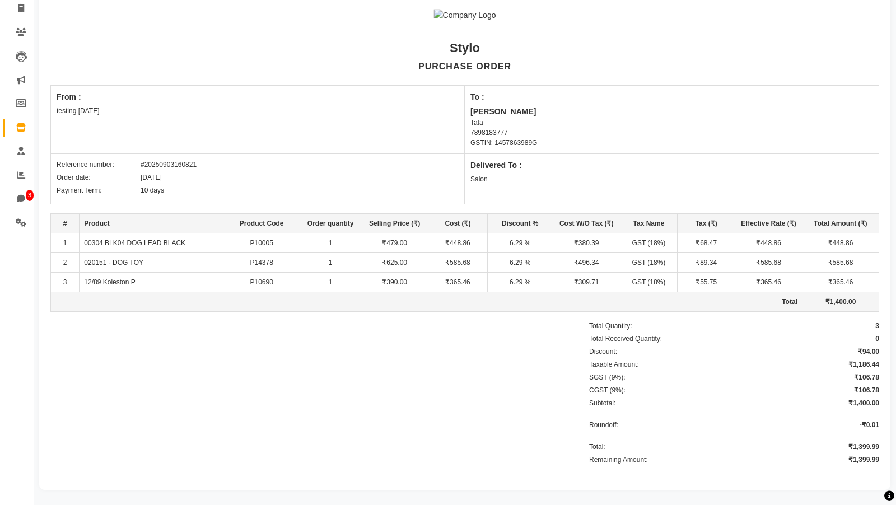
scroll to position [0, 0]
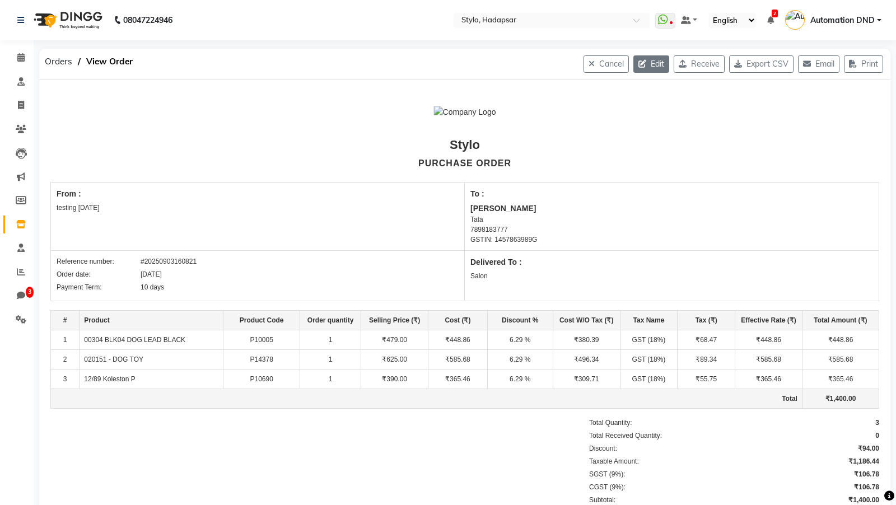
click at [646, 65] on button "Edit" at bounding box center [651, 63] width 36 height 17
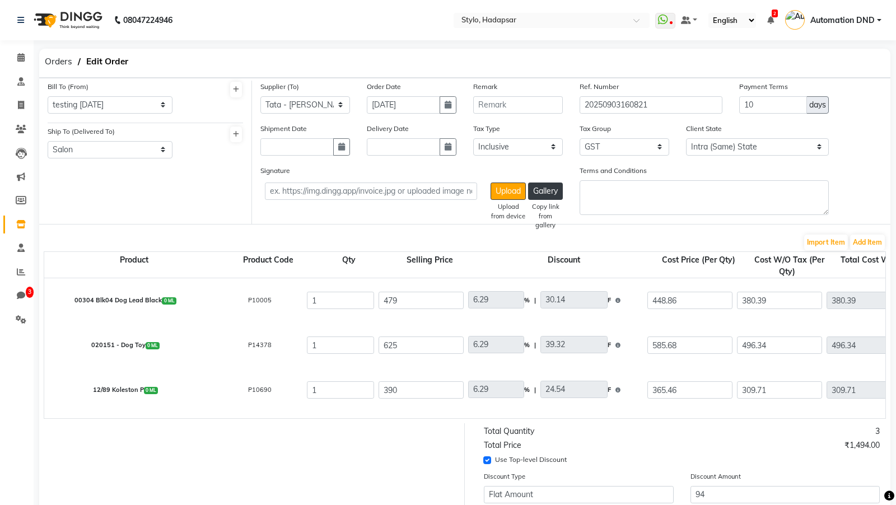
scroll to position [254, 0]
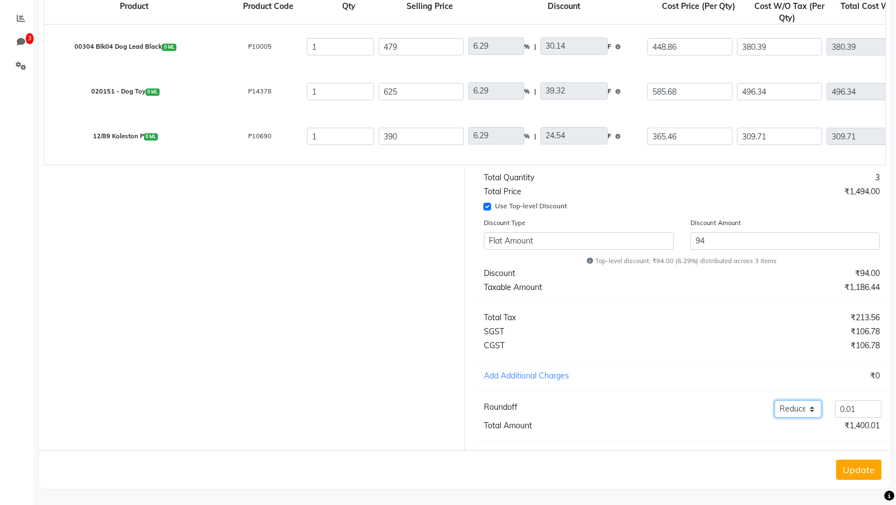
click at [801, 224] on select "Add Reduce" at bounding box center [797, 408] width 46 height 17
drag, startPoint x: 860, startPoint y: 407, endPoint x: 823, endPoint y: 404, distance: 37.0
click at [823, 224] on div "Add Reduce 0.01" at bounding box center [767, 408] width 241 height 17
click at [796, 224] on select "Add Reduce" at bounding box center [797, 408] width 46 height 17
click at [858, 224] on input "number" at bounding box center [858, 408] width 46 height 17
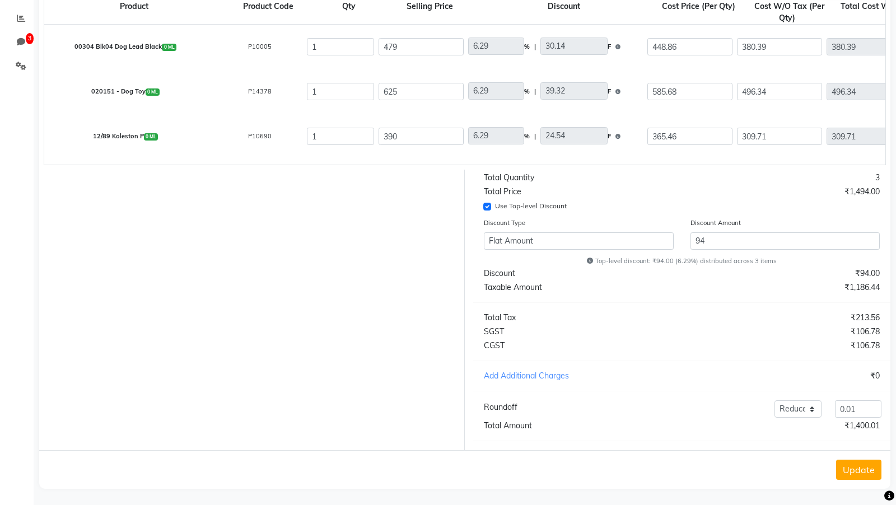
click at [809, 224] on div "₹1,400.01" at bounding box center [785, 426] width 207 height 12
click at [845, 224] on div "Update" at bounding box center [464, 469] width 851 height 39
click at [843, 224] on button "Update" at bounding box center [858, 470] width 45 height 20
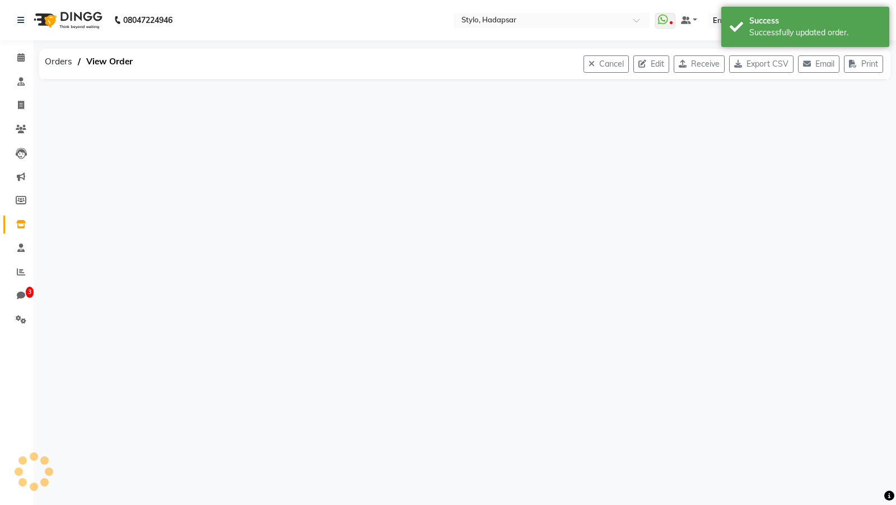
scroll to position [97, 0]
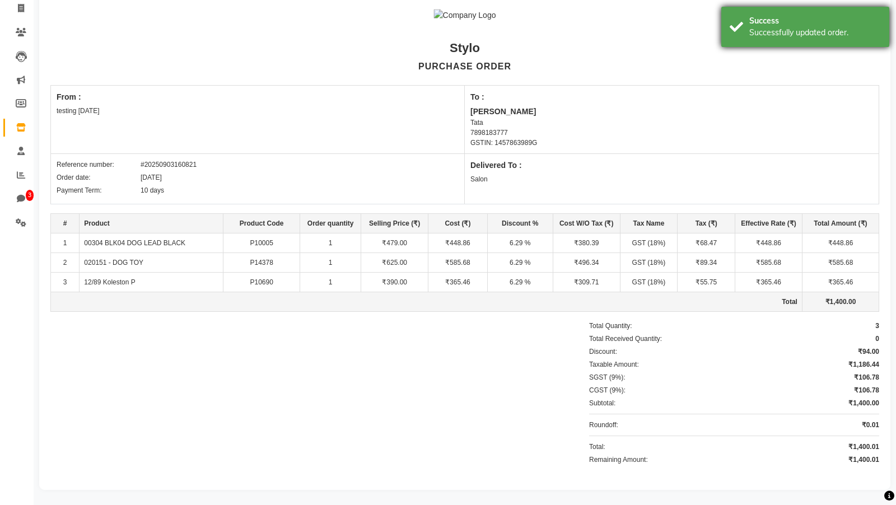
click at [792, 29] on div "Successfully updated order." at bounding box center [815, 33] width 132 height 12
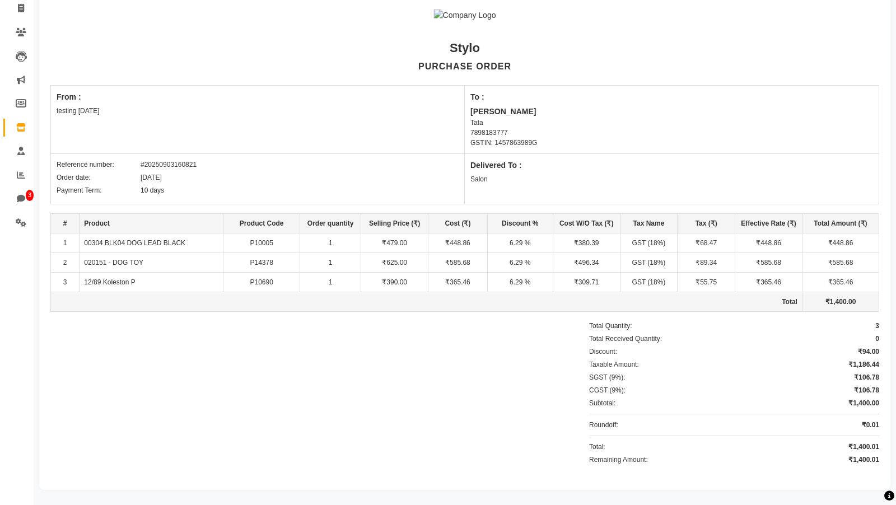
scroll to position [0, 0]
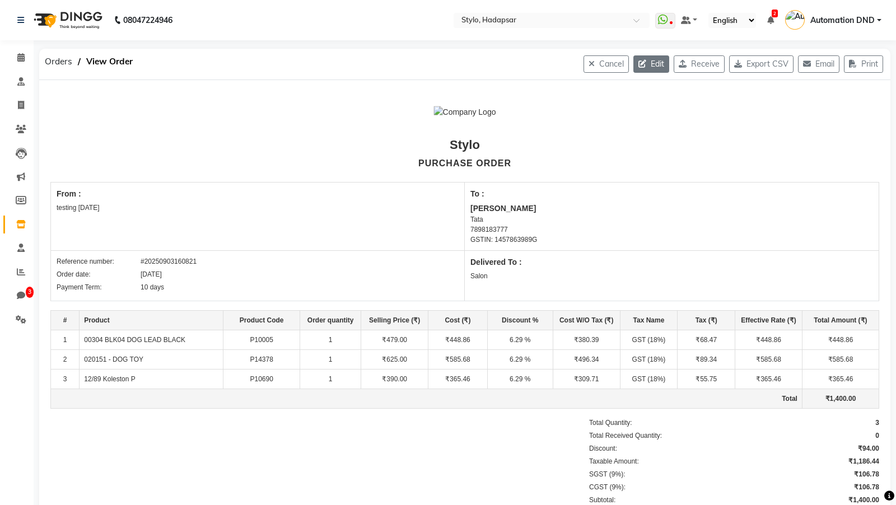
click at [645, 62] on button "Edit" at bounding box center [651, 63] width 36 height 17
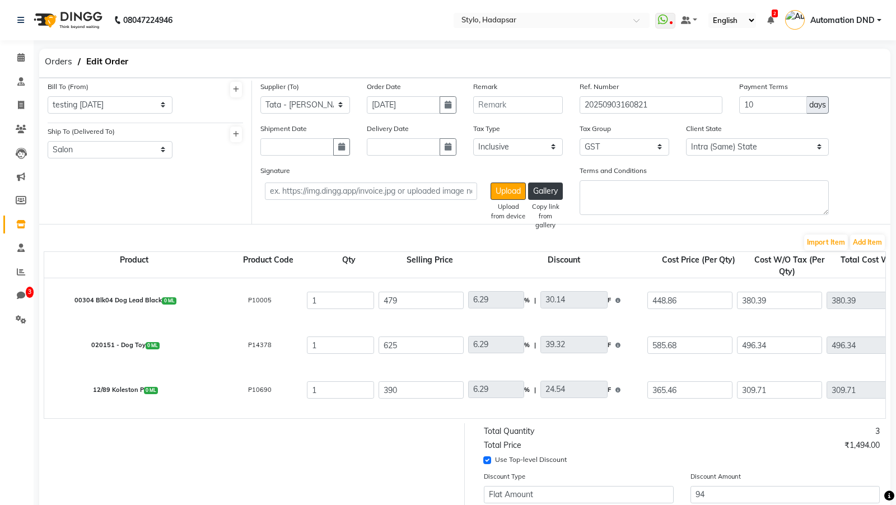
scroll to position [254, 0]
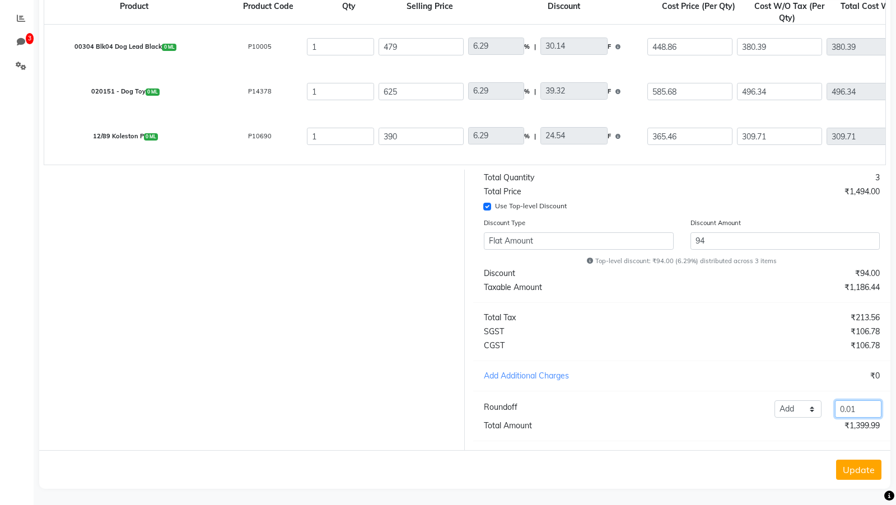
drag, startPoint x: 865, startPoint y: 410, endPoint x: 818, endPoint y: 404, distance: 47.5
click at [818, 224] on div "Add Reduce 0.01" at bounding box center [767, 408] width 241 height 17
click at [760, 224] on div "₹0" at bounding box center [785, 376] width 207 height 12
click at [851, 224] on button "Update" at bounding box center [858, 470] width 45 height 20
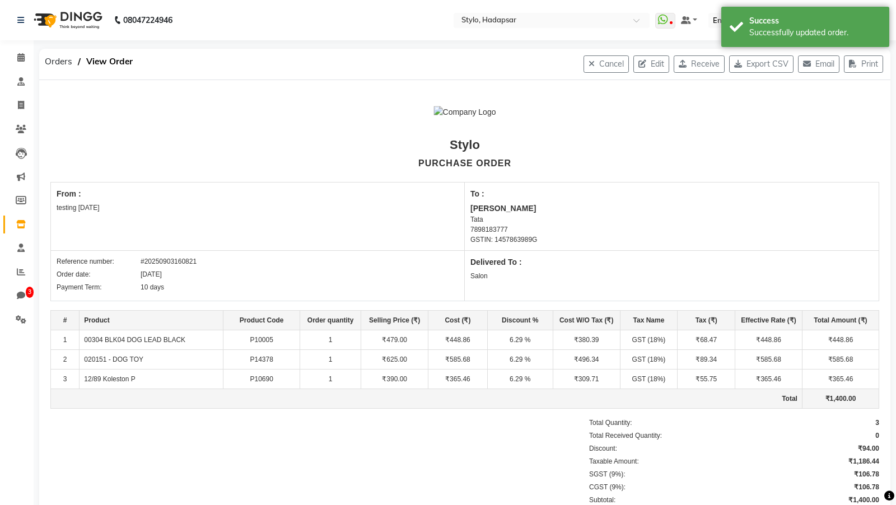
scroll to position [97, 0]
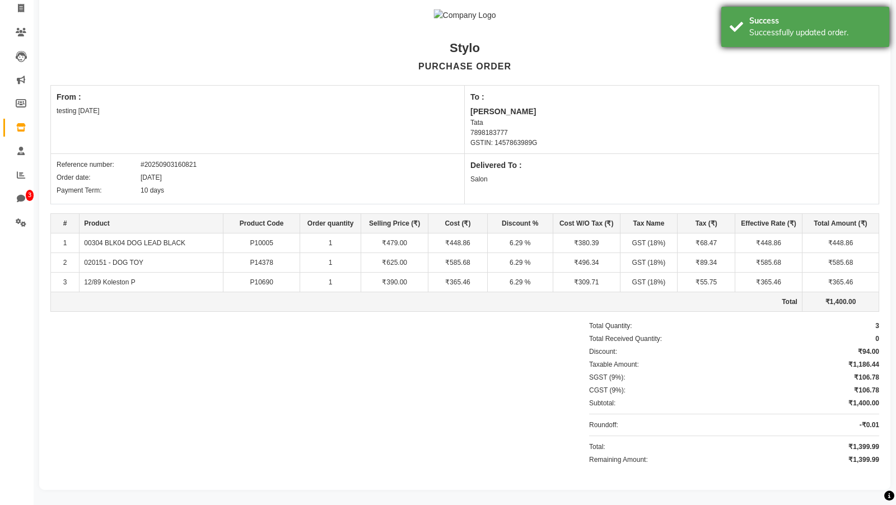
click at [791, 27] on div "Successfully updated order." at bounding box center [815, 33] width 132 height 12
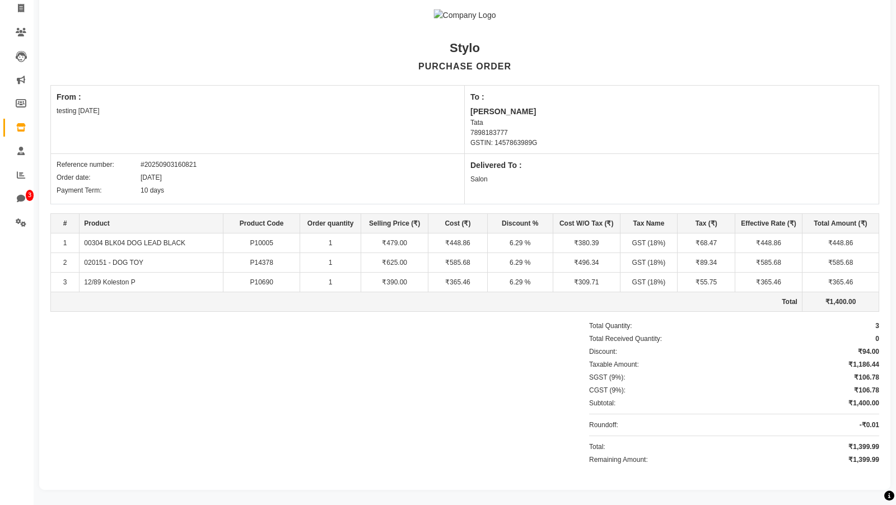
scroll to position [0, 0]
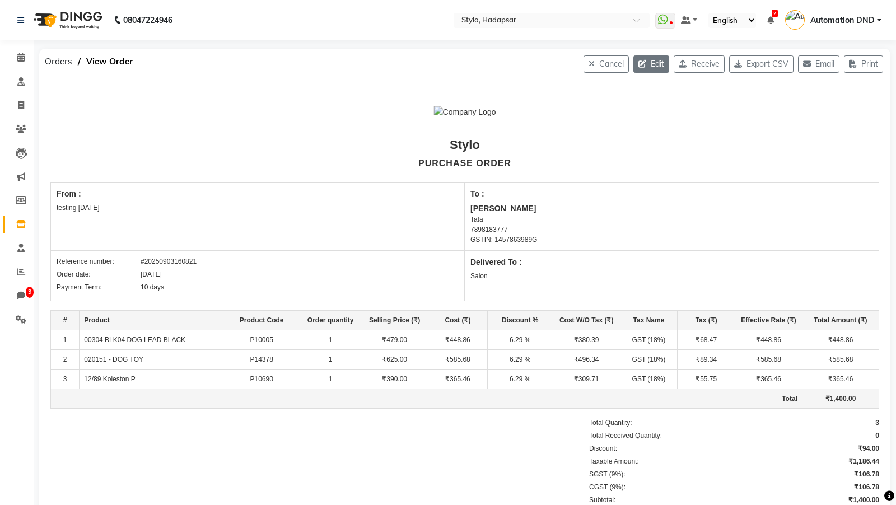
click at [646, 64] on button "Edit" at bounding box center [651, 63] width 36 height 17
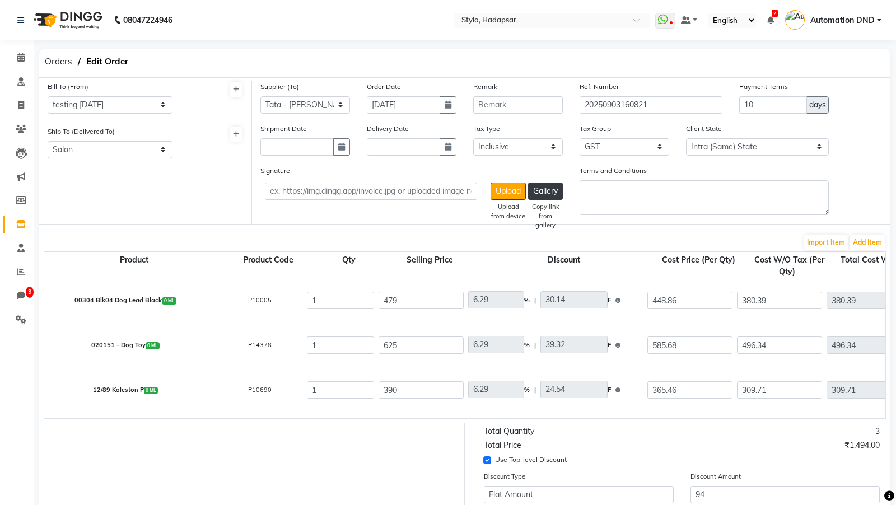
scroll to position [254, 0]
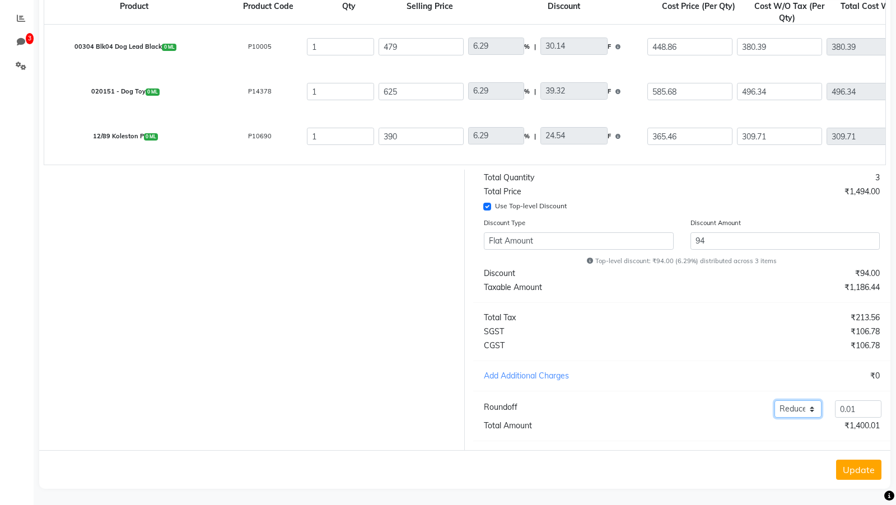
click at [805, 224] on select "Add Reduce" at bounding box center [797, 408] width 46 height 17
click at [847, 224] on button "Update" at bounding box center [858, 470] width 45 height 20
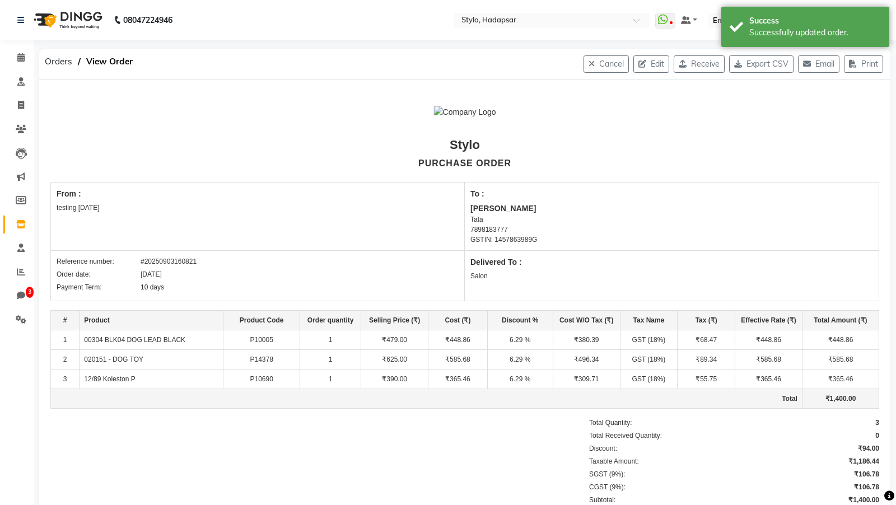
scroll to position [97, 0]
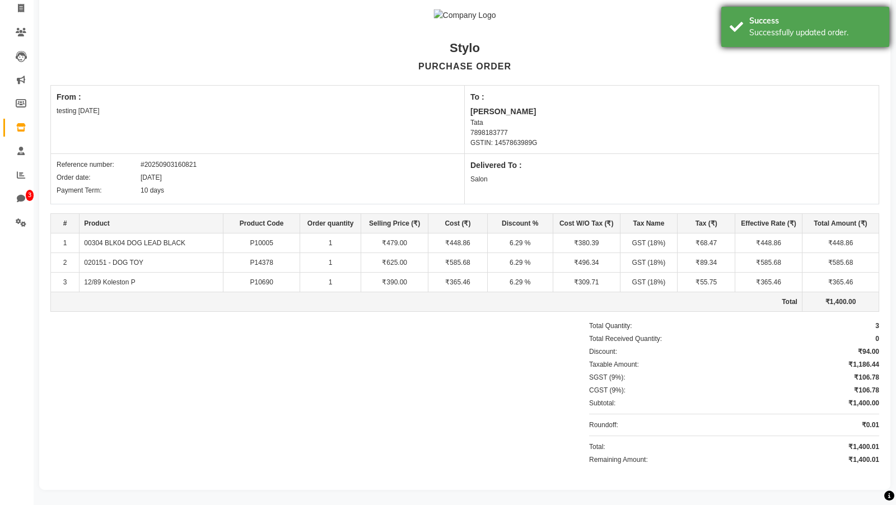
click at [789, 30] on div "Successfully updated order." at bounding box center [815, 33] width 132 height 12
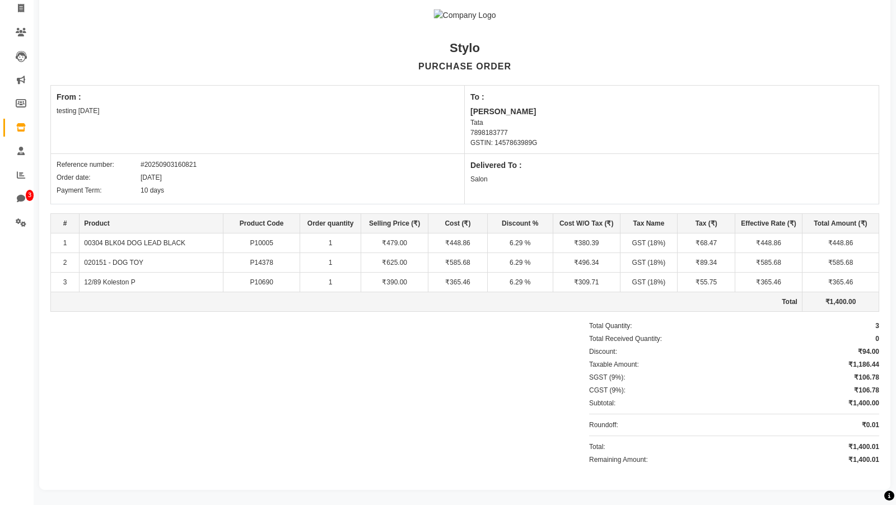
scroll to position [0, 0]
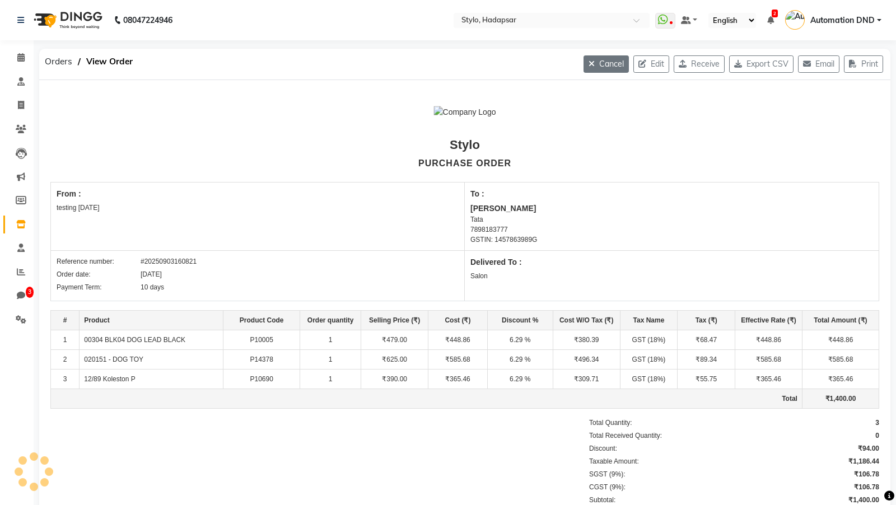
click at [600, 63] on button "Cancel" at bounding box center [605, 63] width 45 height 17
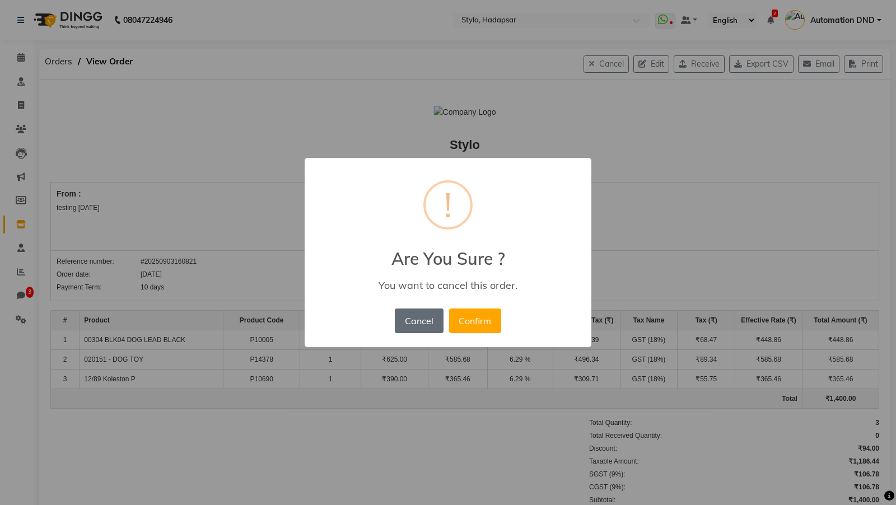
click at [420, 224] on button "Cancel" at bounding box center [419, 320] width 48 height 25
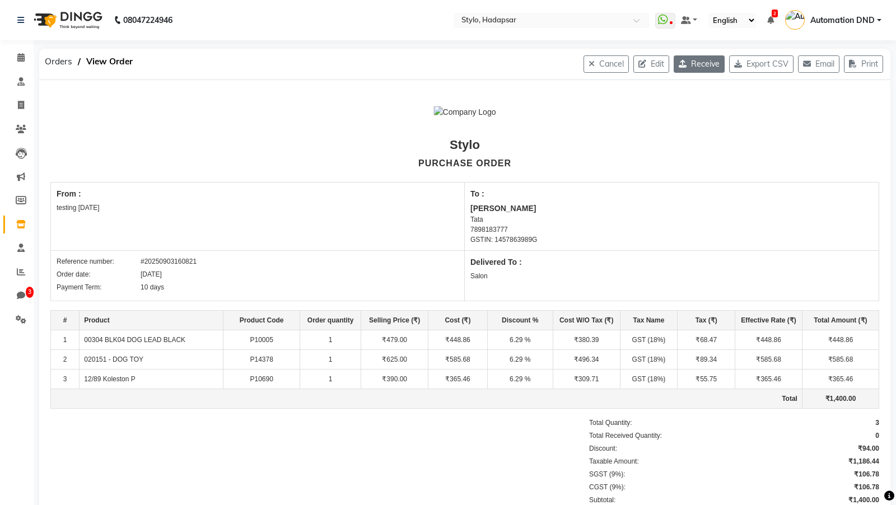
click at [700, 64] on button "Receive" at bounding box center [698, 63] width 51 height 17
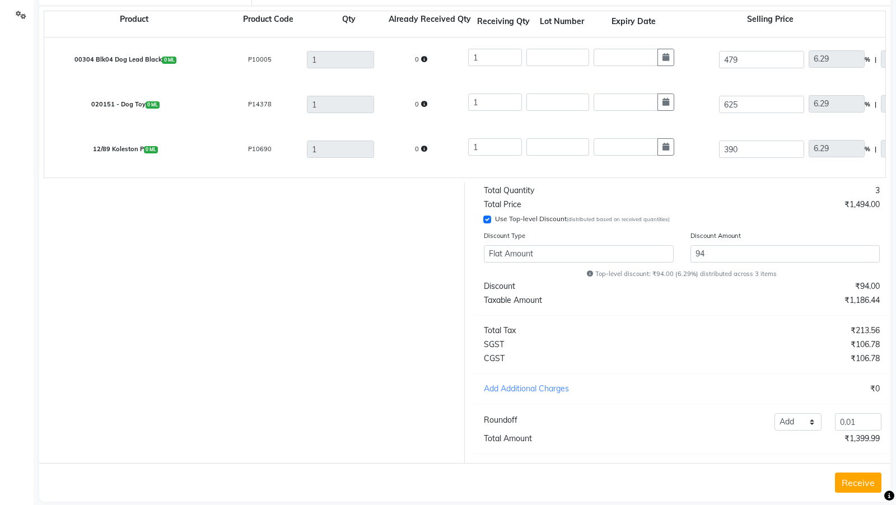
scroll to position [317, 0]
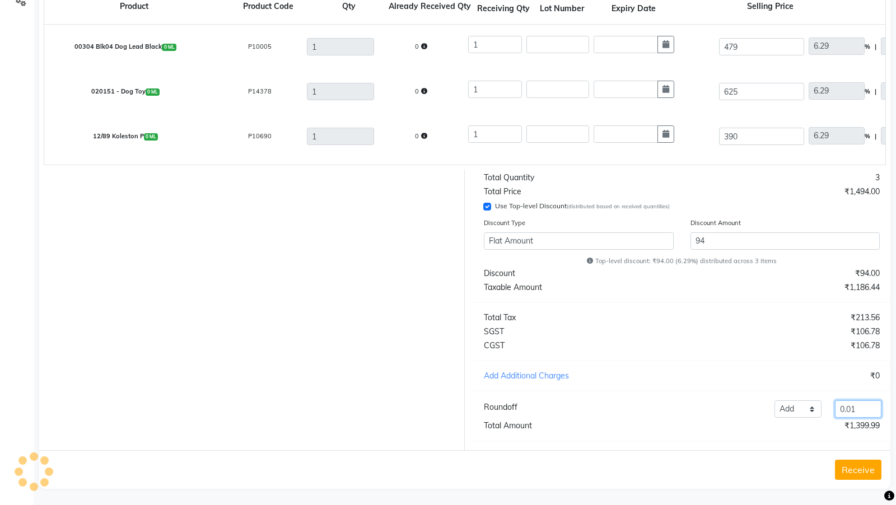
click at [855, 224] on input "0.01" at bounding box center [858, 408] width 46 height 17
click at [785, 224] on select "Add Reduce" at bounding box center [797, 408] width 46 height 17
click at [782, 224] on select "Add Reduce" at bounding box center [797, 408] width 46 height 17
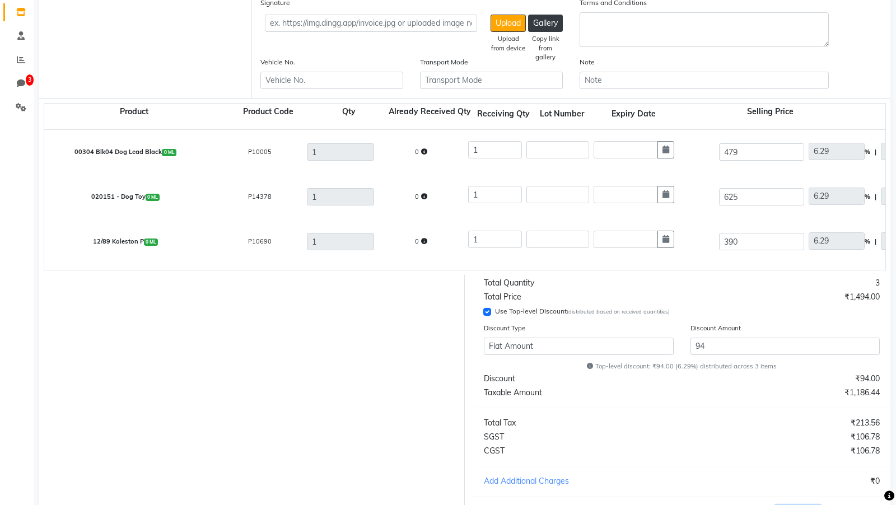
scroll to position [190, 0]
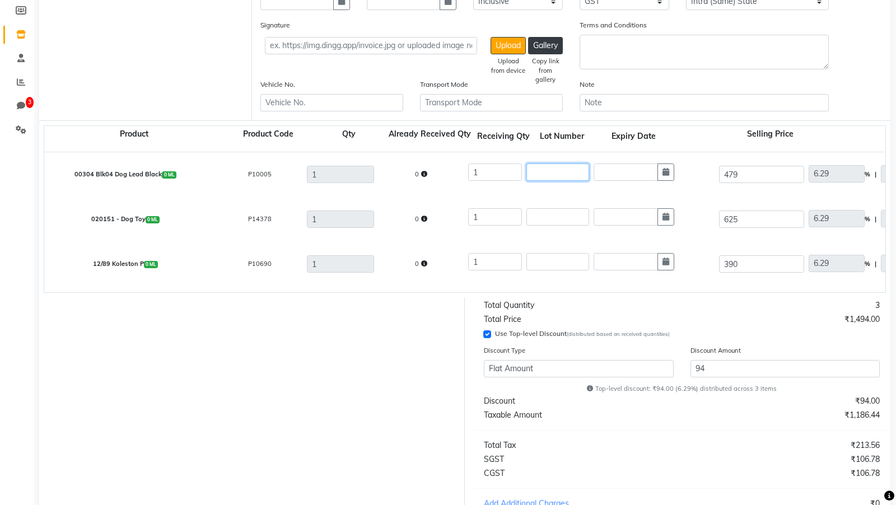
click at [540, 169] on input "text" at bounding box center [557, 171] width 63 height 17
click at [551, 212] on input "text" at bounding box center [557, 216] width 63 height 17
paste input "lot-0309"
click at [542, 224] on input "text" at bounding box center [557, 261] width 63 height 17
paste input "lot-0309"
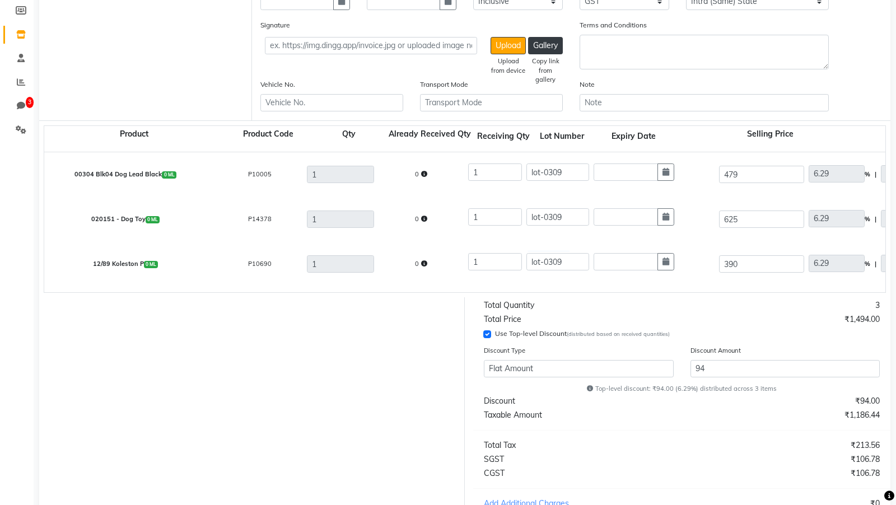
click at [428, 224] on div "12/89 Koleston P 0 ML P10690 1 0 1 lot-0309 390 6.29 % | 24.54 F 365.46 309.71 …" at bounding box center [885, 264] width 1698 height 45
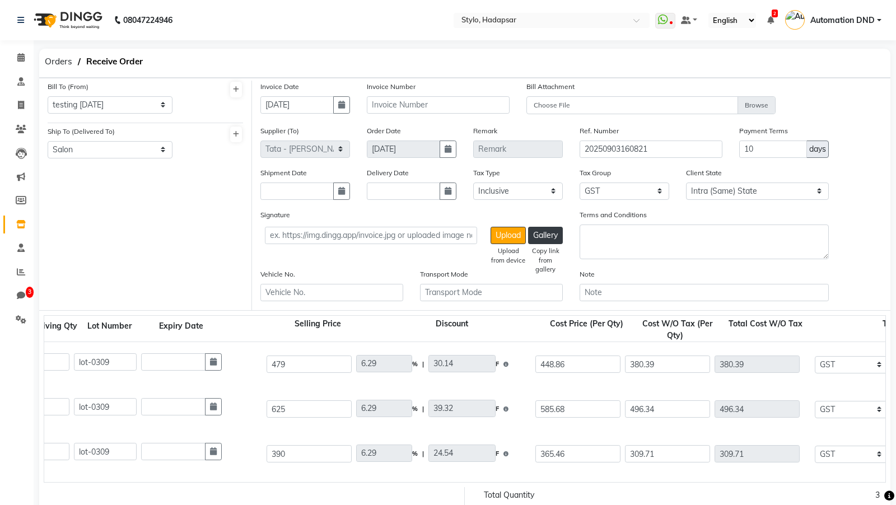
scroll to position [317, 0]
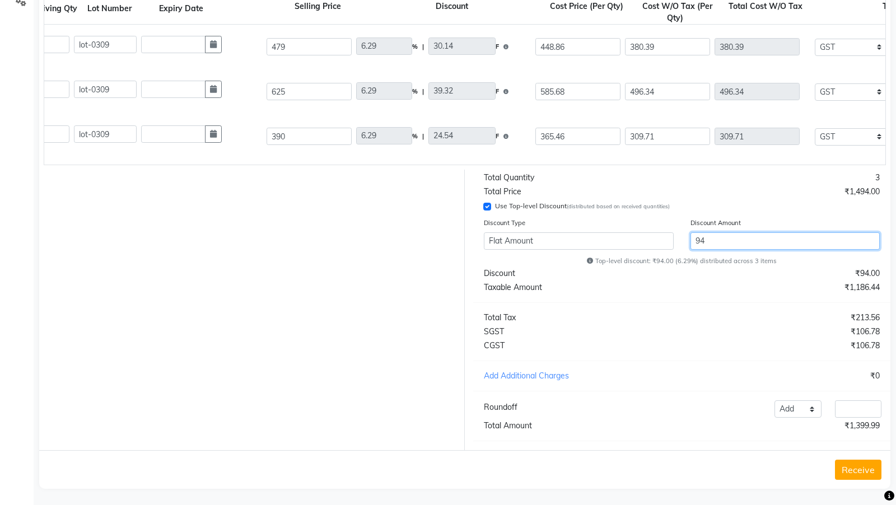
drag, startPoint x: 700, startPoint y: 241, endPoint x: 681, endPoint y: 240, distance: 18.5
click at [682, 224] on div "Discount Amount 94" at bounding box center [785, 235] width 207 height 37
drag, startPoint x: 692, startPoint y: 239, endPoint x: 692, endPoint y: 250, distance: 10.6
click at [692, 224] on input "94" at bounding box center [785, 240] width 190 height 17
click at [691, 224] on input "94" at bounding box center [785, 240] width 190 height 17
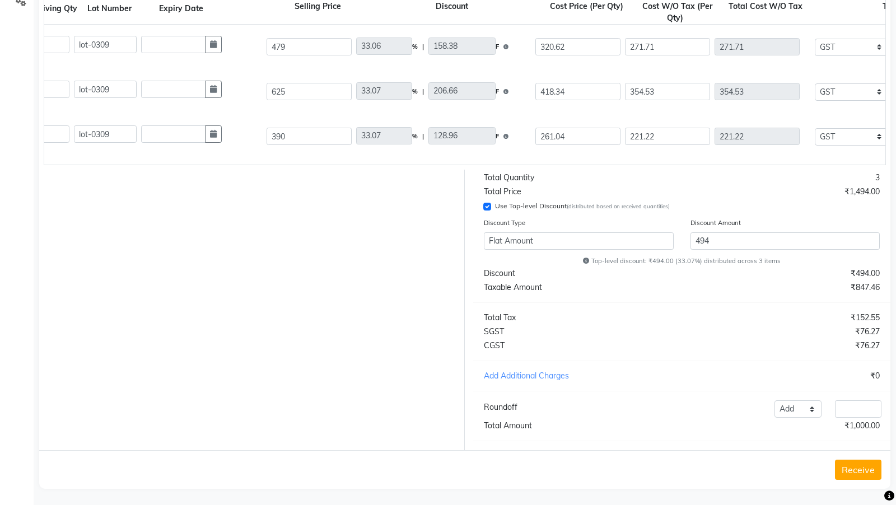
click at [412, 224] on div at bounding box center [248, 310] width 434 height 281
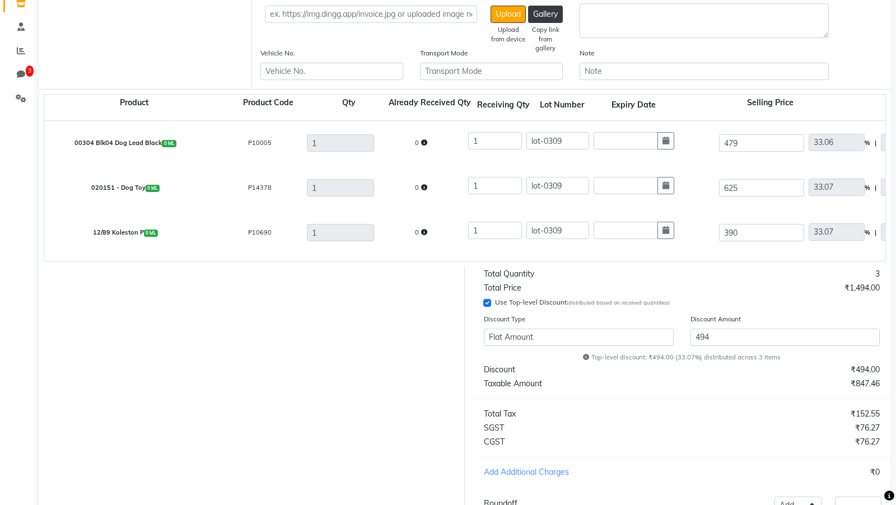
scroll to position [0, 0]
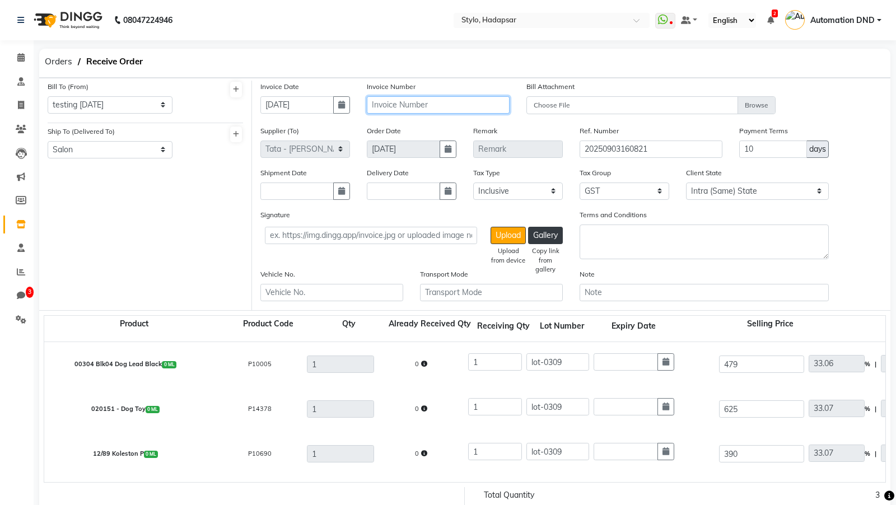
click at [381, 107] on input "text" at bounding box center [438, 104] width 143 height 17
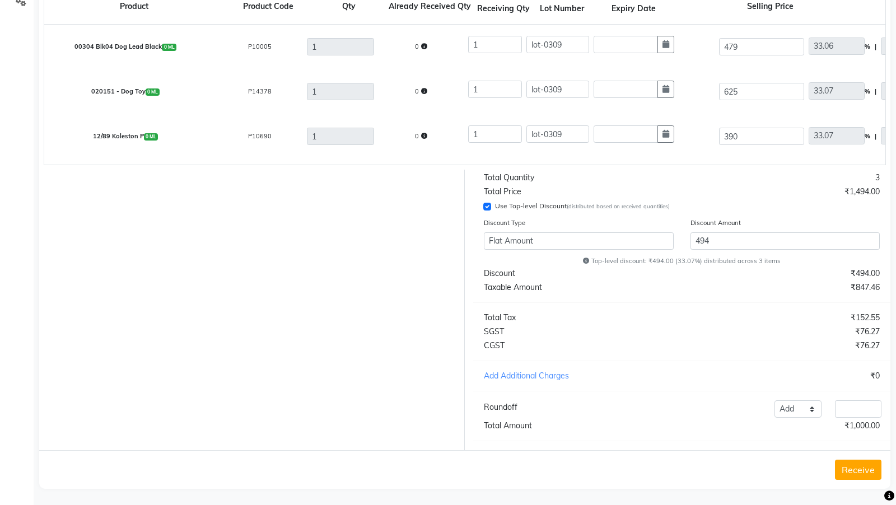
click at [859, 224] on button "Receive" at bounding box center [858, 470] width 46 height 20
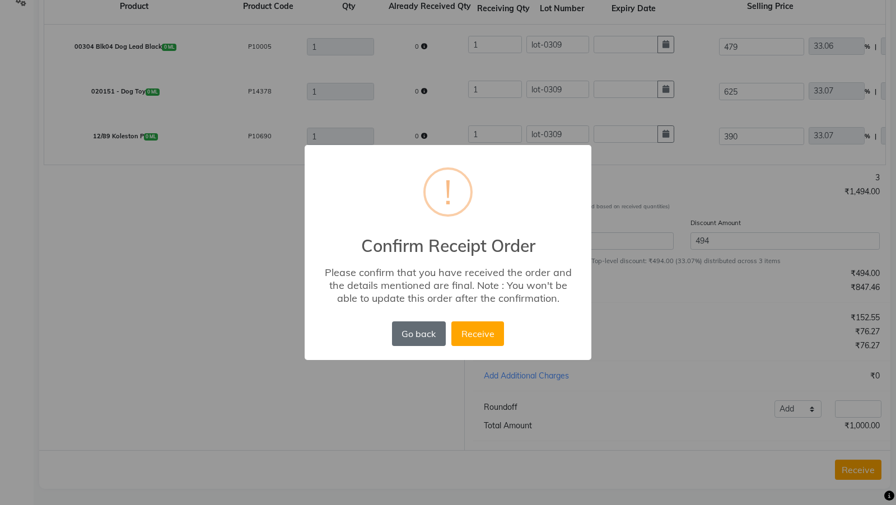
click at [408, 224] on button "Go back" at bounding box center [419, 333] width 54 height 25
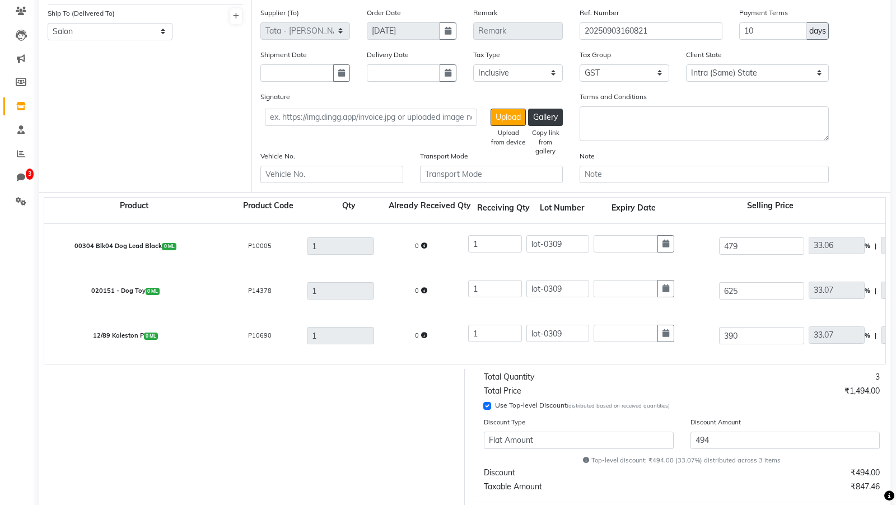
scroll to position [116, 0]
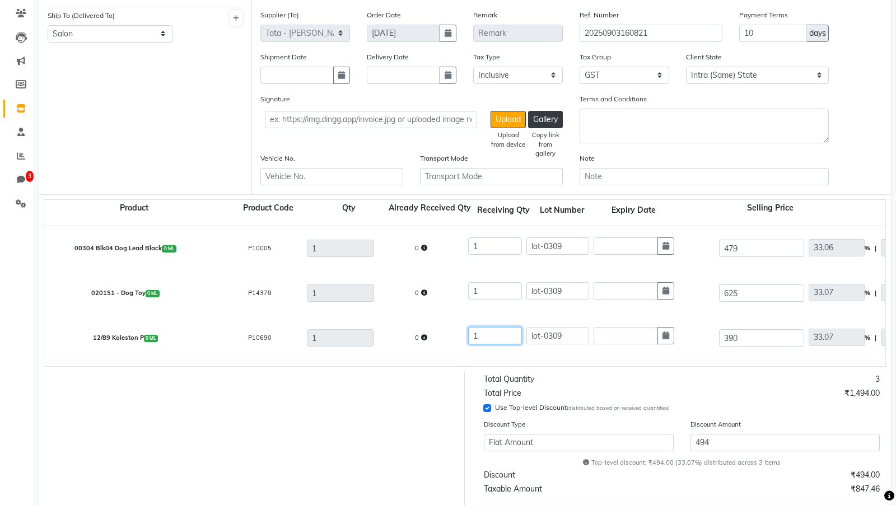
drag, startPoint x: 481, startPoint y: 332, endPoint x: 466, endPoint y: 332, distance: 14.6
click at [466, 224] on div "1 lot-0309" at bounding box center [591, 338] width 251 height 26
click at [608, 224] on form "Bill To (From) Select Address test testing 5march test Address 1234 ABC A/202, …" at bounding box center [464, 326] width 851 height 729
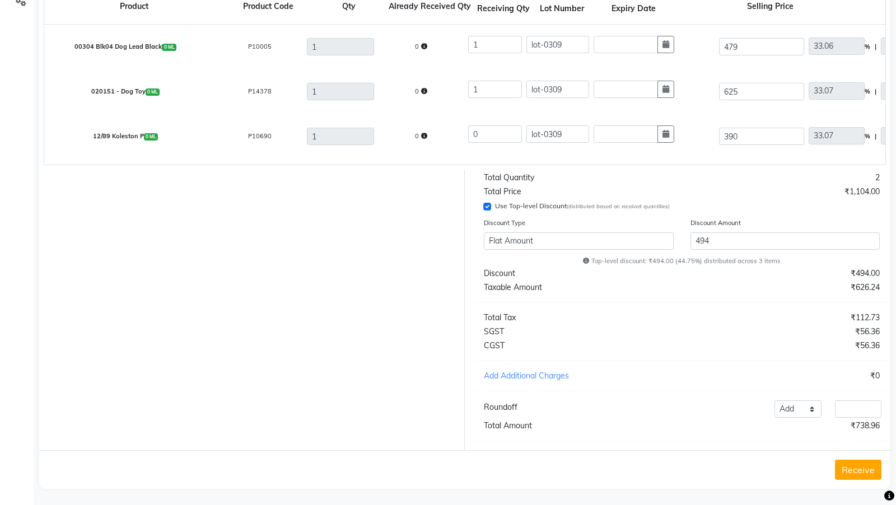
click at [849, 224] on button "Receive" at bounding box center [858, 470] width 46 height 20
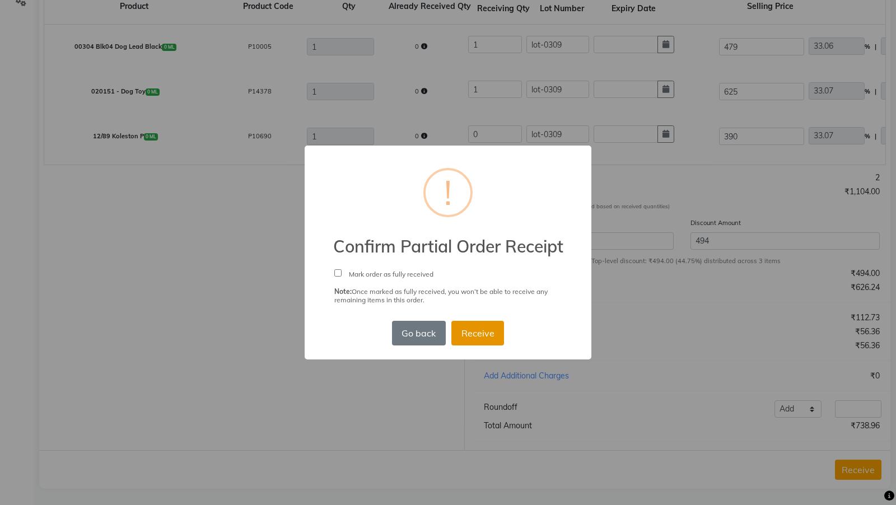
click at [485, 224] on button "Receive" at bounding box center [477, 333] width 53 height 25
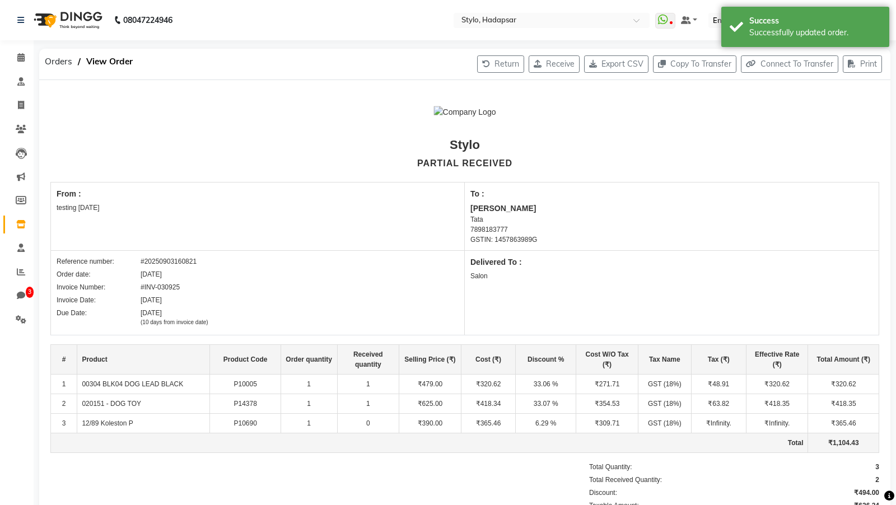
scroll to position [204, 0]
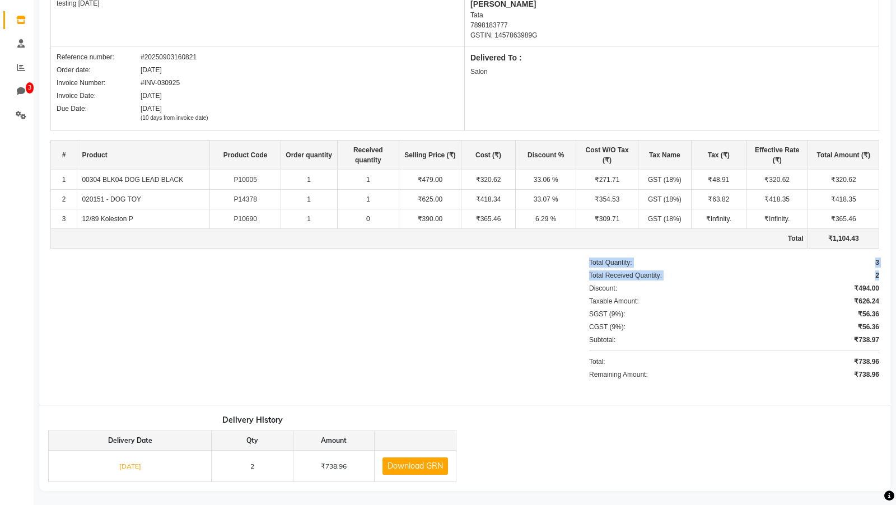
drag, startPoint x: 588, startPoint y: 259, endPoint x: 883, endPoint y: 278, distance: 295.6
click at [883, 224] on div "Stylo PARTIAL RECEIVED From : testing 5march To : Pratibha Pandey Tata 78981837…" at bounding box center [464, 140] width 851 height 529
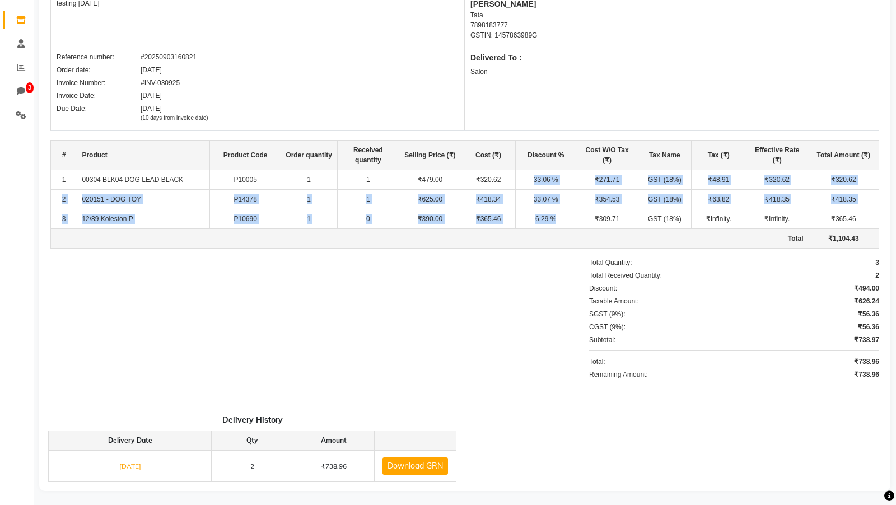
drag, startPoint x: 525, startPoint y: 179, endPoint x: 557, endPoint y: 223, distance: 54.1
click at [557, 223] on tbody "1 00304 BLK04 DOG LEAD BLACK P10005 1 1 ₹479.00 ₹320.62 33.06 % ₹271.71 GST (18…" at bounding box center [465, 209] width 828 height 78
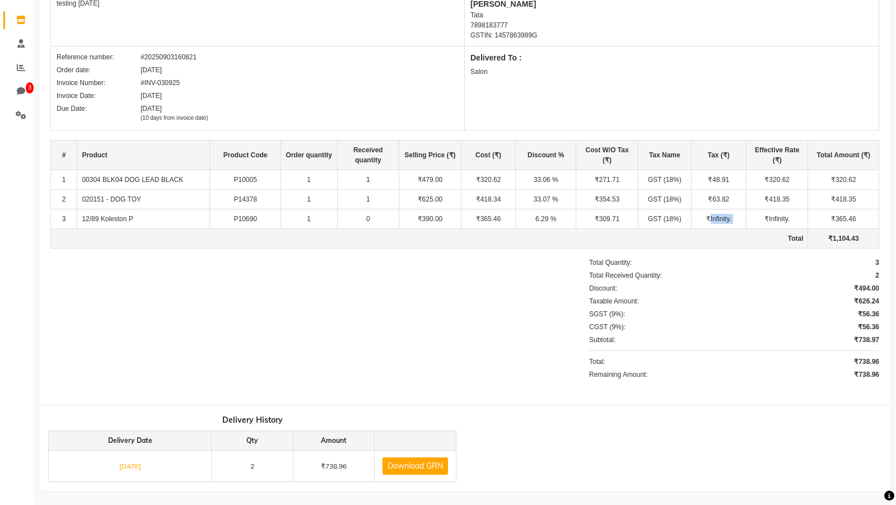
drag, startPoint x: 710, startPoint y: 213, endPoint x: 790, endPoint y: 210, distance: 79.5
click at [790, 210] on tr "3 12/89 Koleston P P10690 1 0 ₹390.00 ₹365.46 6.29 % ₹309.71 GST (18%) ₹Infinit…" at bounding box center [465, 219] width 828 height 20
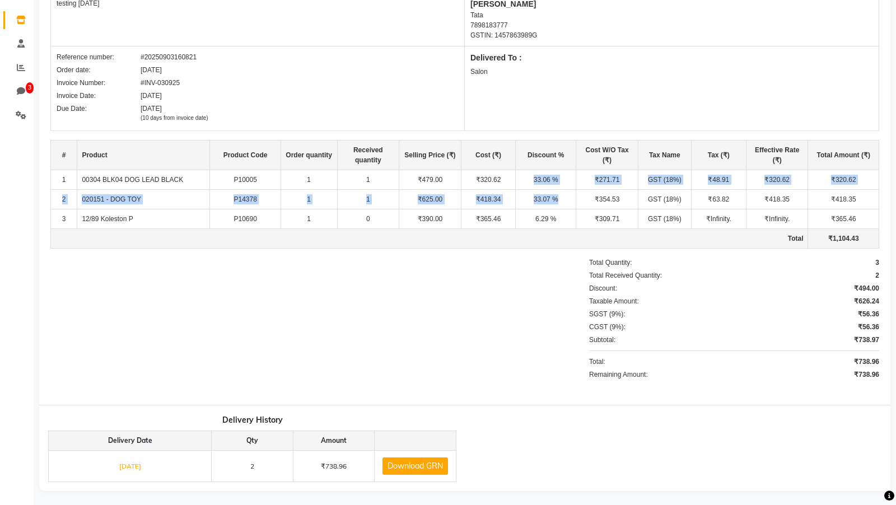
drag, startPoint x: 568, startPoint y: 202, endPoint x: 526, endPoint y: 175, distance: 50.1
click at [526, 175] on tbody "1 00304 BLK04 DOG LEAD BLACK P10005 1 1 ₹479.00 ₹320.62 33.06 % ₹271.71 GST (18…" at bounding box center [465, 209] width 828 height 78
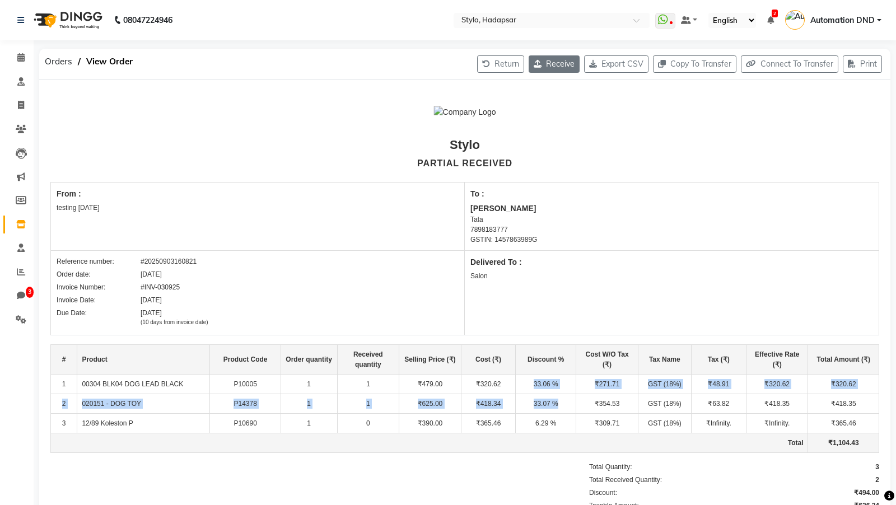
click at [536, 60] on icon "button" at bounding box center [539, 64] width 12 height 8
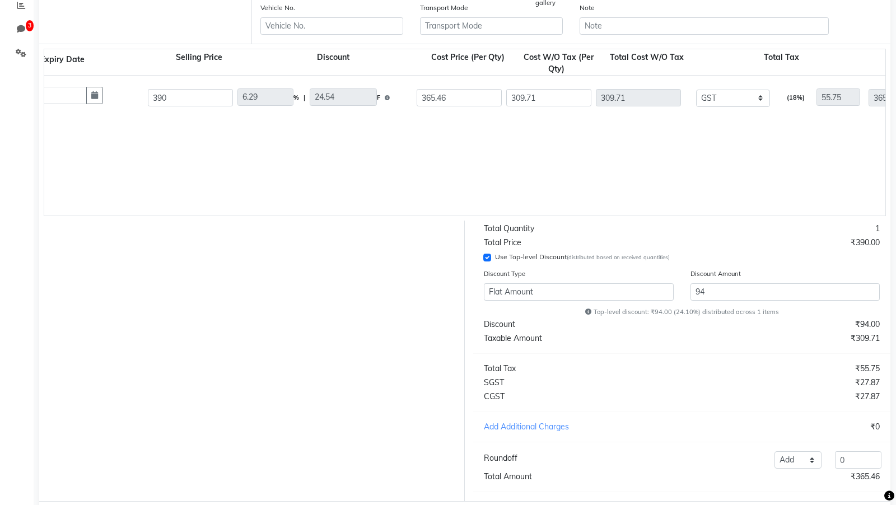
scroll to position [290, 0]
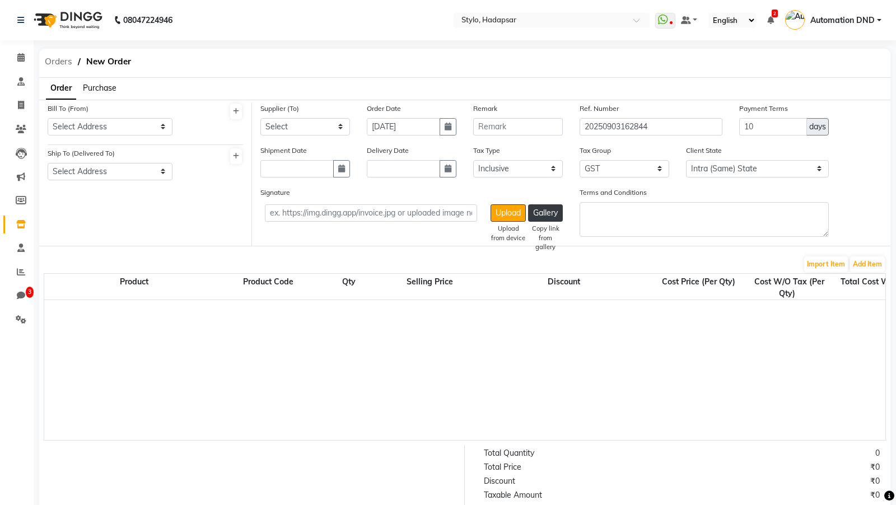
click at [58, 58] on span "Orders" at bounding box center [58, 61] width 39 height 20
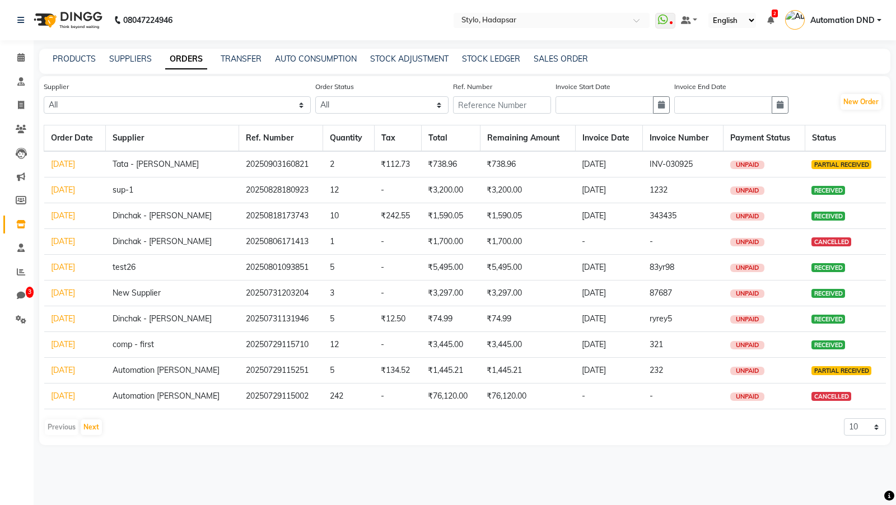
click at [75, 165] on link "[DATE]" at bounding box center [63, 164] width 24 height 10
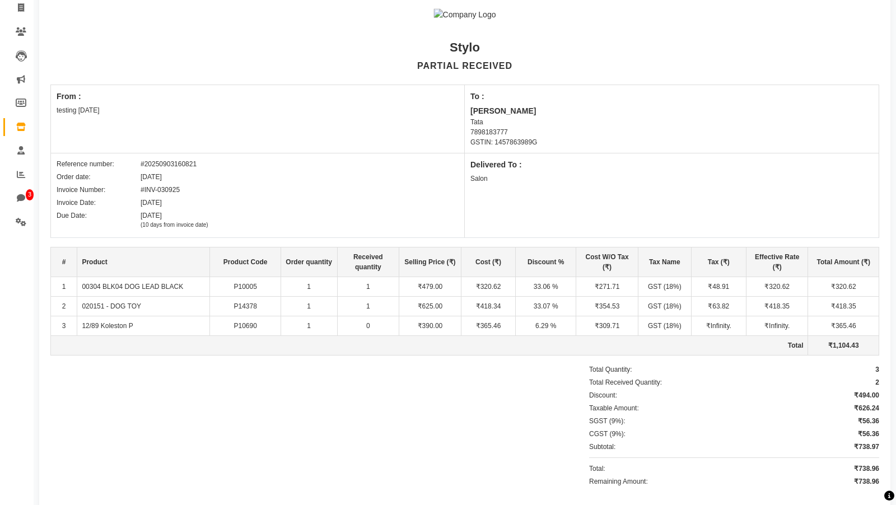
scroll to position [129, 0]
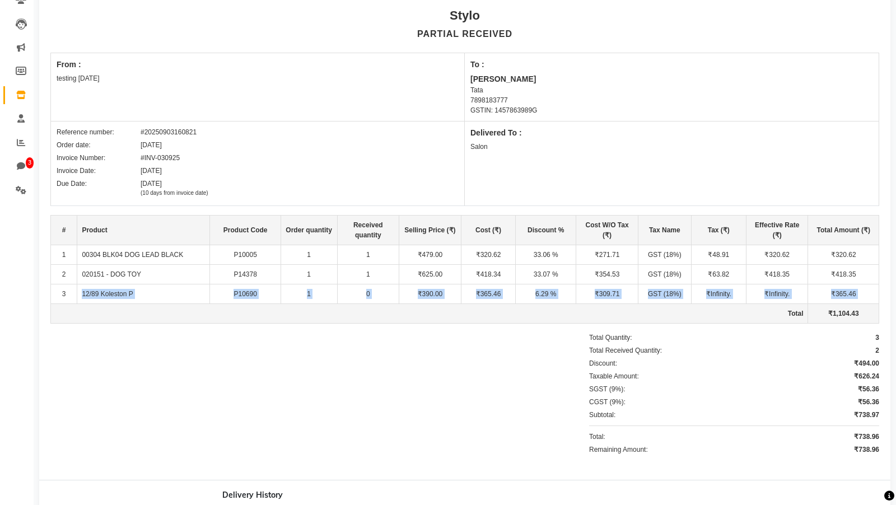
drag, startPoint x: 81, startPoint y: 288, endPoint x: 486, endPoint y: 308, distance: 405.2
click at [486, 224] on tbody "1 00304 BLK04 DOG LEAD BLACK P10005 1 1 ₹479.00 ₹320.62 33.06 % ₹271.71 GST (18…" at bounding box center [465, 284] width 828 height 78
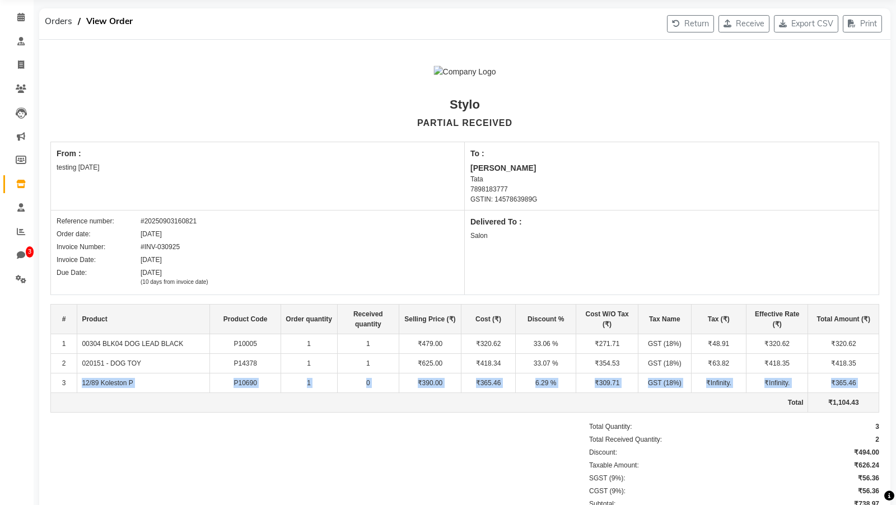
scroll to position [0, 0]
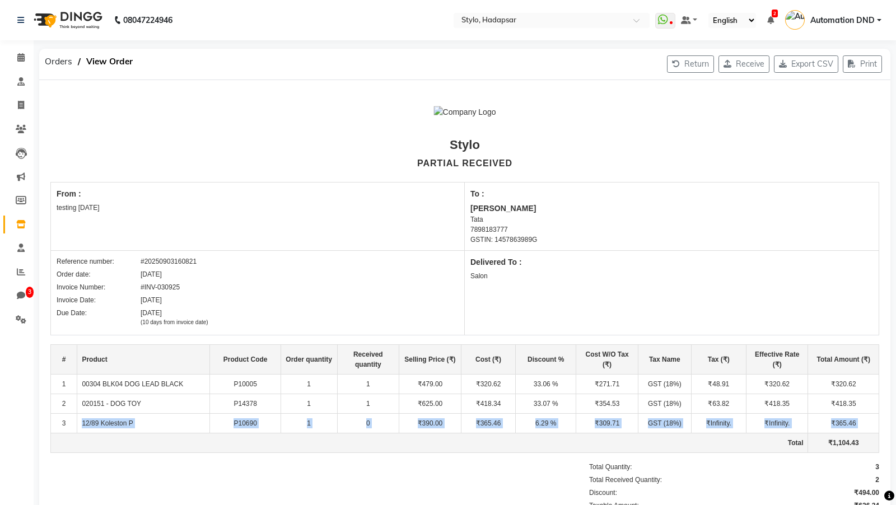
click at [793, 224] on td "₹Infinity." at bounding box center [777, 424] width 62 height 20
drag, startPoint x: 793, startPoint y: 423, endPoint x: 698, endPoint y: 421, distance: 95.2
click at [698, 224] on tr "3 12/89 Koleston P P10690 1 0 ₹390.00 ₹365.46 6.29 % ₹309.71 GST (18%) ₹Infinit…" at bounding box center [465, 424] width 828 height 20
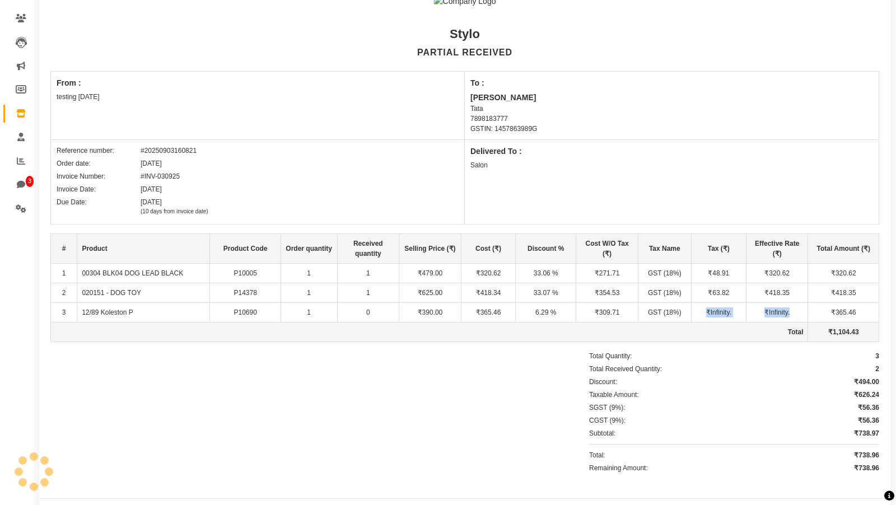
scroll to position [114, 0]
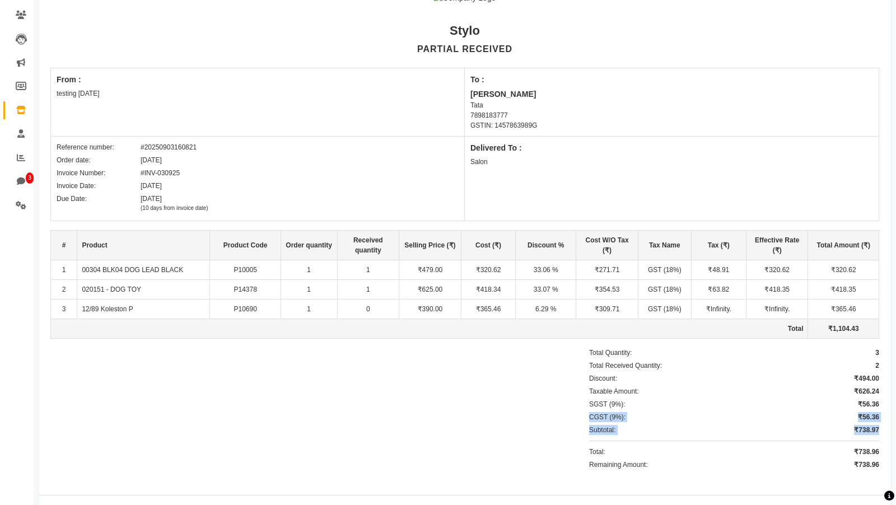
drag, startPoint x: 879, startPoint y: 427, endPoint x: 583, endPoint y: 409, distance: 296.7
click at [583, 224] on div "Stylo PARTIAL RECEIVED From : testing 5march To : Pratibha Pandey Tata 78981837…" at bounding box center [464, 230] width 851 height 529
drag, startPoint x: 588, startPoint y: 386, endPoint x: 602, endPoint y: 454, distance: 69.7
click at [602, 224] on div "Total Quantity: 3 Total Received Quantity: 2 Discount: ₹494.00 Taxable Amount: …" at bounding box center [464, 410] width 828 height 125
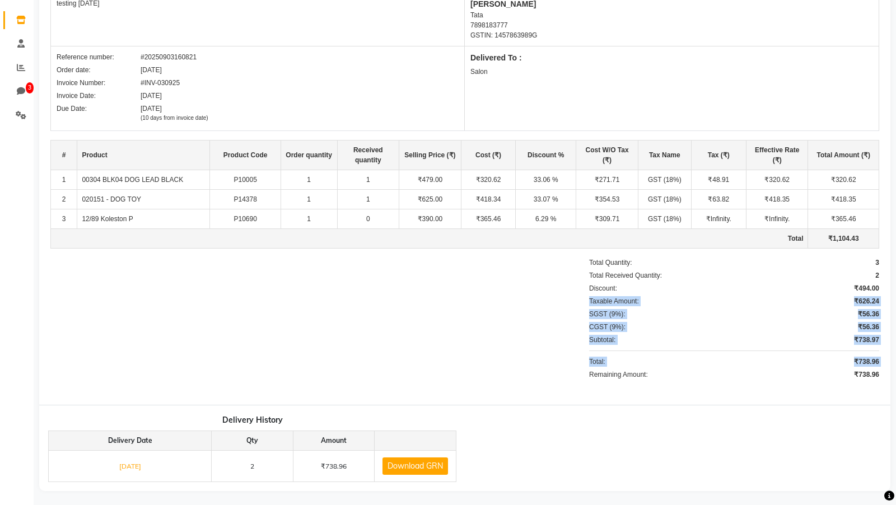
scroll to position [0, 0]
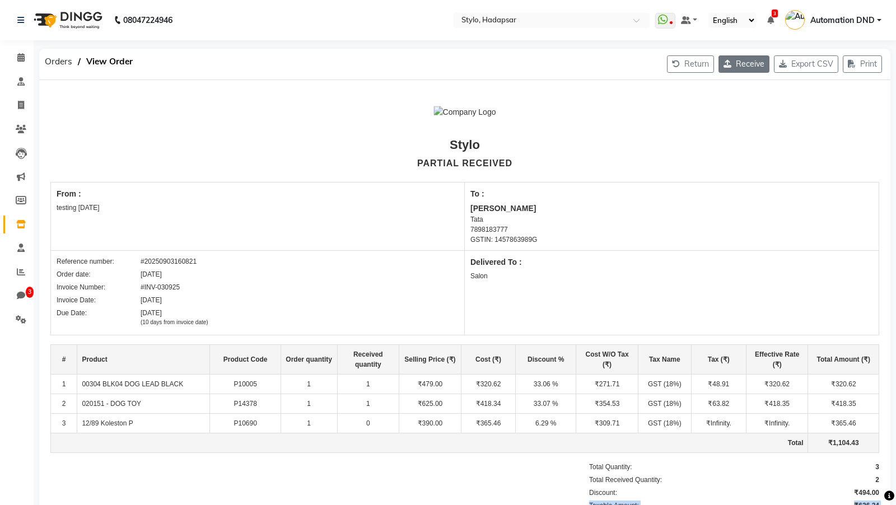
click at [732, 63] on button "Receive" at bounding box center [743, 63] width 51 height 17
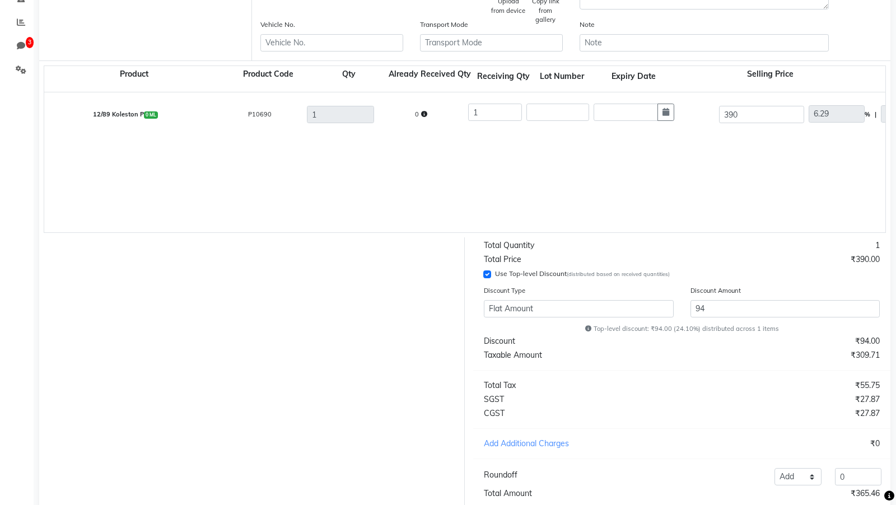
scroll to position [248, 0]
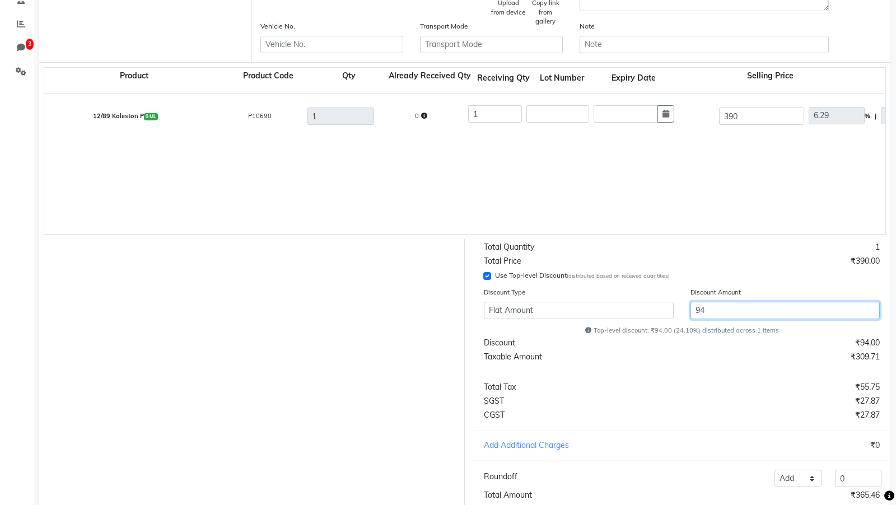
click at [694, 224] on input "94" at bounding box center [785, 310] width 190 height 17
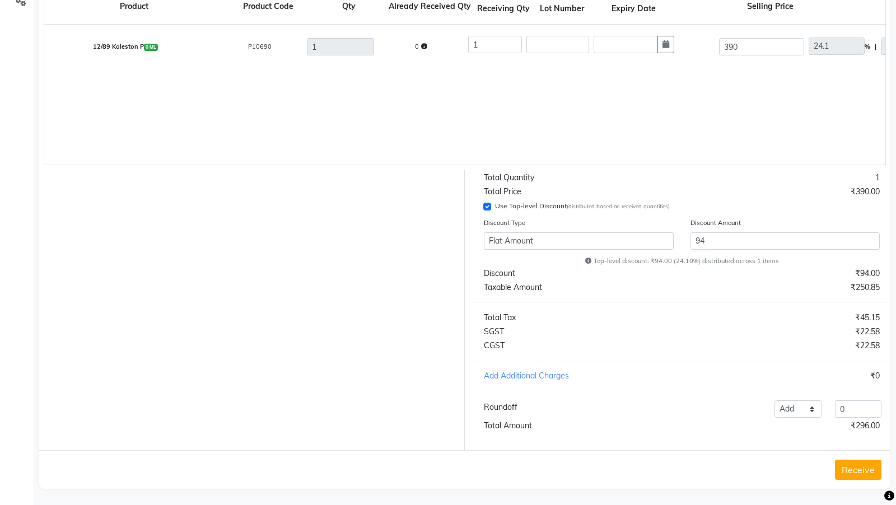
click at [855, 224] on button "Receive" at bounding box center [858, 470] width 46 height 20
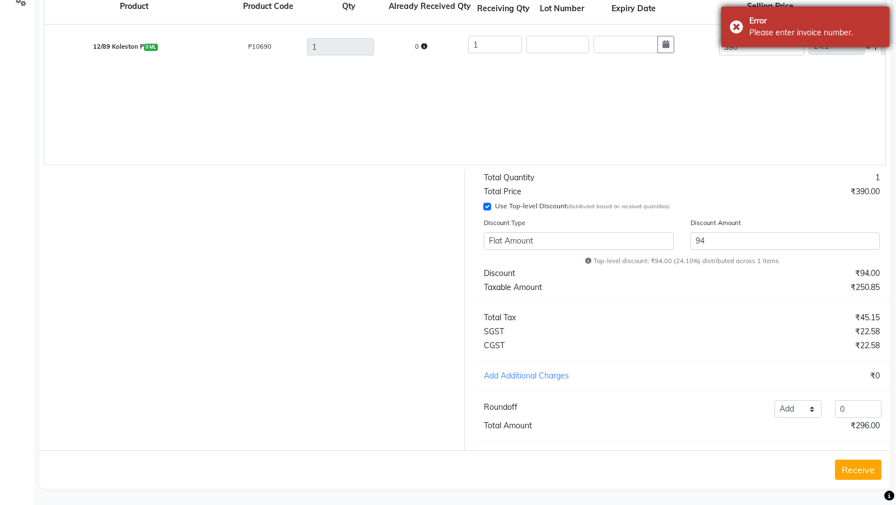
click at [757, 23] on div "Error" at bounding box center [815, 21] width 132 height 12
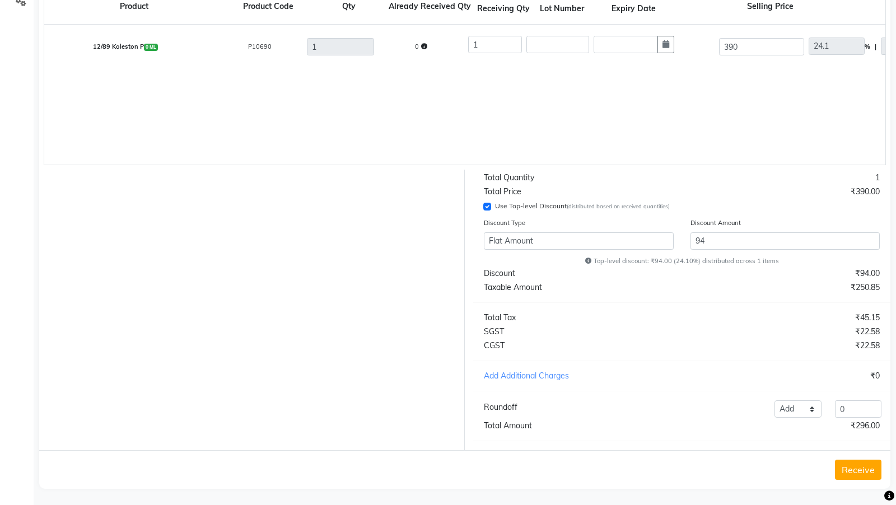
scroll to position [0, 0]
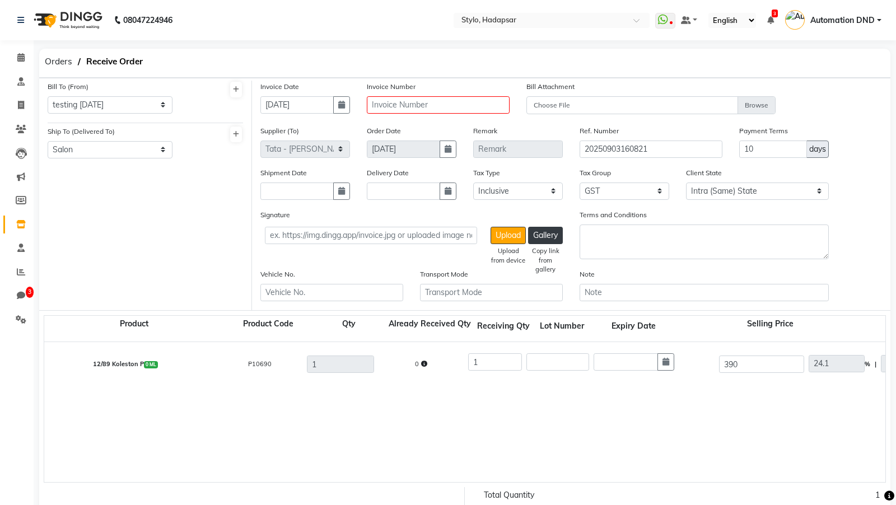
click at [432, 94] on div "Invoice Number" at bounding box center [438, 97] width 143 height 33
click at [434, 97] on input "text" at bounding box center [438, 104] width 143 height 17
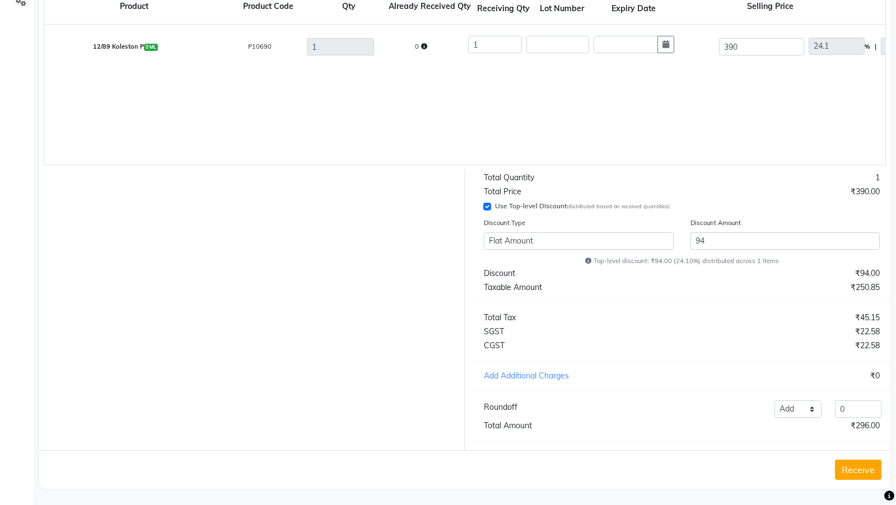
click at [868, 224] on button "Receive" at bounding box center [858, 470] width 46 height 20
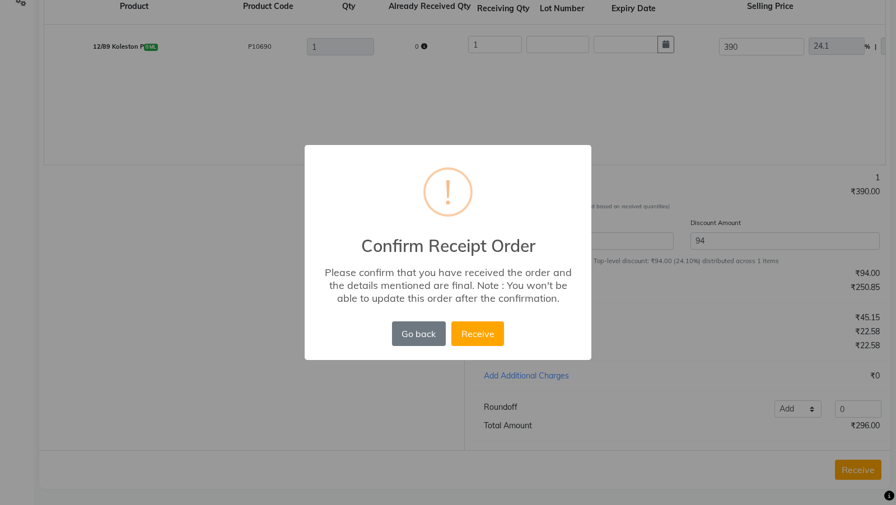
click at [451, 224] on button "Receive" at bounding box center [477, 333] width 53 height 25
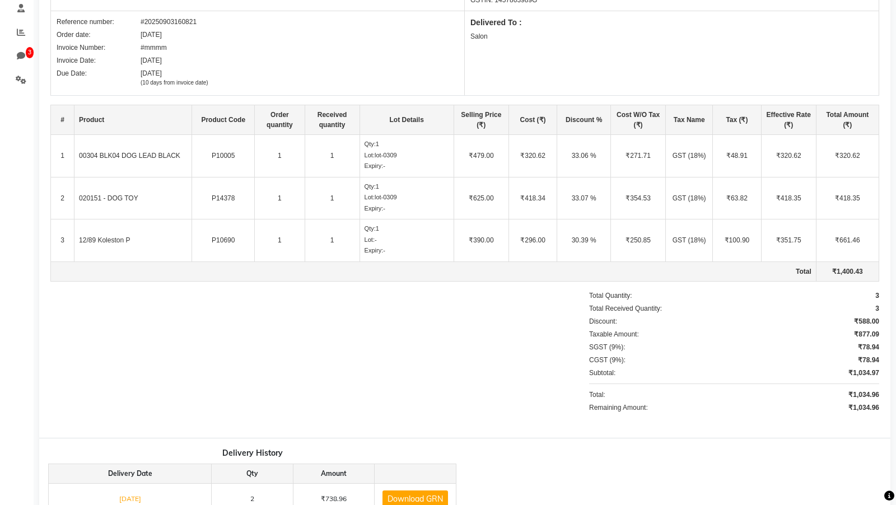
scroll to position [0, 0]
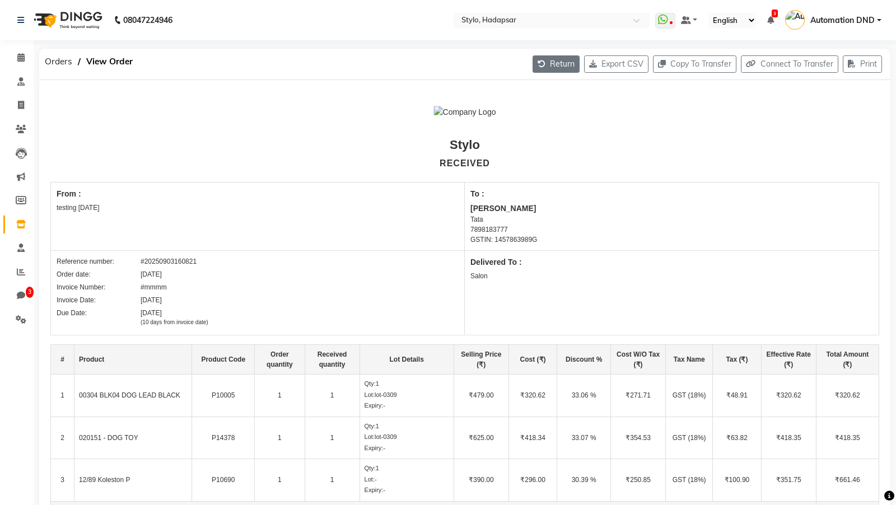
click at [547, 63] on button "Return" at bounding box center [555, 63] width 47 height 17
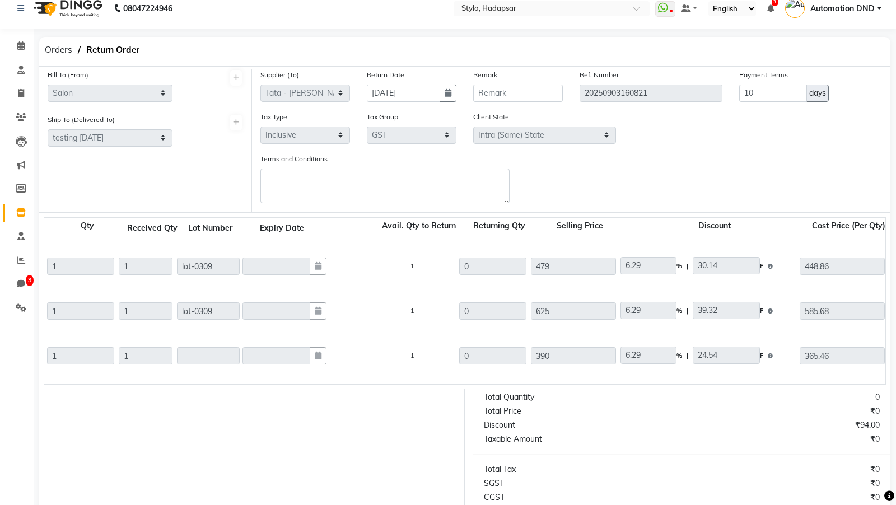
scroll to position [0, 275]
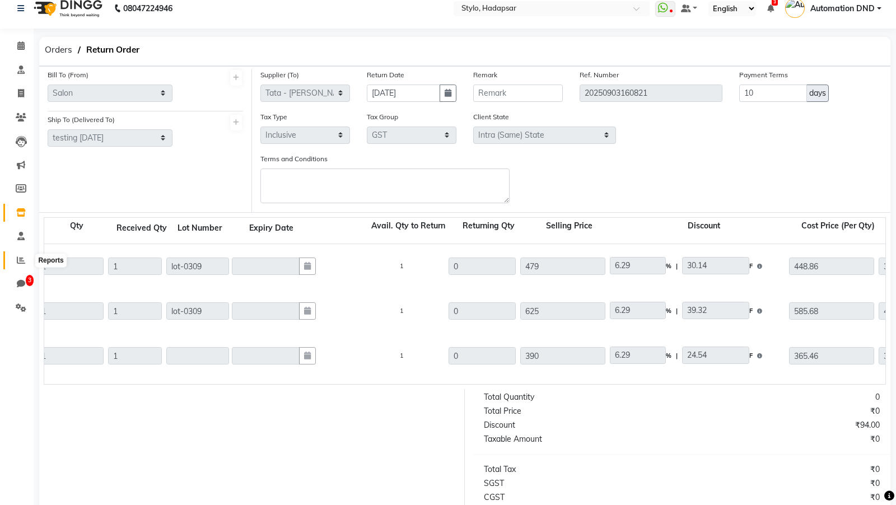
click at [17, 224] on icon at bounding box center [21, 260] width 8 height 8
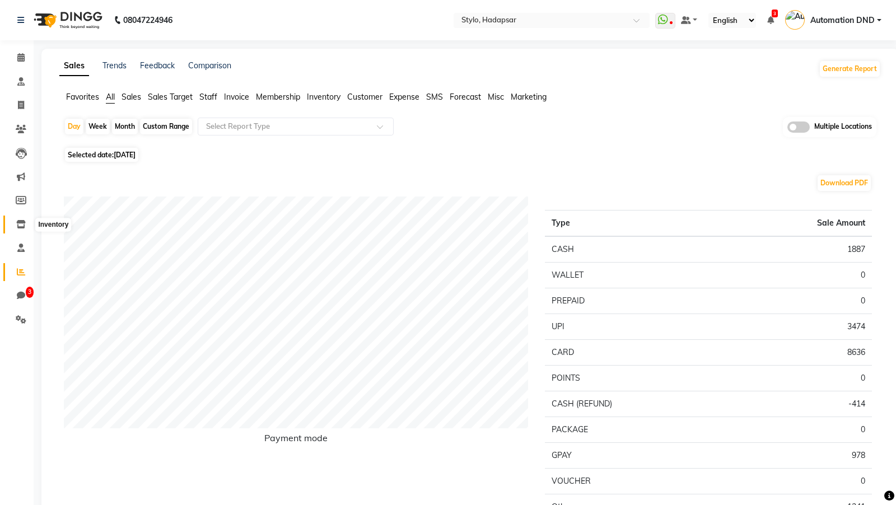
click at [22, 224] on icon at bounding box center [21, 224] width 10 height 8
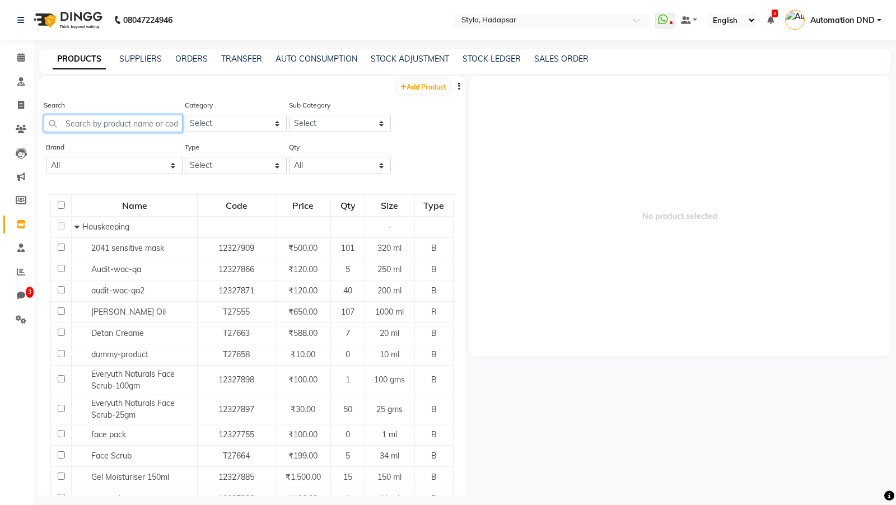
click at [98, 125] on input "text" at bounding box center [113, 123] width 139 height 17
paste input "gp_qa_1"
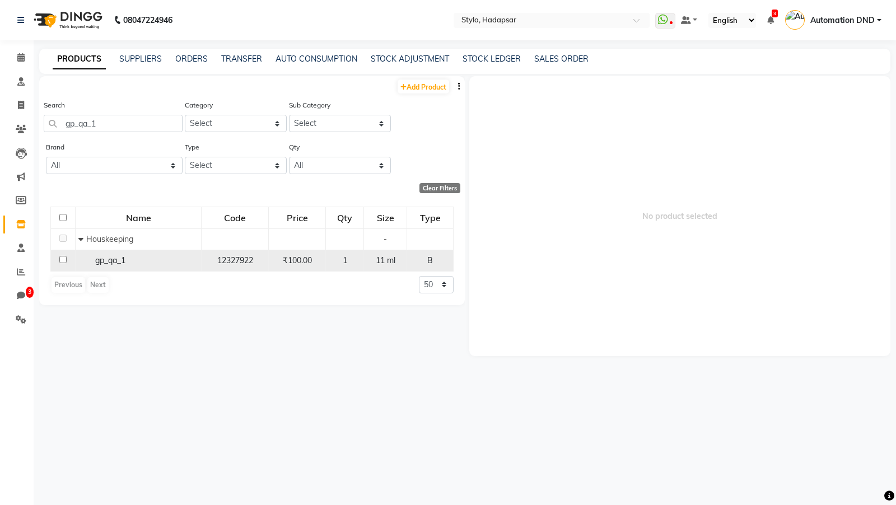
click at [101, 224] on span "gp_qa_1" at bounding box center [110, 260] width 30 height 10
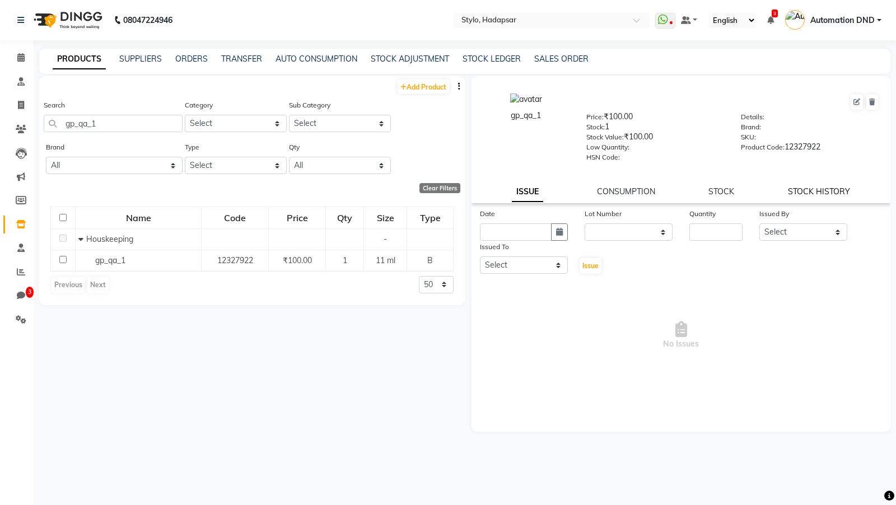
click at [812, 195] on link "STOCK HISTORY" at bounding box center [818, 191] width 62 height 10
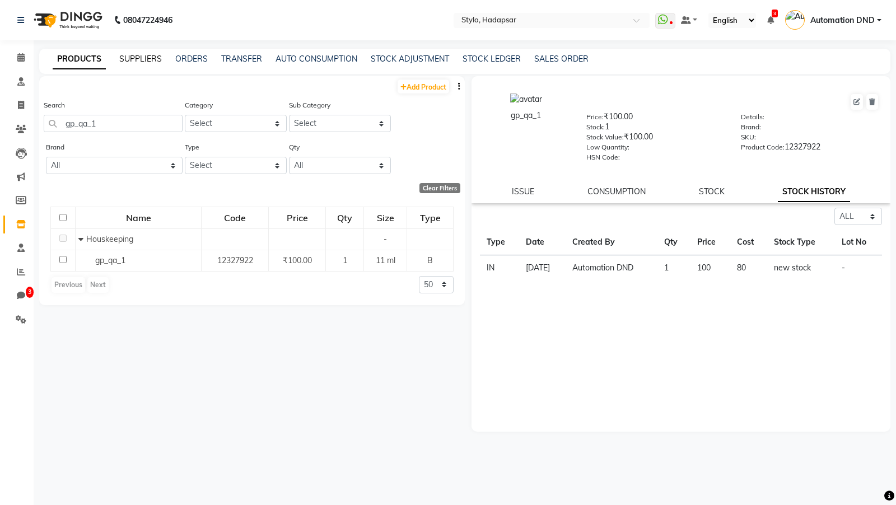
click at [144, 56] on link "SUPPLIERS" at bounding box center [140, 59] width 43 height 10
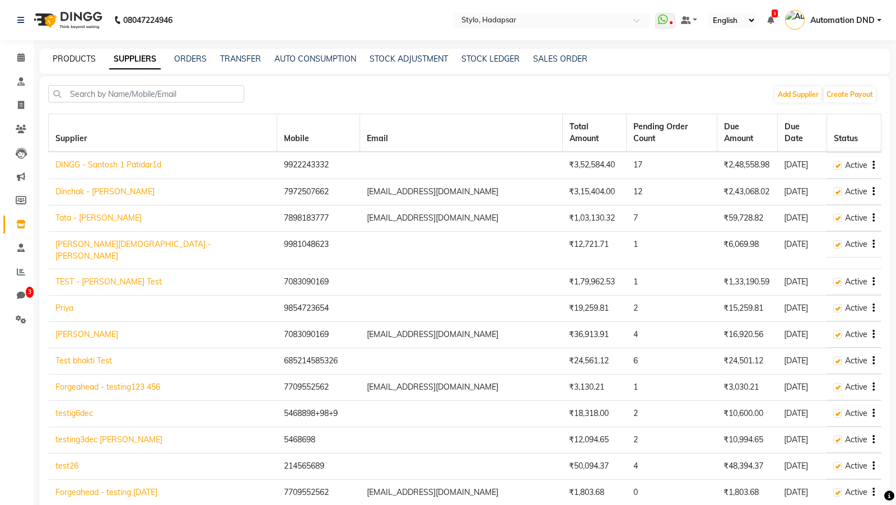
click at [81, 60] on link "PRODUCTS" at bounding box center [74, 59] width 43 height 10
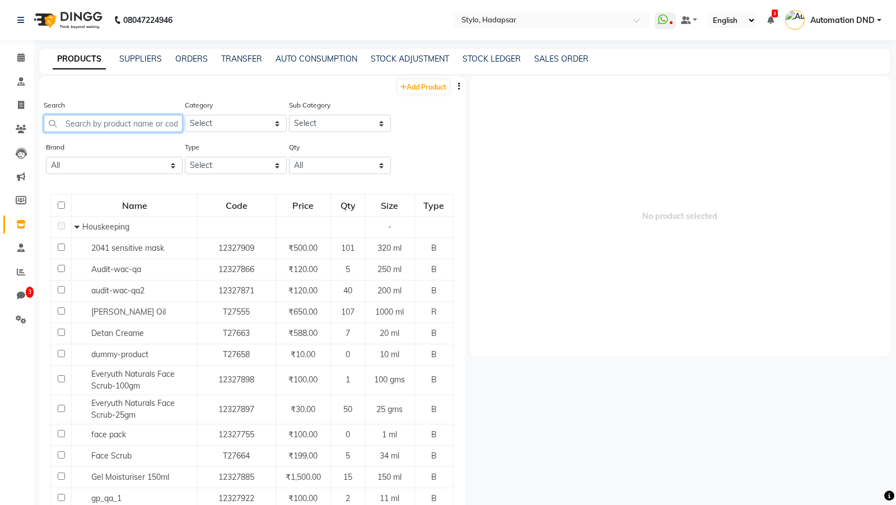
click at [86, 123] on input "text" at bounding box center [113, 123] width 139 height 17
paste input "gp_qa_1"
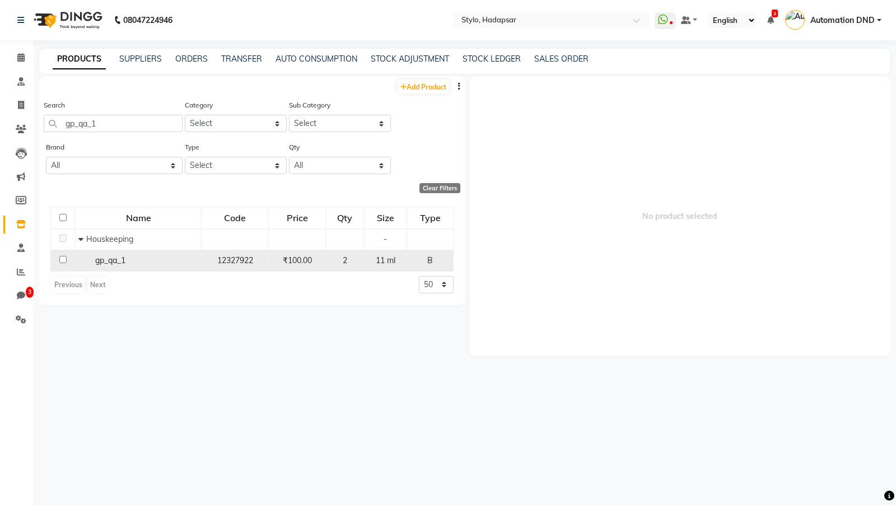
click at [114, 224] on span "gp_qa_1" at bounding box center [110, 260] width 30 height 10
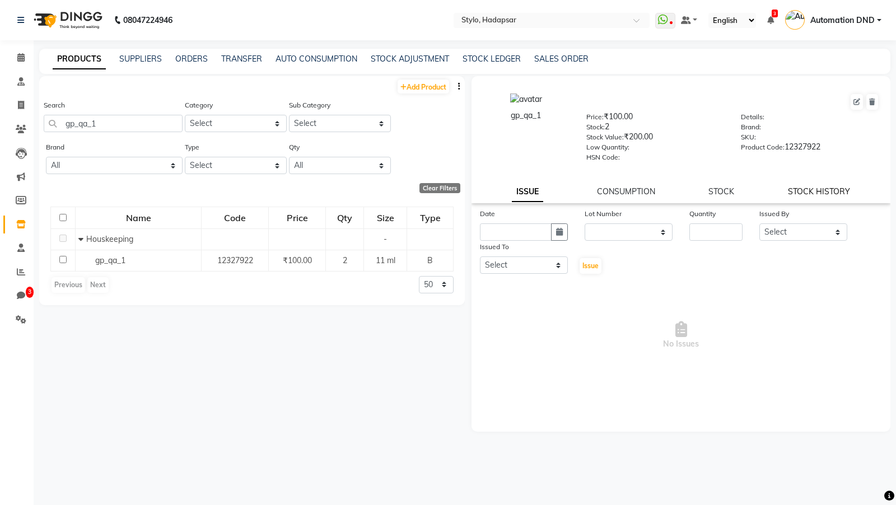
click at [813, 189] on link "STOCK HISTORY" at bounding box center [818, 191] width 62 height 10
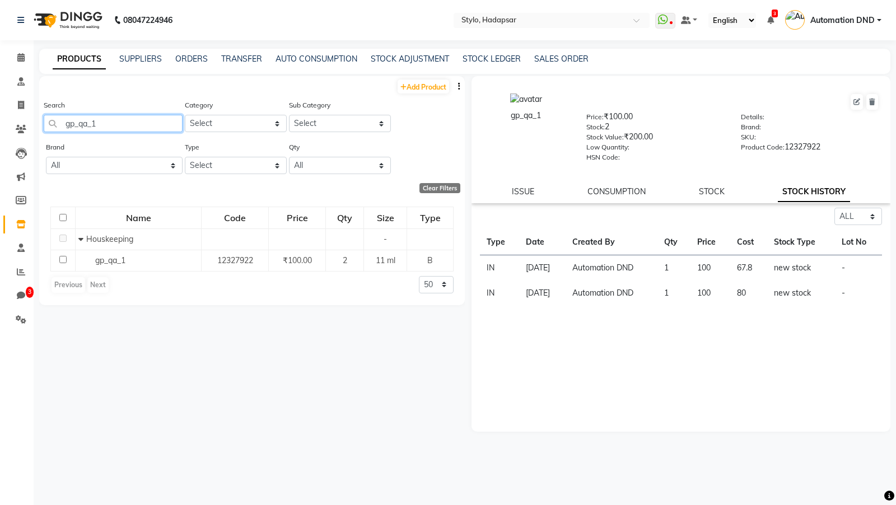
click at [130, 124] on input "gp_qa_1" at bounding box center [113, 123] width 139 height 17
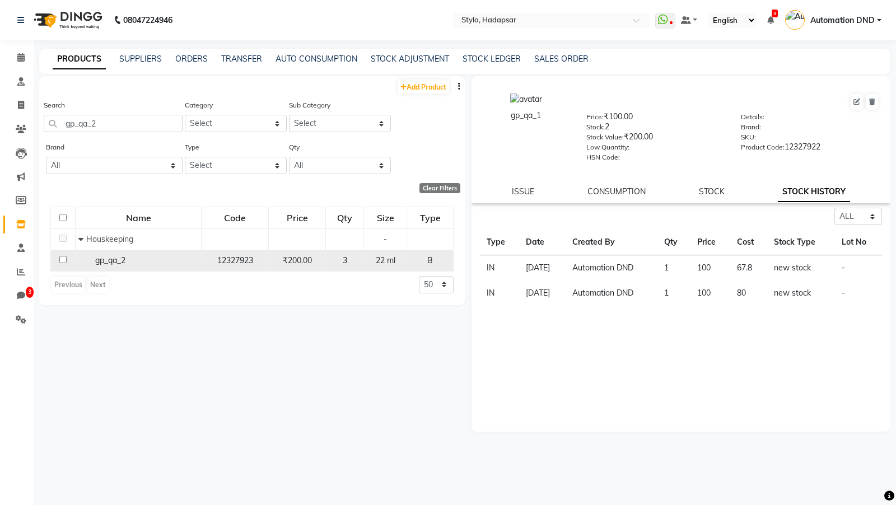
click at [118, 224] on span "gp_qa_2" at bounding box center [110, 260] width 30 height 10
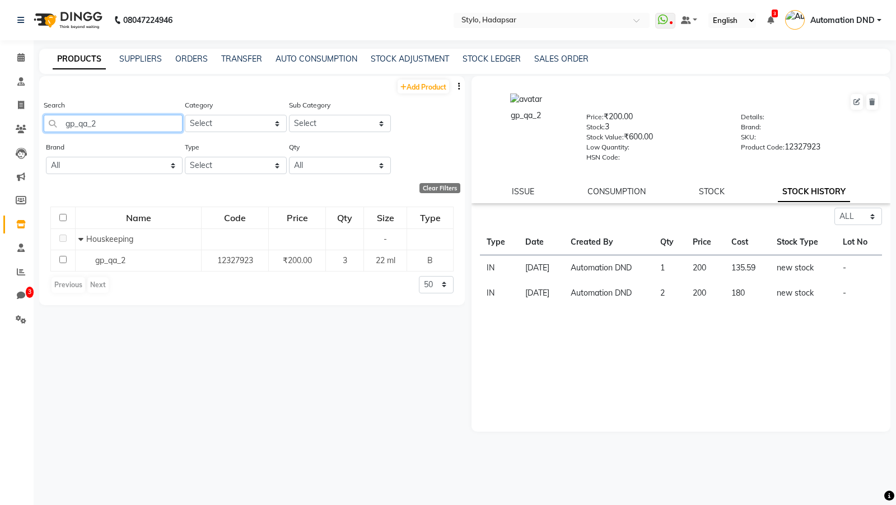
click at [123, 126] on input "gp_qa_2" at bounding box center [113, 123] width 139 height 17
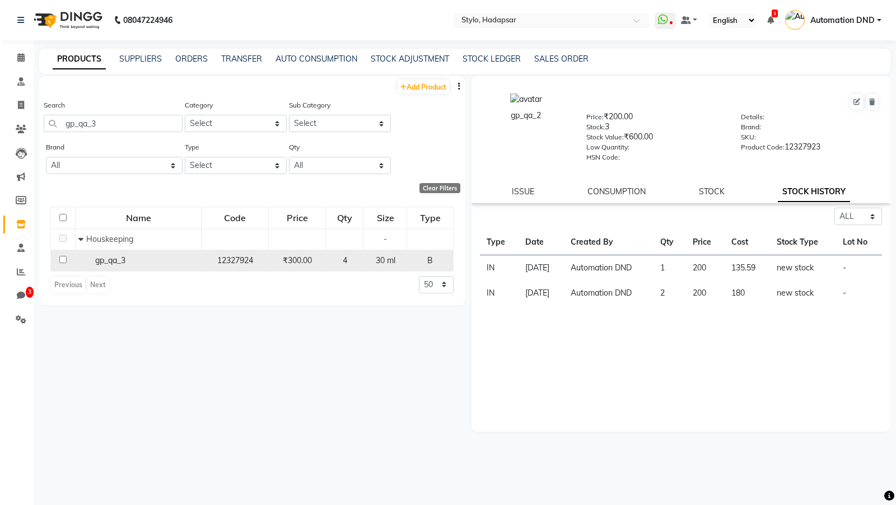
click at [116, 224] on span "gp_qa_3" at bounding box center [110, 260] width 30 height 10
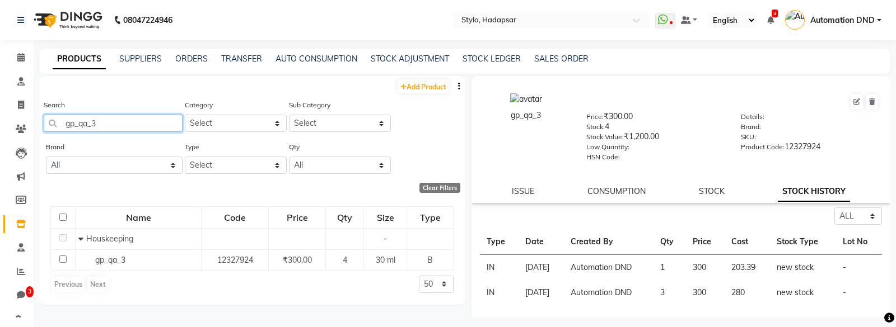
click at [112, 116] on input "gp_qa_3" at bounding box center [113, 123] width 139 height 17
click at [108, 125] on input "gp_qa_3" at bounding box center [113, 123] width 139 height 17
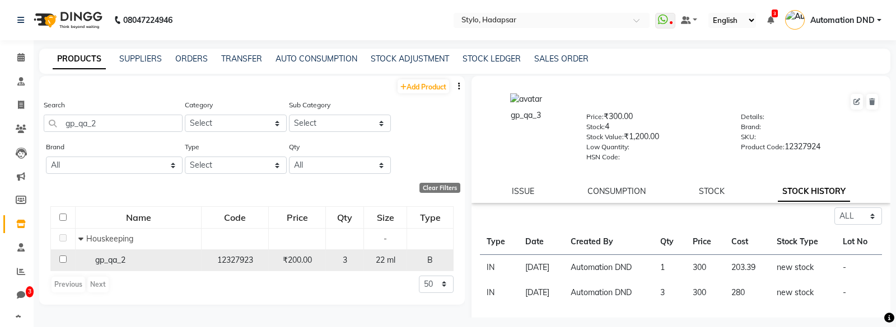
click at [133, 224] on div "gp_qa_2" at bounding box center [138, 261] width 120 height 12
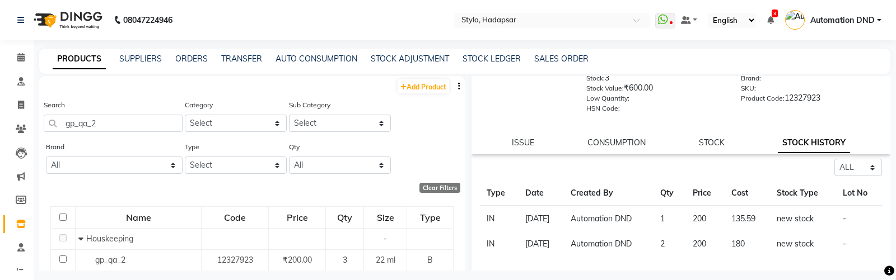
scroll to position [57, 0]
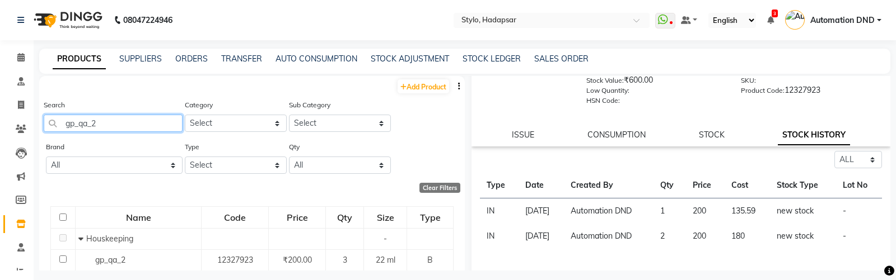
click at [107, 122] on input "gp_qa_2" at bounding box center [113, 123] width 139 height 17
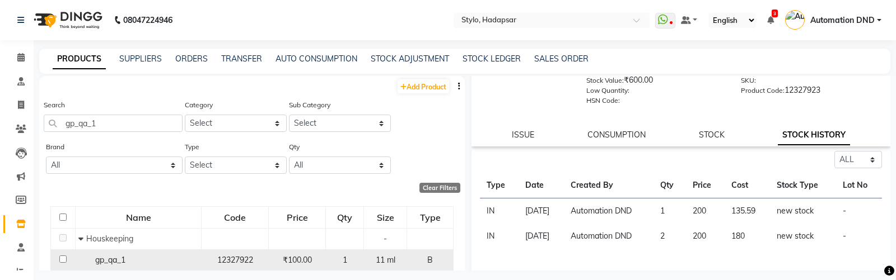
click at [110, 224] on span "gp_qa_1" at bounding box center [110, 260] width 30 height 10
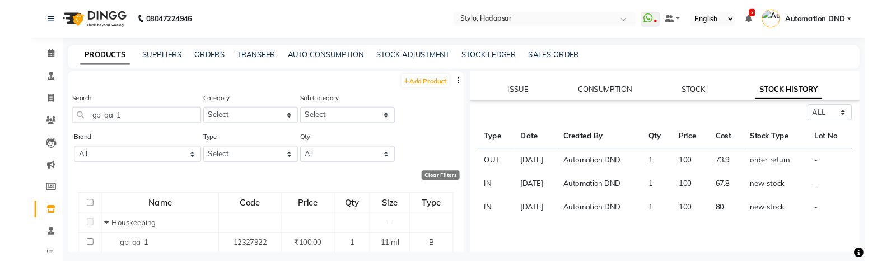
scroll to position [99, 0]
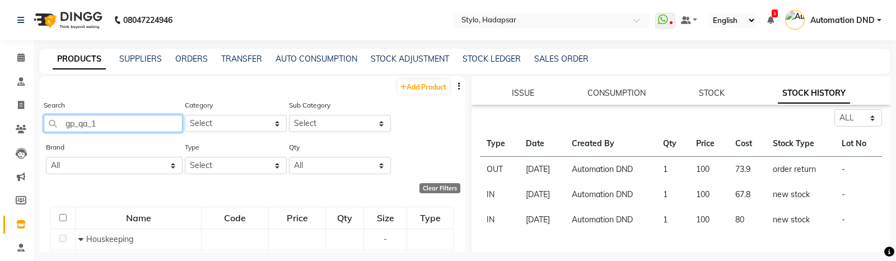
click at [130, 127] on input "gp_qa_1" at bounding box center [113, 123] width 139 height 17
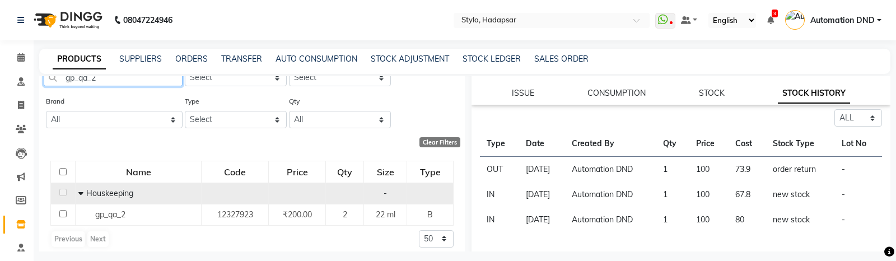
scroll to position [46, 0]
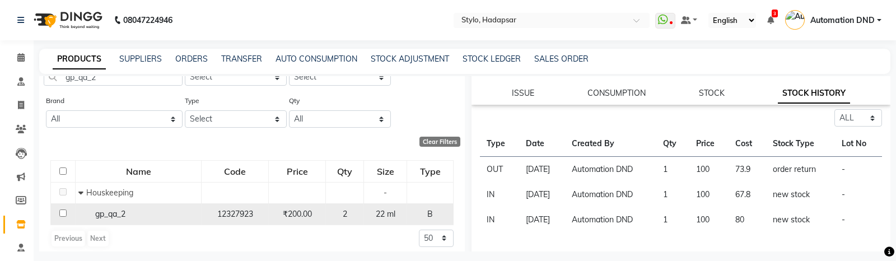
click at [104, 211] on span "gp_qa_2" at bounding box center [110, 214] width 30 height 10
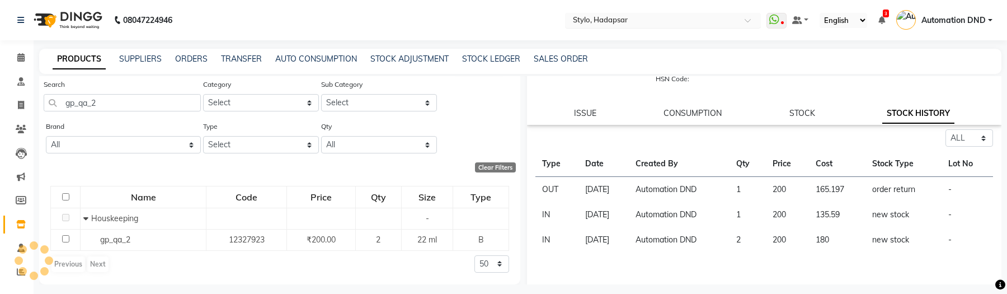
scroll to position [78, 0]
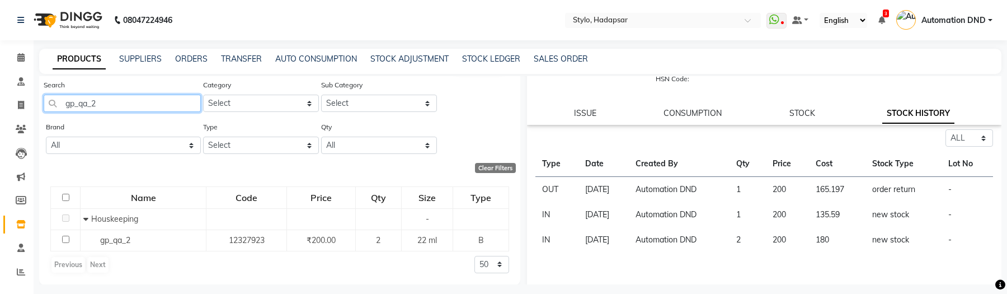
click at [104, 100] on input "gp_qa_2" at bounding box center [122, 103] width 157 height 17
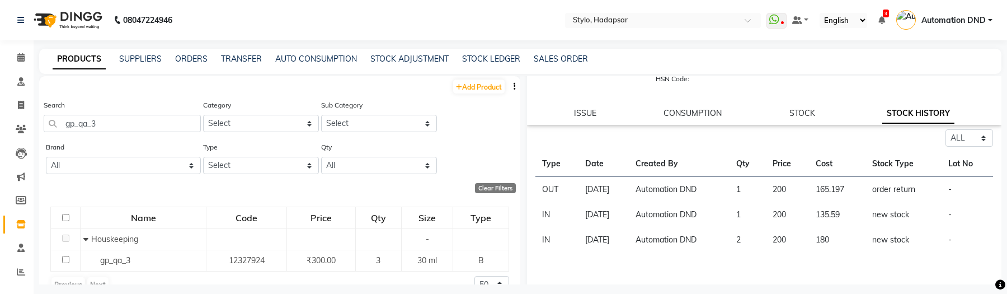
click at [189, 65] on div "PRODUCTS SUPPLIERS ORDERS TRANSFER AUTO CONSUMPTION STOCK ADJUSTMENT STOCK LEDG…" at bounding box center [520, 61] width 963 height 25
click at [189, 62] on link "ORDERS" at bounding box center [191, 59] width 32 height 10
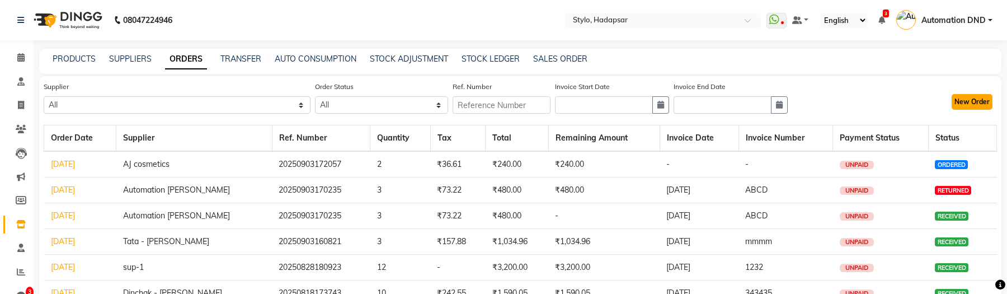
click at [895, 101] on button "New Order" at bounding box center [972, 102] width 41 height 16
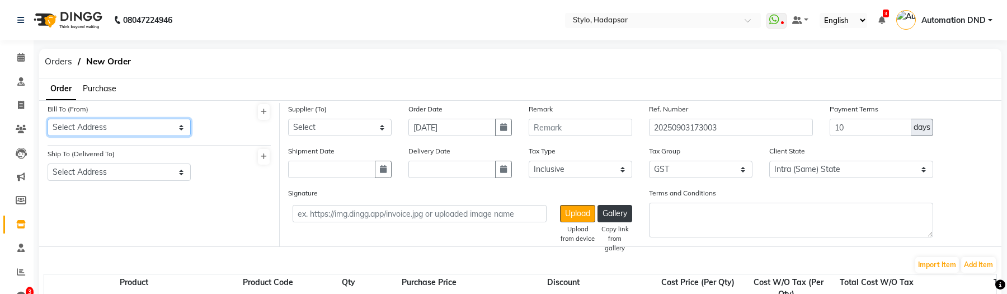
click at [132, 126] on select "Select Address test testing 5march test Address 1234 ABC A/202, Impire Building…" at bounding box center [119, 127] width 143 height 17
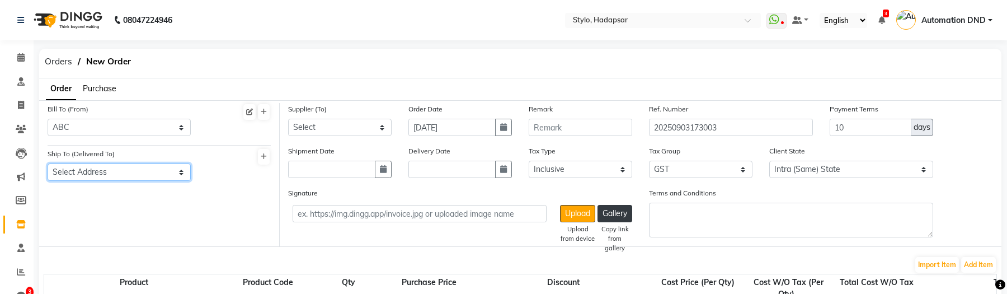
click at [101, 175] on select "Select Address Temp Salon E/501, Building B, Indore abc Test final Gujrat meera…" at bounding box center [119, 171] width 143 height 17
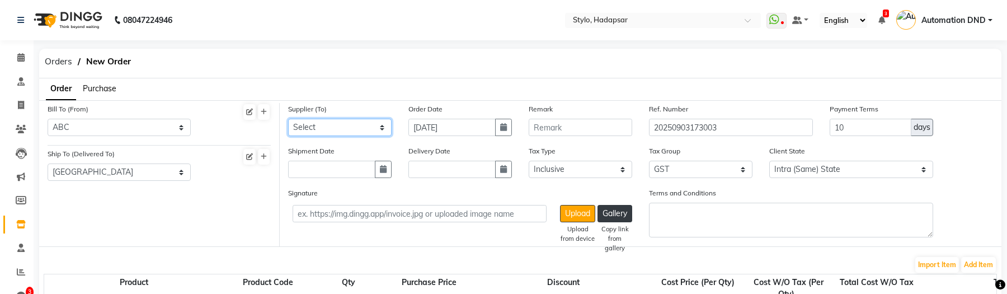
click at [343, 130] on select "Select DINGG - Santosh 1 Patidar1d Dinchak - Akshay Poorey Tata - Pratibha Pand…" at bounding box center [340, 127] width 104 height 17
click at [343, 134] on select "Select DINGG - Santosh 1 Patidar1d Dinchak - Akshay Poorey Tata - Pratibha Pand…" at bounding box center [340, 127] width 104 height 17
click at [335, 167] on input "text" at bounding box center [331, 169] width 87 height 17
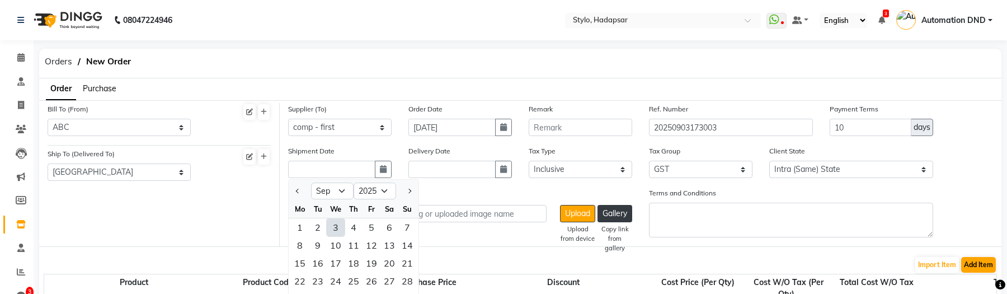
scroll to position [124, 0]
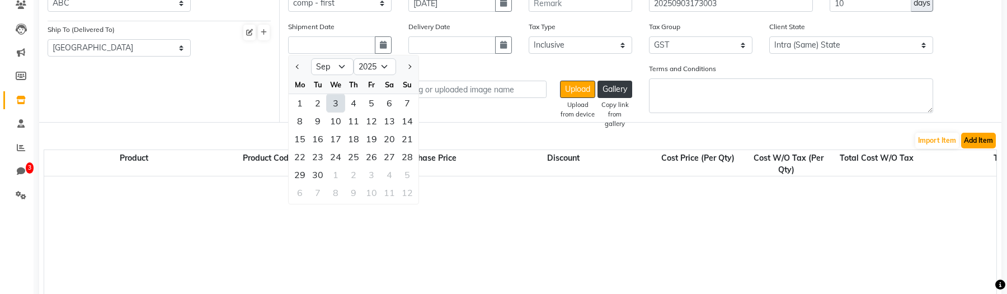
click at [895, 135] on button "Add Item" at bounding box center [979, 141] width 35 height 16
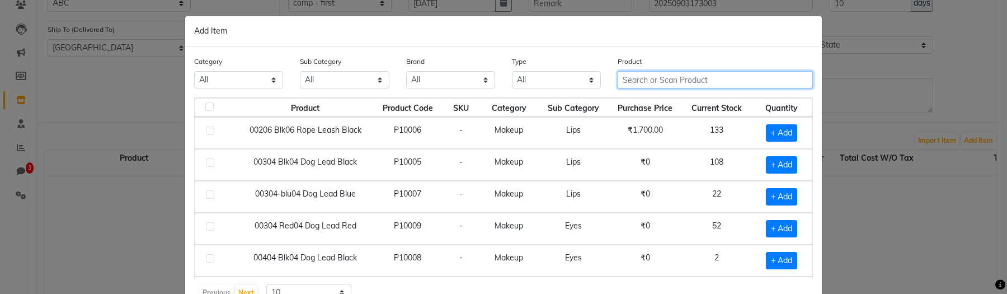
click at [691, 76] on input "text" at bounding box center [715, 79] width 195 height 17
paste input "gp_qa_3"
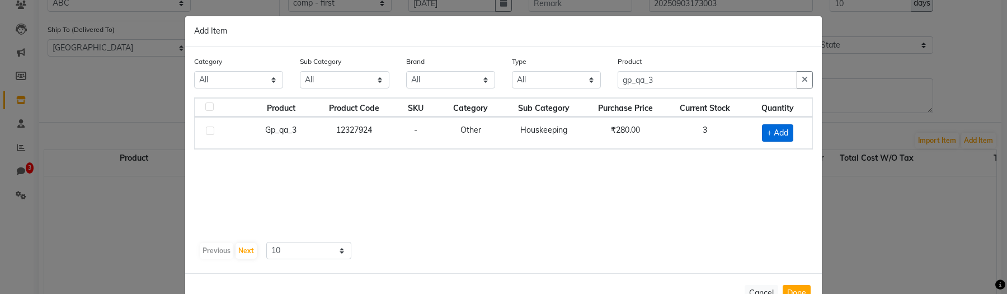
click at [784, 126] on span "+ Add" at bounding box center [777, 132] width 31 height 17
click at [806, 224] on button "Done" at bounding box center [797, 298] width 28 height 16
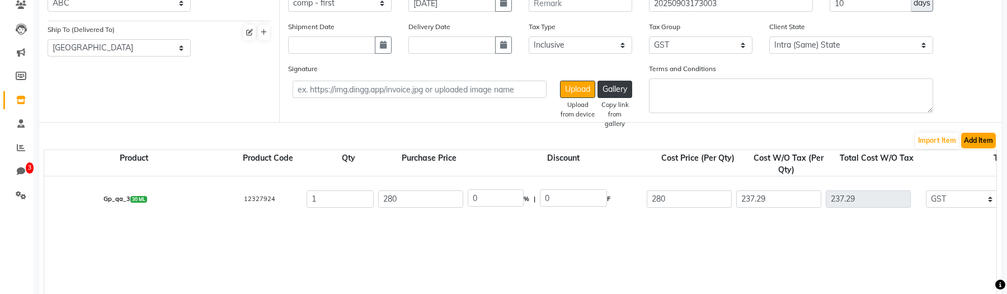
click at [895, 138] on button "Add Item" at bounding box center [979, 141] width 35 height 16
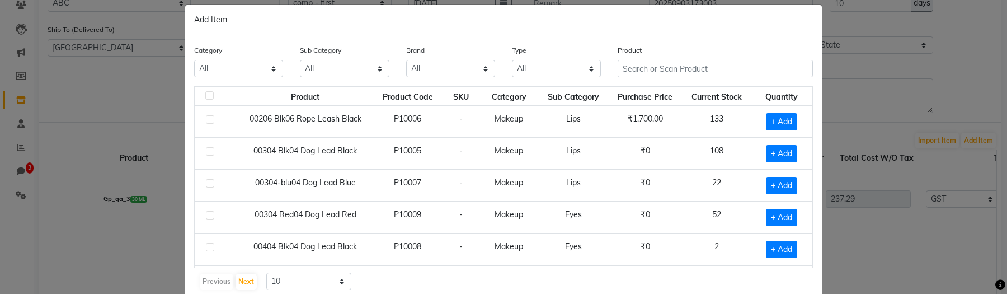
scroll to position [148, 0]
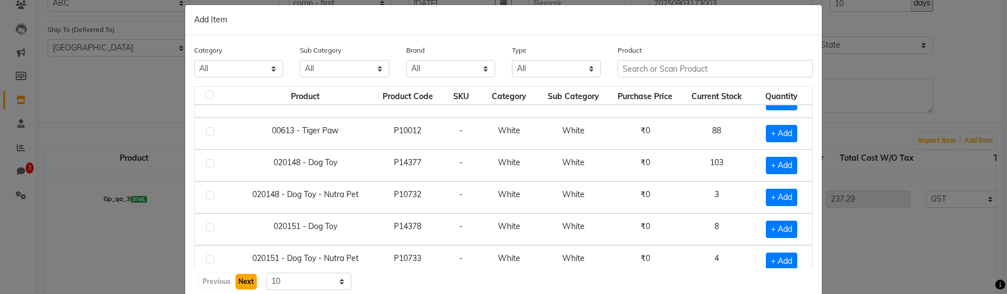
click at [246, 224] on button "Next" at bounding box center [246, 282] width 21 height 16
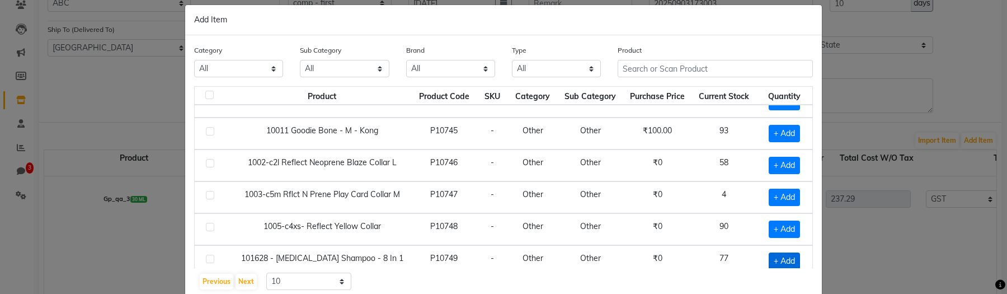
click at [789, 224] on span "+ Add" at bounding box center [784, 260] width 31 height 17
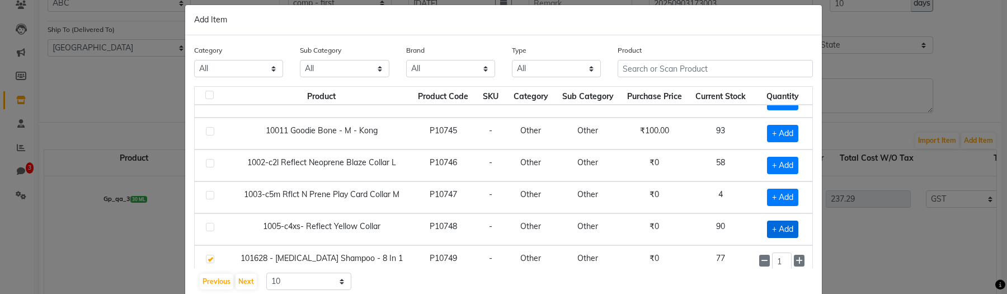
click at [786, 221] on span "+ Add" at bounding box center [782, 229] width 31 height 17
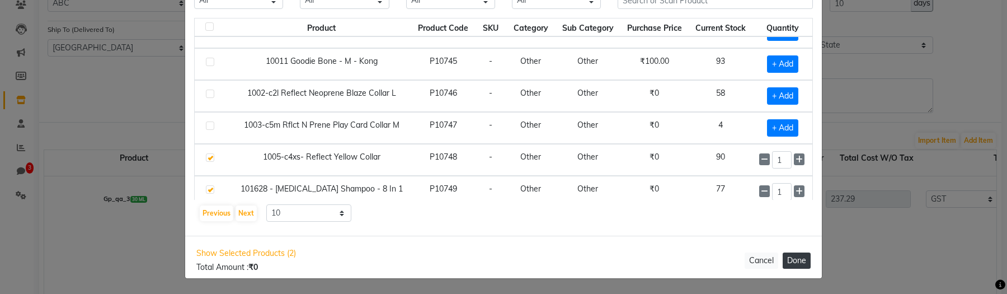
click at [793, 224] on button "Done" at bounding box center [797, 260] width 28 height 16
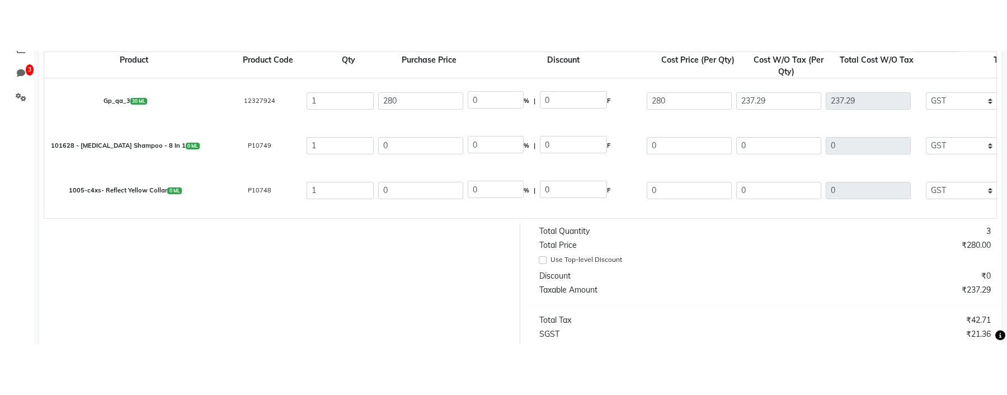
scroll to position [273, 0]
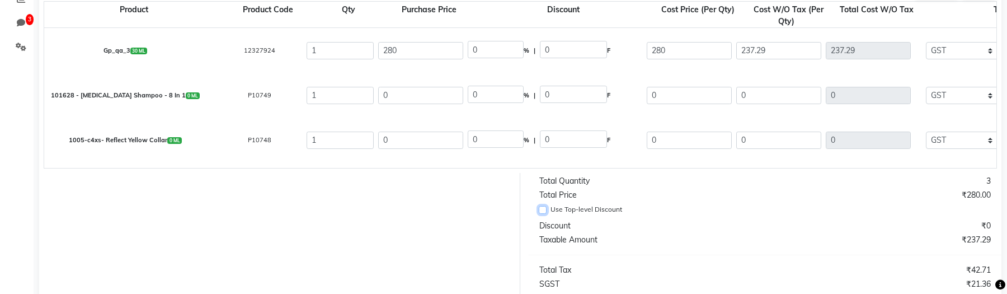
click at [543, 211] on input "Use Top-level Discount" at bounding box center [543, 210] width 8 height 8
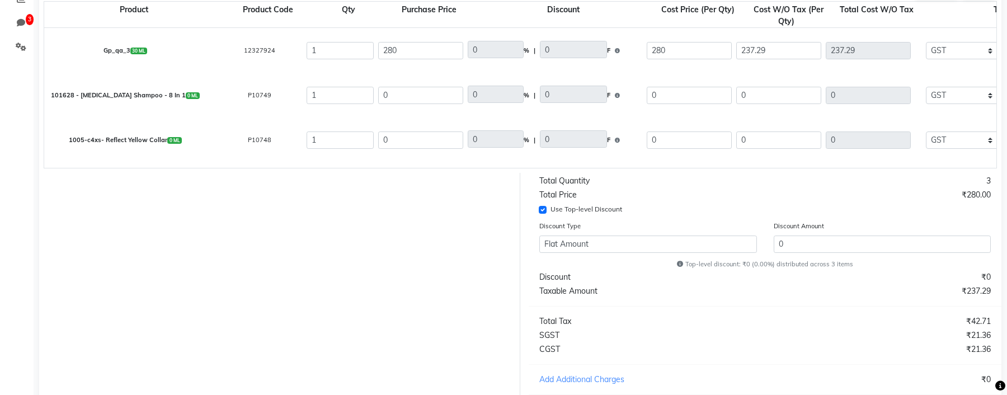
scroll to position [242, 0]
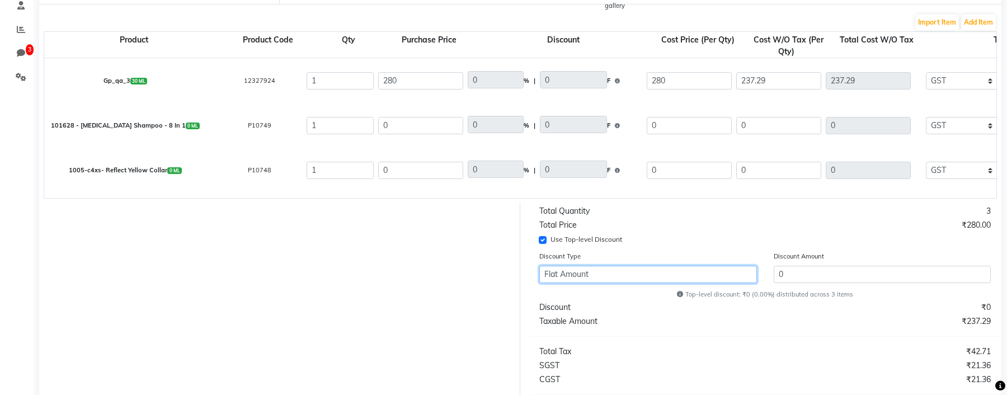
click at [681, 224] on select "Flat Amount Percentage" at bounding box center [649, 274] width 218 height 17
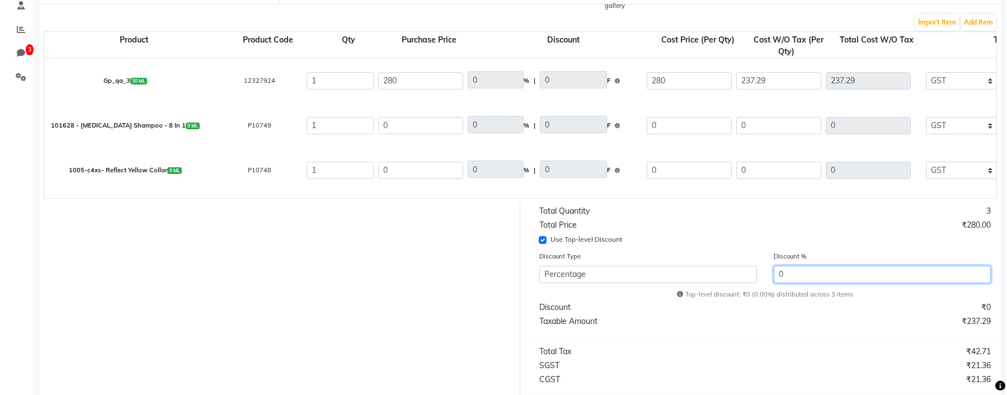
drag, startPoint x: 799, startPoint y: 278, endPoint x: 779, endPoint y: 276, distance: 20.8
click at [779, 224] on input "0" at bounding box center [883, 274] width 218 height 17
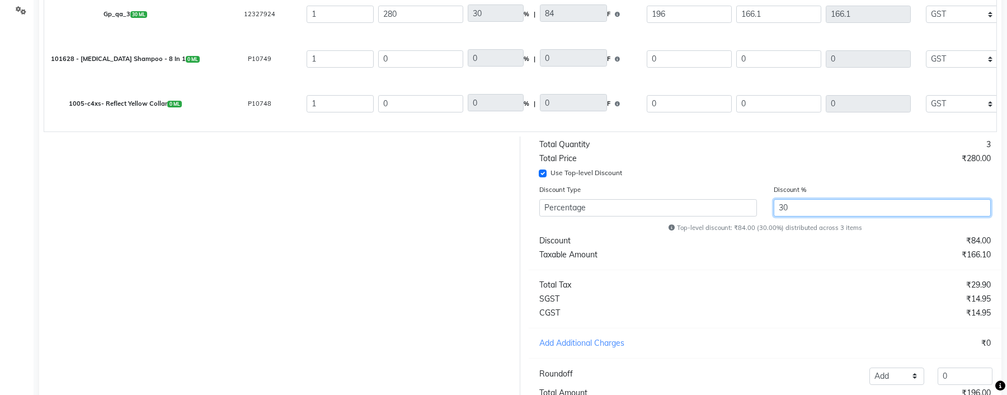
scroll to position [386, 0]
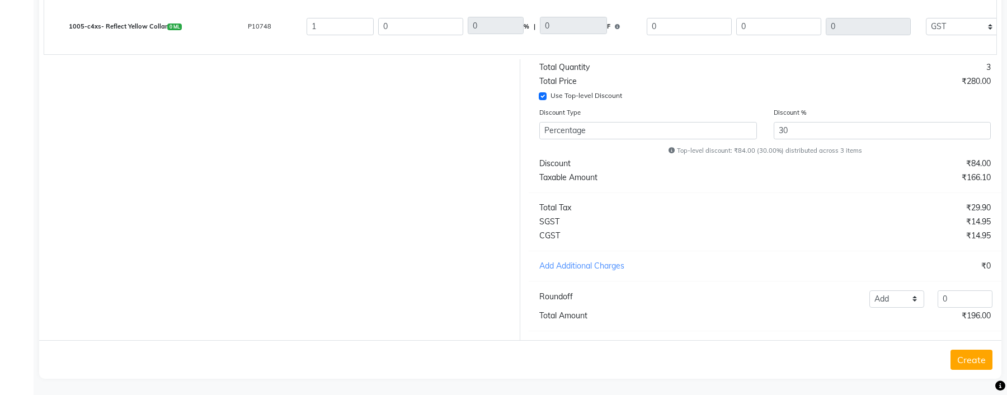
click at [895, 224] on button "Create" at bounding box center [972, 360] width 42 height 20
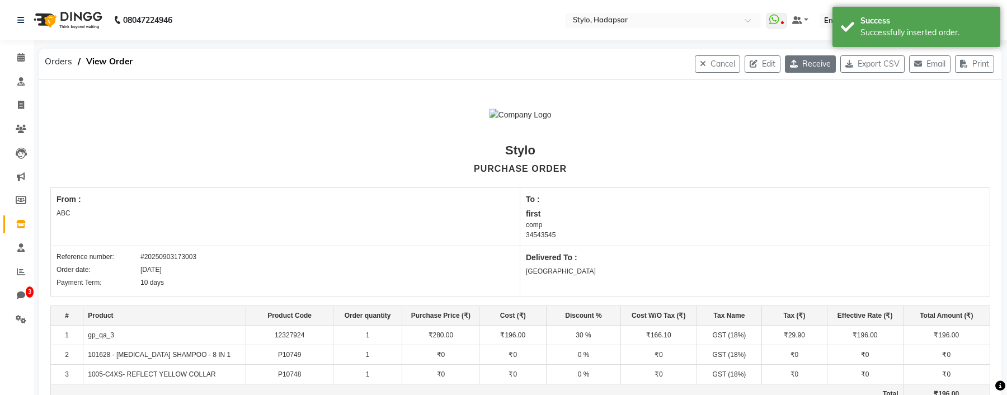
click at [816, 68] on button "Receive" at bounding box center [810, 63] width 51 height 17
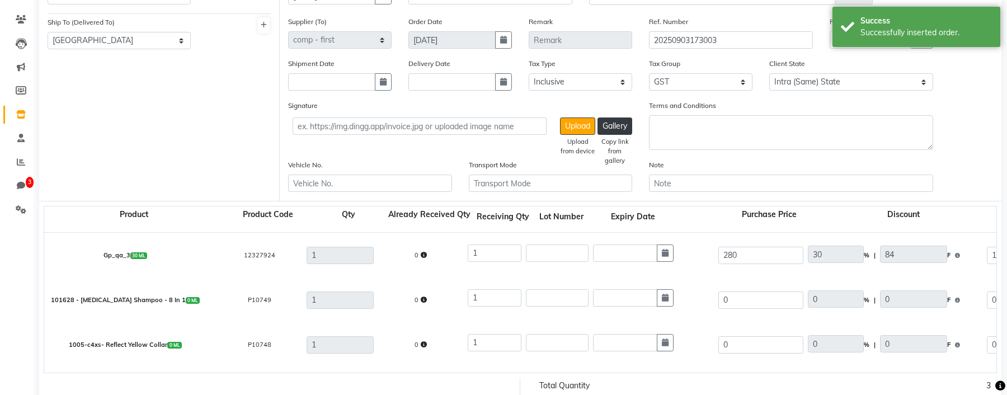
scroll to position [43, 0]
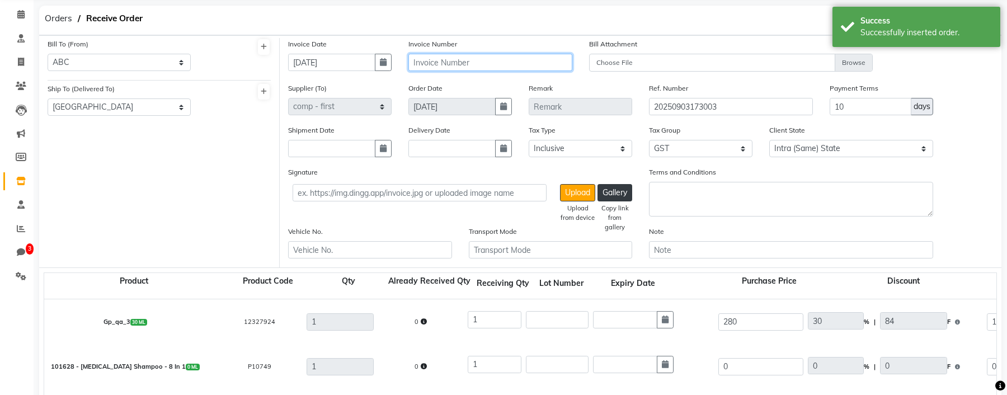
click at [434, 57] on input "text" at bounding box center [491, 62] width 164 height 17
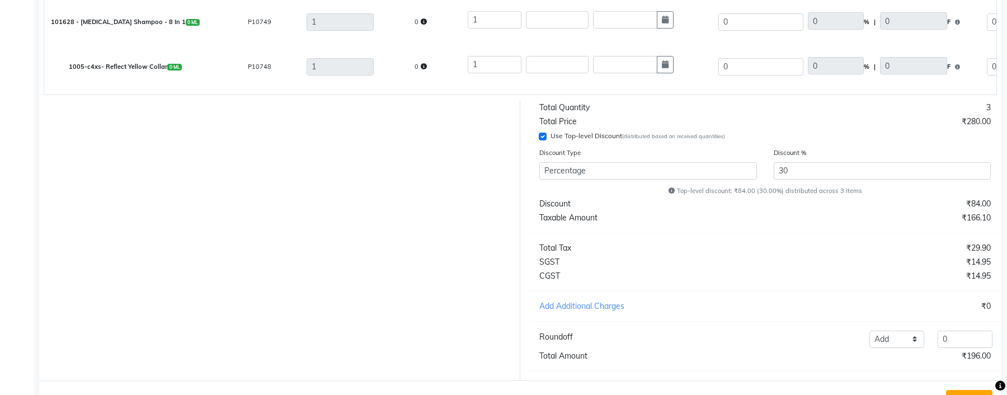
scroll to position [324, 0]
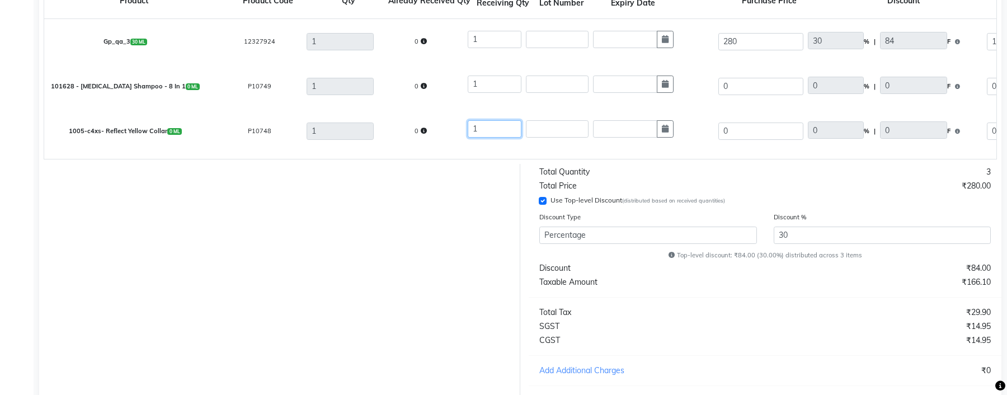
drag, startPoint x: 480, startPoint y: 134, endPoint x: 432, endPoint y: 132, distance: 48.2
click at [432, 132] on div "1005-c4xs- Reflect Yellow Collar 0 ML P10748 1 0 1 0 0 % | 0 F 0 0 0 None Lmn a…" at bounding box center [997, 131] width 1922 height 45
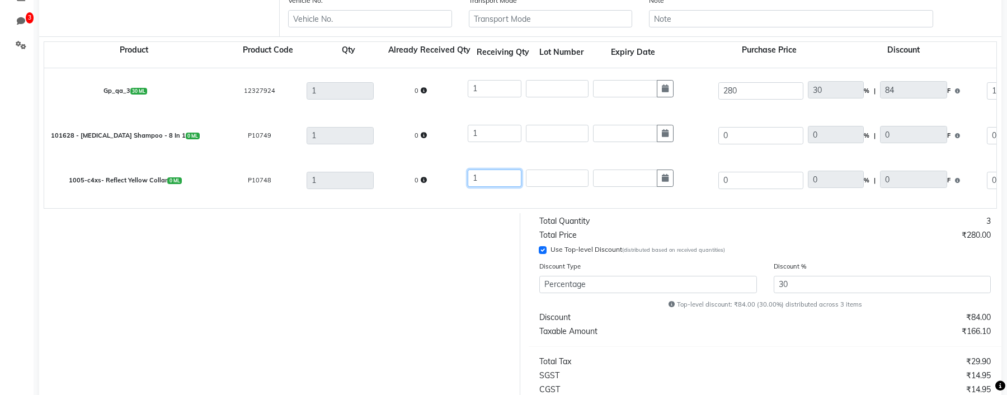
scroll to position [0, 0]
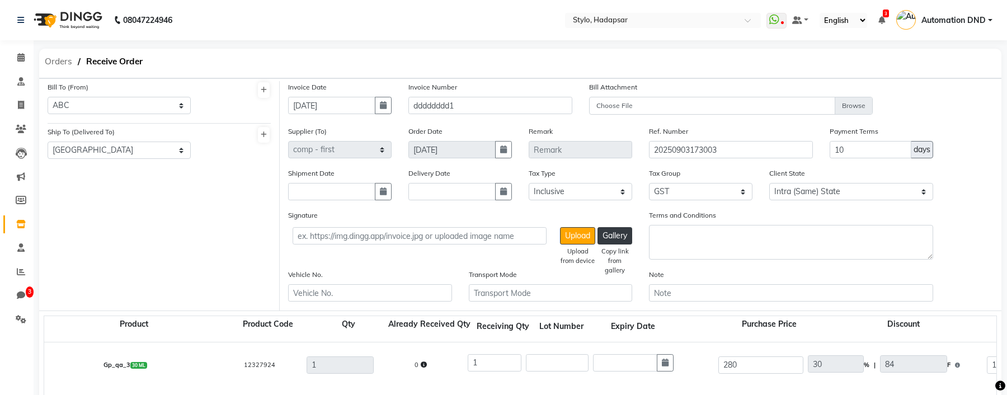
click at [63, 63] on span "Orders" at bounding box center [58, 61] width 39 height 20
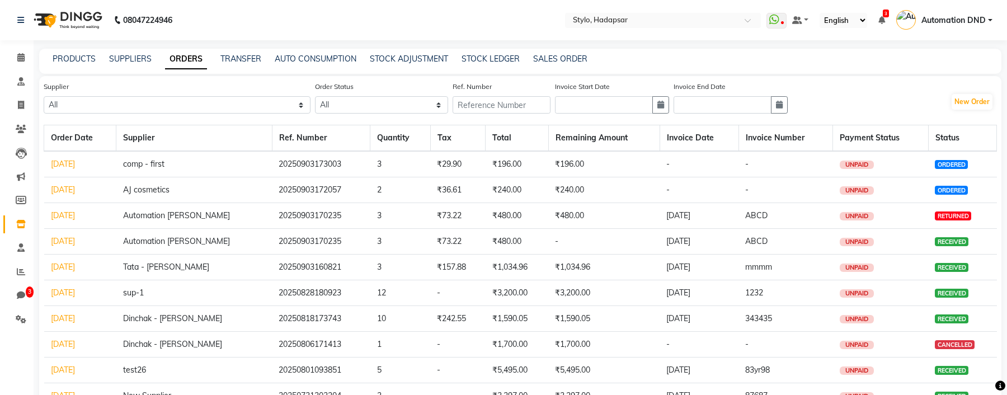
click at [75, 163] on link "[DATE]" at bounding box center [63, 164] width 24 height 10
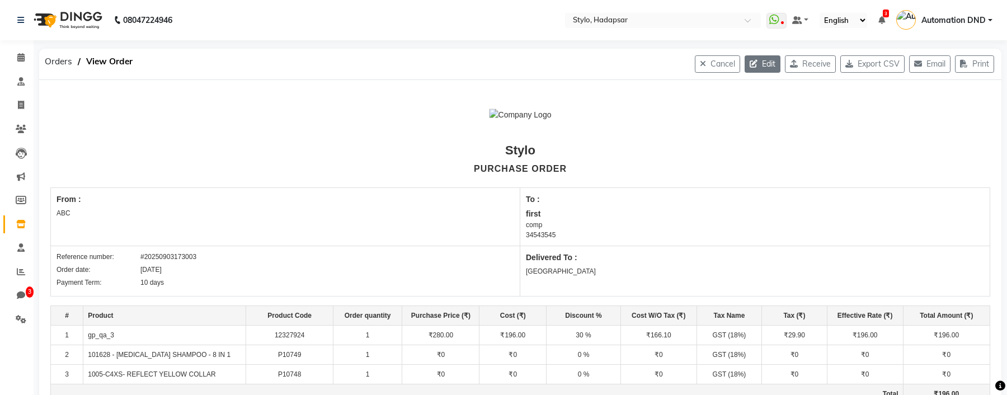
click at [760, 64] on button "Edit" at bounding box center [763, 63] width 36 height 17
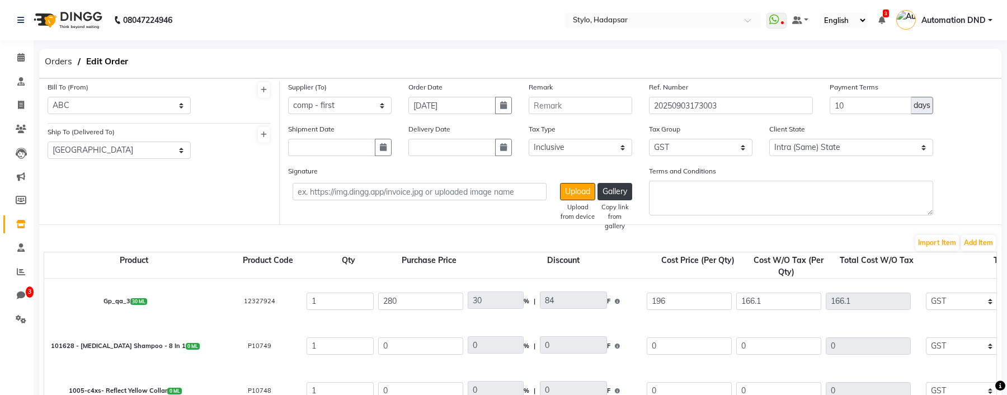
scroll to position [119, 0]
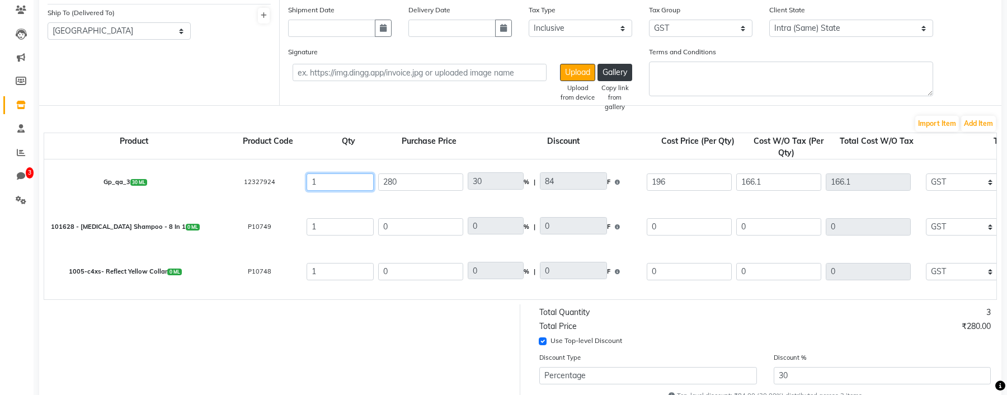
drag, startPoint x: 330, startPoint y: 181, endPoint x: 299, endPoint y: 185, distance: 31.0
drag, startPoint x: 326, startPoint y: 231, endPoint x: 280, endPoint y: 221, distance: 47.7
drag, startPoint x: 318, startPoint y: 266, endPoint x: 281, endPoint y: 261, distance: 37.4
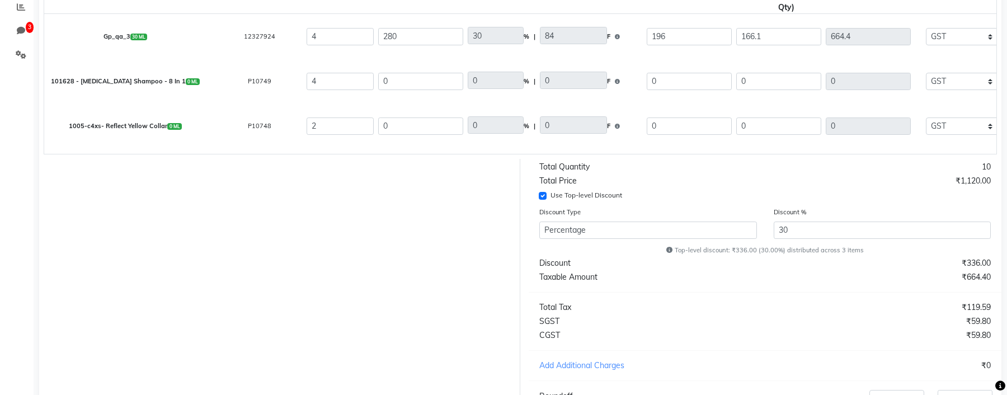
click at [444, 224] on div at bounding box center [276, 299] width 490 height 281
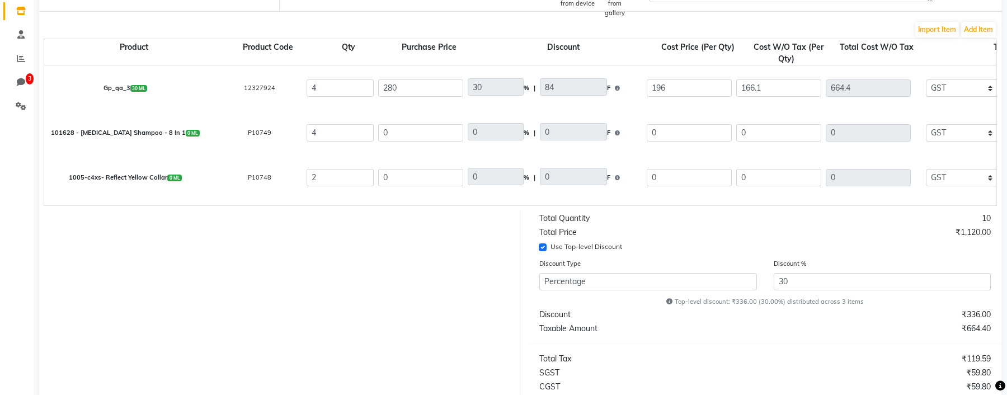
scroll to position [151, 0]
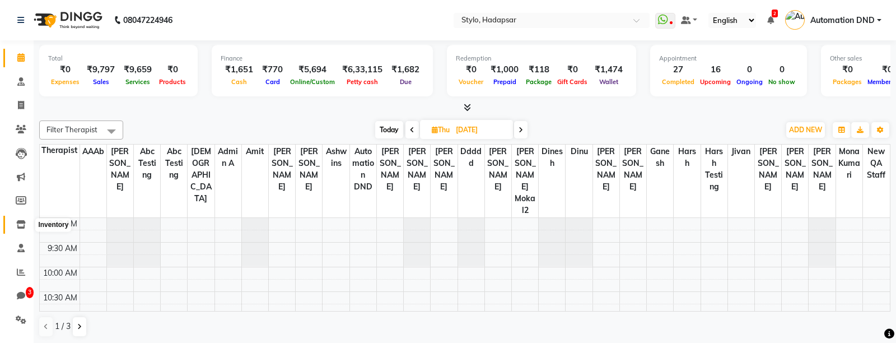
click at [21, 226] on icon at bounding box center [21, 224] width 10 height 8
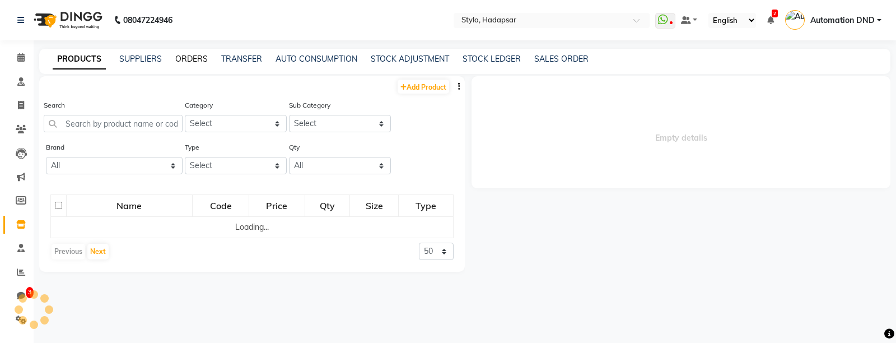
click at [194, 59] on link "ORDERS" at bounding box center [191, 59] width 32 height 10
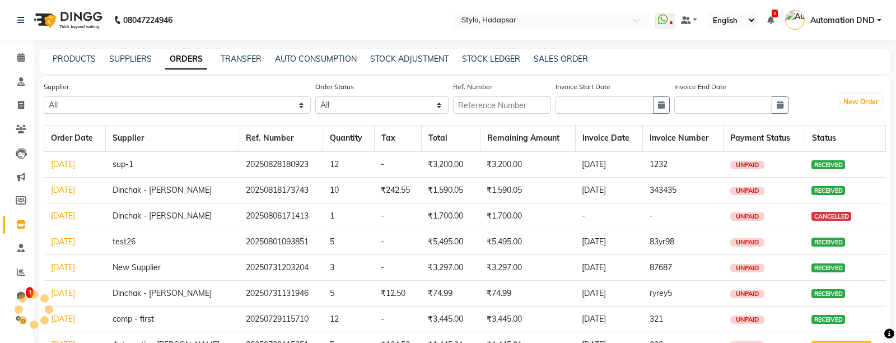
click at [75, 161] on link "[DATE]" at bounding box center [63, 164] width 24 height 10
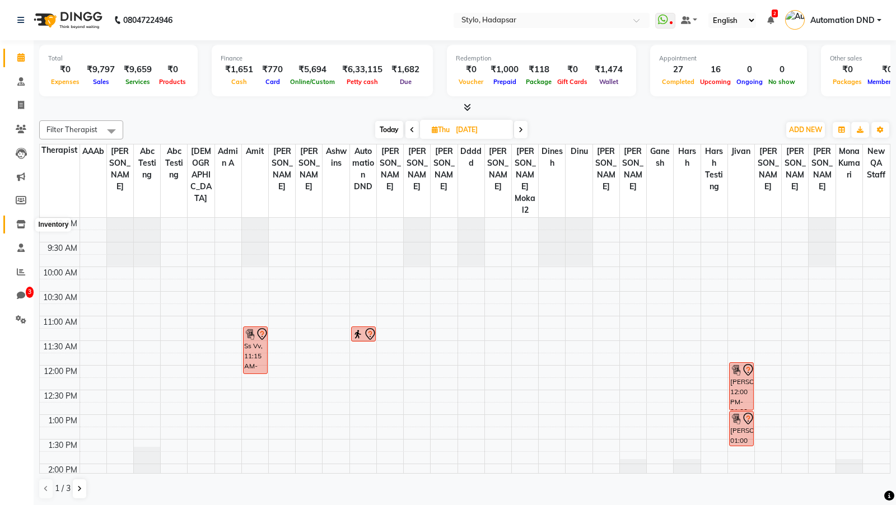
click at [25, 225] on icon at bounding box center [21, 224] width 10 height 8
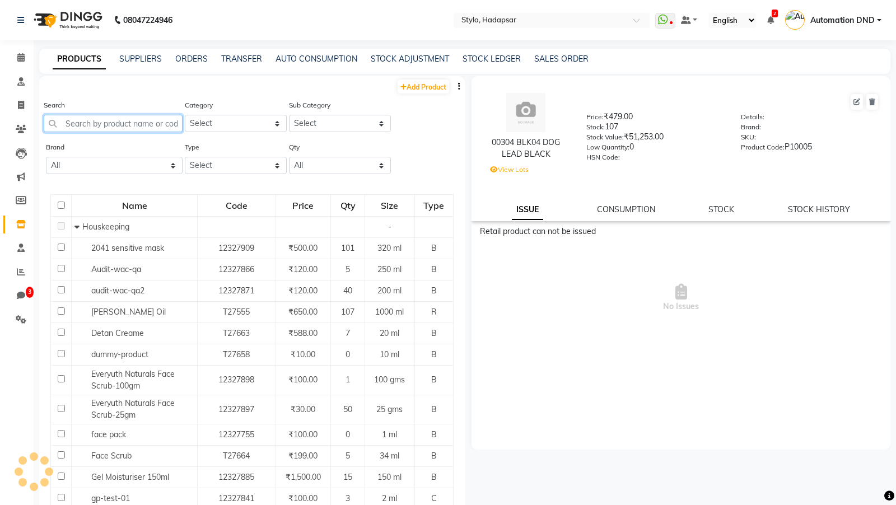
click at [120, 125] on input "text" at bounding box center [113, 123] width 139 height 17
paste input "020151 - DOG TOY"
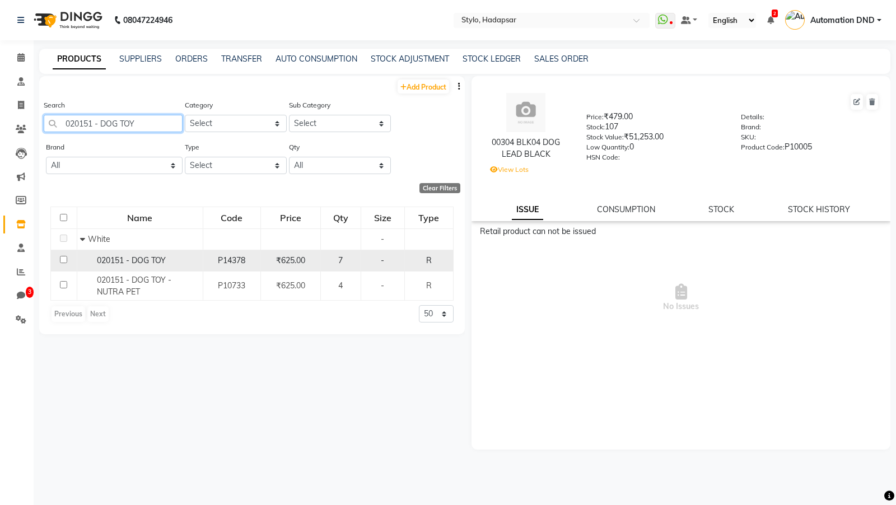
type input "020151 - DOG TOY"
click at [133, 259] on span "020151 - DOG TOY" at bounding box center [131, 260] width 69 height 10
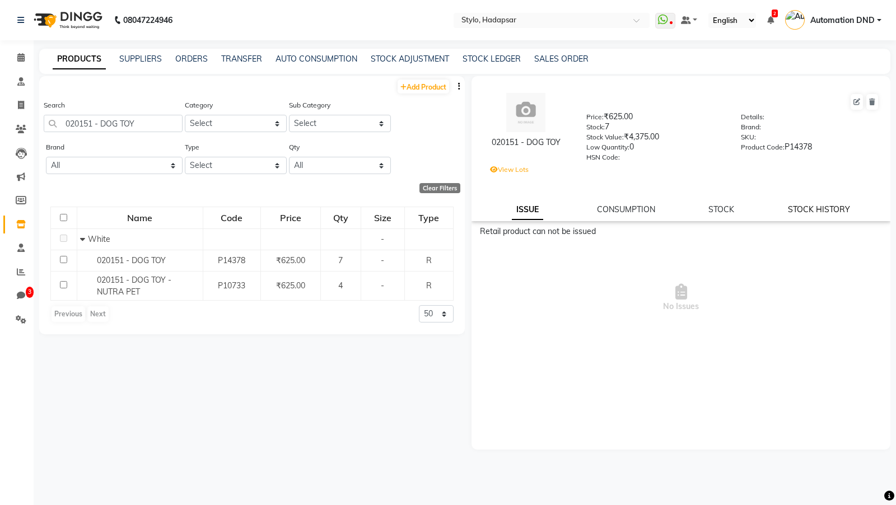
click at [813, 208] on link "STOCK HISTORY" at bounding box center [818, 209] width 62 height 10
select select "all"
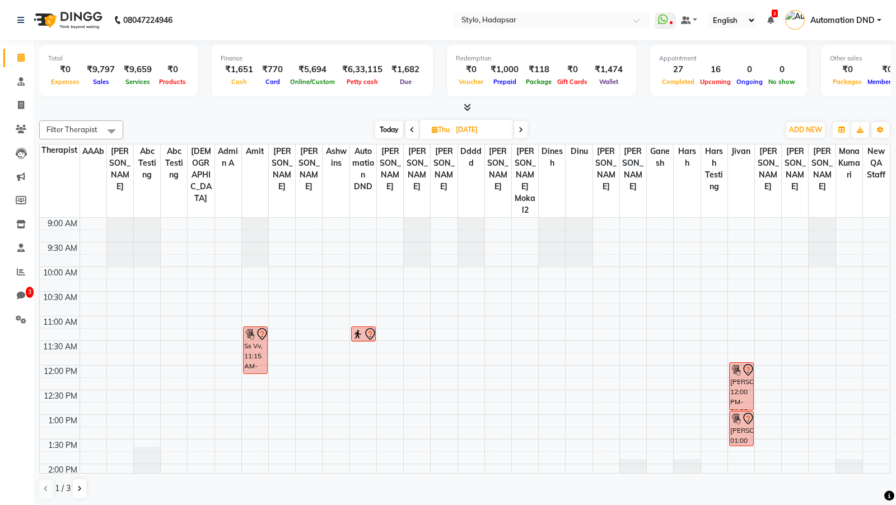
click at [535, 11] on nav "08047224946 Select Location × Stylo, Hadapsar WhatsApp Status ✕ Status: Disconn…" at bounding box center [448, 20] width 896 height 40
click at [12, 268] on span at bounding box center [21, 272] width 20 height 13
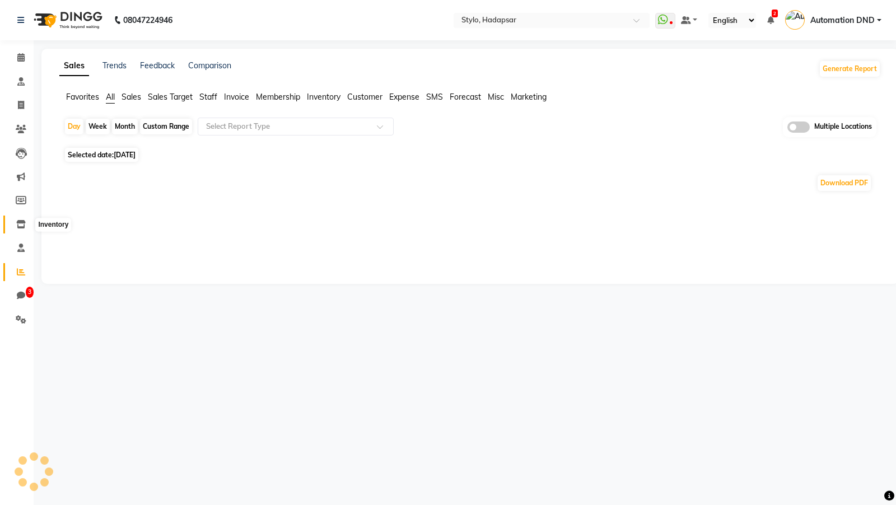
click at [16, 225] on icon at bounding box center [21, 224] width 10 height 8
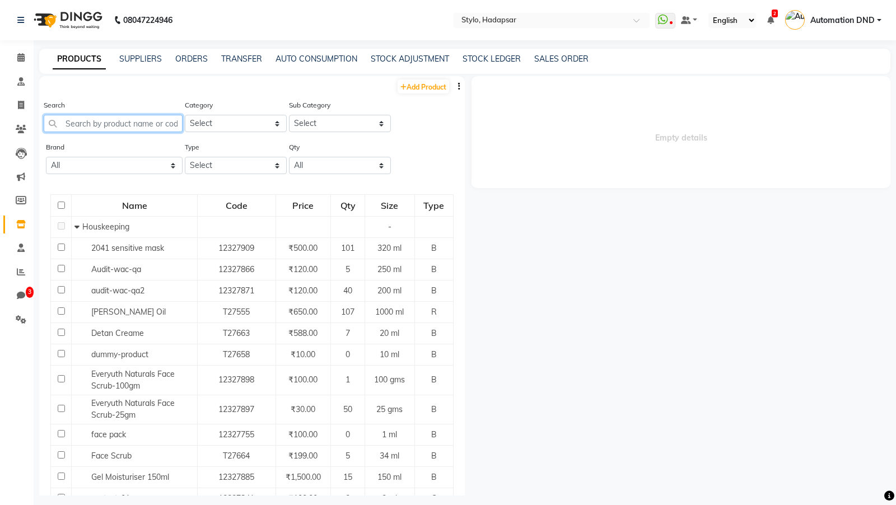
click at [76, 125] on input "text" at bounding box center [113, 123] width 139 height 17
paste input "00304 BLK04 DOG LEAD BLACK"
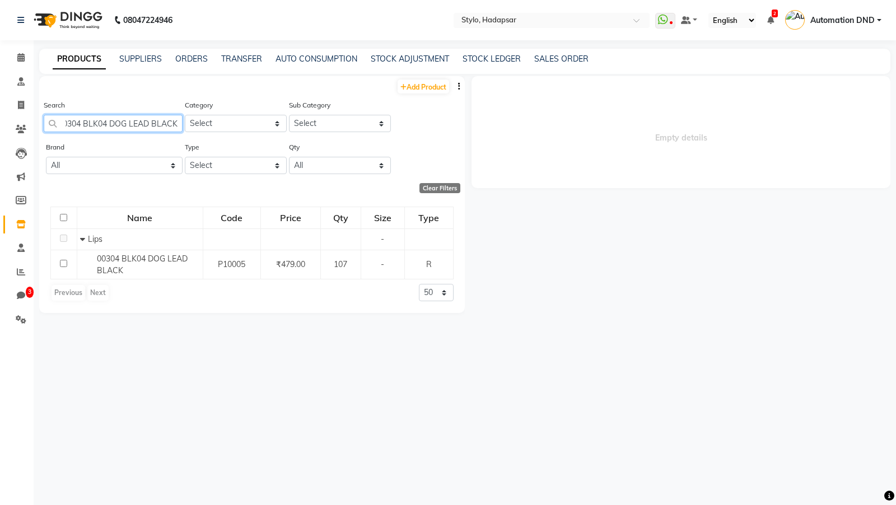
scroll to position [0, 6]
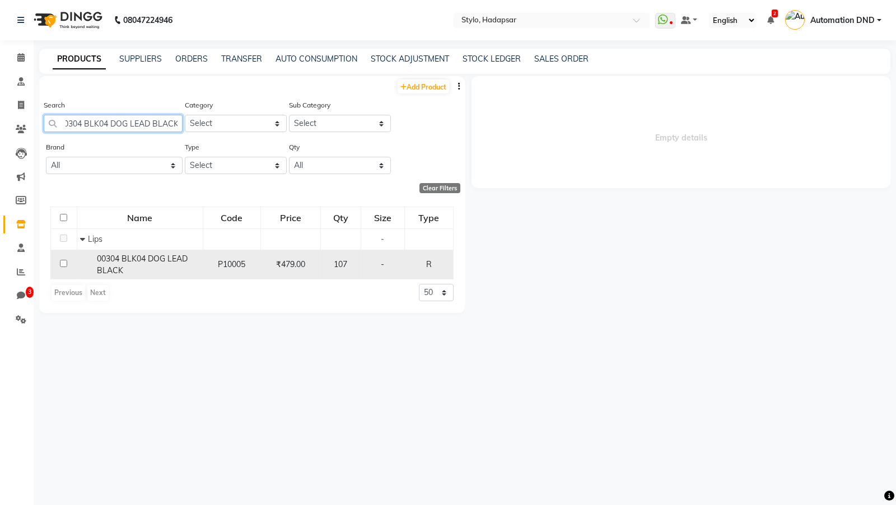
type input "00304 BLK04 DOG LEAD BLACK"
click at [121, 265] on span "00304 BLK04 DOG LEAD BLACK" at bounding box center [142, 265] width 91 height 22
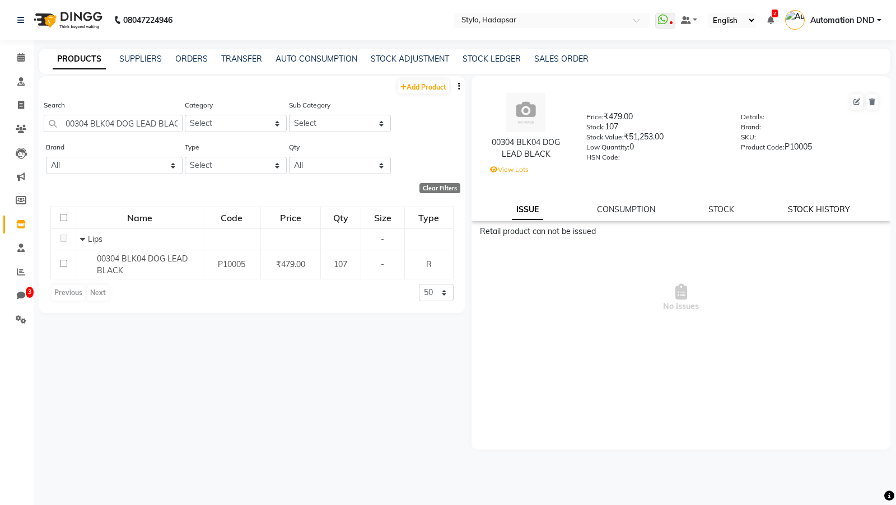
click at [818, 211] on link "STOCK HISTORY" at bounding box center [818, 209] width 62 height 10
select select "all"
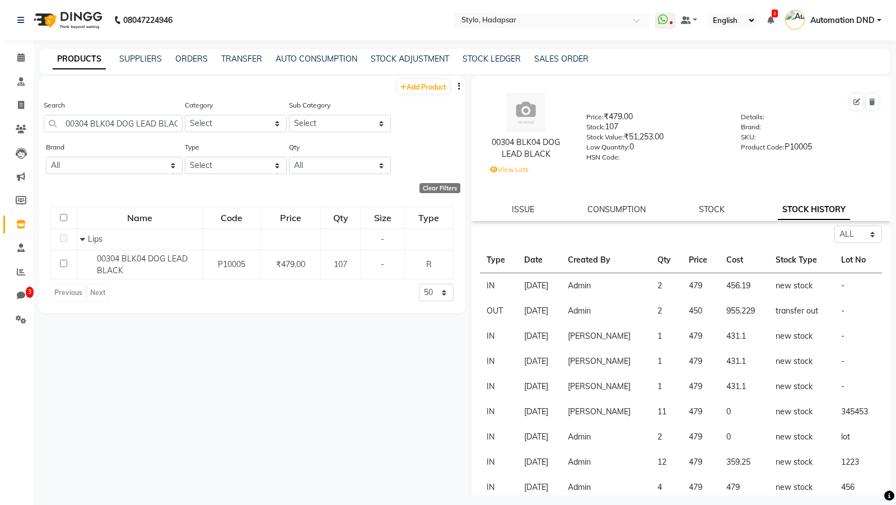
drag, startPoint x: 609, startPoint y: 128, endPoint x: 632, endPoint y: 128, distance: 22.9
click at [632, 128] on div "Stock: 107" at bounding box center [655, 129] width 138 height 16
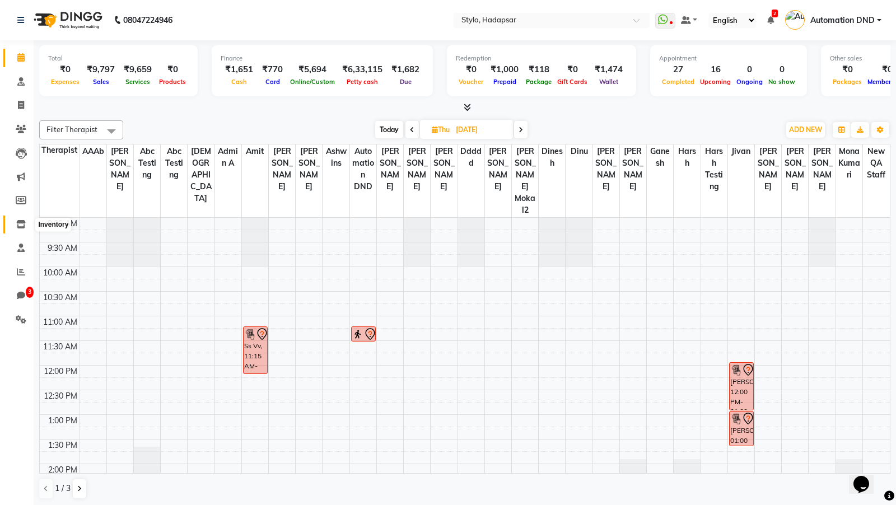
click at [15, 221] on span at bounding box center [21, 224] width 20 height 13
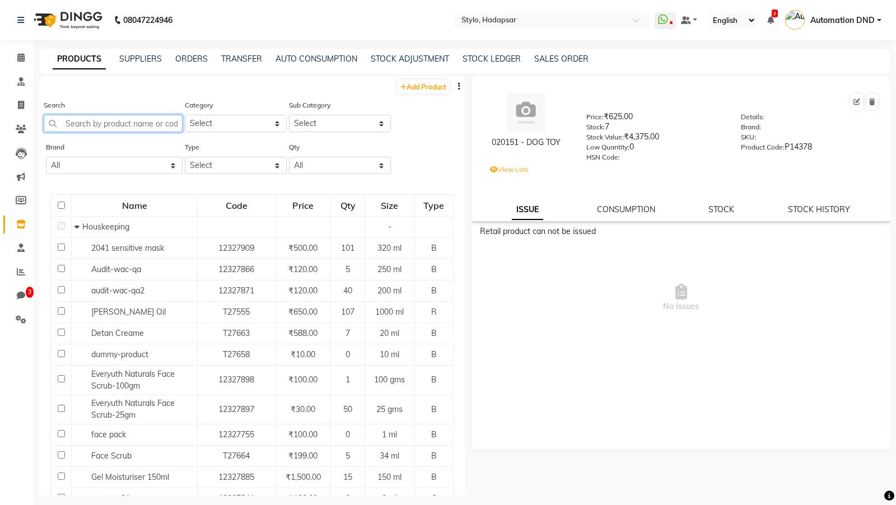
click at [166, 128] on input "text" at bounding box center [113, 123] width 139 height 17
paste input "12/89 Koleston P"
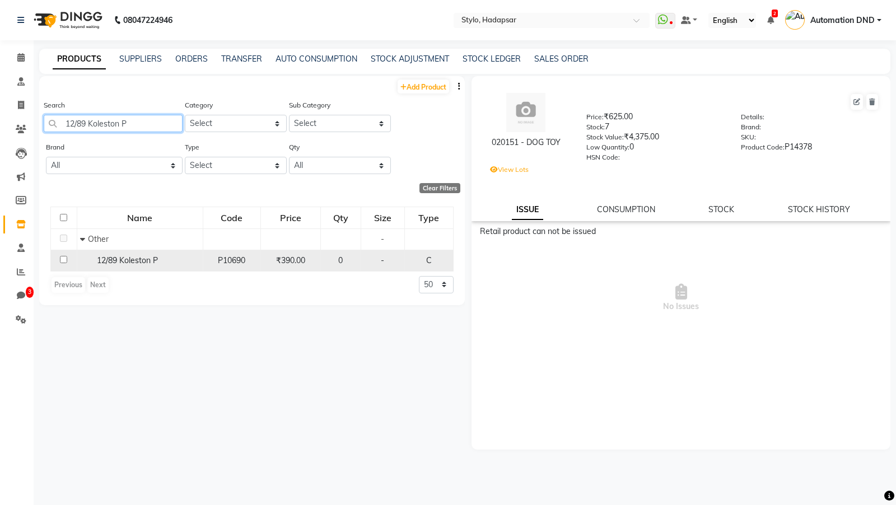
type input "12/89 Koleston P"
click at [112, 260] on span "12/89 Koleston P" at bounding box center [127, 260] width 61 height 10
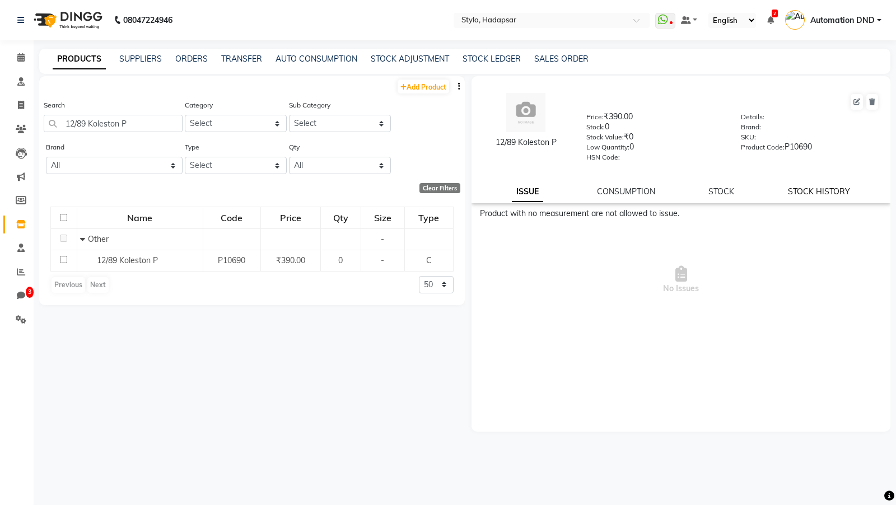
click at [800, 193] on link "STOCK HISTORY" at bounding box center [818, 191] width 62 height 10
select select "all"
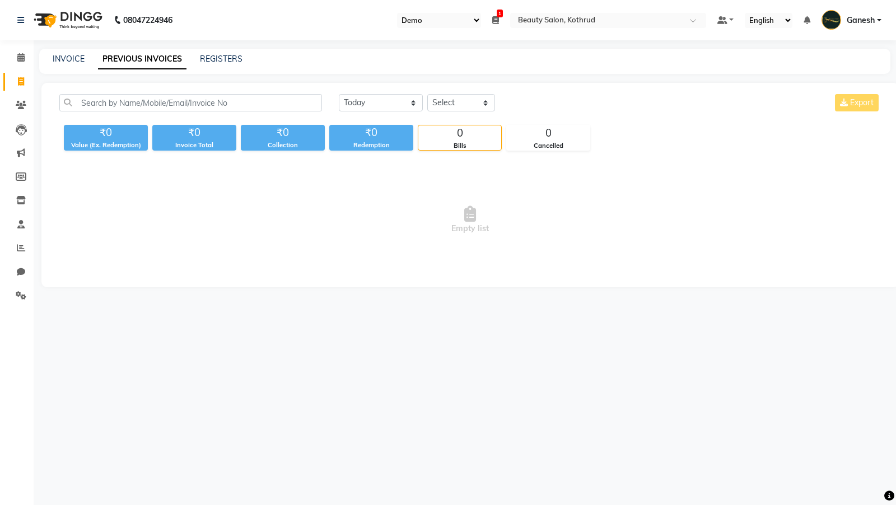
select select "24"
click at [20, 203] on icon at bounding box center [21, 200] width 10 height 8
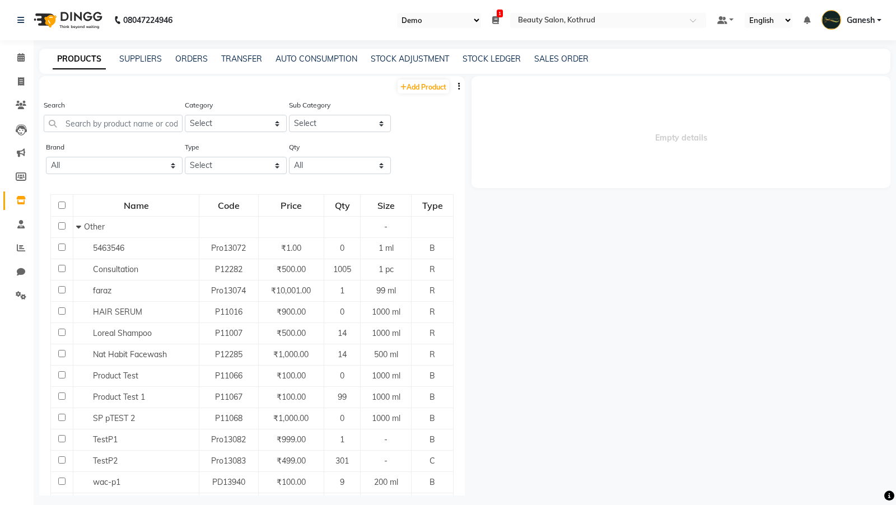
click at [191, 51] on div "PRODUCTS SUPPLIERS ORDERS TRANSFER AUTO CONSUMPTION STOCK ADJUSTMENT STOCK LEDG…" at bounding box center [464, 61] width 851 height 25
click at [193, 57] on link "ORDERS" at bounding box center [191, 59] width 32 height 10
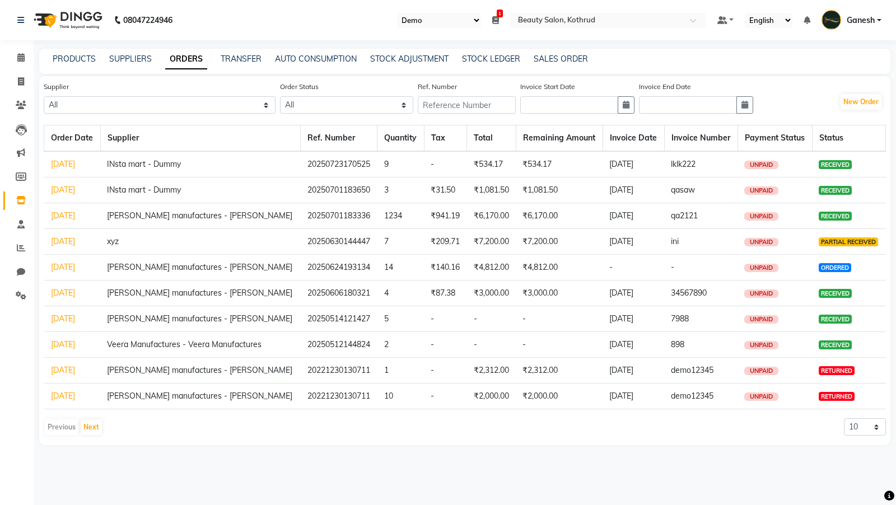
click at [58, 368] on link "[DATE]" at bounding box center [63, 370] width 24 height 10
click at [68, 158] on td "[DATE]" at bounding box center [72, 164] width 57 height 26
click at [68, 163] on link "[DATE]" at bounding box center [63, 164] width 24 height 10
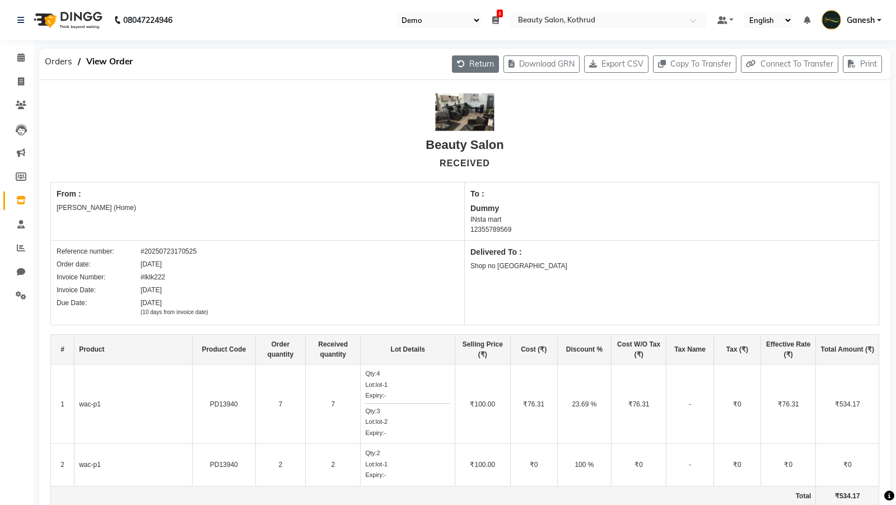
click at [458, 57] on button "Return" at bounding box center [475, 63] width 47 height 17
select select "62"
select select "175"
select select "1682"
select select "true"
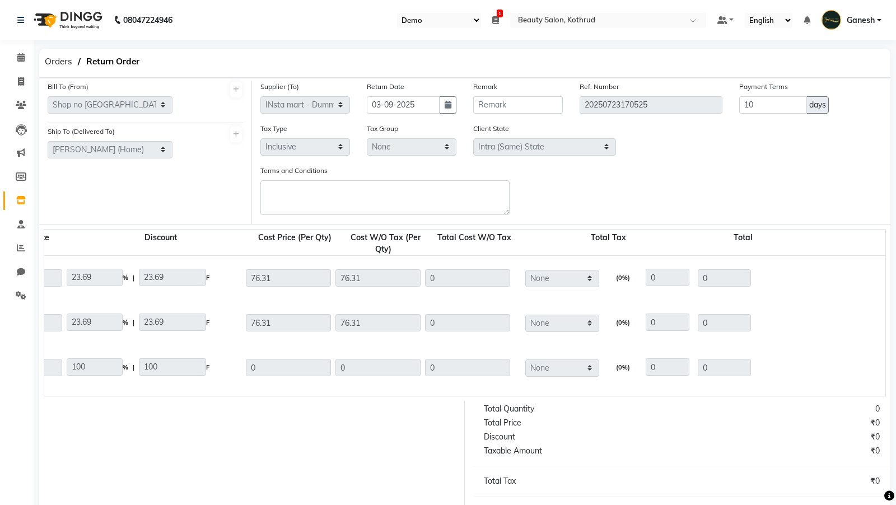
scroll to position [0, 841]
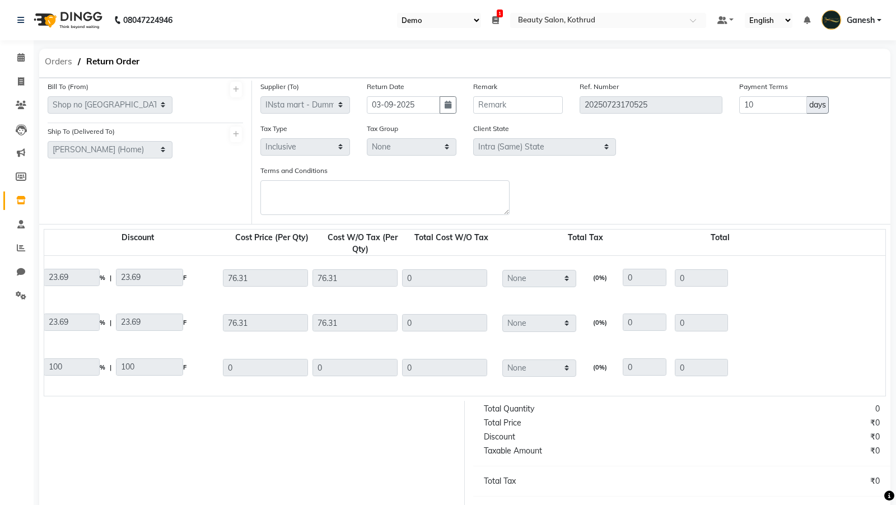
click at [60, 62] on span "Orders" at bounding box center [58, 61] width 39 height 20
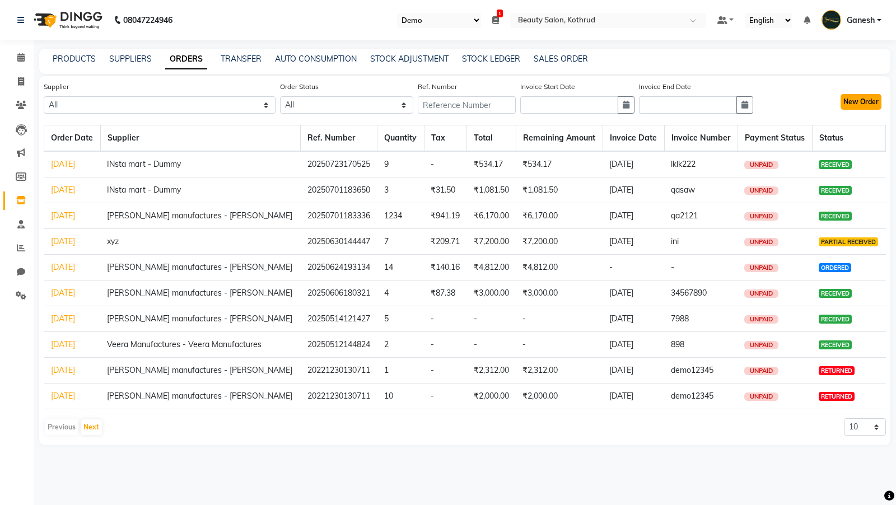
click at [873, 101] on button "New Order" at bounding box center [860, 102] width 41 height 16
select select "true"
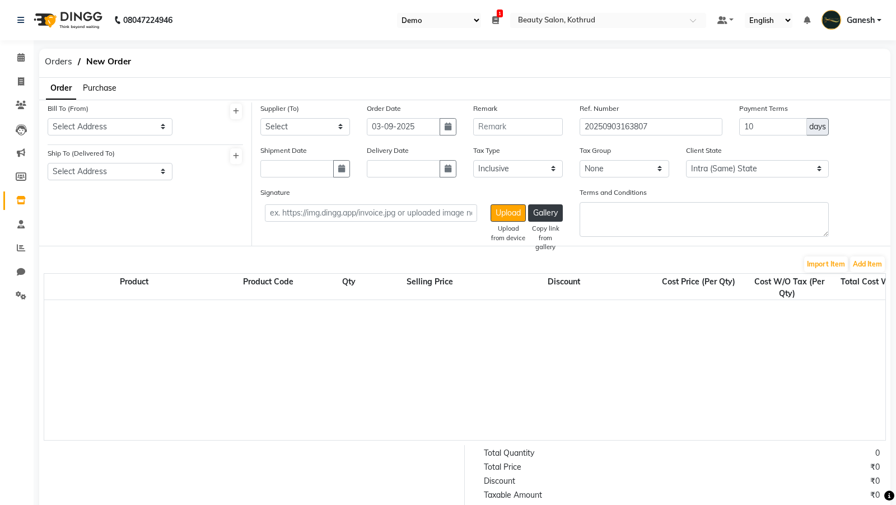
select select "3702"
click at [102, 116] on div "Bill To (From) Select Address Shop no 2, Ganesh Nagar ganesh nagar shop 5 Susha…" at bounding box center [110, 118] width 125 height 33
click at [93, 135] on div "Bill To (From) Select Address Shop no 2, Ganesh Nagar ganesh nagar shop 5 Susha…" at bounding box center [110, 123] width 142 height 42
click at [105, 124] on select "Select Address Shop no 2, Ganesh Nagar ganesh nagar shop 5 Sushama (Home) 3/10,…" at bounding box center [110, 126] width 125 height 17
click at [111, 131] on select "Select Address Shop no 2, Ganesh Nagar ganesh nagar shop 5 Sushama (Home) 3/10,…" at bounding box center [110, 126] width 125 height 17
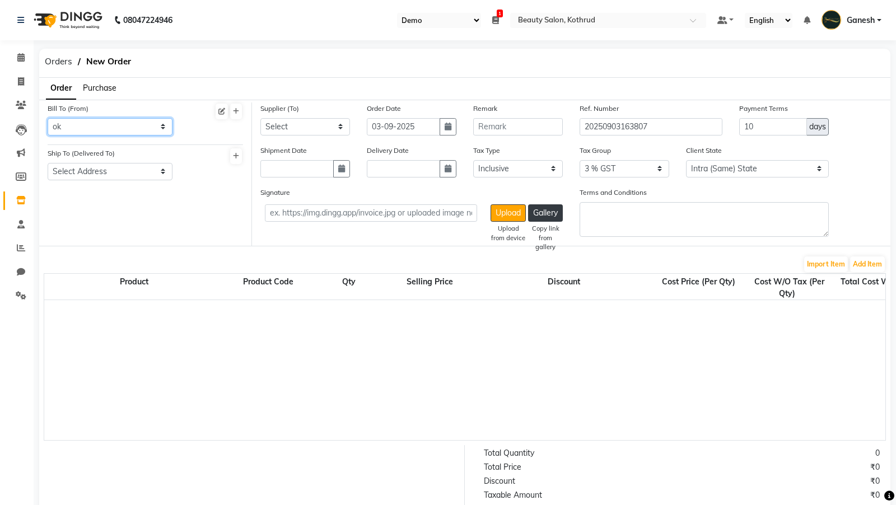
select select "61"
click at [110, 175] on select "Select Address Shop no 3, Somnath Nagar Sushama (Shop) 3/10 Anand baag, Noida ok" at bounding box center [110, 171] width 125 height 17
select select "718"
click at [319, 128] on select "Select Raina manufactures - meenal raut Veera Manufactures - Veera Manufactures…" at bounding box center [305, 126] width 90 height 17
select select "1595"
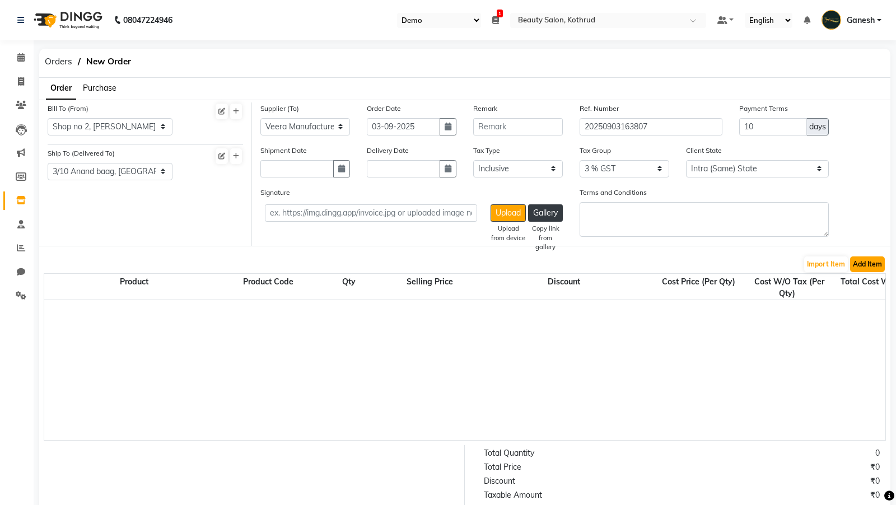
click at [872, 265] on button "Add Item" at bounding box center [867, 264] width 35 height 16
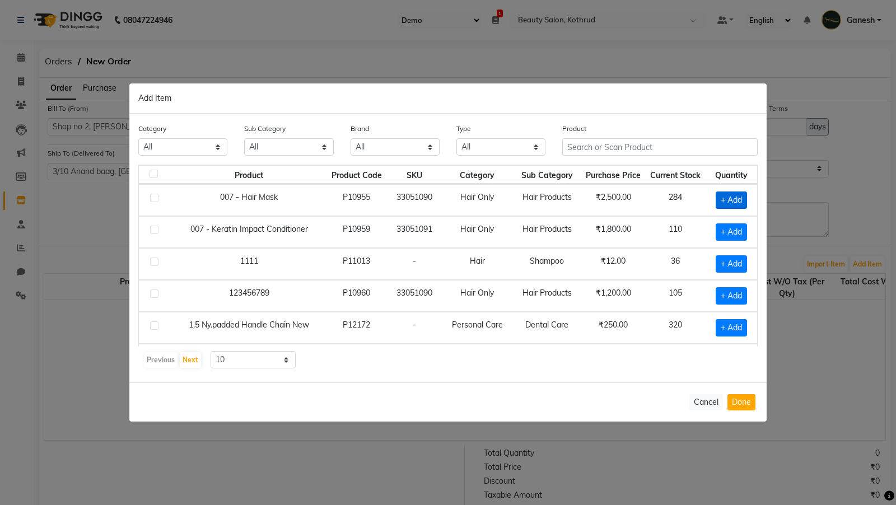
click at [736, 201] on span "+ Add" at bounding box center [730, 199] width 31 height 17
checkbox input "true"
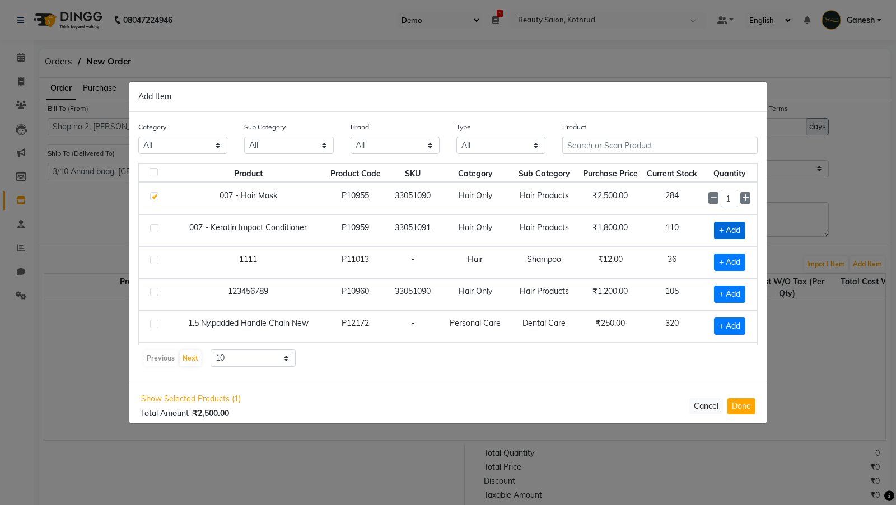
click at [733, 235] on span "+ Add" at bounding box center [729, 230] width 31 height 17
checkbox input "true"
click at [733, 260] on span "+ Add" at bounding box center [729, 262] width 31 height 17
checkbox input "true"
click at [734, 404] on button "Done" at bounding box center [741, 405] width 28 height 16
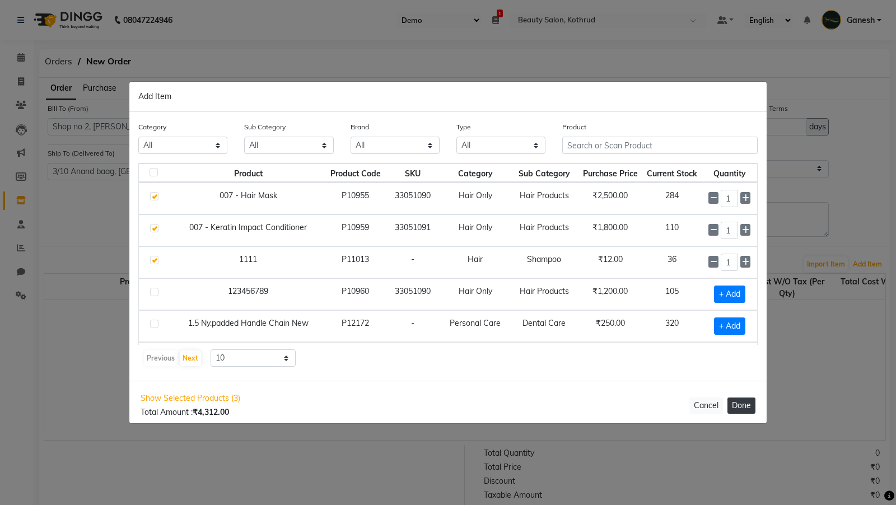
select select "3702"
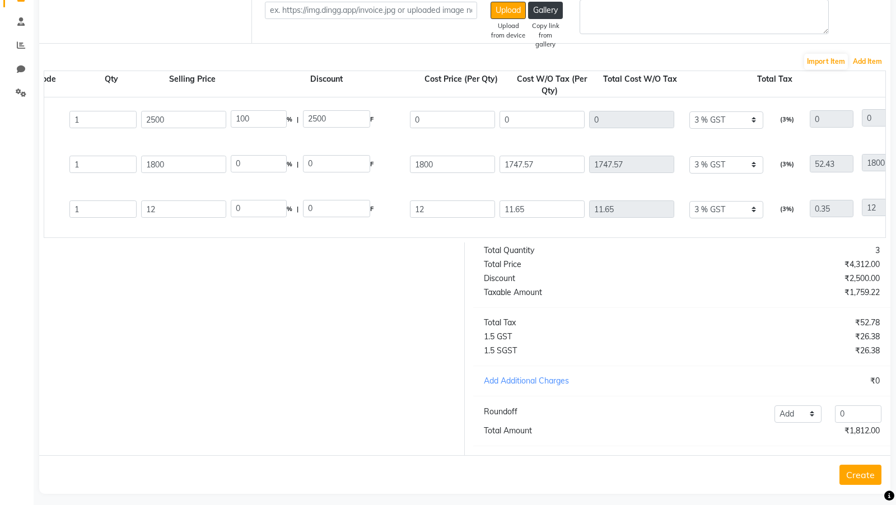
scroll to position [0, 258]
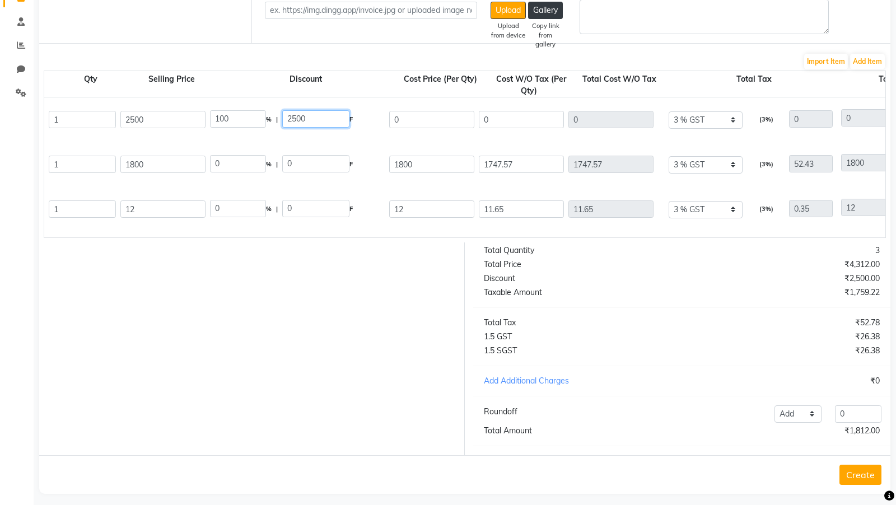
click at [327, 120] on input "2500" at bounding box center [315, 118] width 67 height 17
drag, startPoint x: 241, startPoint y: 121, endPoint x: 208, endPoint y: 113, distance: 33.4
click at [208, 113] on div "100 % | 2500 F" at bounding box center [297, 120] width 179 height 24
drag, startPoint x: 319, startPoint y: 116, endPoint x: 255, endPoint y: 116, distance: 64.4
click at [255, 116] on div "100 % | 2500 F" at bounding box center [297, 119] width 175 height 19
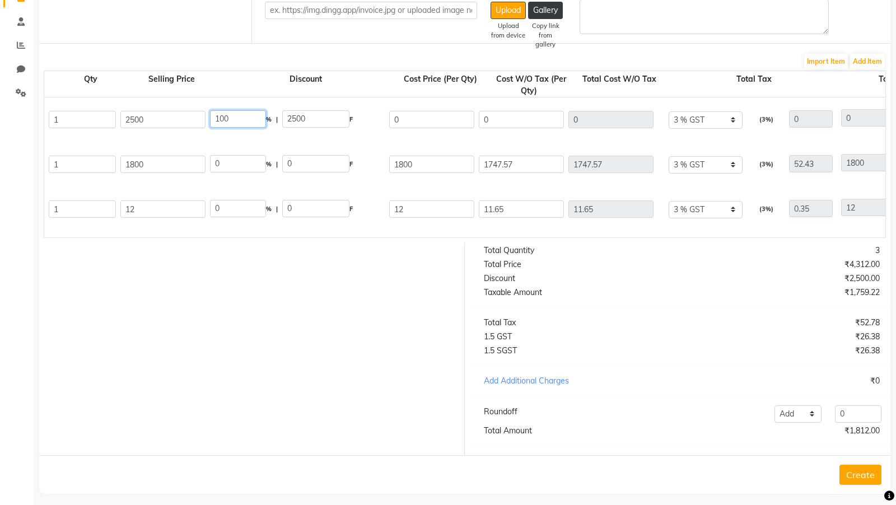
drag, startPoint x: 255, startPoint y: 116, endPoint x: 215, endPoint y: 117, distance: 39.8
click at [215, 117] on input "100" at bounding box center [238, 118] width 56 height 17
type input "33.06"
type input "826.5"
type input "1673.5"
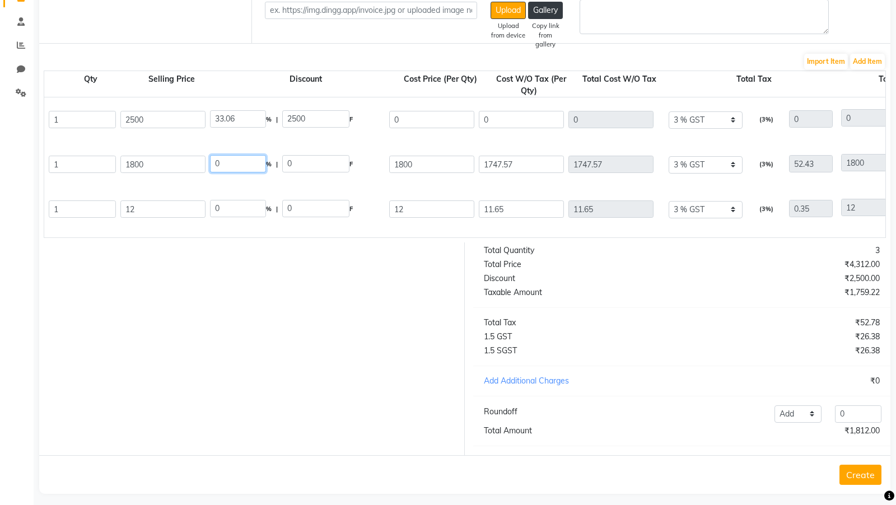
type input "1624.76"
type input "48.74"
type input "1673.5"
drag, startPoint x: 227, startPoint y: 161, endPoint x: 214, endPoint y: 160, distance: 13.4
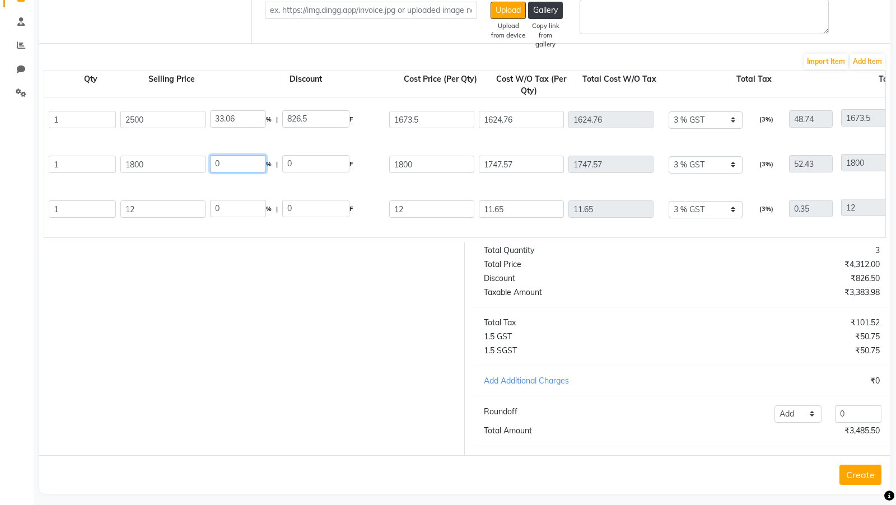
click at [214, 160] on input "0" at bounding box center [238, 163] width 56 height 17
type input "33.06"
type input "595.08"
type input "1204.92"
type input "1169.83"
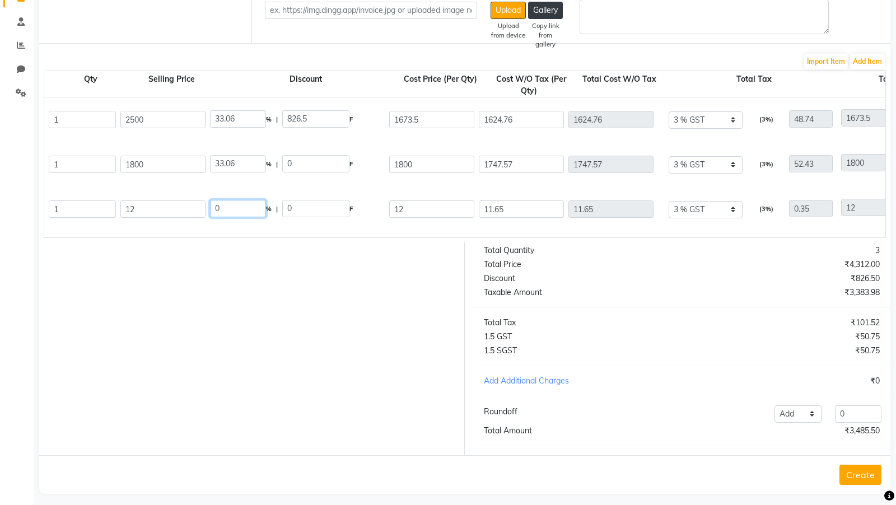
type input "1169.83"
type input "35.09"
type input "1204.92"
drag, startPoint x: 231, startPoint y: 208, endPoint x: 180, endPoint y: 209, distance: 50.9
click at [180, 209] on div "1111 1000 ML P11013 1 12 0 % | 0 F 12 11.65 11.65 None 3 % GST 3% GST 20 18% GS…" at bounding box center [719, 209] width 1883 height 45
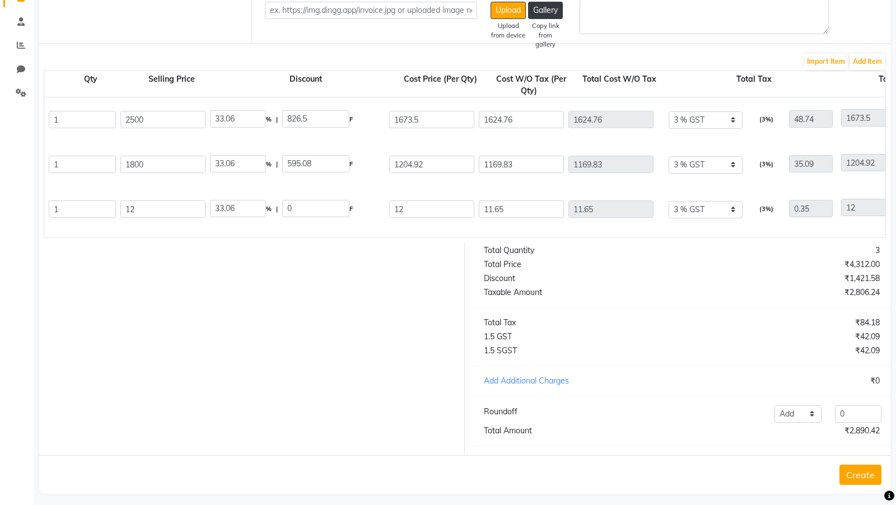
type input "33.08"
type input "3.97"
type input "8.03"
type input "7.8"
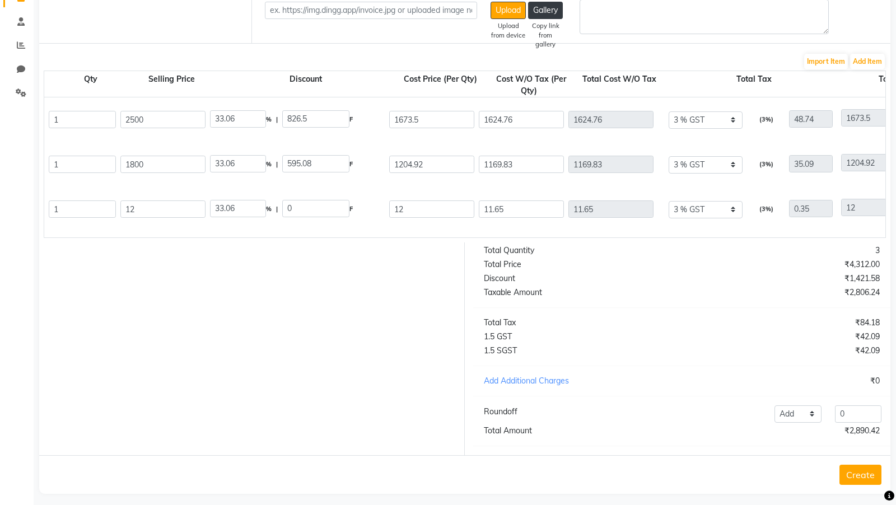
type input "0.23"
type input "8.03"
click at [165, 198] on div "12" at bounding box center [163, 209] width 90 height 22
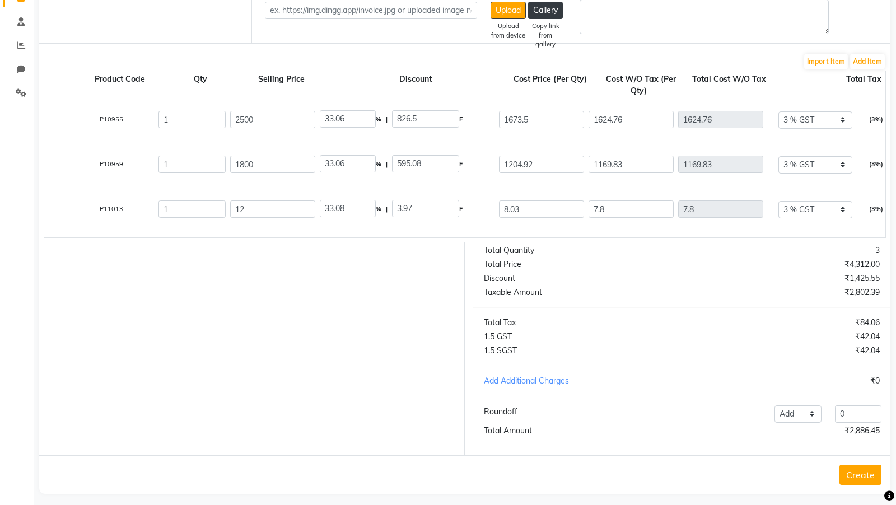
scroll to position [0, 148]
drag, startPoint x: 353, startPoint y: 210, endPoint x: 310, endPoint y: 211, distance: 43.1
click at [310, 211] on div "1111 1000 ML P11013 1 12 33.08 % | 3.97 F 8.03 7.8 7.8 None 3 % GST 3% GST 20 1…" at bounding box center [829, 209] width 1883 height 45
type input "0"
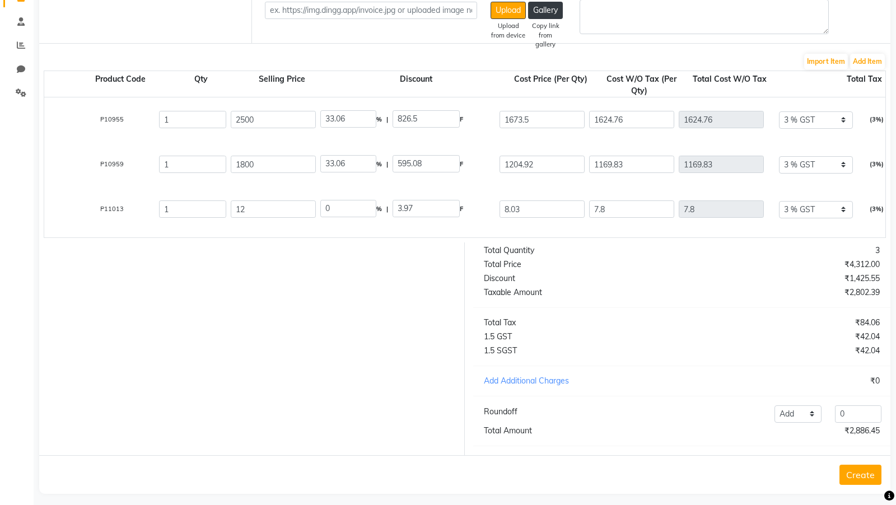
type input "12"
type input "11.65"
type input "0.35"
type input "12"
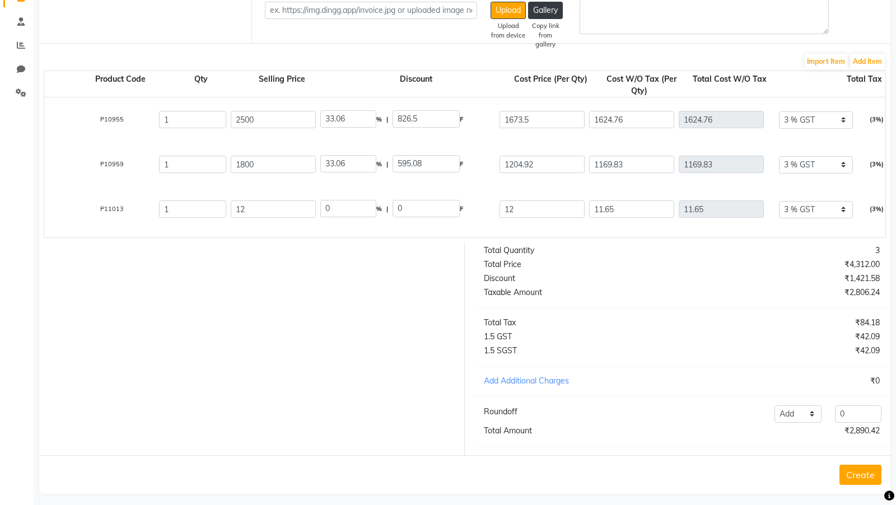
click at [276, 272] on div at bounding box center [248, 348] width 434 height 213
drag, startPoint x: 343, startPoint y: 213, endPoint x: 318, endPoint y: 209, distance: 24.3
click at [318, 209] on div "0 % | 0 F" at bounding box center [407, 210] width 179 height 24
type input "33.08"
type input "3.97"
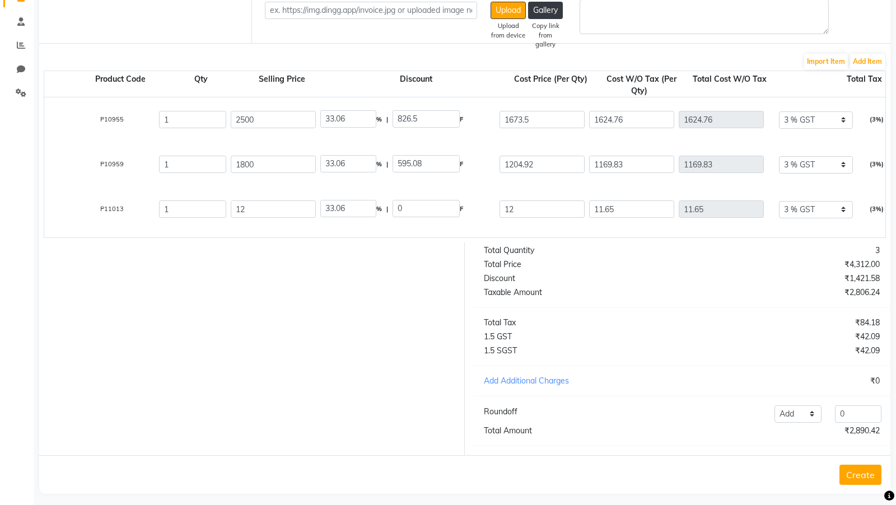
type input "8.03"
type input "7.8"
type input "0.23"
type input "8.03"
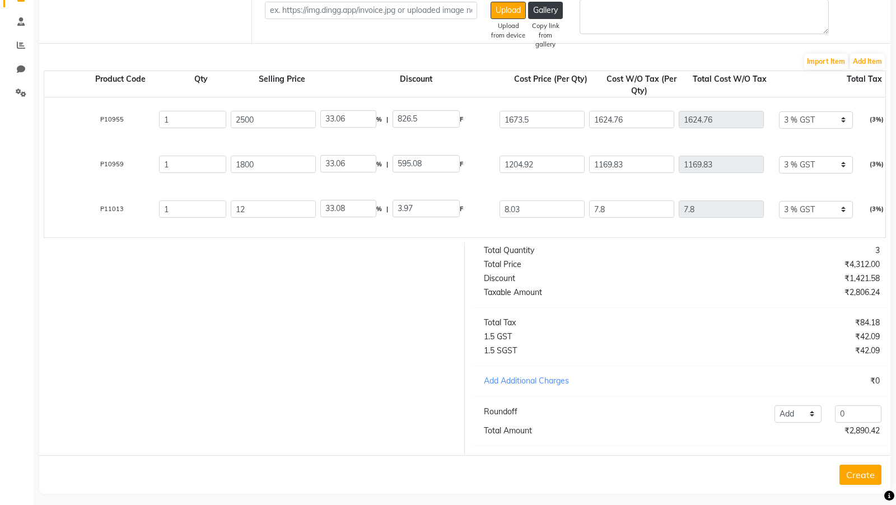
click at [339, 243] on div at bounding box center [248, 348] width 434 height 213
click at [849, 469] on button "Create" at bounding box center [860, 475] width 42 height 20
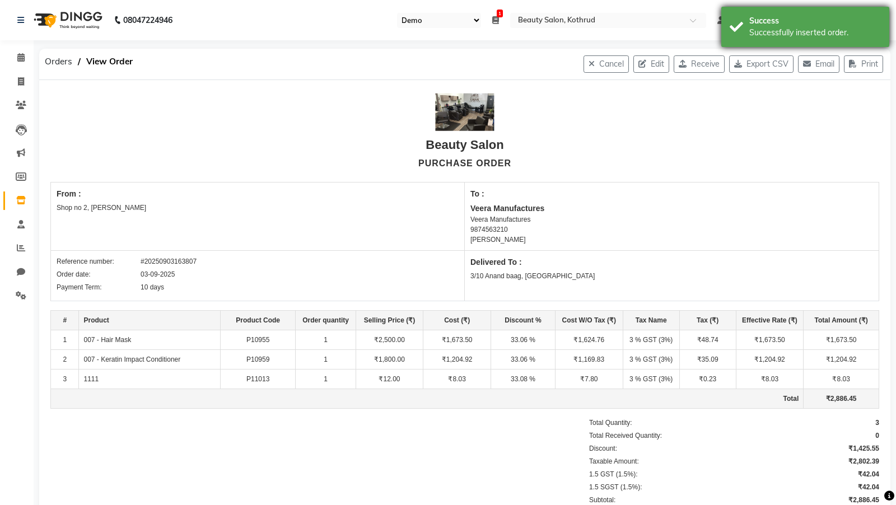
click at [763, 30] on div "Successfully inserted order." at bounding box center [815, 33] width 132 height 12
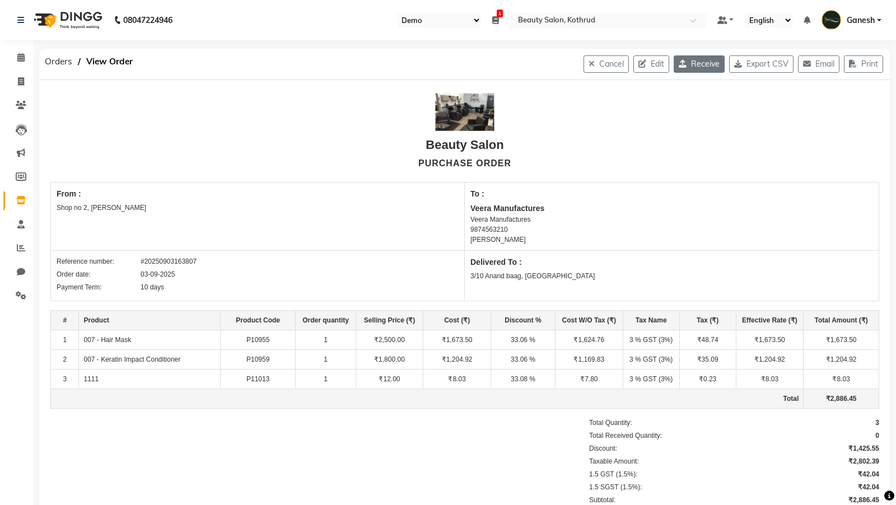
click at [706, 66] on button "Receive" at bounding box center [698, 63] width 51 height 17
select select "61"
select select "718"
select select "1595"
select select "true"
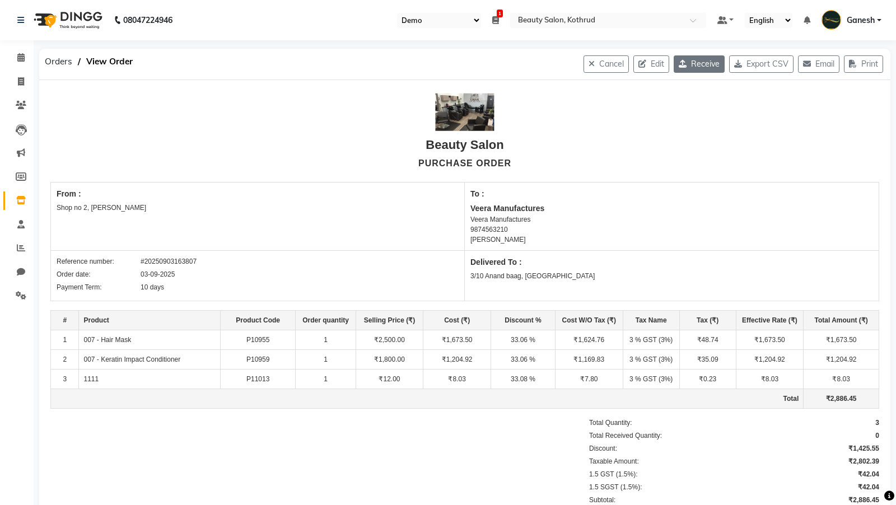
select select "3702"
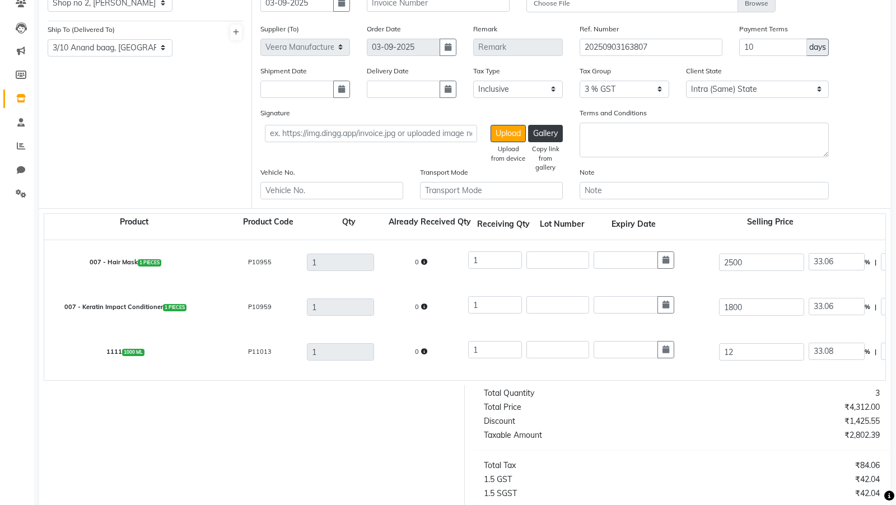
scroll to position [187, 0]
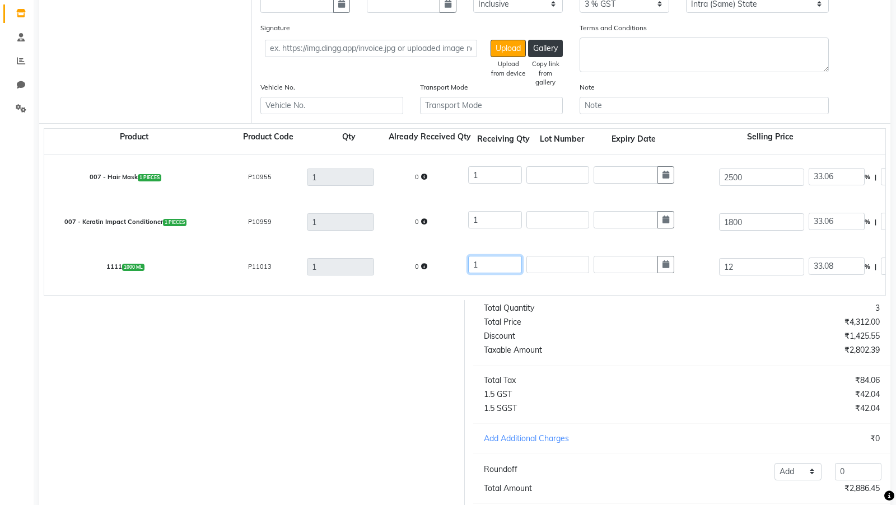
drag, startPoint x: 495, startPoint y: 274, endPoint x: 467, endPoint y: 262, distance: 29.6
click at [467, 262] on div "1" at bounding box center [591, 267] width 251 height 26
type input "0"
type input "0.23"
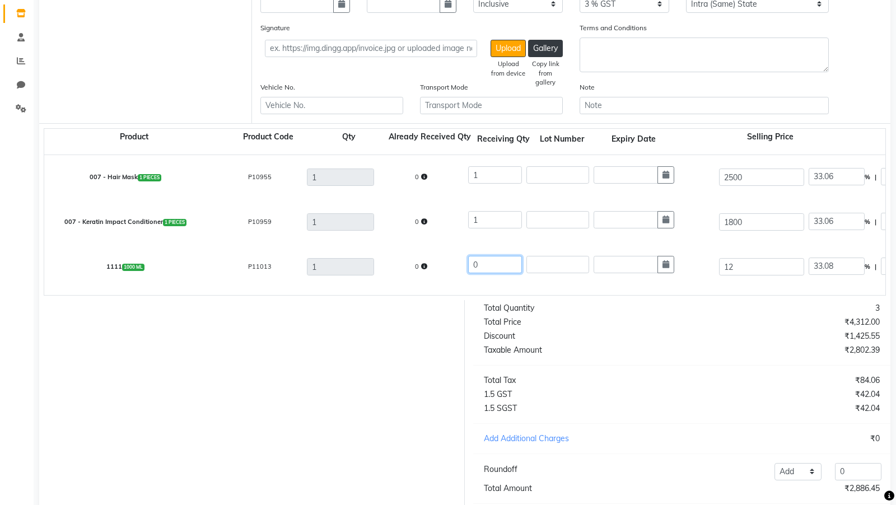
type input "0"
click at [356, 275] on div "1" at bounding box center [340, 267] width 72 height 22
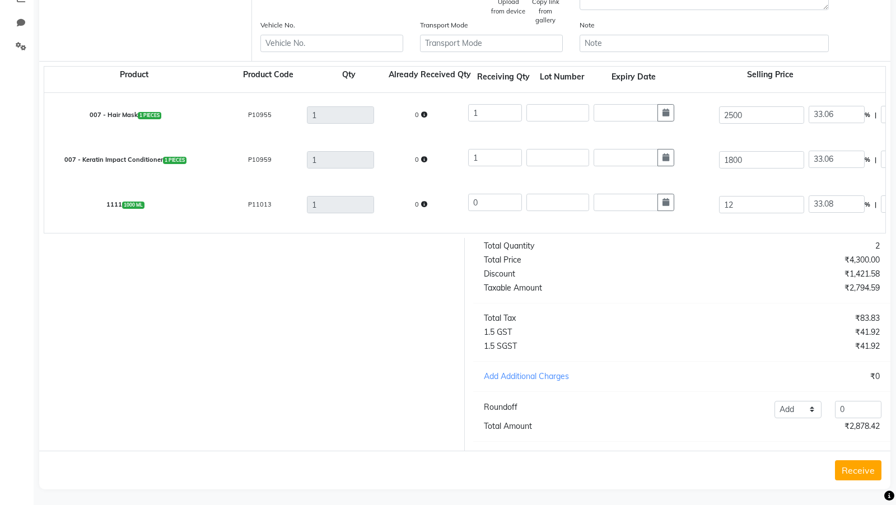
click at [852, 466] on button "Receive" at bounding box center [858, 470] width 46 height 20
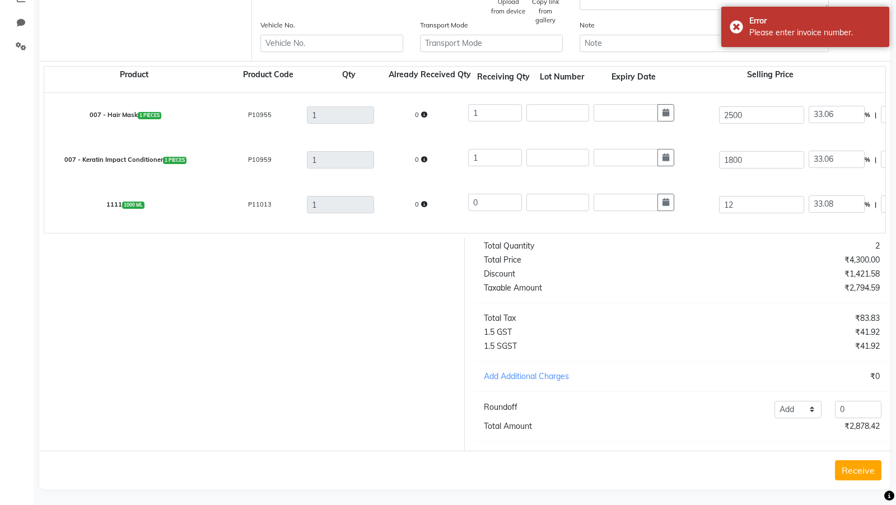
scroll to position [0, 0]
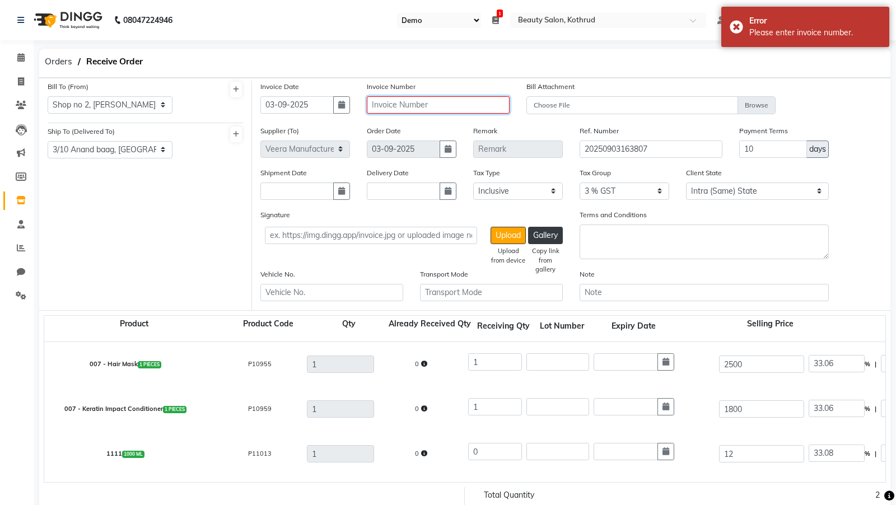
click at [393, 108] on input "text" at bounding box center [438, 104] width 143 height 17
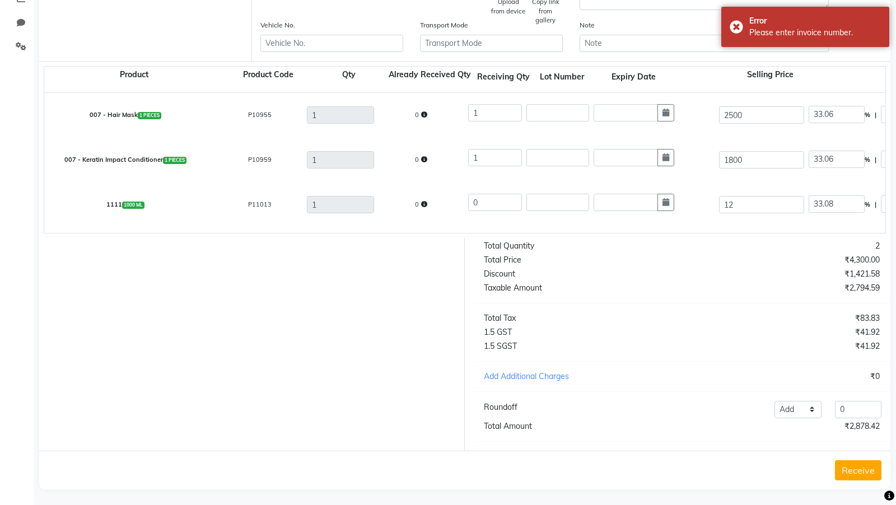
type input "aaa"
click at [844, 466] on button "Receive" at bounding box center [858, 470] width 46 height 20
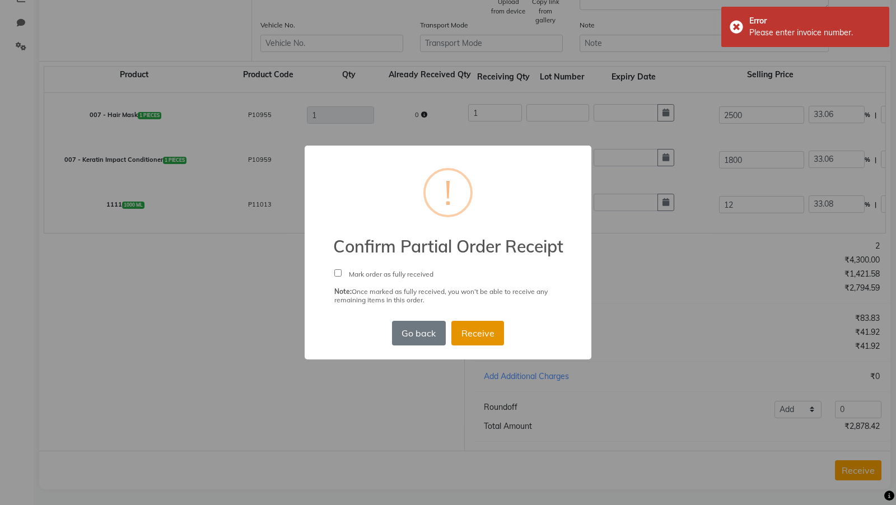
click at [476, 339] on button "Receive" at bounding box center [477, 333] width 53 height 25
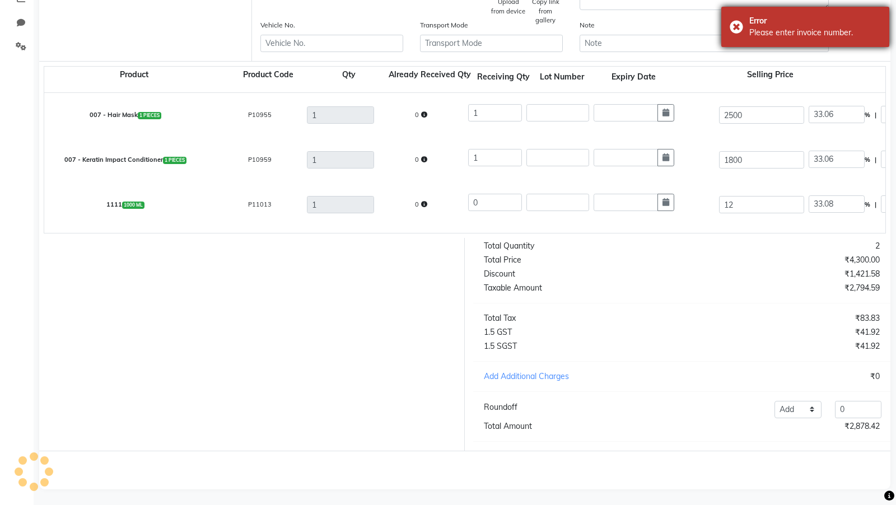
scroll to position [0, 0]
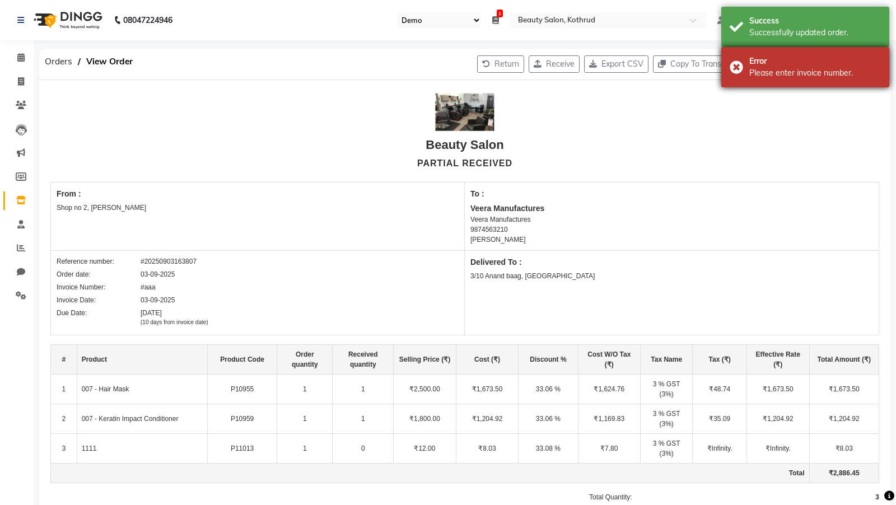
click at [790, 63] on div "Error" at bounding box center [815, 61] width 132 height 12
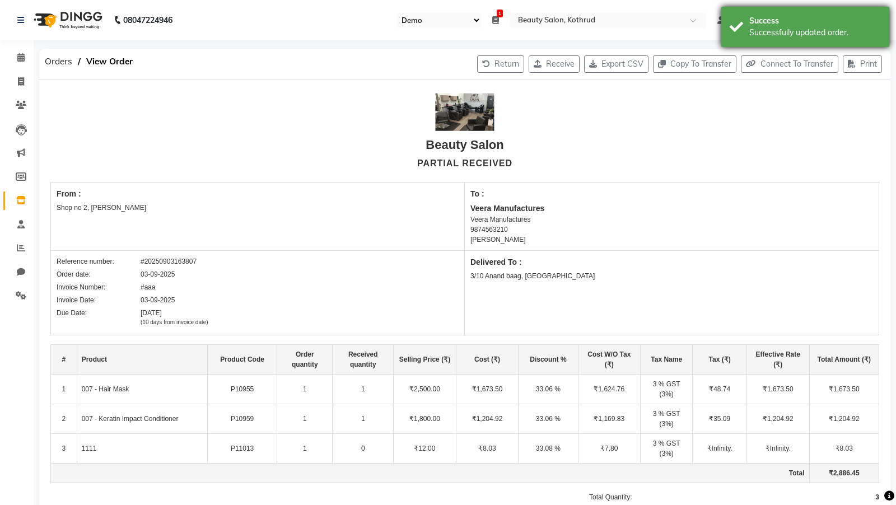
click at [793, 26] on div "Success" at bounding box center [815, 21] width 132 height 12
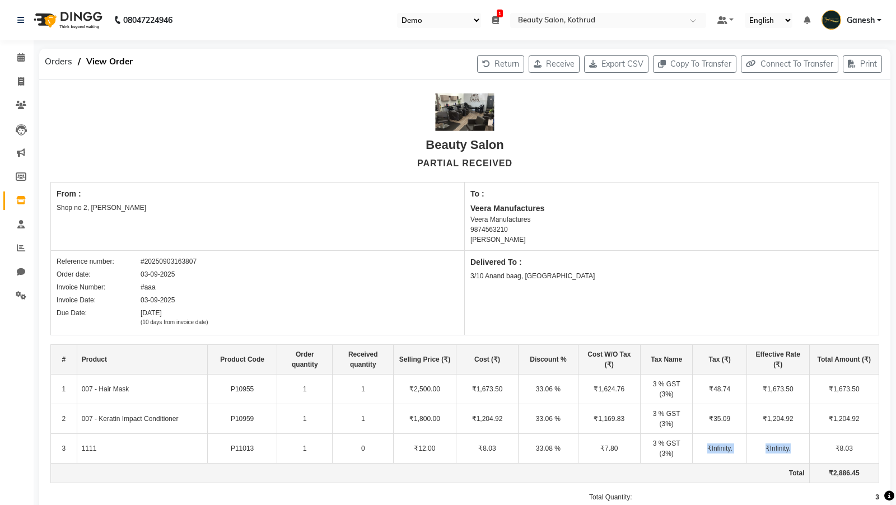
drag, startPoint x: 796, startPoint y: 421, endPoint x: 699, endPoint y: 419, distance: 97.4
click at [699, 434] on tr "3 1111 P11013 1 0 ₹12.00 ₹8.03 33.08 % ₹7.80 3 % GST (3%) ₹Infinity. ₹Infinity.…" at bounding box center [465, 449] width 828 height 30
click at [545, 62] on button "Receive" at bounding box center [553, 63] width 51 height 17
select select "61"
select select "718"
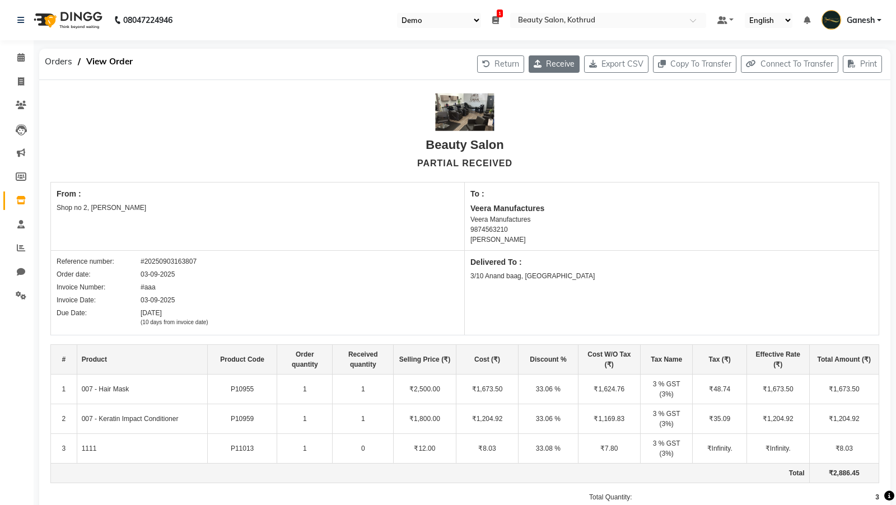
select select "1595"
select select "true"
select select "3702"
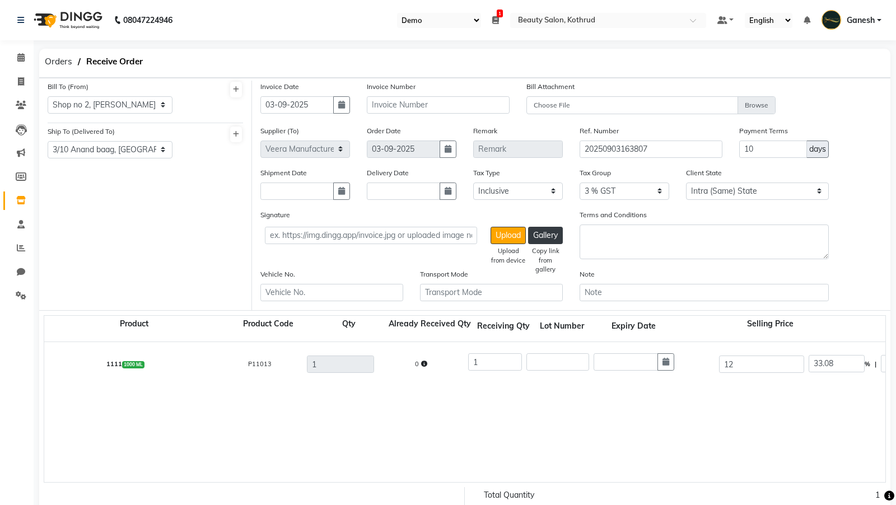
scroll to position [249, 0]
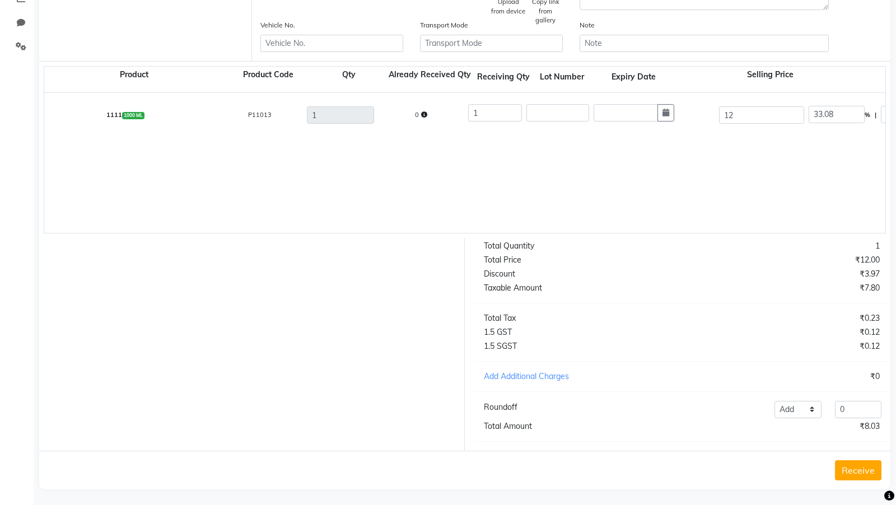
click at [865, 472] on button "Receive" at bounding box center [858, 470] width 46 height 20
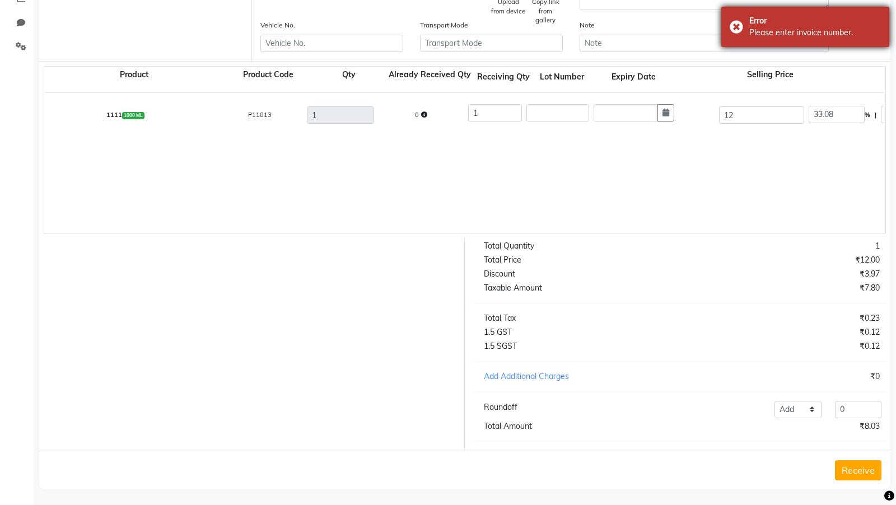
click at [735, 37] on div "Error Please enter invoice number." at bounding box center [805, 27] width 168 height 40
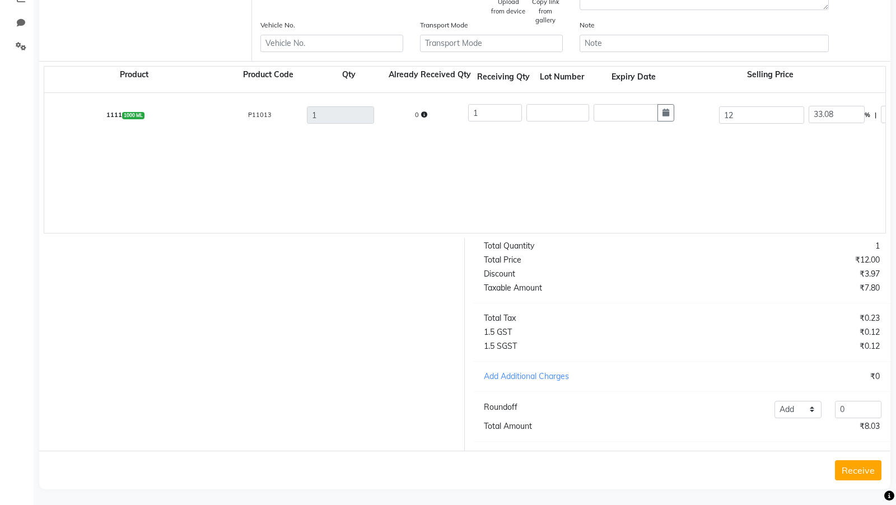
scroll to position [0, 0]
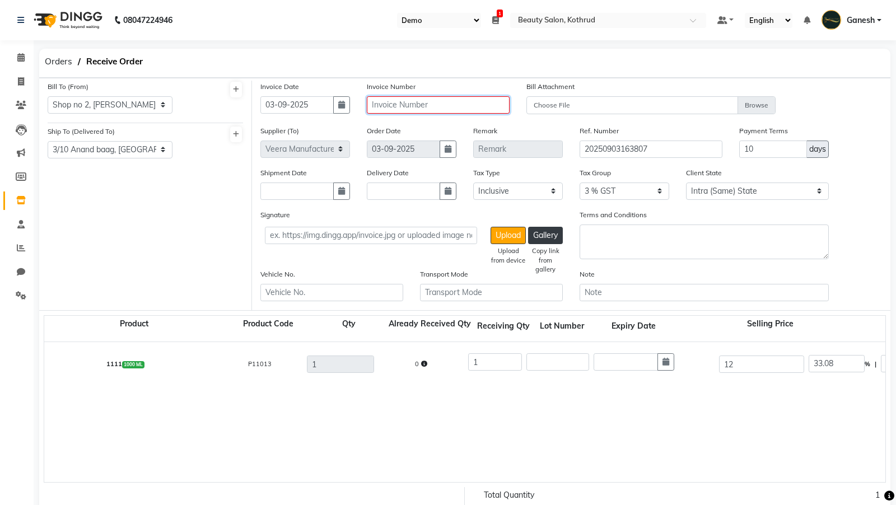
click at [402, 106] on input "text" at bounding box center [438, 104] width 143 height 17
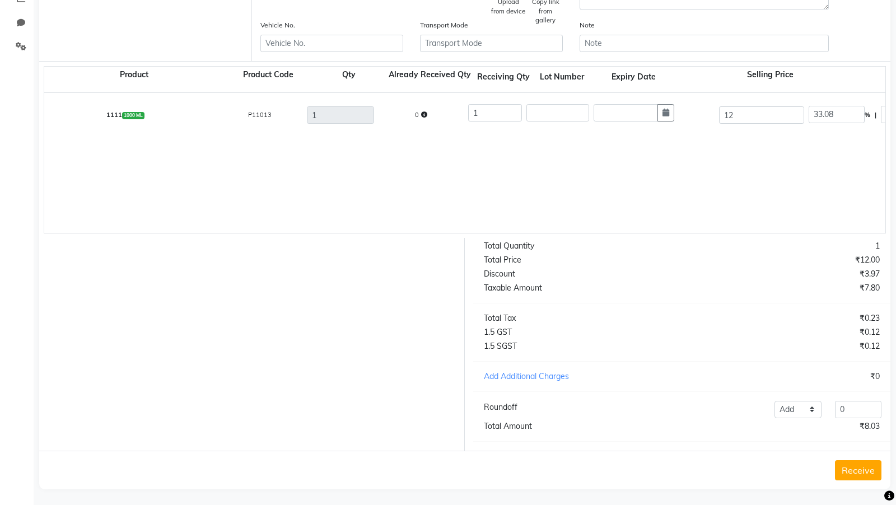
type input "AAB"
click at [855, 469] on button "Receive" at bounding box center [858, 470] width 46 height 20
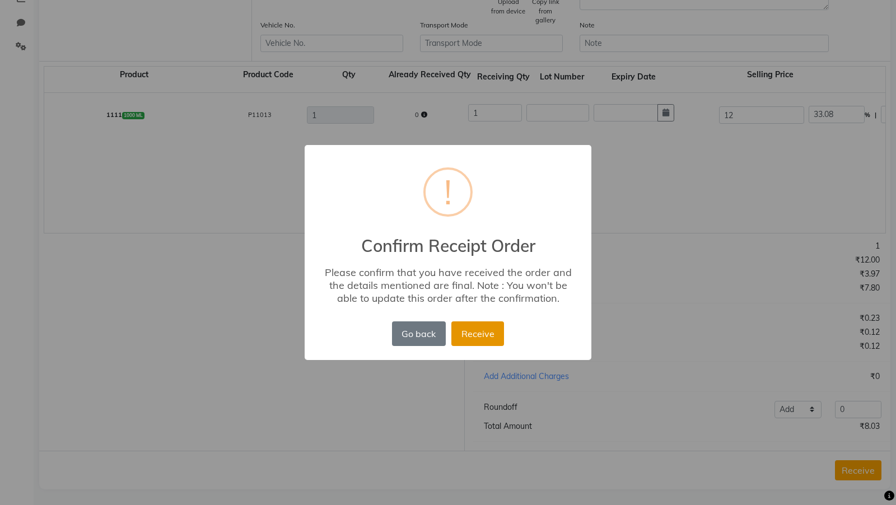
click at [491, 321] on button "Receive" at bounding box center [477, 333] width 53 height 25
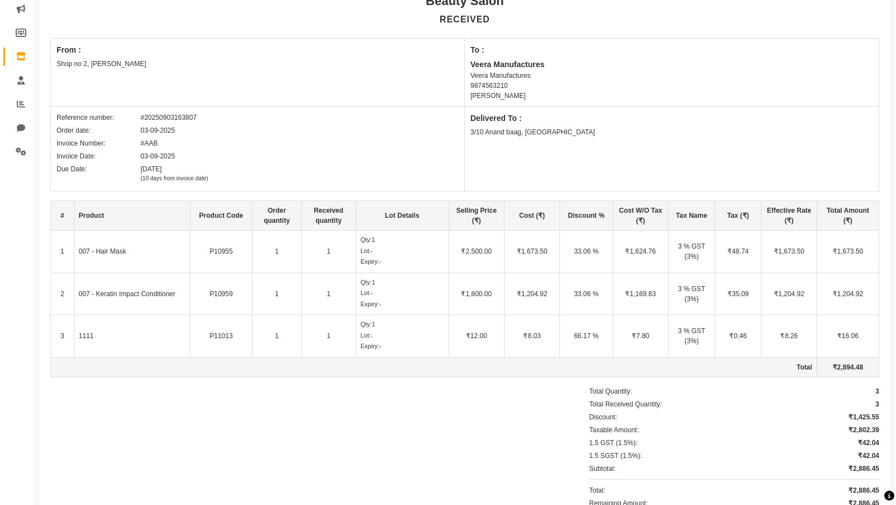
scroll to position [0, 0]
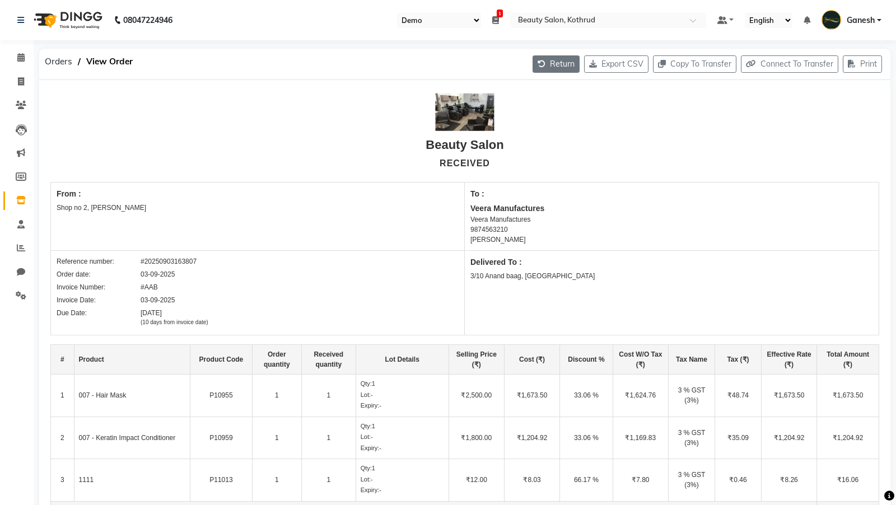
click at [546, 58] on button "Return" at bounding box center [555, 63] width 47 height 17
select select "718"
select select "61"
select select "1595"
select select "true"
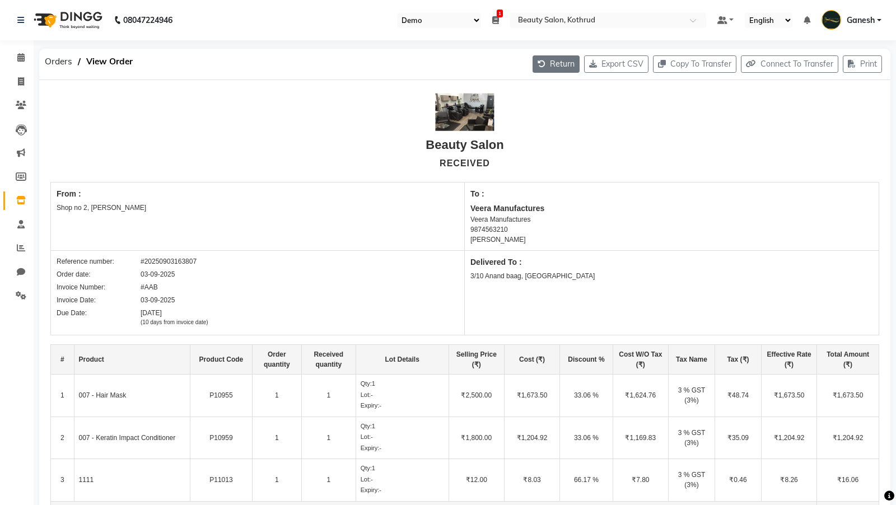
select select "3702"
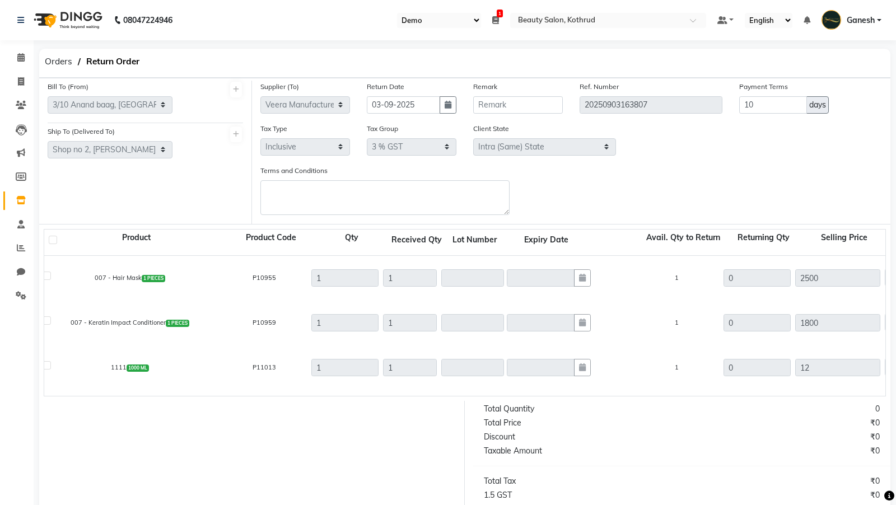
scroll to position [163, 0]
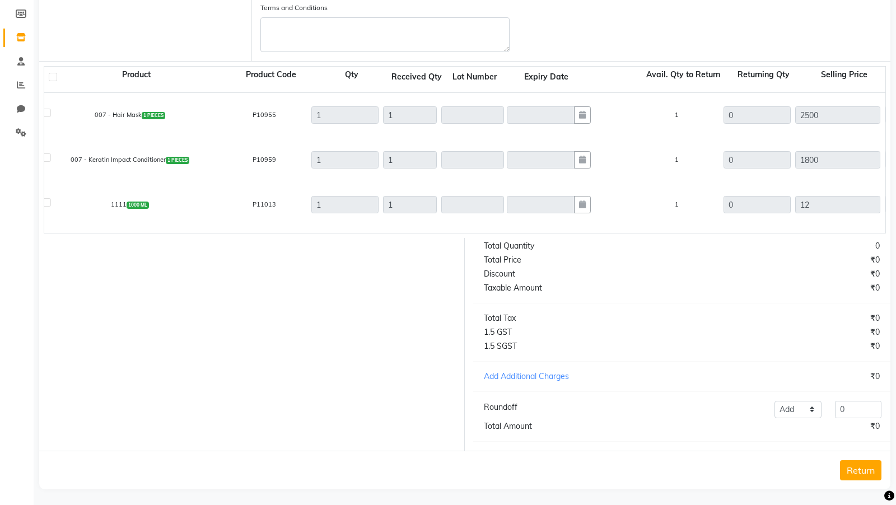
click at [861, 462] on button "Return" at bounding box center [860, 470] width 41 height 20
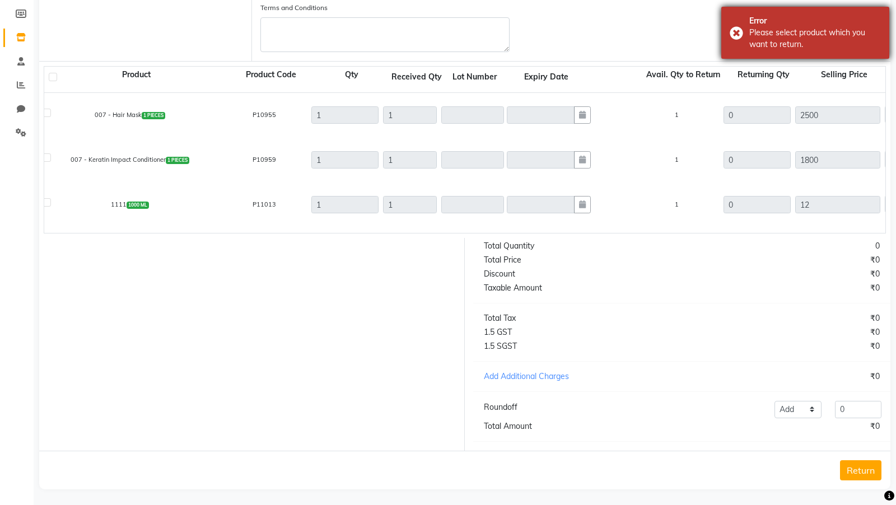
click at [746, 33] on div "Error Please select product which you want to return." at bounding box center [805, 33] width 168 height 52
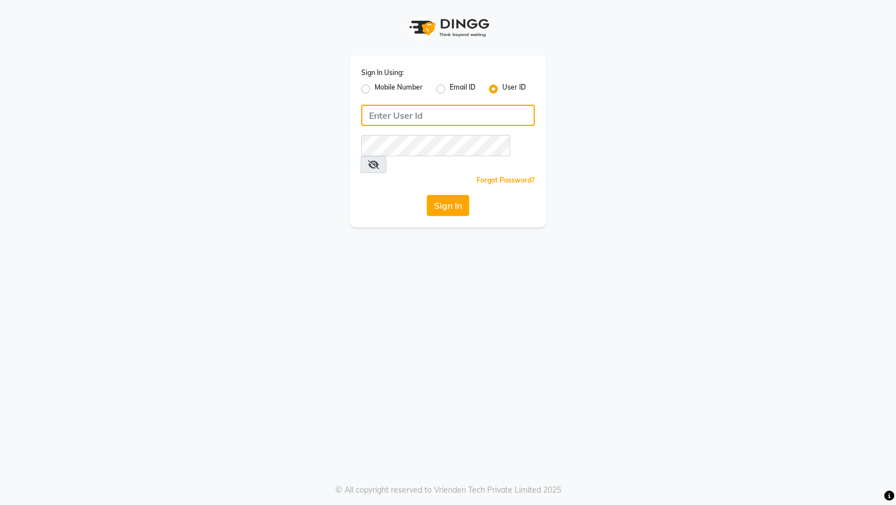
type input "e1-922"
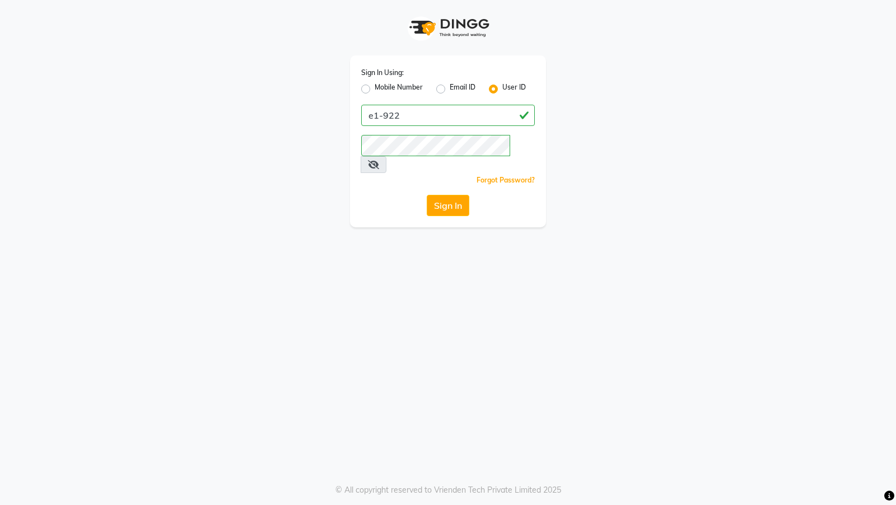
click at [365, 84] on div "Mobile Number" at bounding box center [392, 88] width 62 height 13
click at [374, 92] on label "Mobile Number" at bounding box center [398, 88] width 48 height 13
click at [374, 90] on input "Mobile Number" at bounding box center [377, 85] width 7 height 7
radio input "true"
radio input "false"
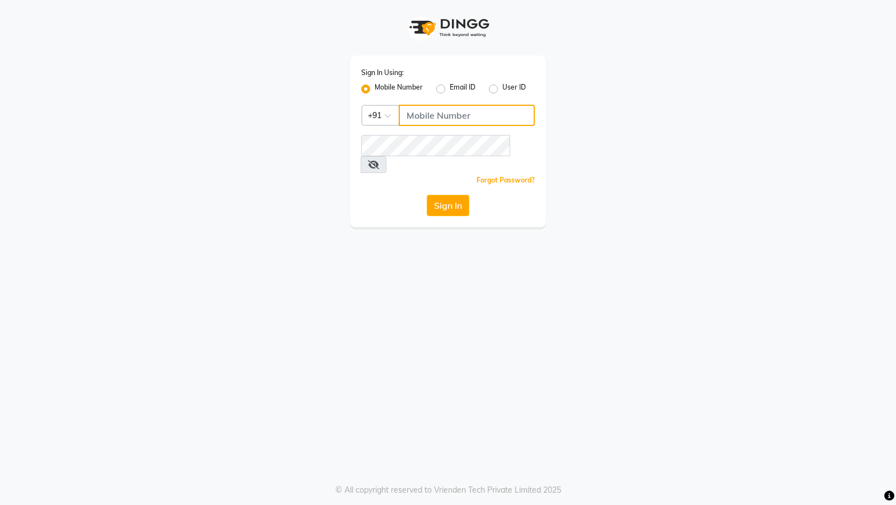
click at [419, 119] on input "Username" at bounding box center [467, 115] width 136 height 21
type input "8637771234"
click at [445, 195] on button "Sign In" at bounding box center [447, 205] width 43 height 21
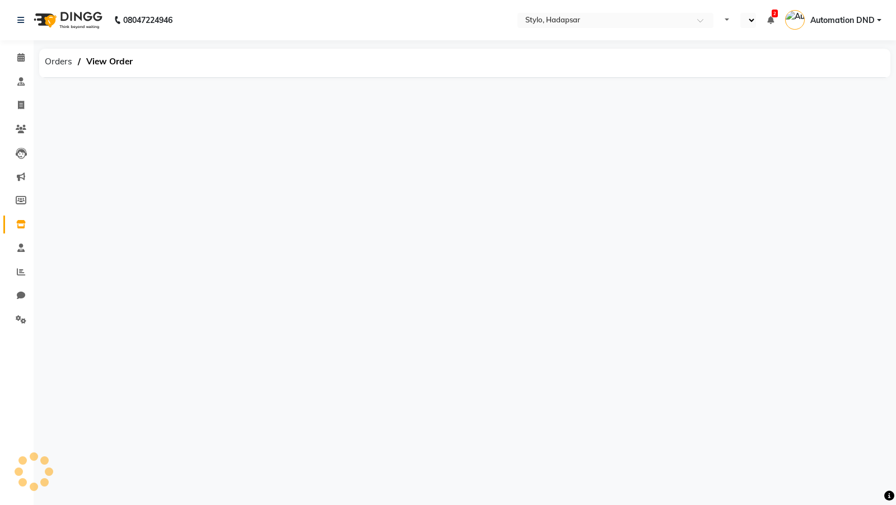
select select "en"
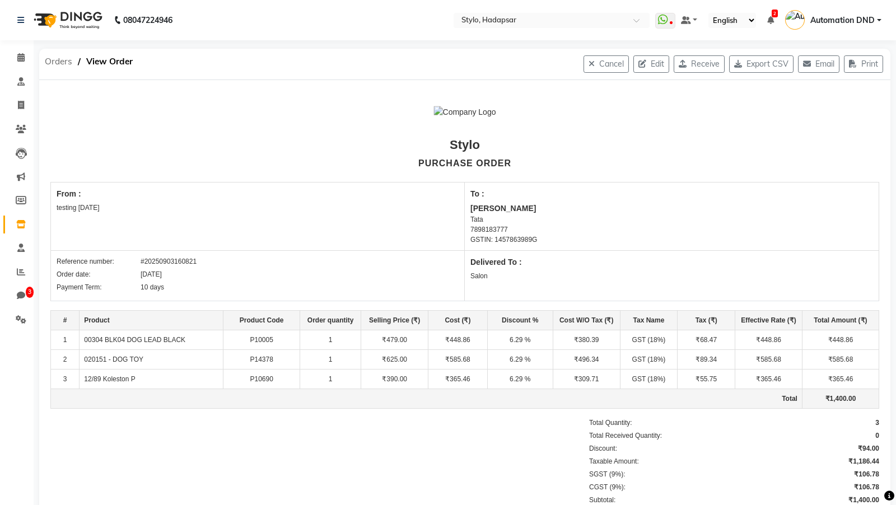
click at [68, 63] on span "Orders" at bounding box center [58, 61] width 39 height 20
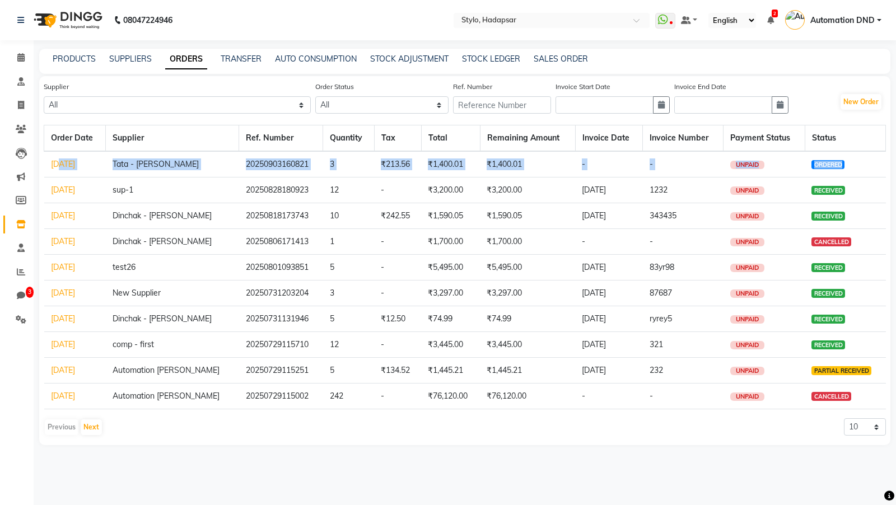
drag, startPoint x: 857, startPoint y: 164, endPoint x: 54, endPoint y: 167, distance: 803.2
click at [54, 167] on tr "[DATE] Tata - Pratibha Pandey 20250903160821 3 ₹213.56 ₹1,400.01 ₹1,400.01 - - …" at bounding box center [464, 164] width 841 height 26
click at [75, 165] on link "[DATE]" at bounding box center [63, 164] width 24 height 10
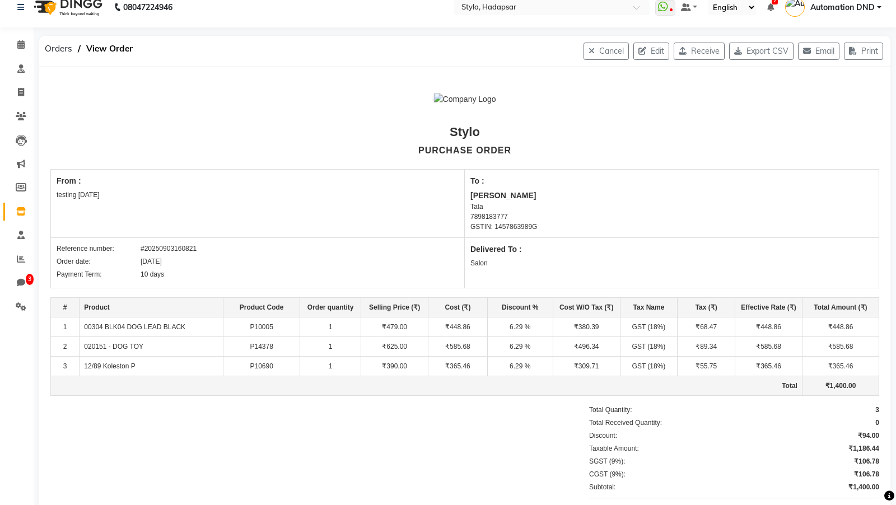
scroll to position [13, 0]
drag, startPoint x: 880, startPoint y: 433, endPoint x: 588, endPoint y: 432, distance: 292.7
click at [588, 432] on div "Stylo PURCHASE ORDER From : testing [DATE] To : Pratibha Pandey Tata 7898183777…" at bounding box center [464, 320] width 851 height 507
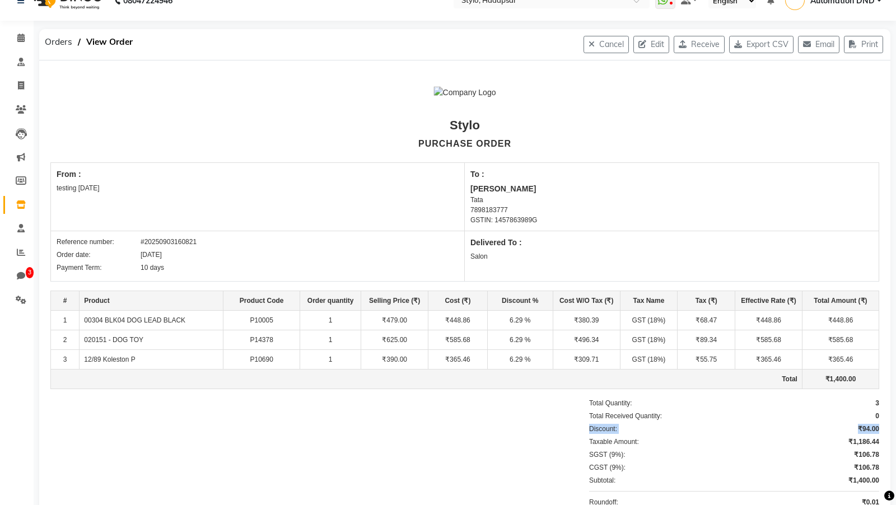
scroll to position [0, 0]
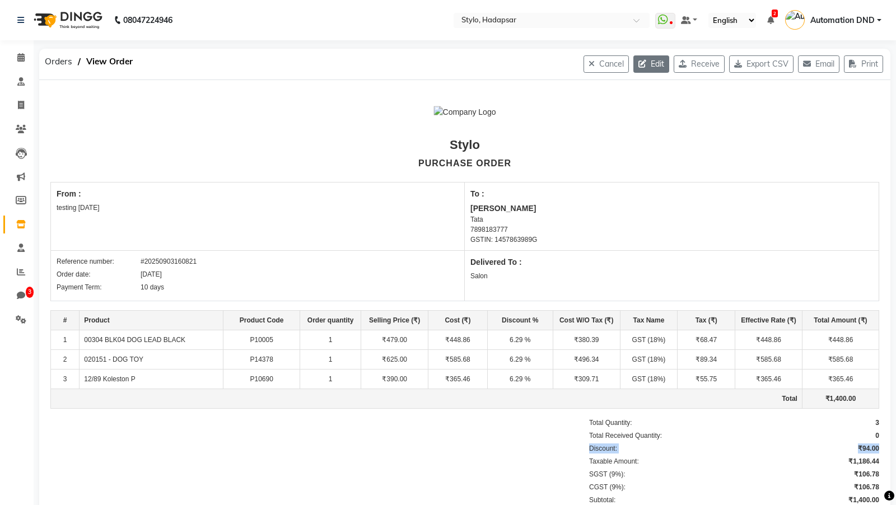
click at [639, 69] on button "Edit" at bounding box center [651, 63] width 36 height 17
select select "27"
select select "5"
select select "43"
select select "true"
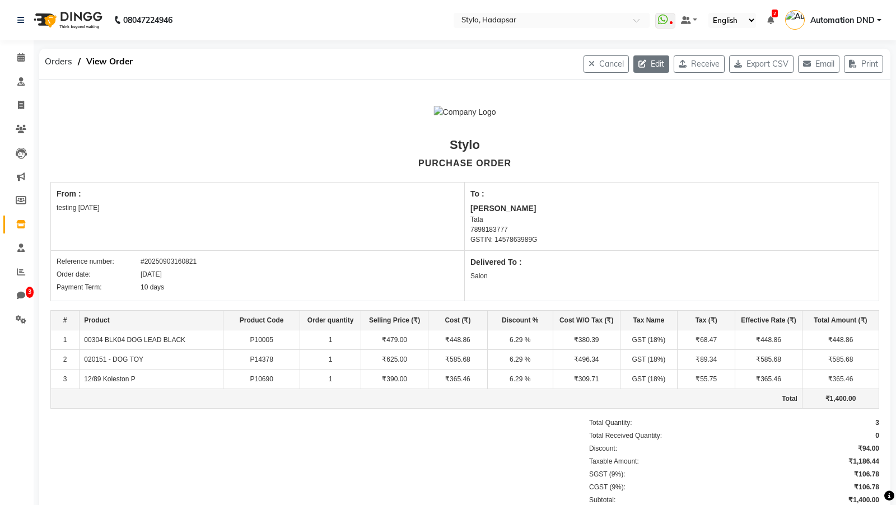
select select "1"
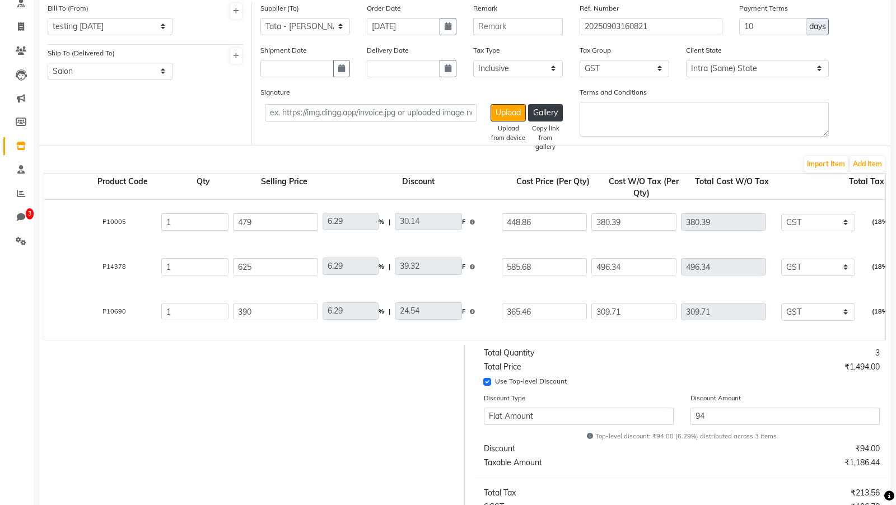
scroll to position [0, 147]
click at [694, 418] on input "94" at bounding box center [785, 415] width 190 height 17
type input "33.06"
type input "158.38"
type input "320.62"
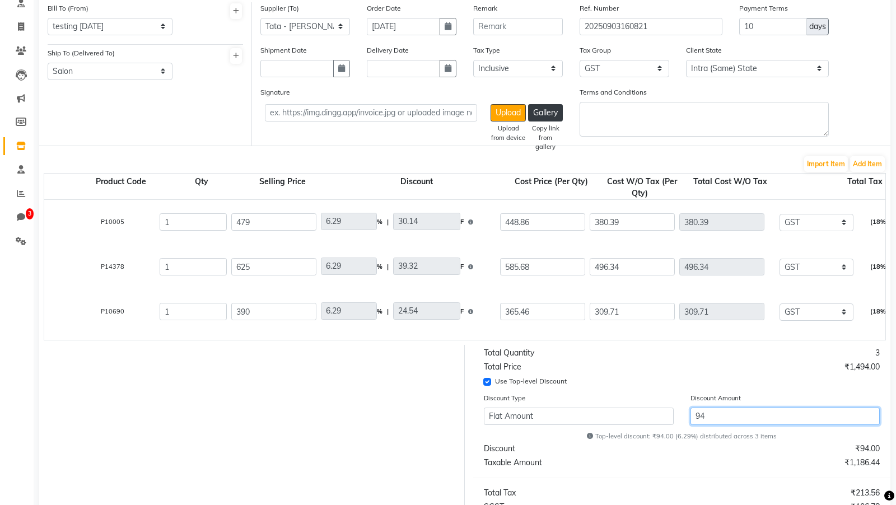
type input "33.07"
type input "206.66"
type input "418.34"
type input "33.07"
type input "128.96"
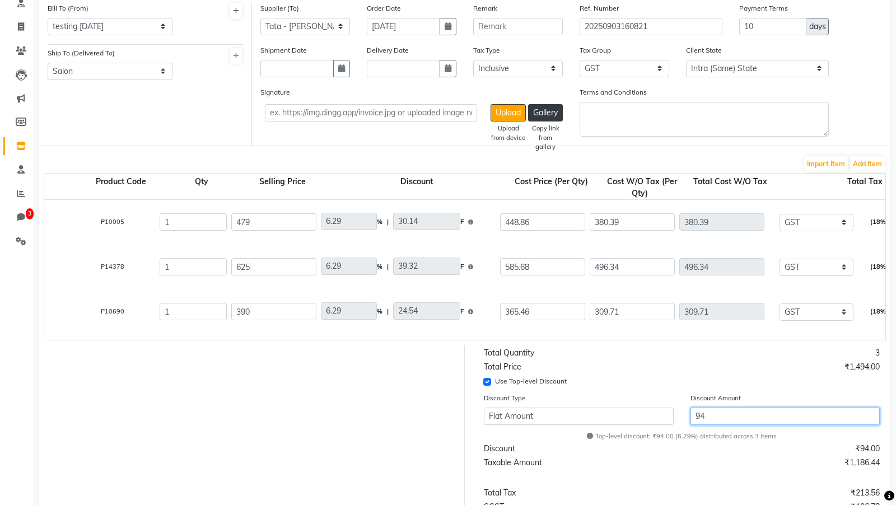
type input "261.04"
type input "494"
type input "271.71"
type input "48.91"
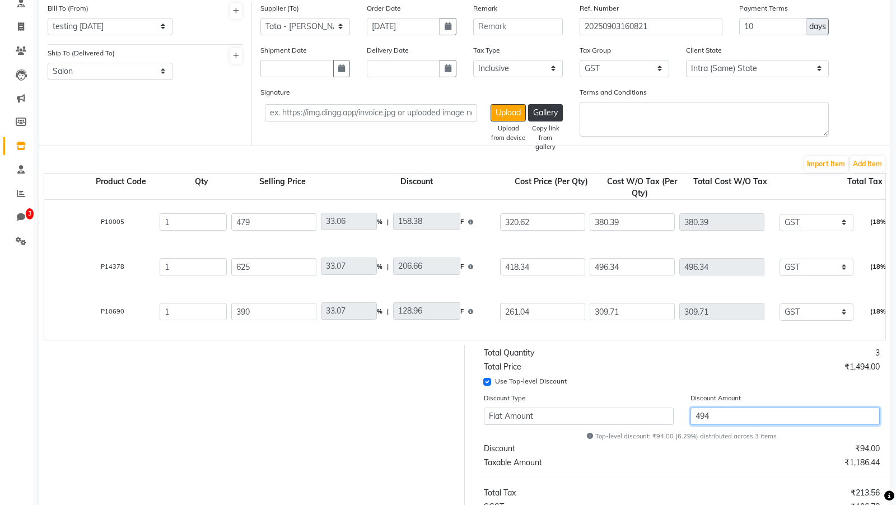
type input "320.62"
type input "354.53"
type input "63.82"
type input "418.35"
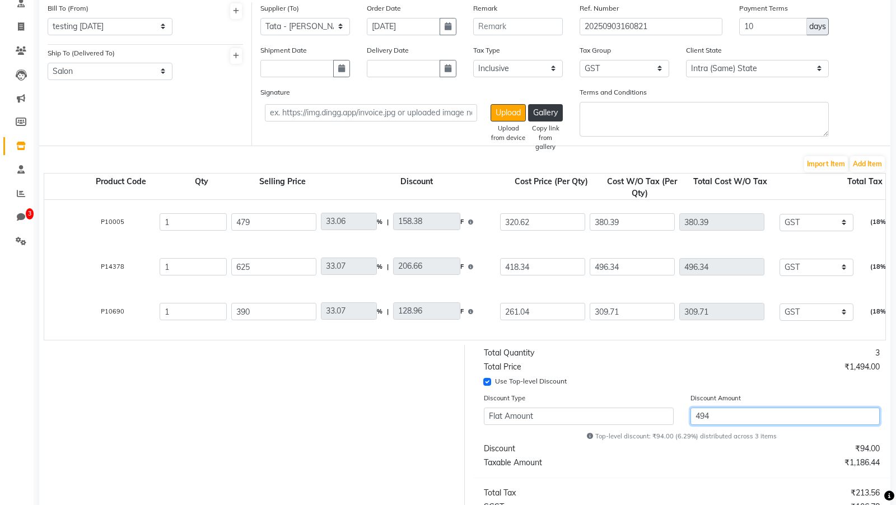
type input "221.22"
type input "39.82"
type input "261.04"
type input "494"
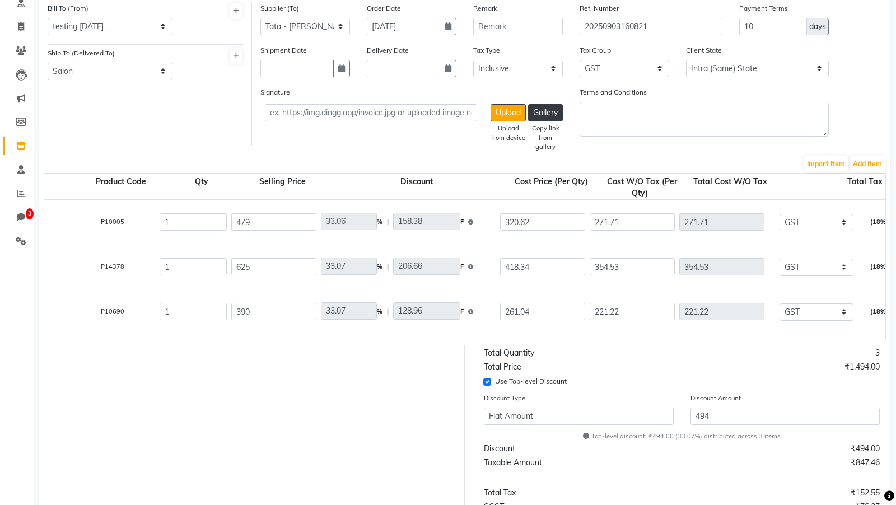
click at [653, 363] on div "Total Price" at bounding box center [578, 367] width 207 height 12
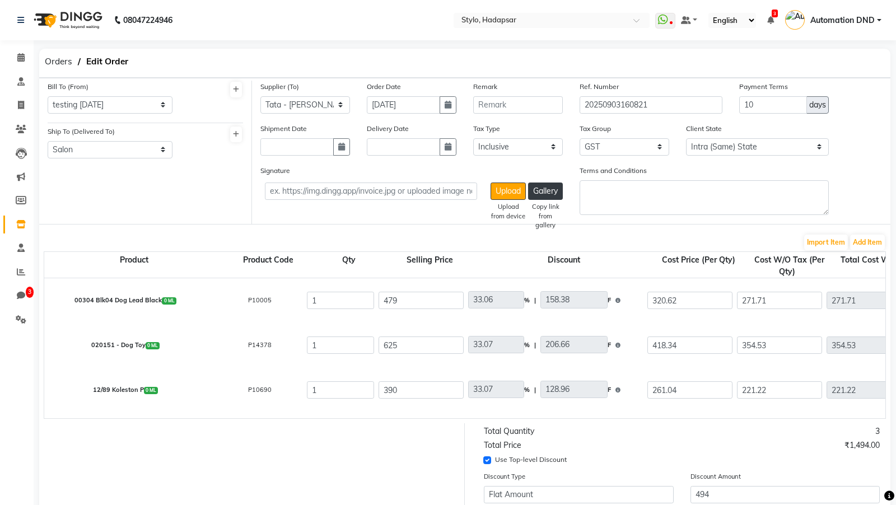
scroll to position [254, 0]
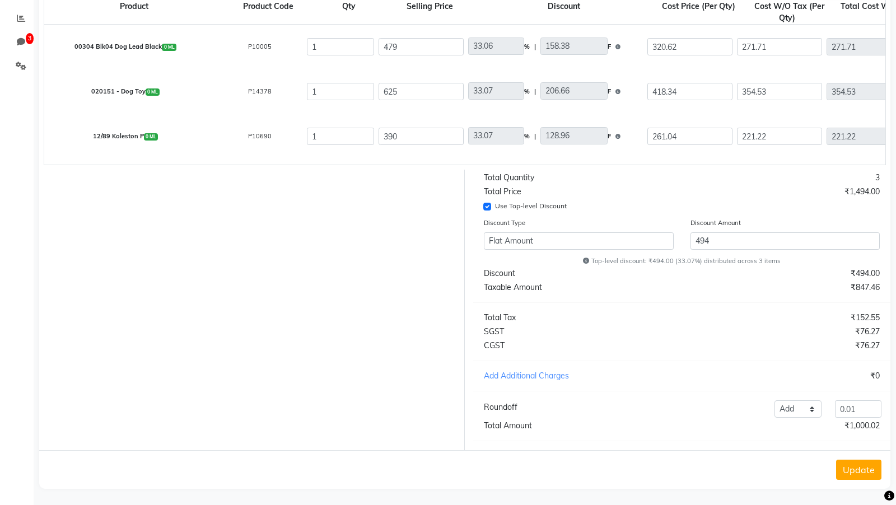
click at [850, 466] on button "Update" at bounding box center [858, 470] width 45 height 20
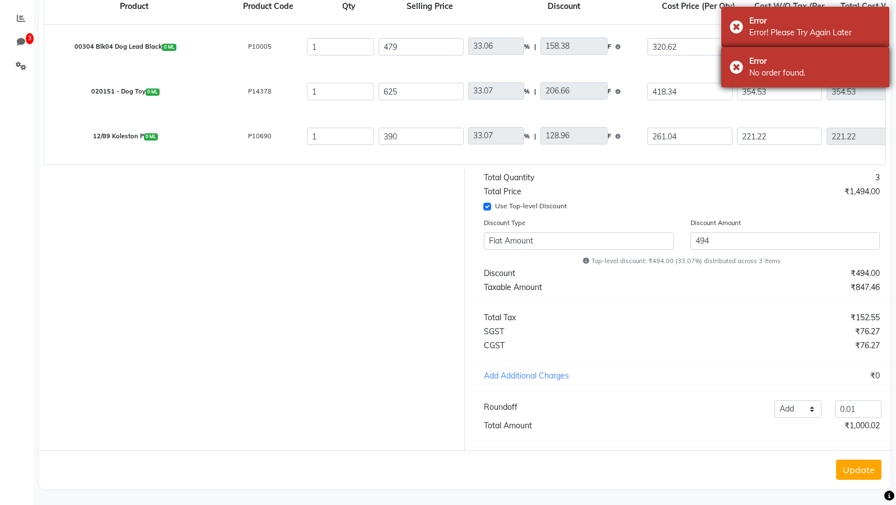
click at [740, 74] on div "Error No order found." at bounding box center [805, 67] width 168 height 40
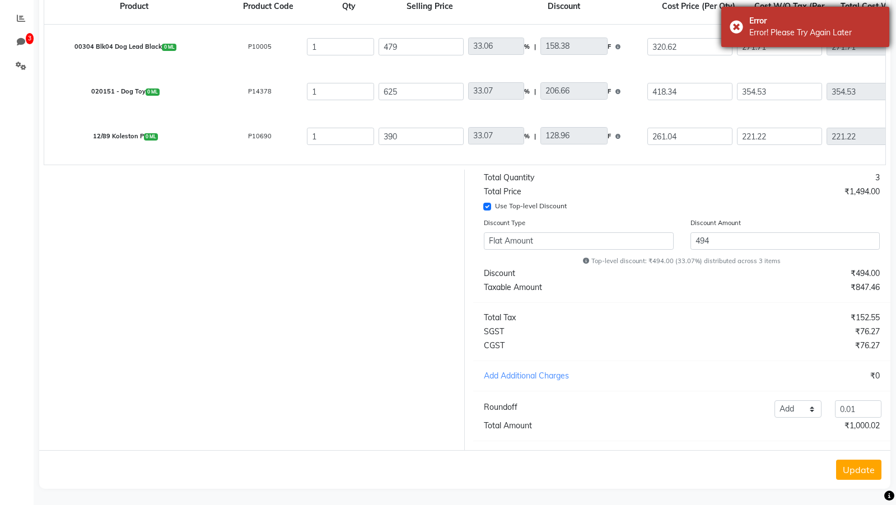
click at [733, 29] on div "Error Error! Please Try Again Later" at bounding box center [805, 27] width 168 height 40
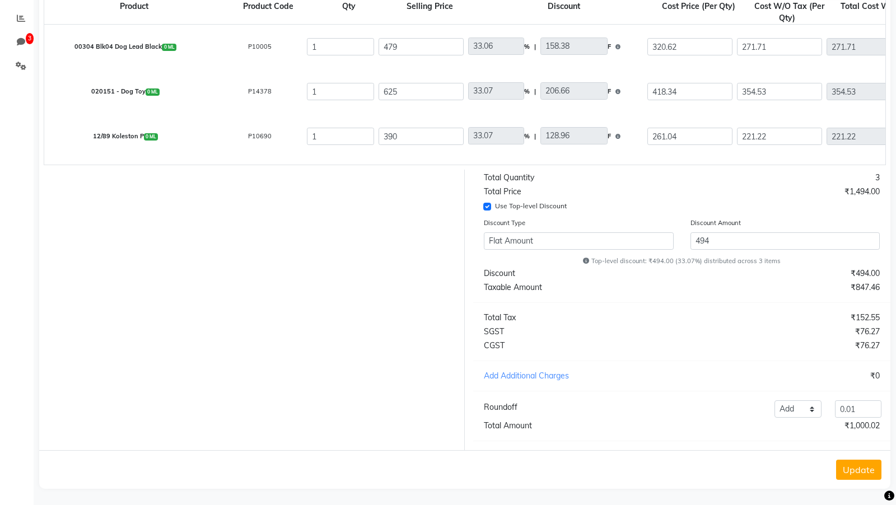
scroll to position [0, 0]
